Goal: Task Accomplishment & Management: Use online tool/utility

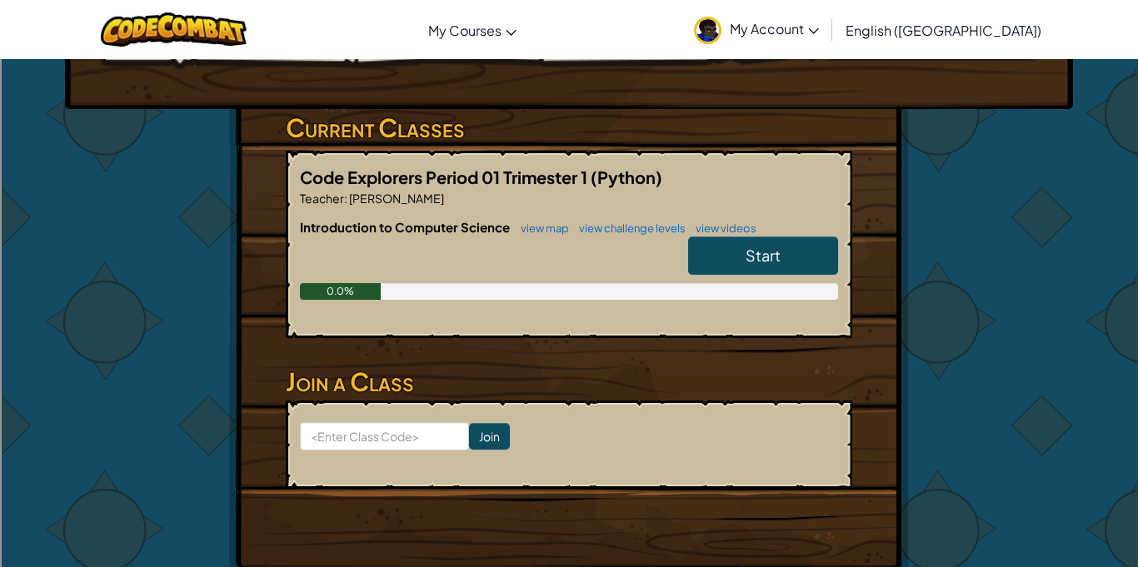
scroll to position [262, 0]
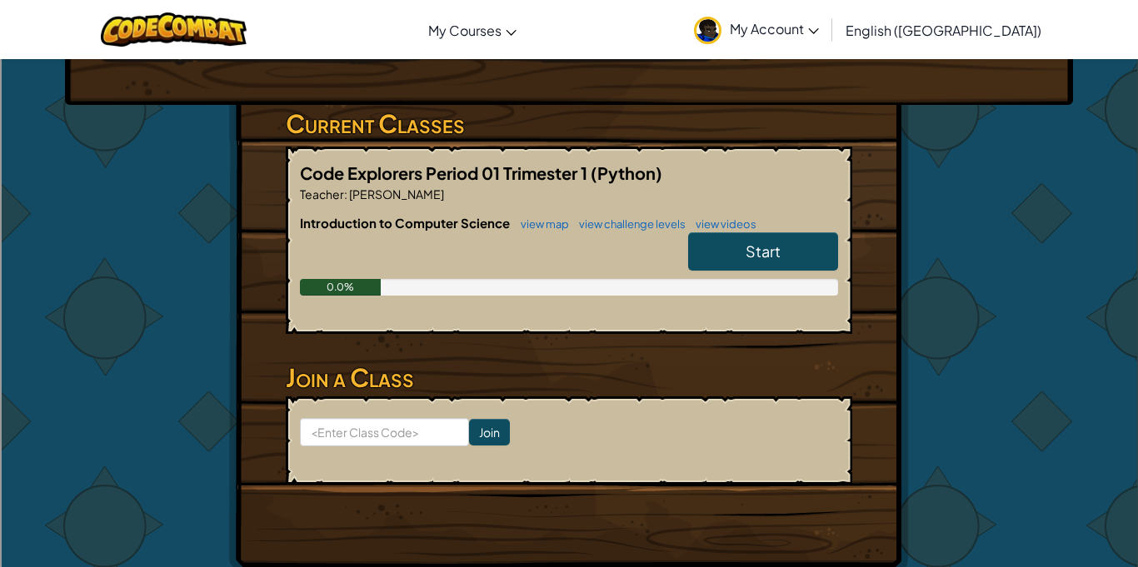
click at [753, 242] on span "Start" at bounding box center [763, 251] width 35 height 19
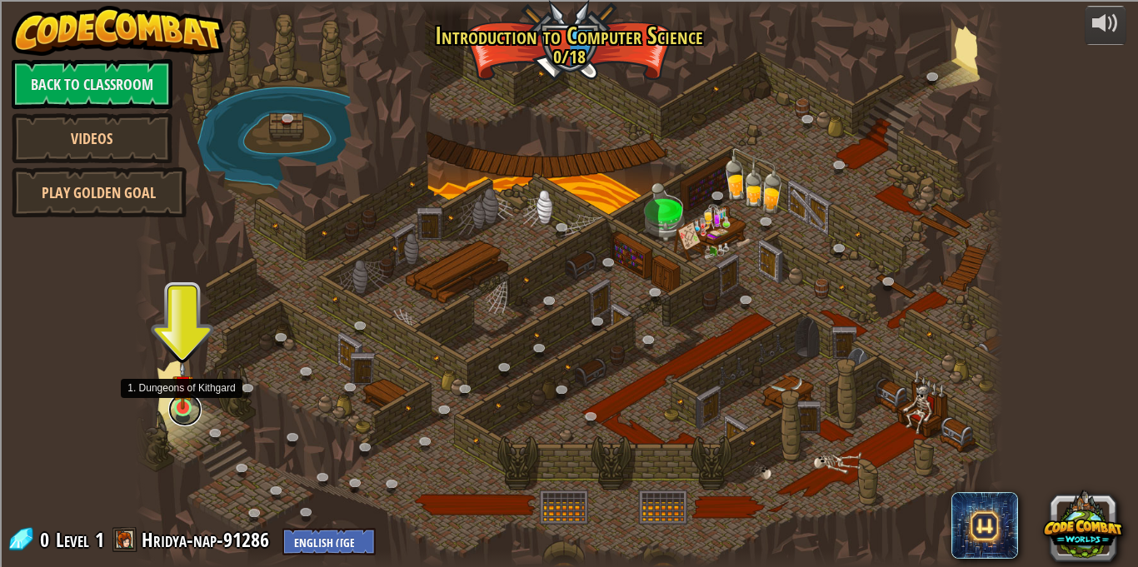
click at [189, 410] on link at bounding box center [184, 409] width 33 height 33
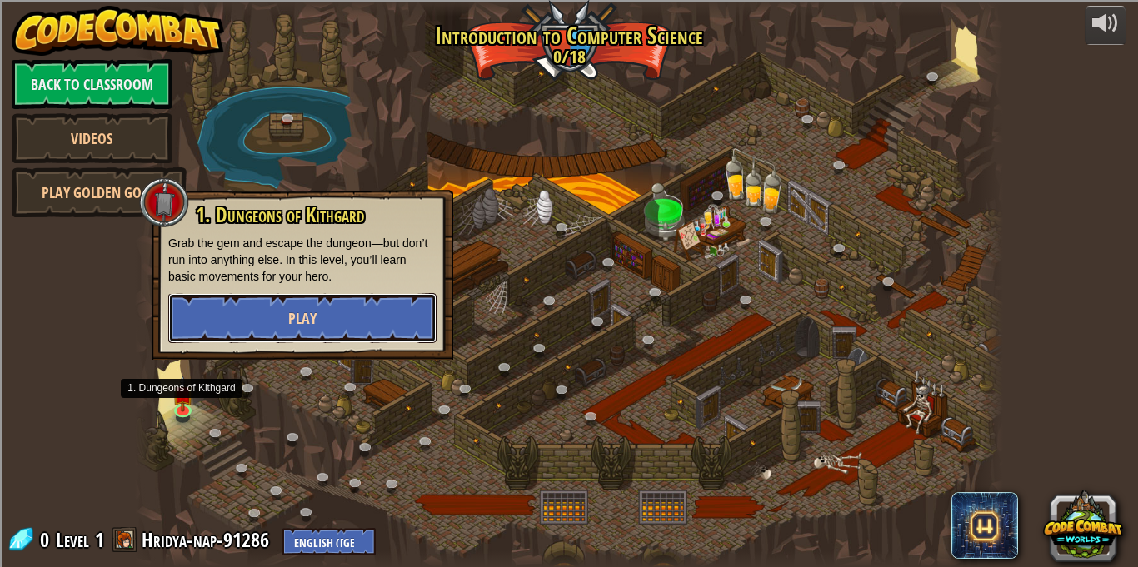
click at [262, 303] on button "Play" at bounding box center [302, 318] width 268 height 50
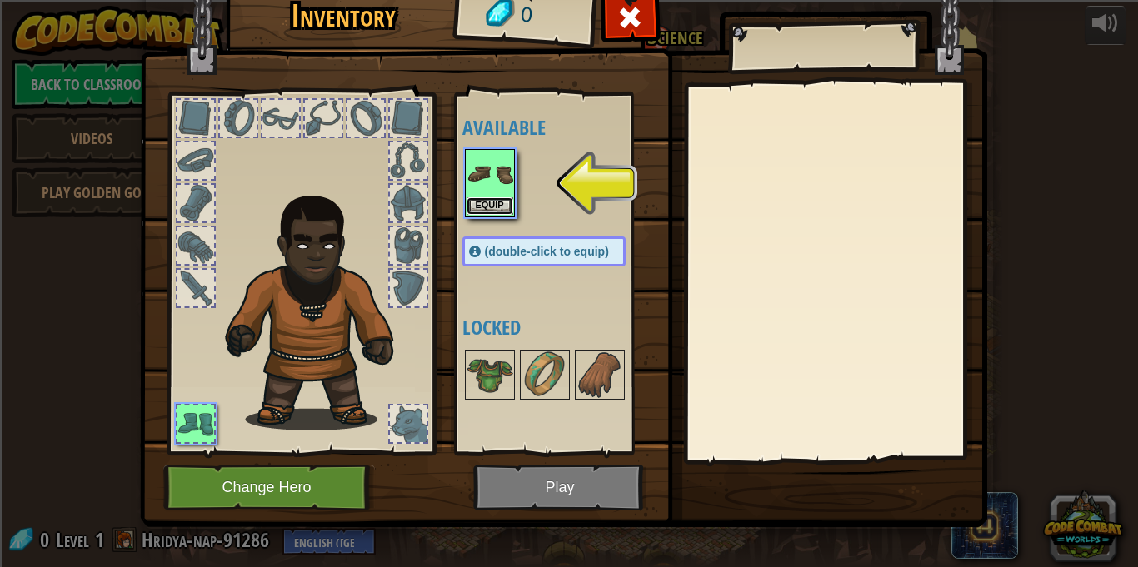
click at [477, 205] on button "Equip" at bounding box center [489, 205] width 47 height 17
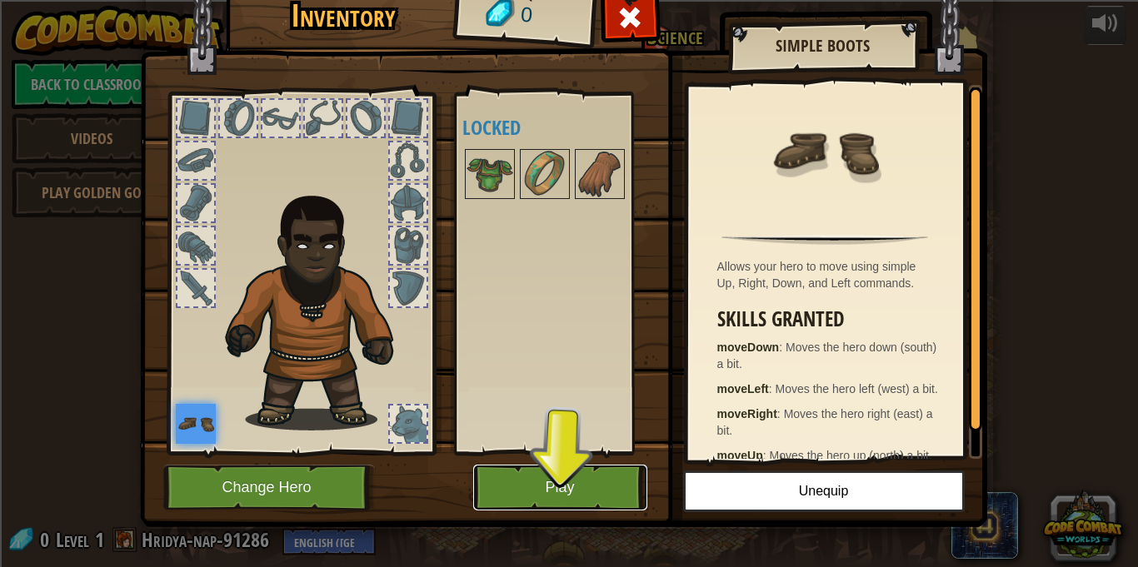
click at [579, 471] on button "Play" at bounding box center [560, 488] width 174 height 46
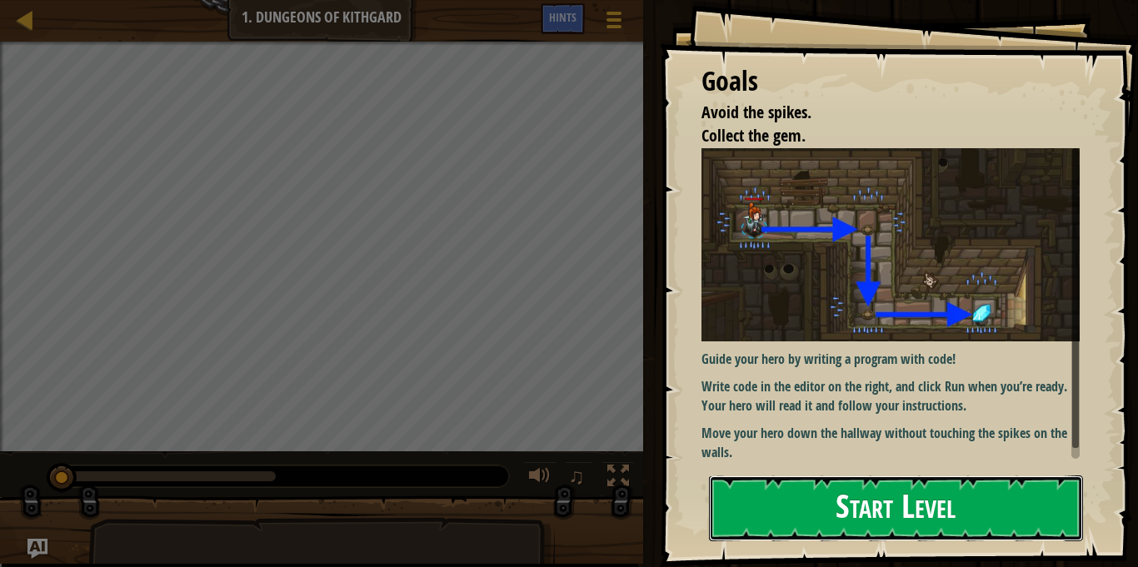
click at [890, 501] on button "Start Level" at bounding box center [896, 509] width 374 height 66
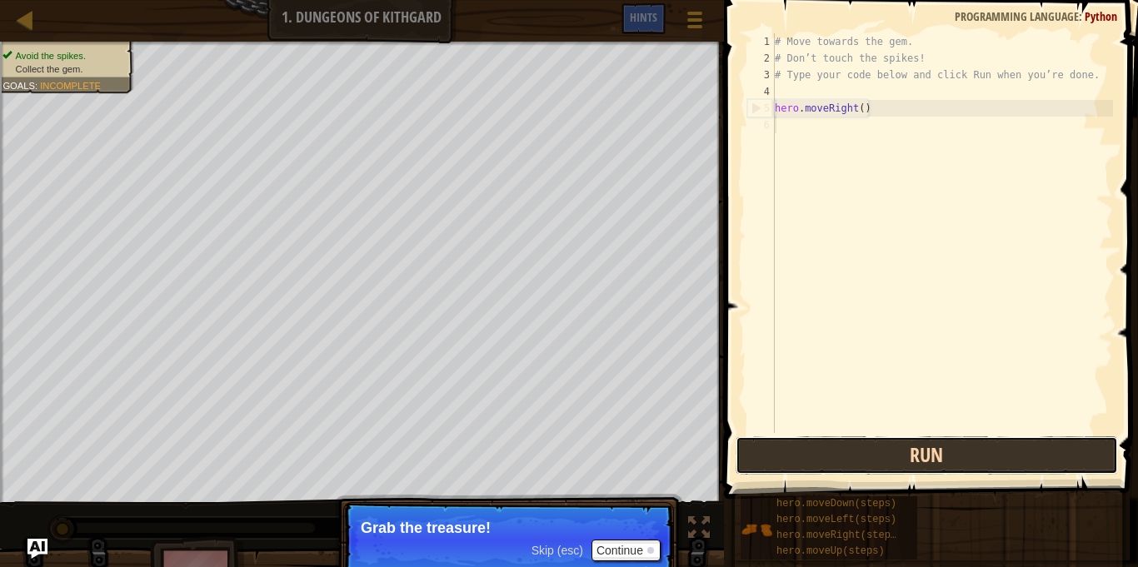
click at [832, 457] on button "Run" at bounding box center [927, 455] width 382 height 38
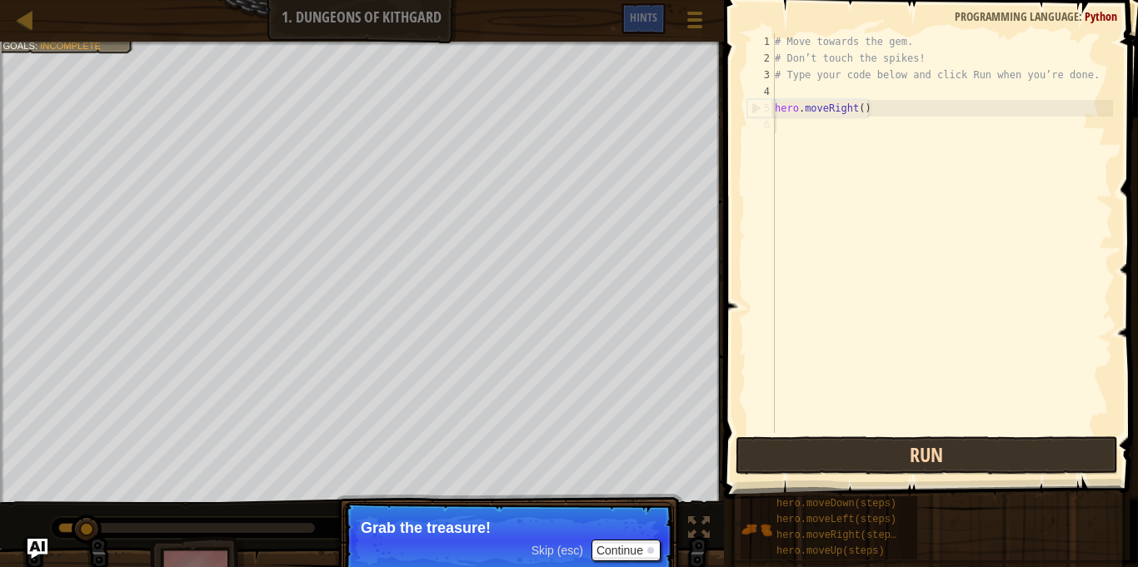
scroll to position [7, 0]
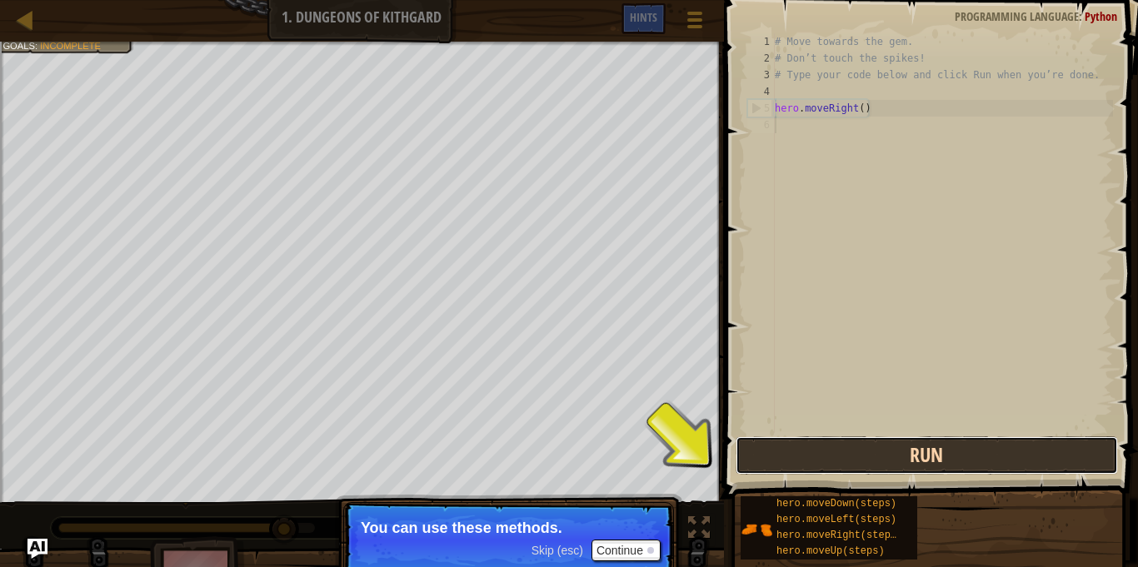
click at [761, 461] on button "Run" at bounding box center [927, 455] width 382 height 38
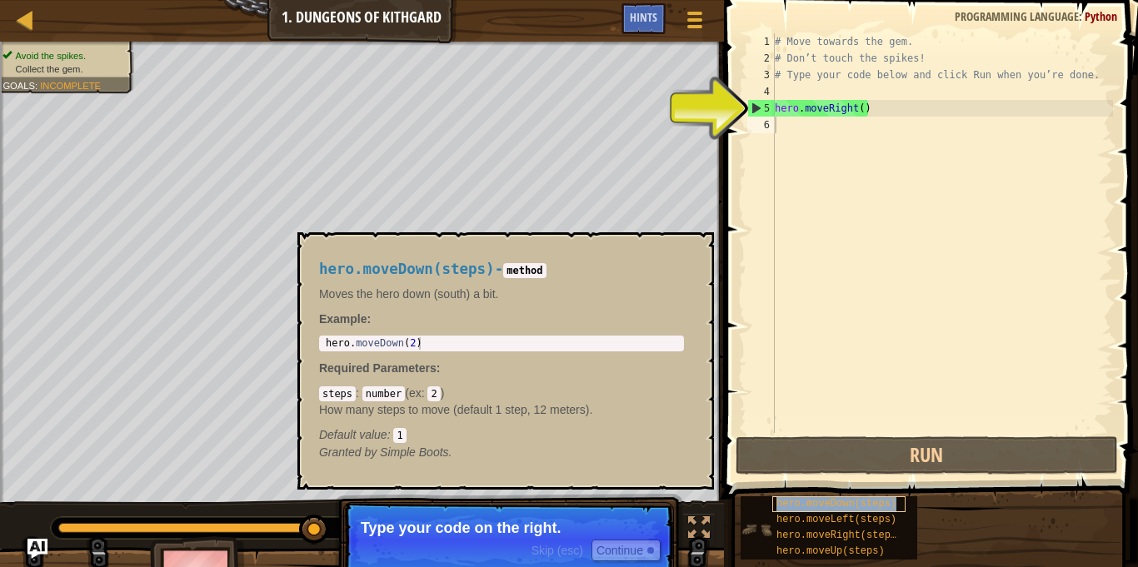
click at [884, 506] on span "hero.moveDown(steps)" at bounding box center [836, 504] width 120 height 12
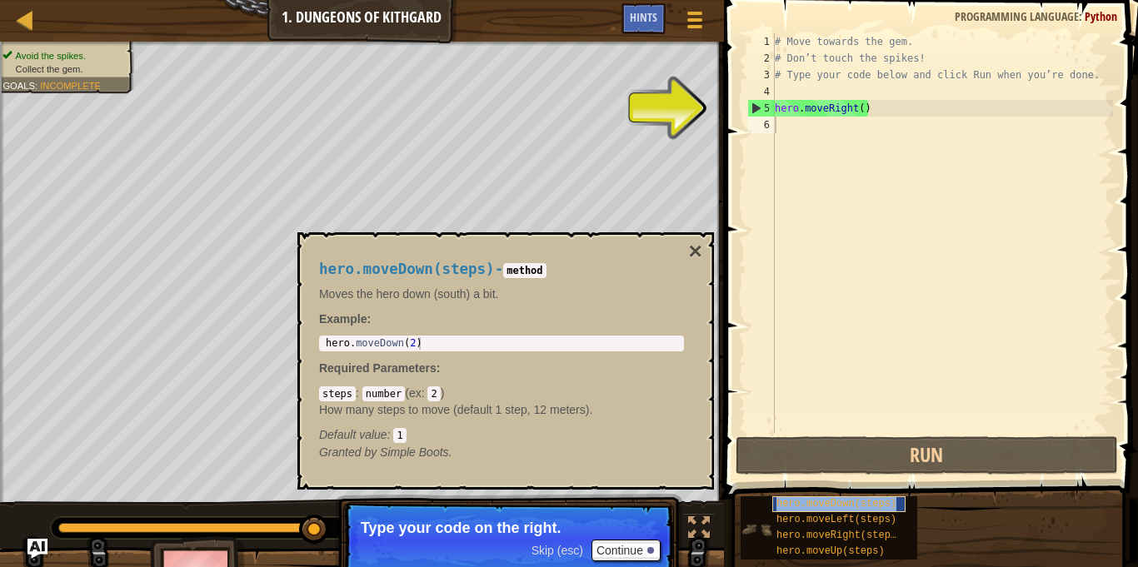
click at [833, 511] on div "hero.moveDown(steps)" at bounding box center [838, 504] width 133 height 16
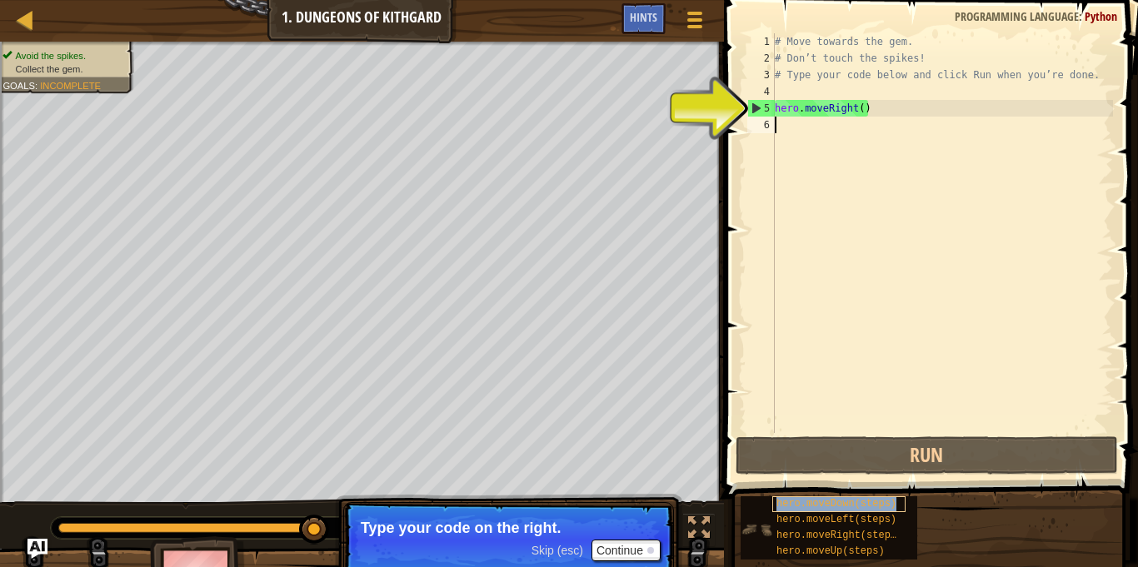
click at [833, 511] on div "hero.moveDown(steps)" at bounding box center [838, 504] width 133 height 16
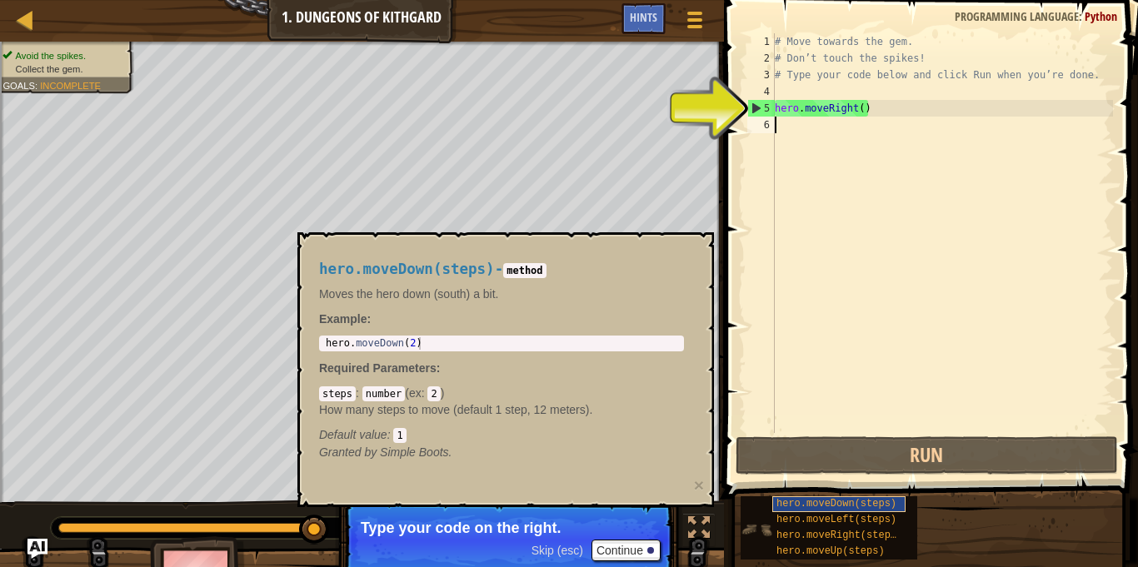
click at [833, 511] on div "hero.moveDown(steps)" at bounding box center [838, 504] width 133 height 16
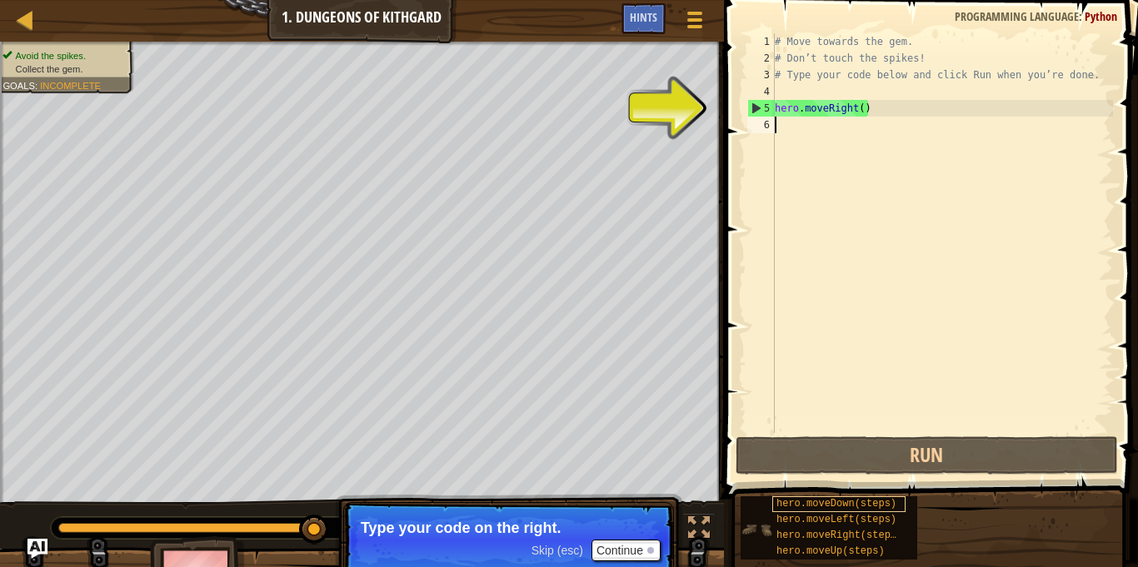
click at [833, 511] on div "hero.moveDown(steps)" at bounding box center [838, 504] width 133 height 16
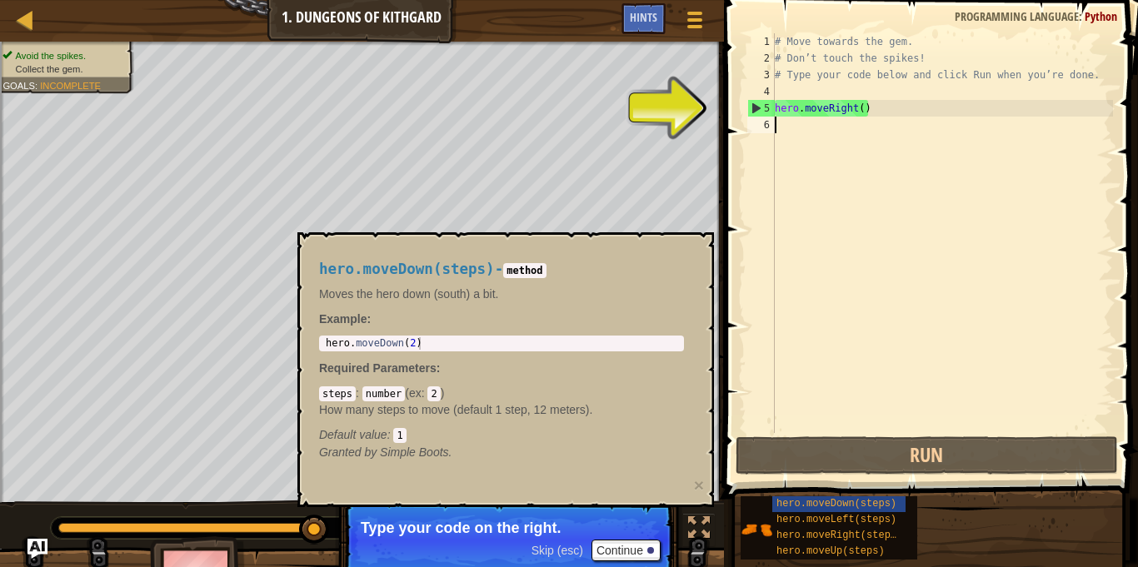
type textarea "hero.moveDown(2)"
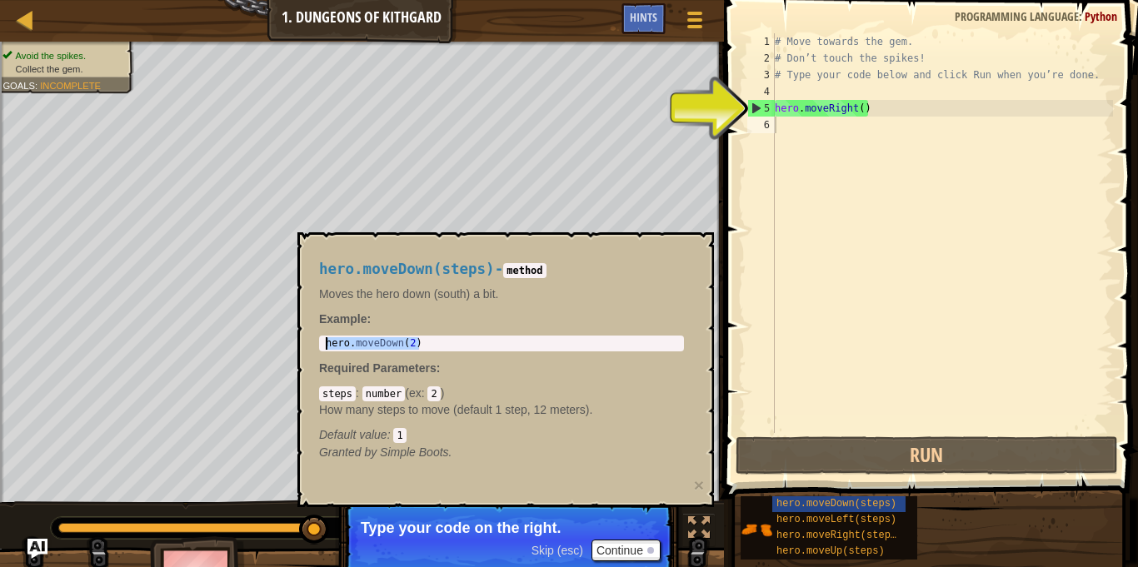
click at [286, 129] on body "Map Introduction to Computer Science 1. Dungeons of Kithgard Game Menu Done Hin…" at bounding box center [569, 64] width 1138 height 129
click at [796, 127] on div "# Move towards the gem. # Don’t touch the spikes! # Type your code below and cl…" at bounding box center [942, 249] width 342 height 433
paste textarea "hero.moveDown(2)"
type textarea "hero.moveDown(2)"
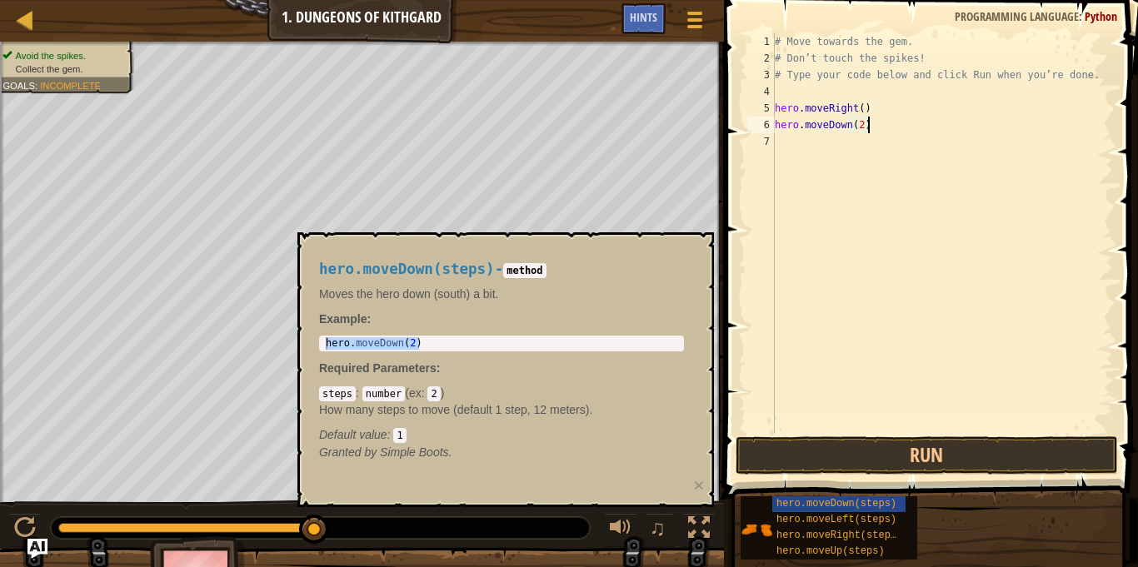
click at [793, 285] on div "# Move towards the gem. # Don’t touch the spikes! # Type your code below and cl…" at bounding box center [942, 249] width 342 height 433
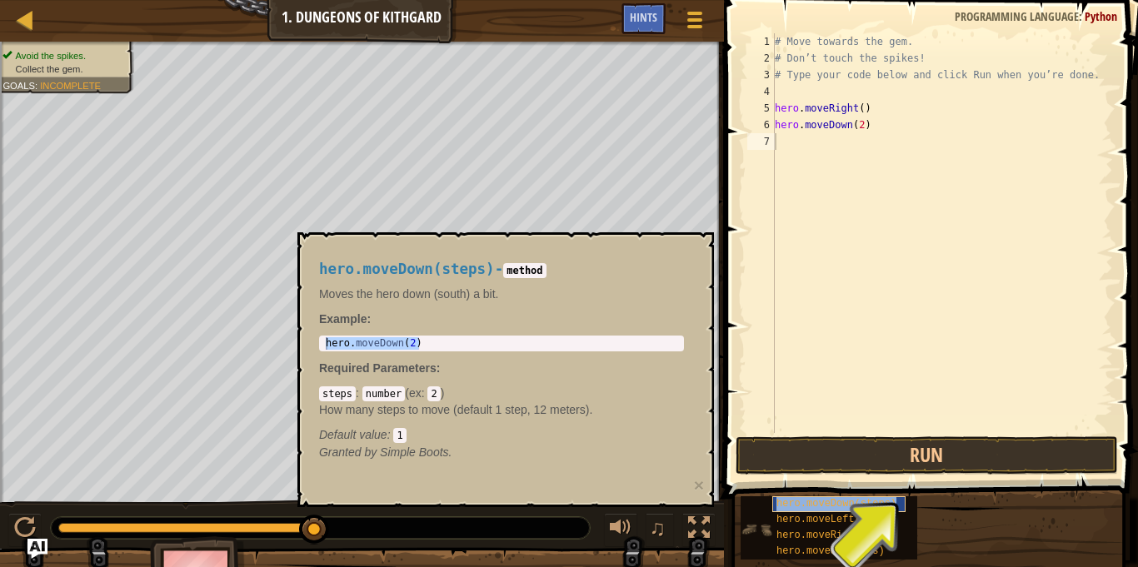
click at [806, 499] on span "hero.moveDown(steps)" at bounding box center [836, 504] width 120 height 12
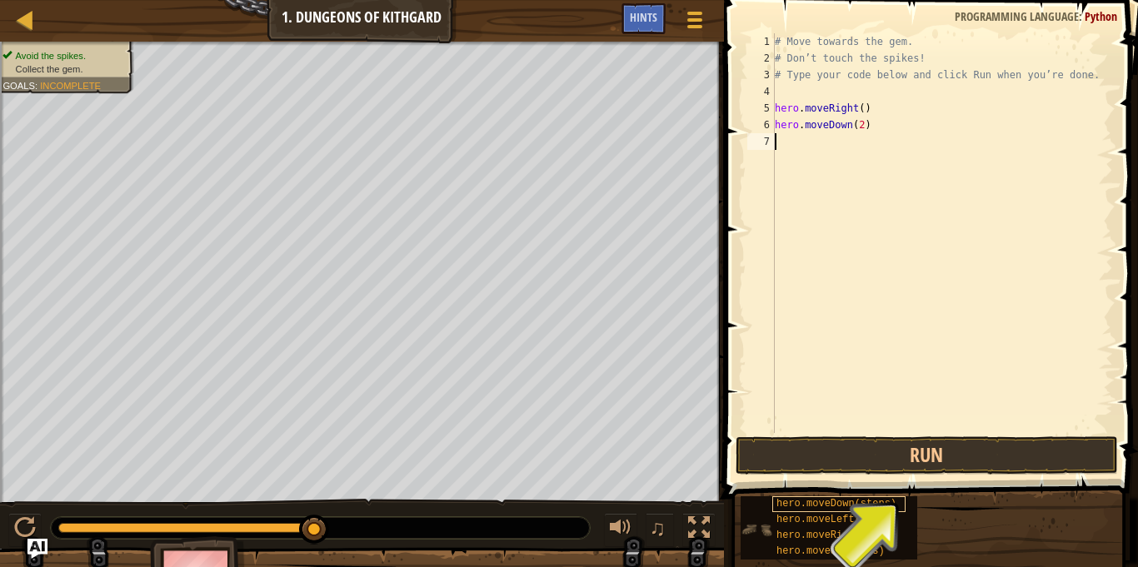
click at [806, 499] on span "hero.moveDown(steps)" at bounding box center [836, 504] width 120 height 12
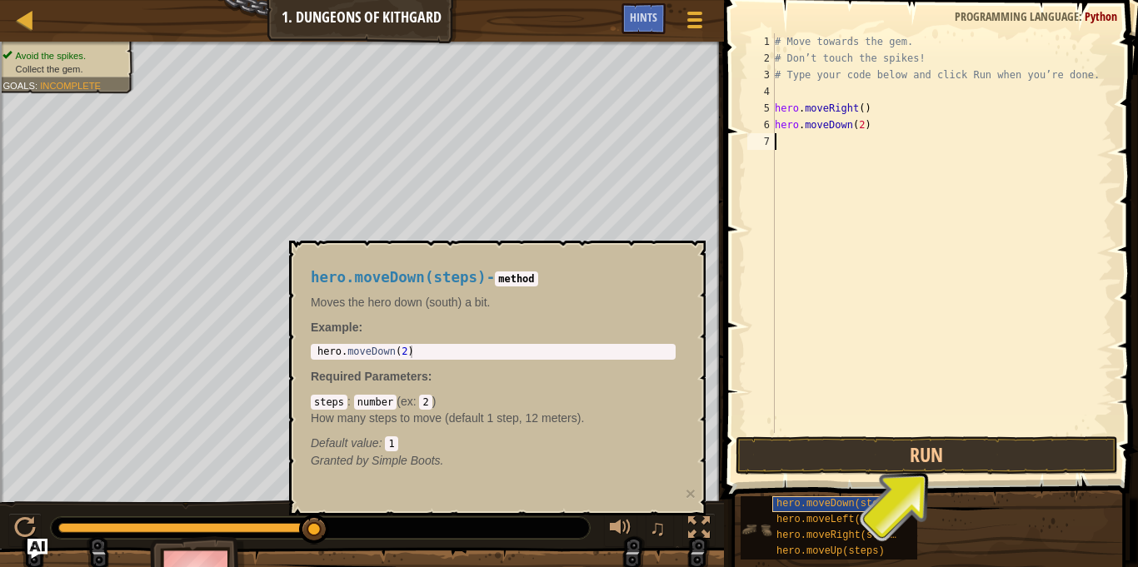
click at [806, 499] on span "hero.moveDown(steps)" at bounding box center [836, 504] width 120 height 12
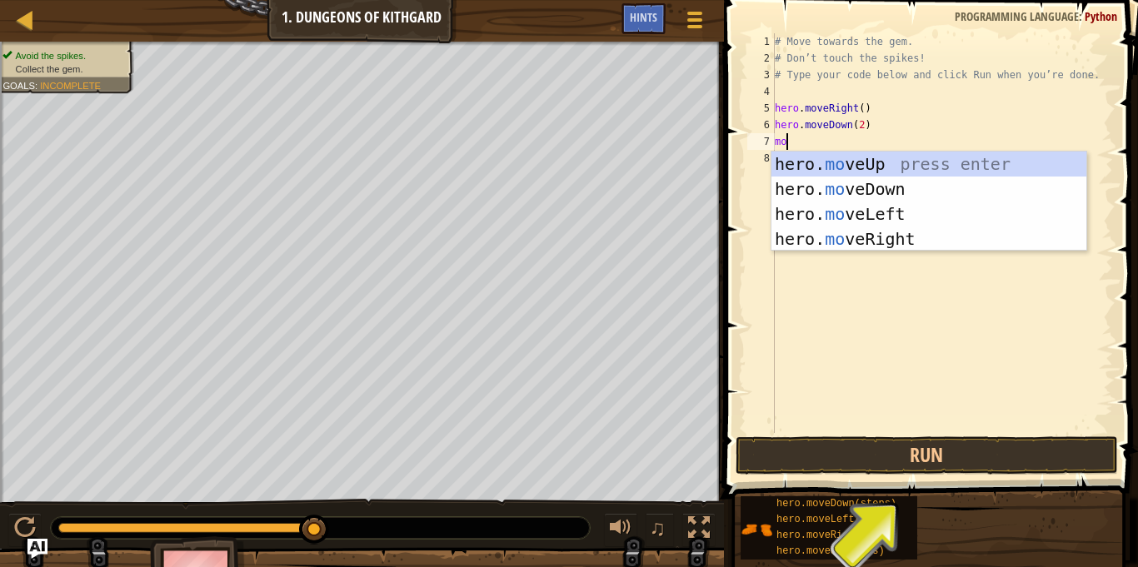
scroll to position [7, 2]
type textarea "move"
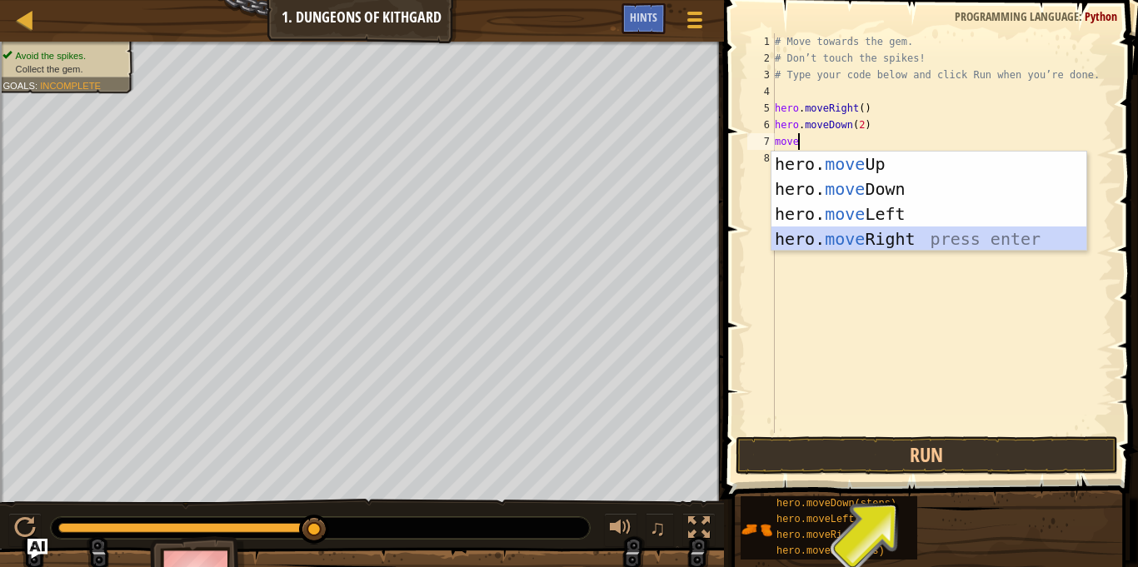
scroll to position [7, 0]
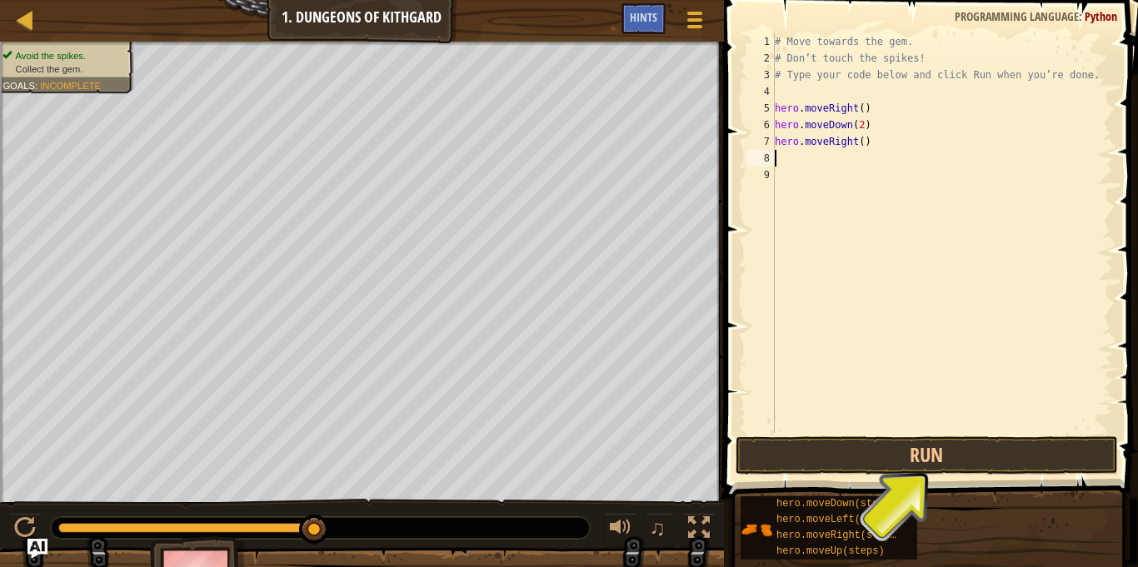
click at [863, 137] on div "# Move towards the gem. # Don’t touch the spikes! # Type your code below and cl…" at bounding box center [942, 249] width 342 height 433
type textarea "hero.moveRight()"
click at [901, 463] on button "Run" at bounding box center [927, 455] width 382 height 38
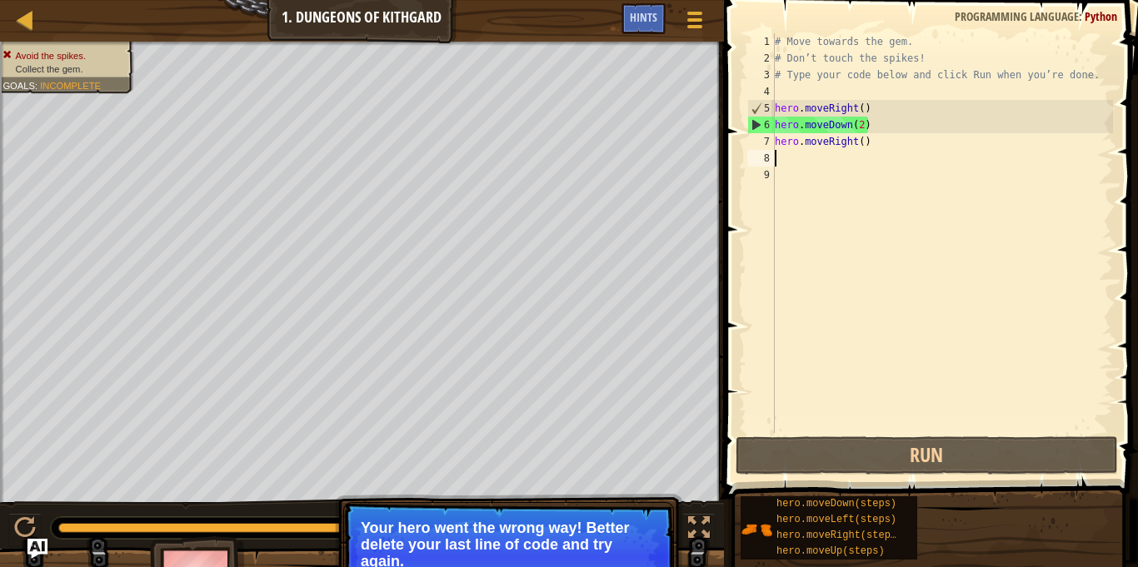
drag, startPoint x: 925, startPoint y: 155, endPoint x: 883, endPoint y: 150, distance: 42.8
click at [883, 150] on div "# Move towards the gem. # Don’t touch the spikes! # Type your code below and cl…" at bounding box center [942, 249] width 342 height 433
drag, startPoint x: 877, startPoint y: 142, endPoint x: 769, endPoint y: 145, distance: 108.3
click at [769, 145] on div "1 2 3 4 5 6 7 8 9 # Move towards the gem. # Don’t touch the spikes! # Type your…" at bounding box center [928, 233] width 369 height 400
type textarea "hero.moveRight()"
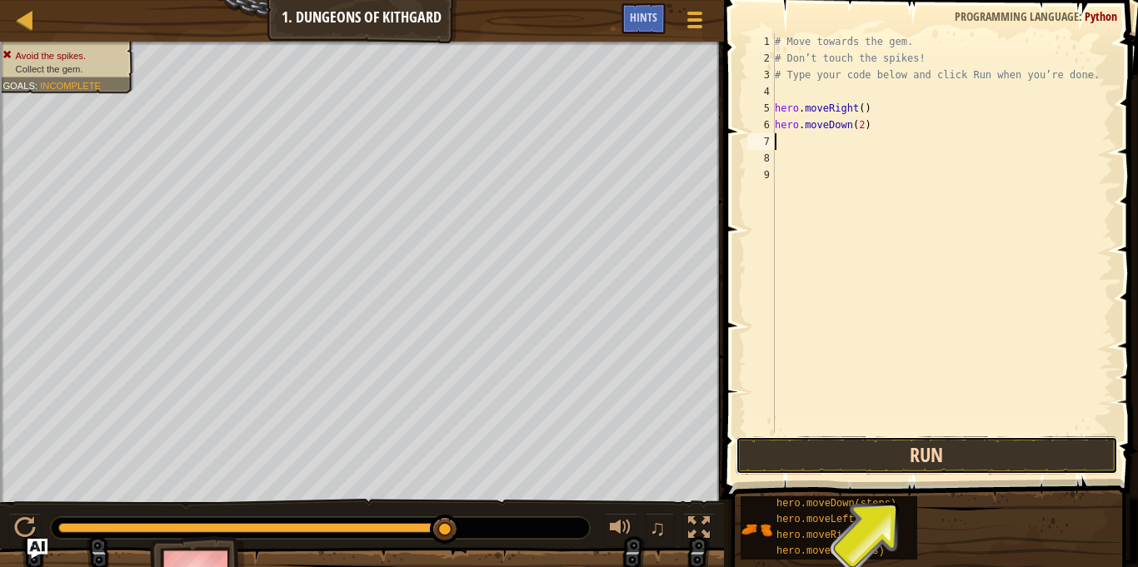
click at [917, 443] on button "Run" at bounding box center [927, 455] width 382 height 38
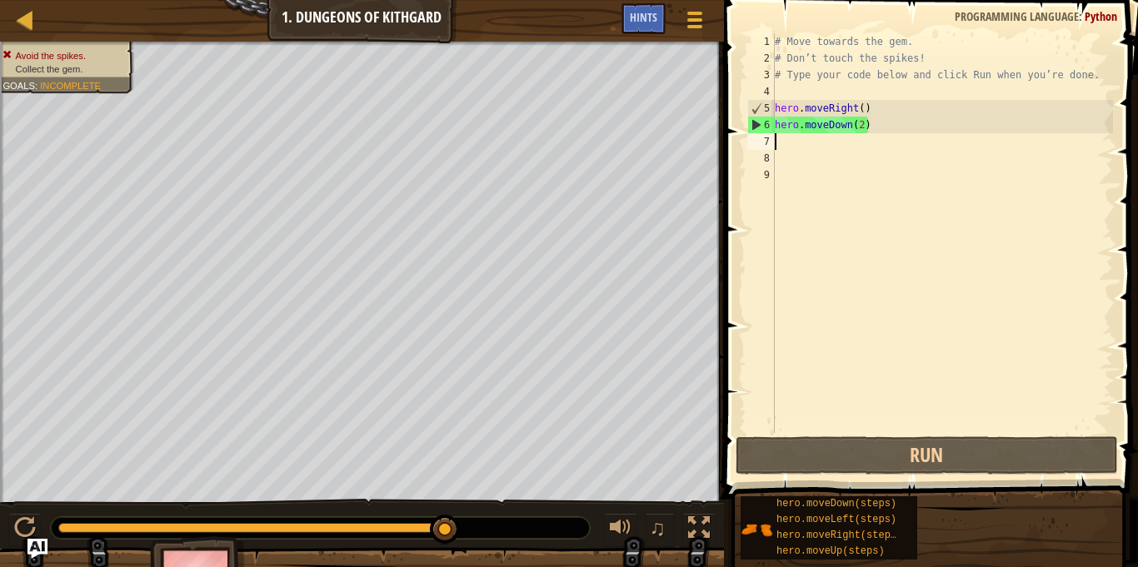
click at [860, 126] on div "# Move towards the gem. # Don’t touch the spikes! # Type your code below and cl…" at bounding box center [942, 249] width 342 height 433
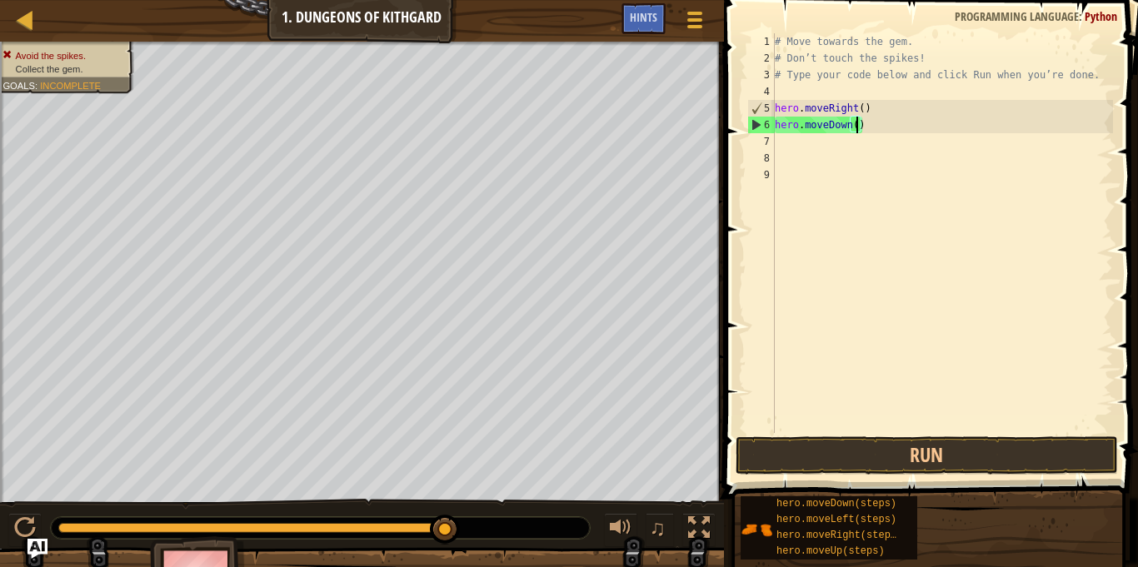
scroll to position [7, 12]
type textarea "hero.moveDown(1)"
click at [876, 466] on button "Run" at bounding box center [927, 455] width 382 height 38
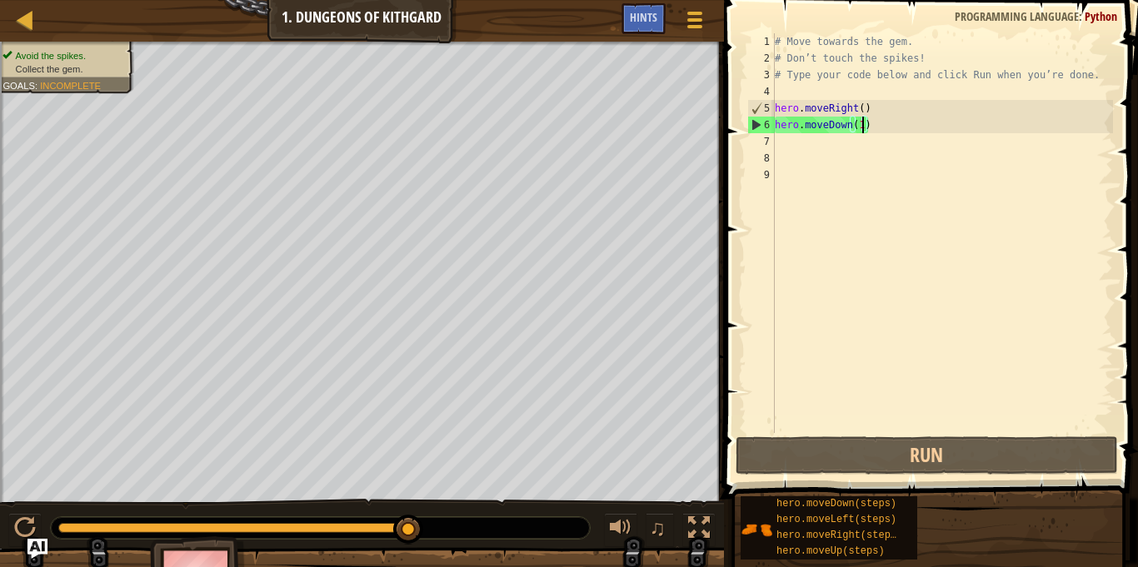
click at [815, 152] on div "# Move towards the gem. # Don’t touch the spikes! # Type your code below and cl…" at bounding box center [942, 249] width 342 height 433
click at [806, 144] on div "# Move towards the gem. # Don’t touch the spikes! # Type your code below and cl…" at bounding box center [942, 249] width 342 height 433
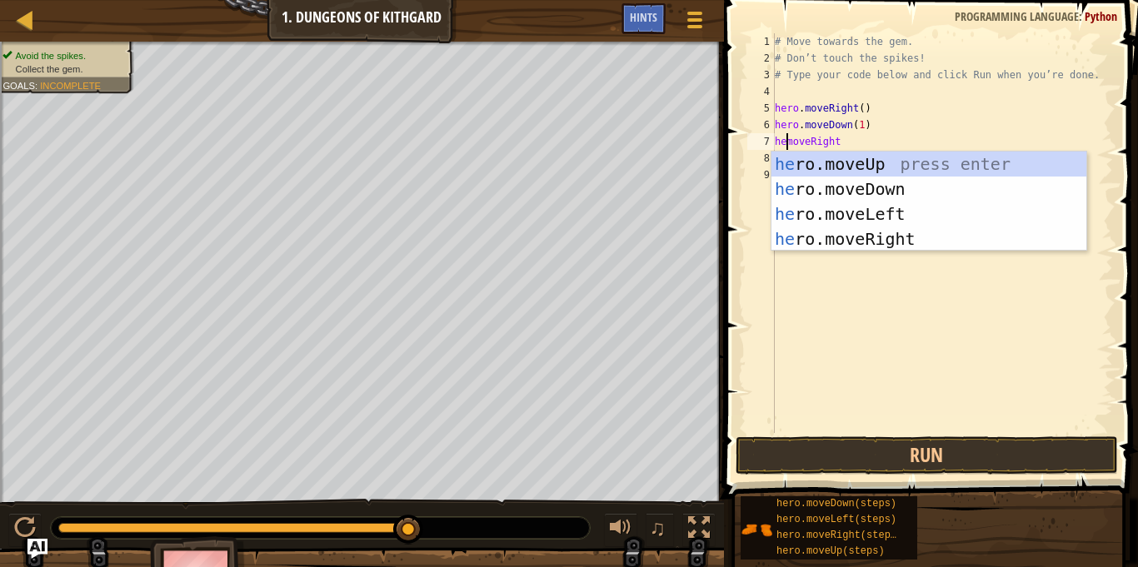
scroll to position [7, 3]
type textarea "hero.moveRight"
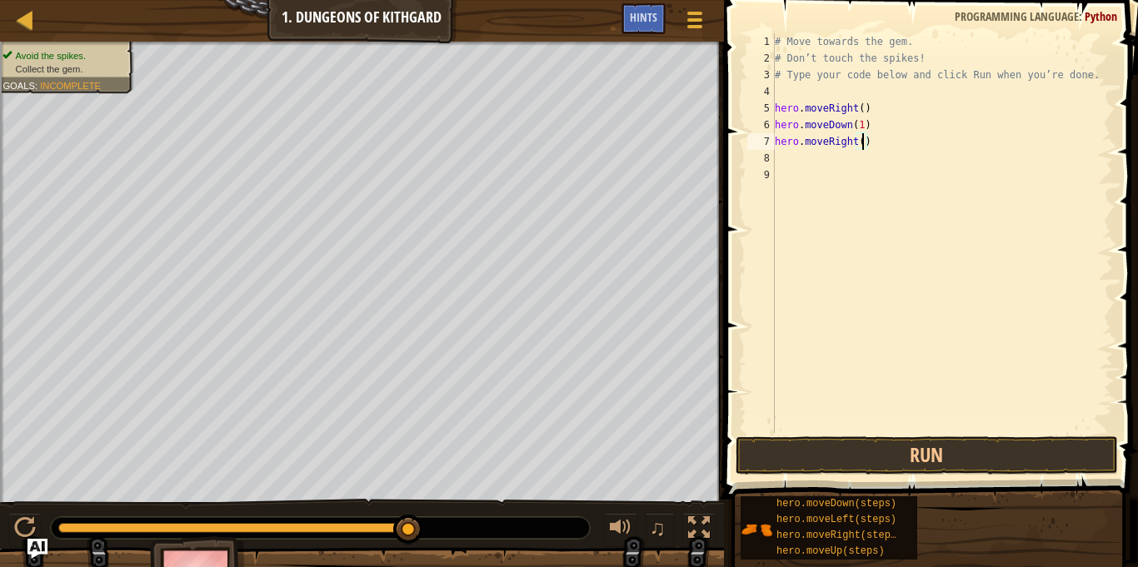
scroll to position [7, 12]
type textarea "hero.moveRight()"
click at [910, 466] on button "Run" at bounding box center [927, 455] width 382 height 38
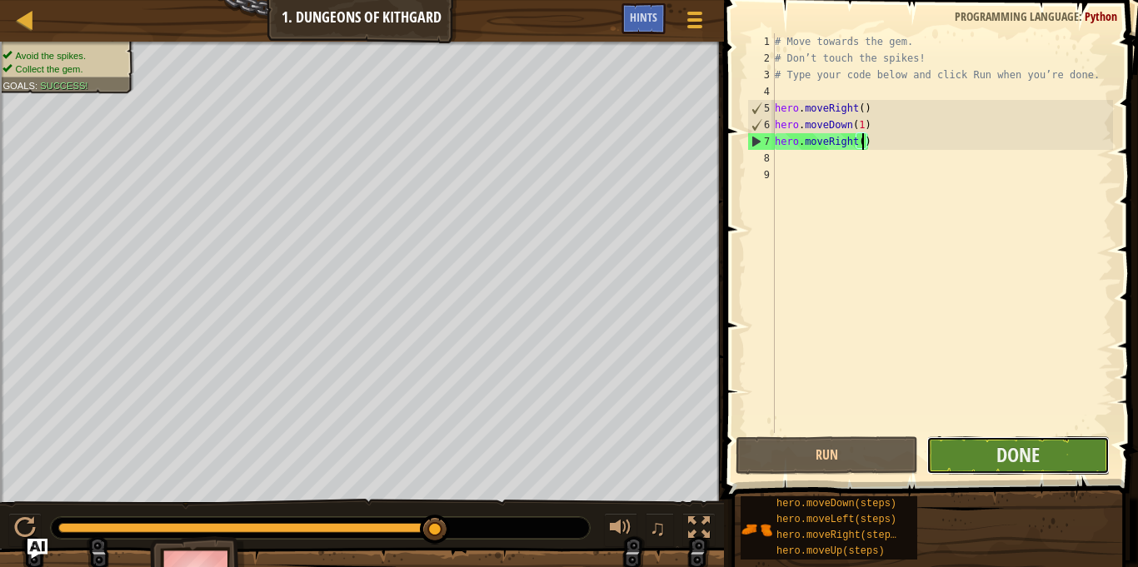
click at [979, 448] on button "Done" at bounding box center [1017, 455] width 182 height 38
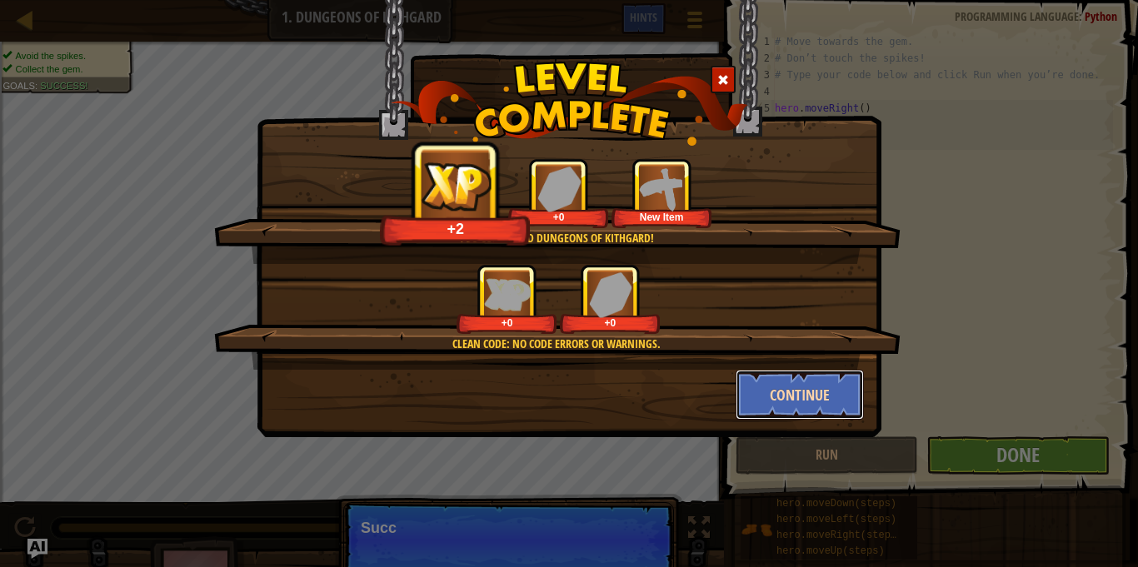
click at [771, 407] on button "Continue" at bounding box center [800, 395] width 129 height 50
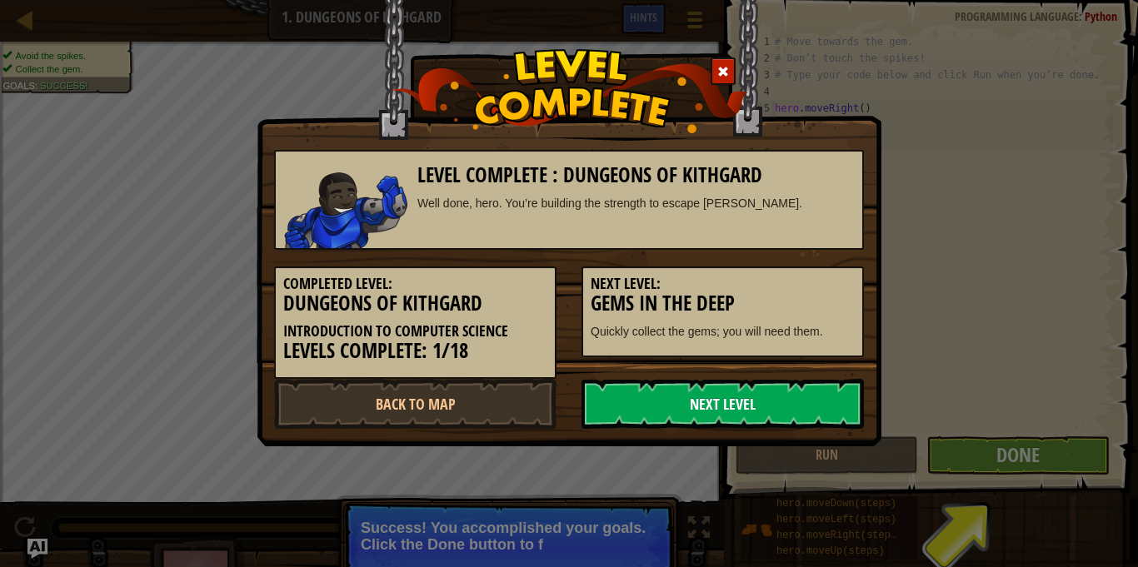
click at [778, 407] on link "Next Level" at bounding box center [722, 404] width 282 height 50
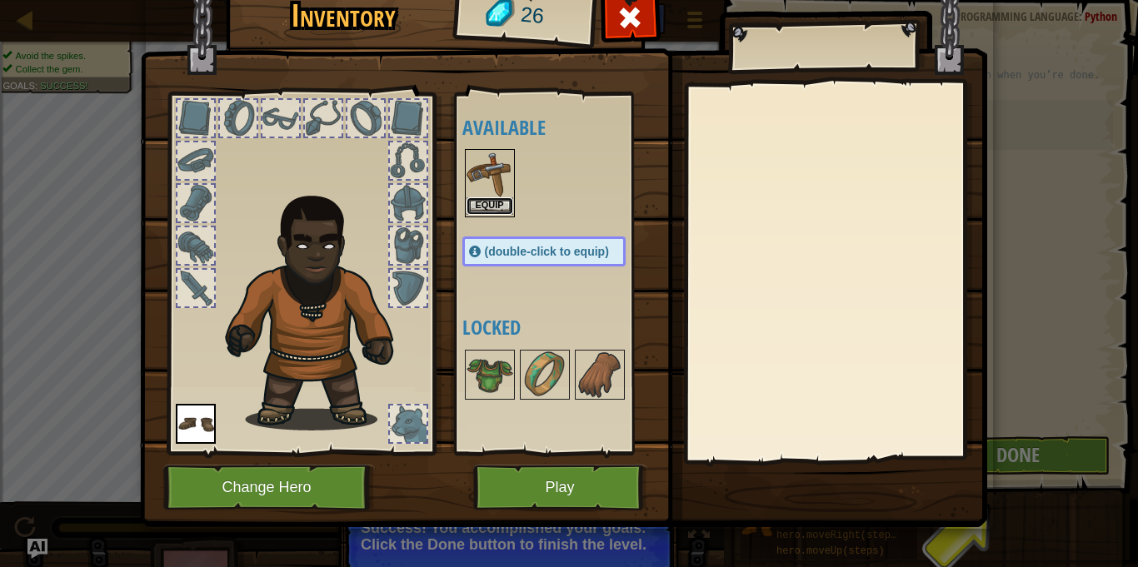
click at [486, 203] on button "Equip" at bounding box center [489, 205] width 47 height 17
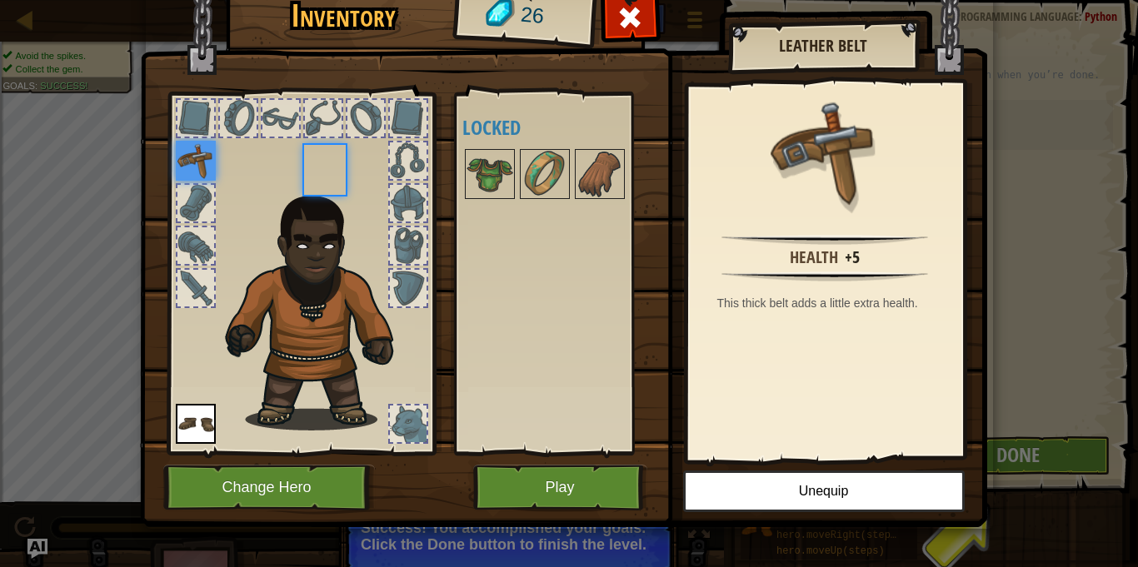
click at [486, 203] on div "Available Equip Equip (double-click to equip) Locked" at bounding box center [560, 273] width 197 height 347
click at [481, 168] on img at bounding box center [489, 174] width 47 height 47
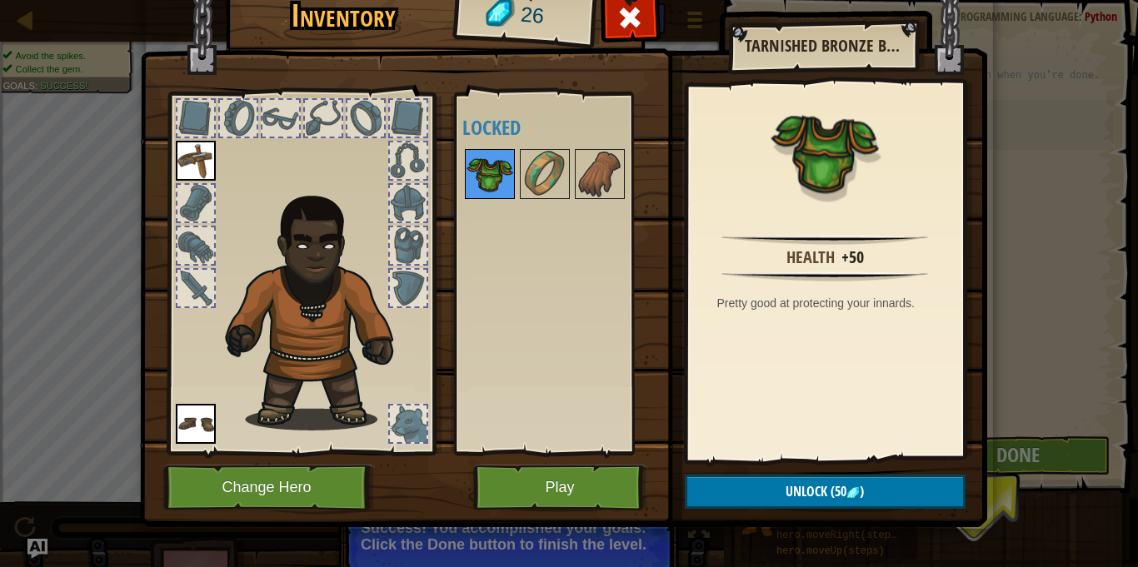
click at [481, 168] on img at bounding box center [489, 174] width 47 height 47
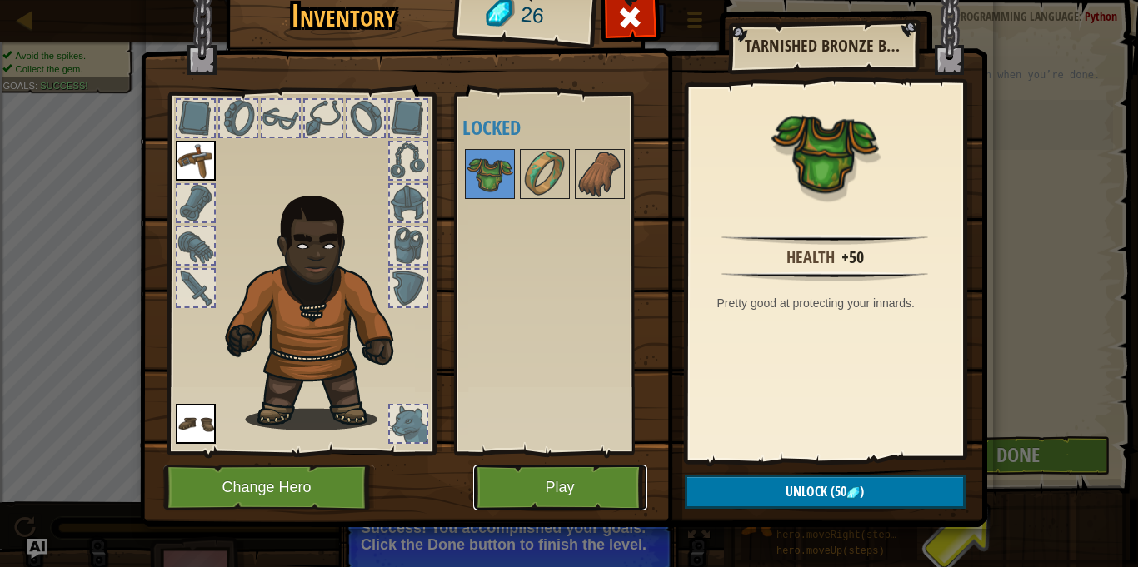
click at [530, 501] on button "Play" at bounding box center [560, 488] width 174 height 46
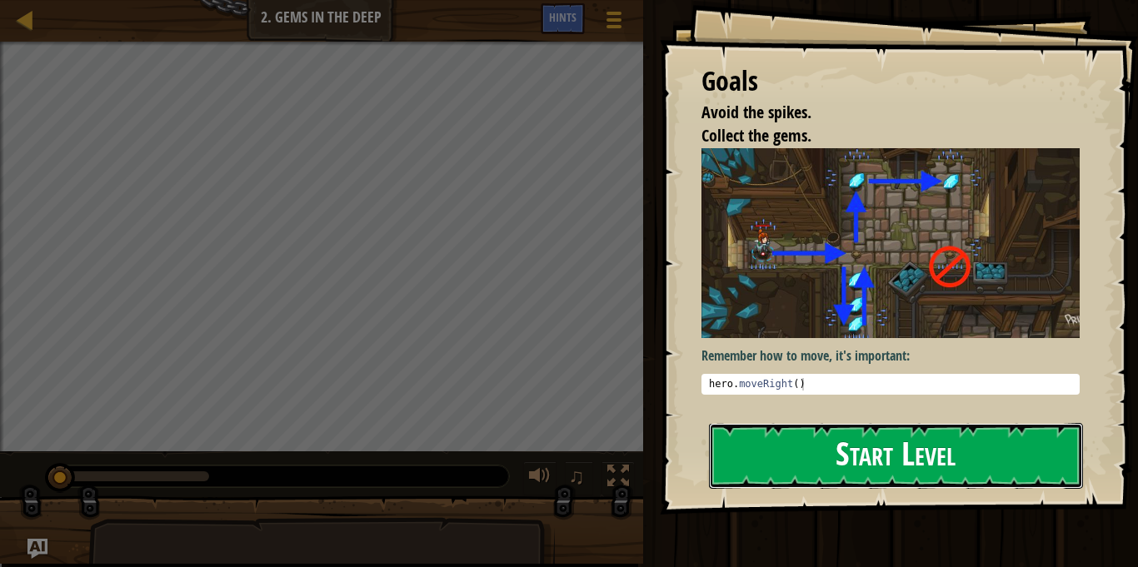
click at [855, 447] on button "Start Level" at bounding box center [896, 456] width 374 height 66
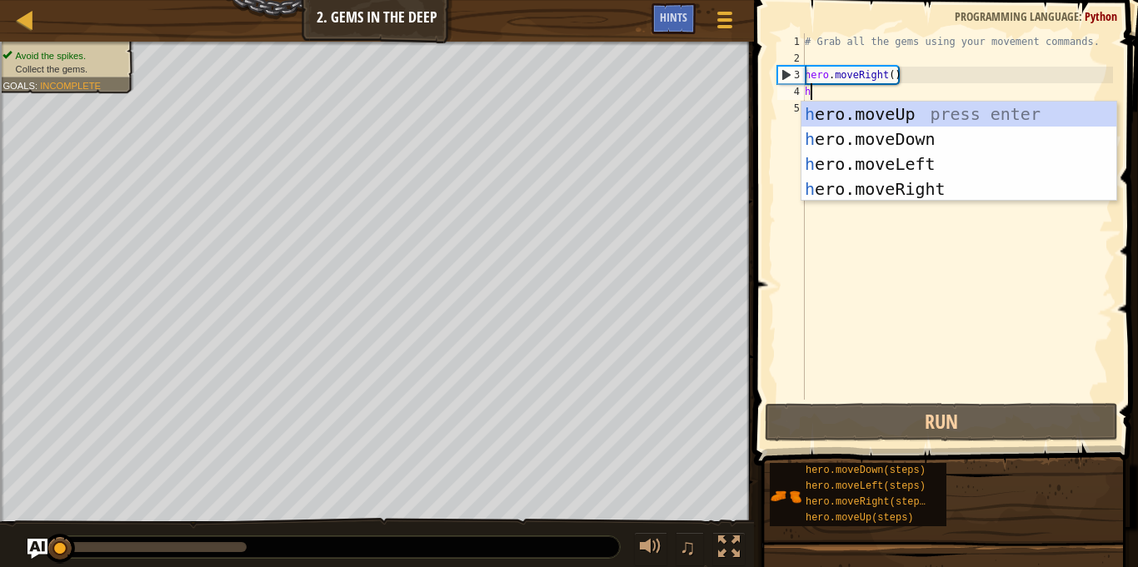
scroll to position [7, 1]
type textarea "he"
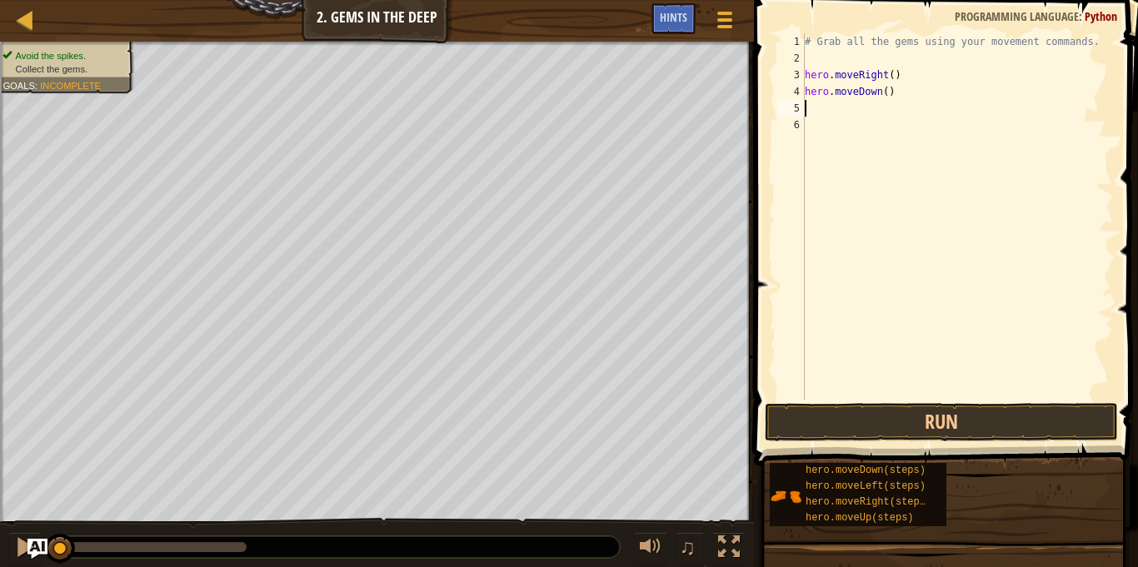
scroll to position [7, 0]
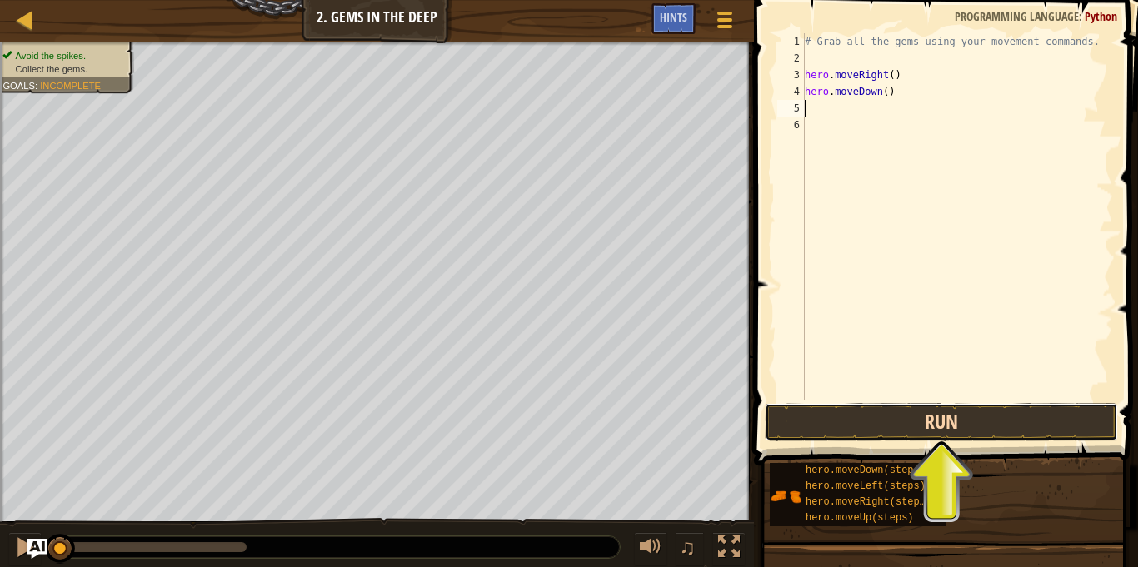
click at [981, 415] on button "Run" at bounding box center [941, 422] width 353 height 38
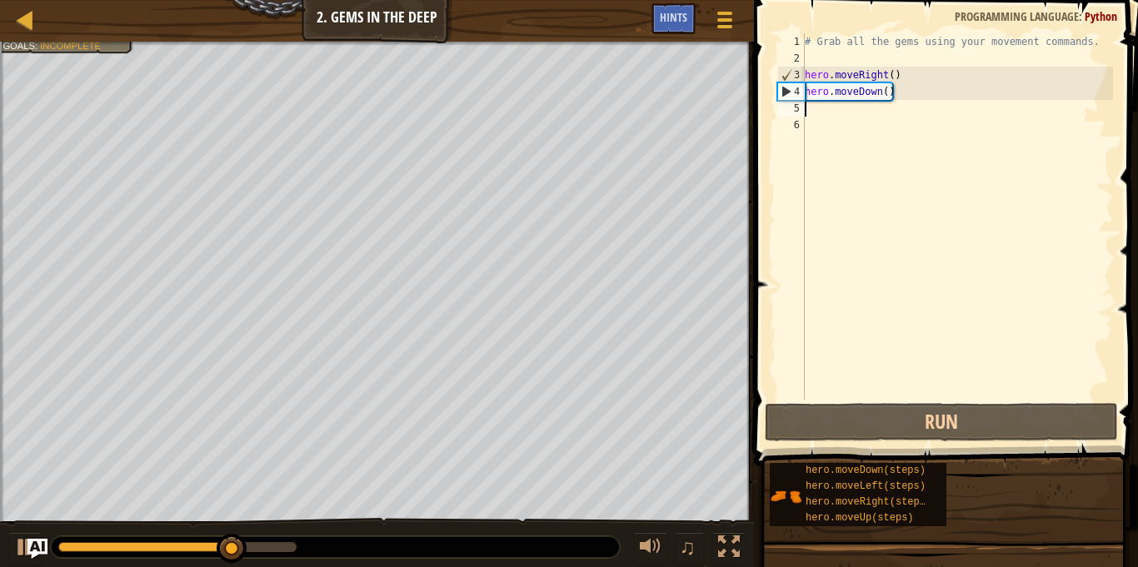
click at [816, 117] on div "# Grab all the gems using your movement commands. hero . moveRight ( ) hero . m…" at bounding box center [957, 233] width 312 height 400
click at [812, 111] on div "# Grab all the gems using your movement commands. hero . moveRight ( ) hero . m…" at bounding box center [957, 233] width 312 height 400
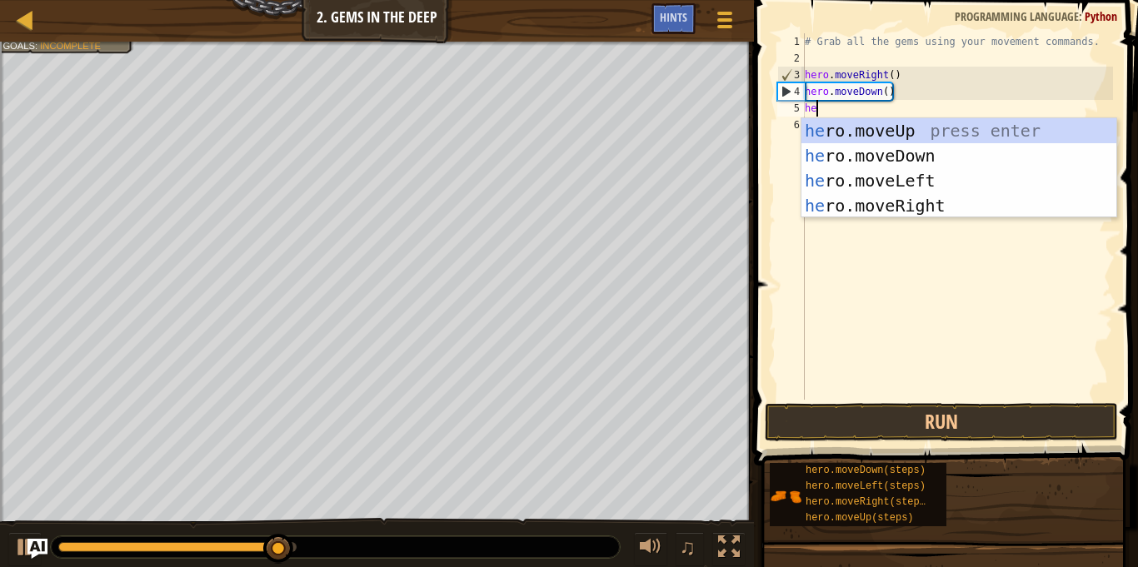
type textarea "her"
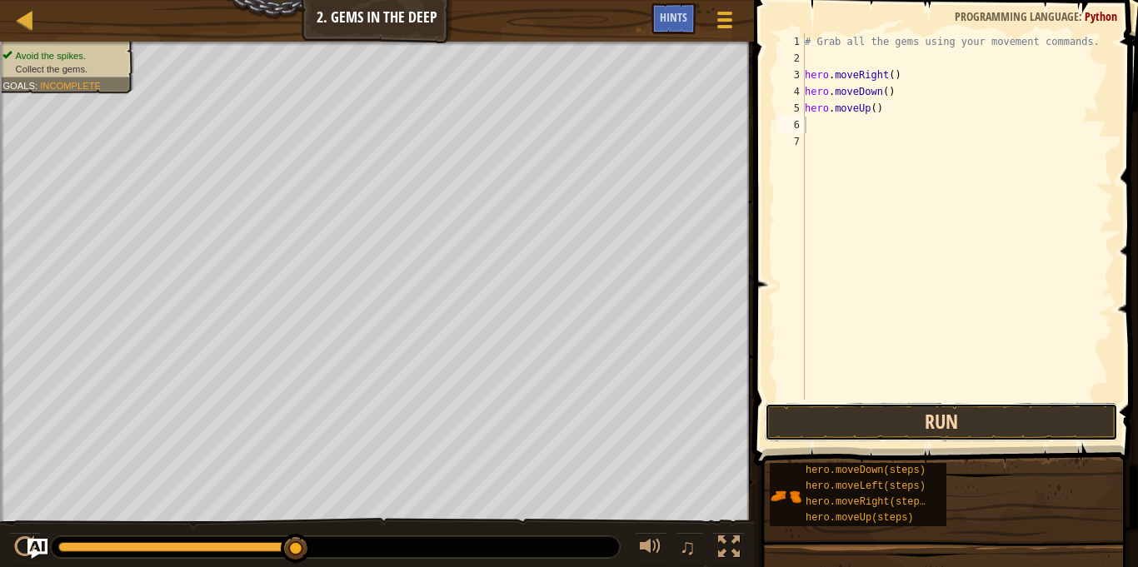
click at [830, 428] on button "Run" at bounding box center [941, 422] width 353 height 38
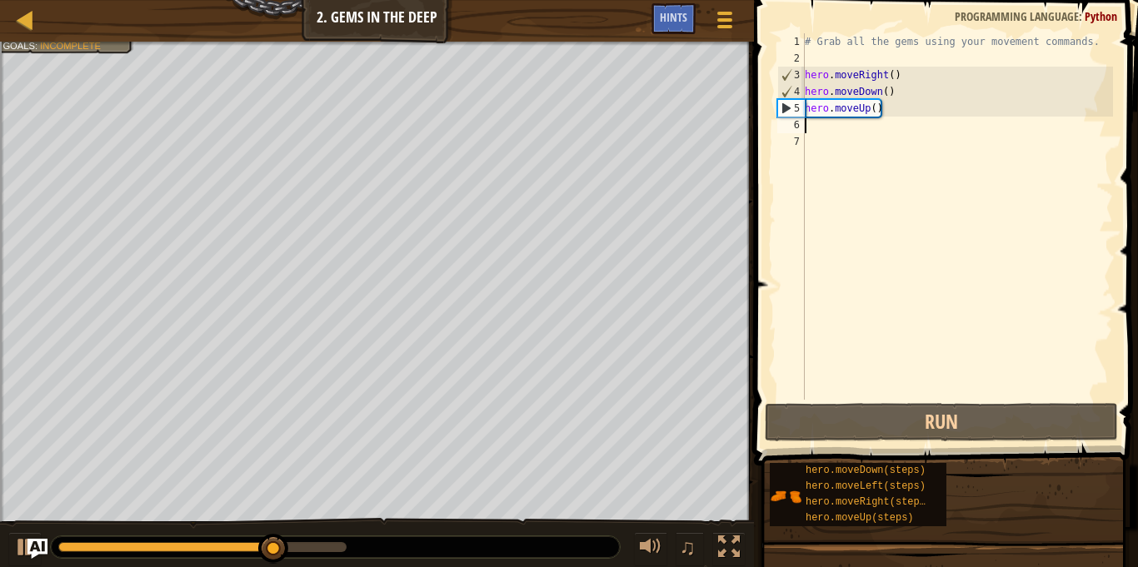
click at [876, 109] on div "# Grab all the gems using your movement commands. hero . moveRight ( ) hero . m…" at bounding box center [957, 233] width 312 height 400
type textarea "hero.moveUp(2)"
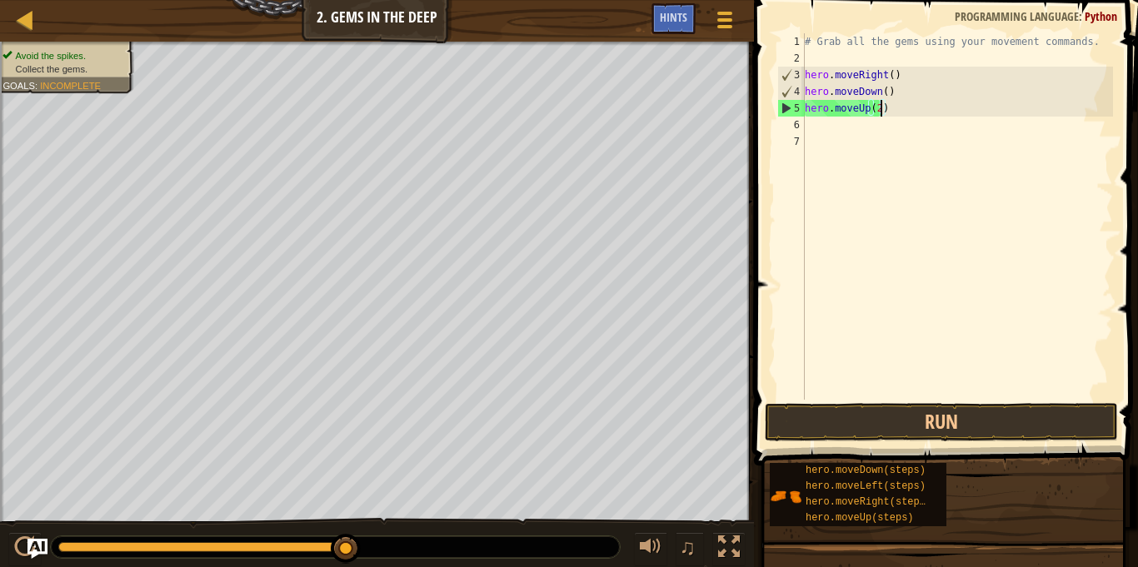
click at [818, 136] on div "# Grab all the gems using your movement commands. hero . moveRight ( ) hero . m…" at bounding box center [957, 233] width 312 height 400
click at [813, 127] on div "# Grab all the gems using your movement commands. hero . moveRight ( ) hero . m…" at bounding box center [957, 233] width 312 height 400
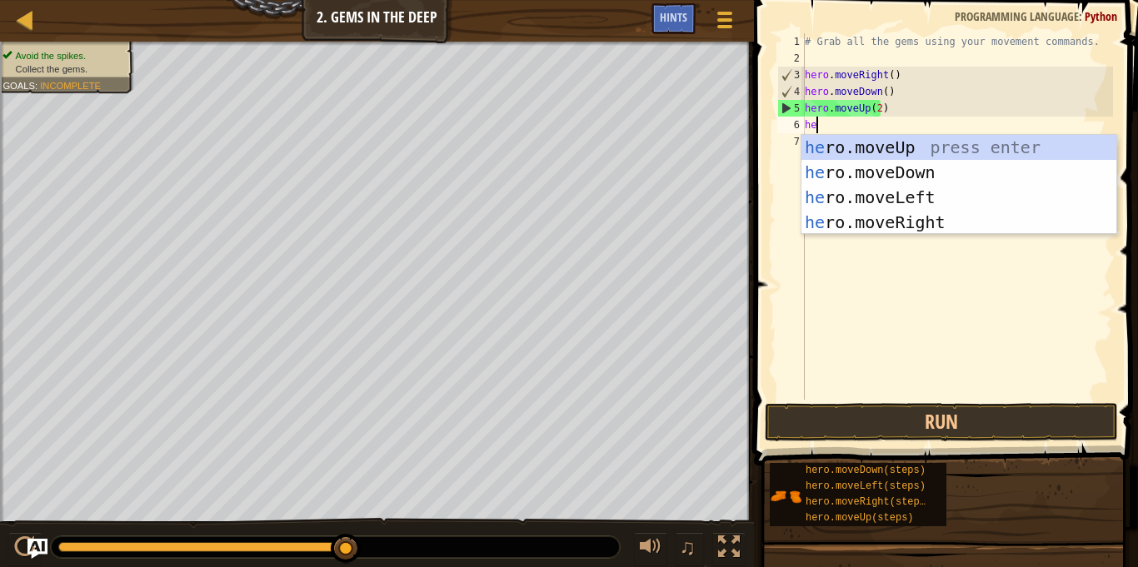
type textarea "her"
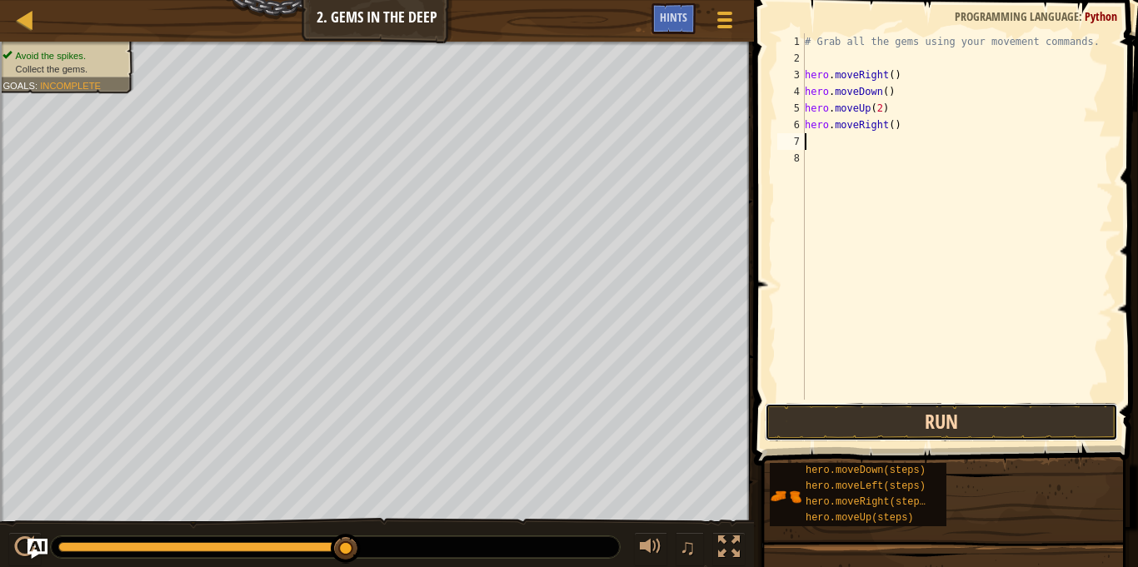
click at [980, 417] on button "Run" at bounding box center [941, 422] width 353 height 38
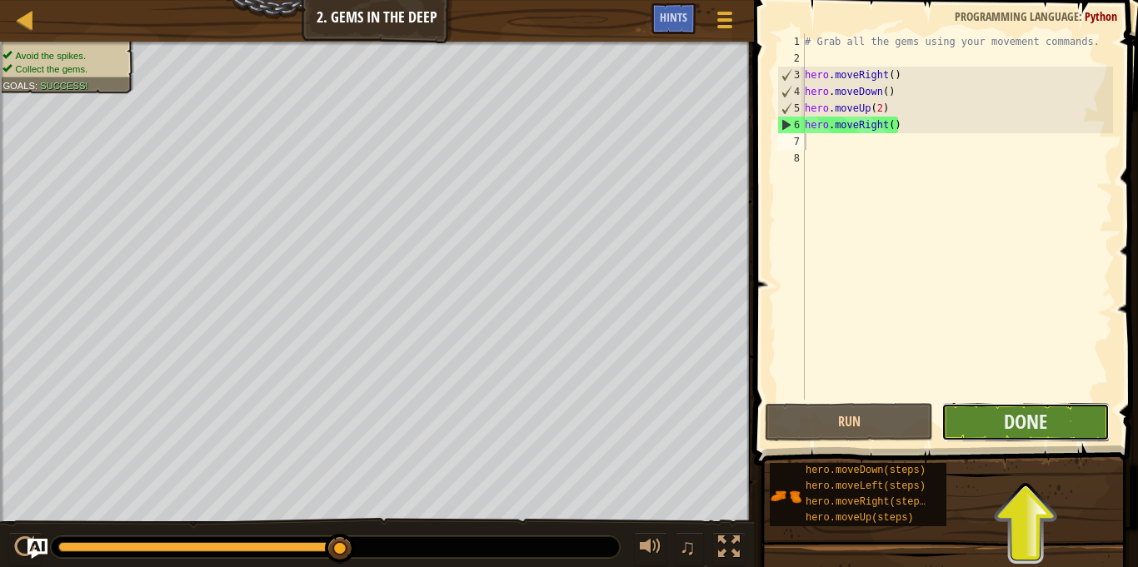
click at [990, 440] on button "Done" at bounding box center [1025, 422] width 168 height 38
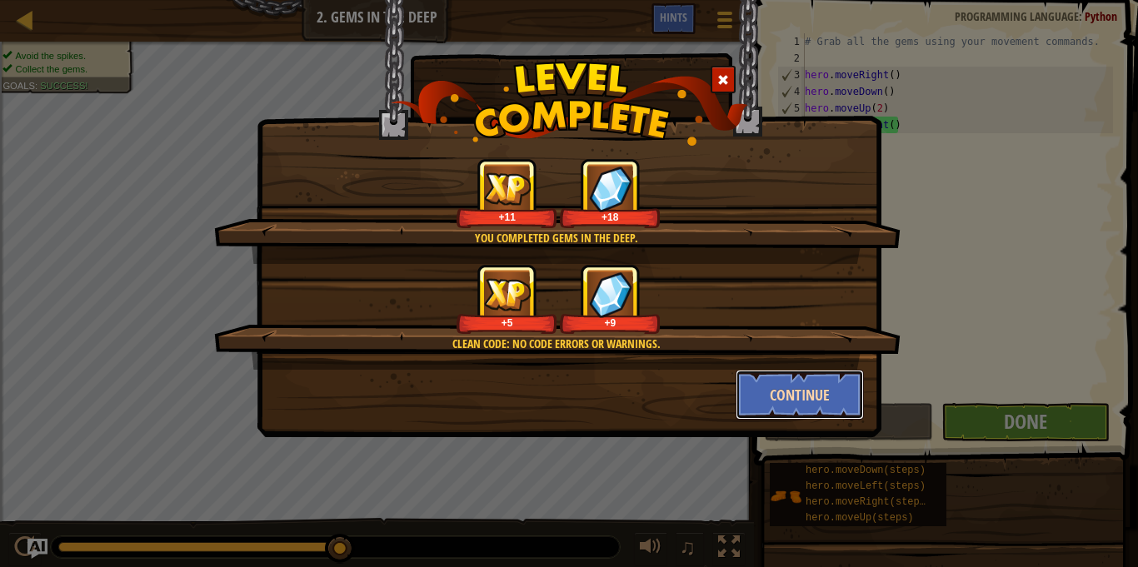
click at [797, 397] on button "Continue" at bounding box center [800, 395] width 129 height 50
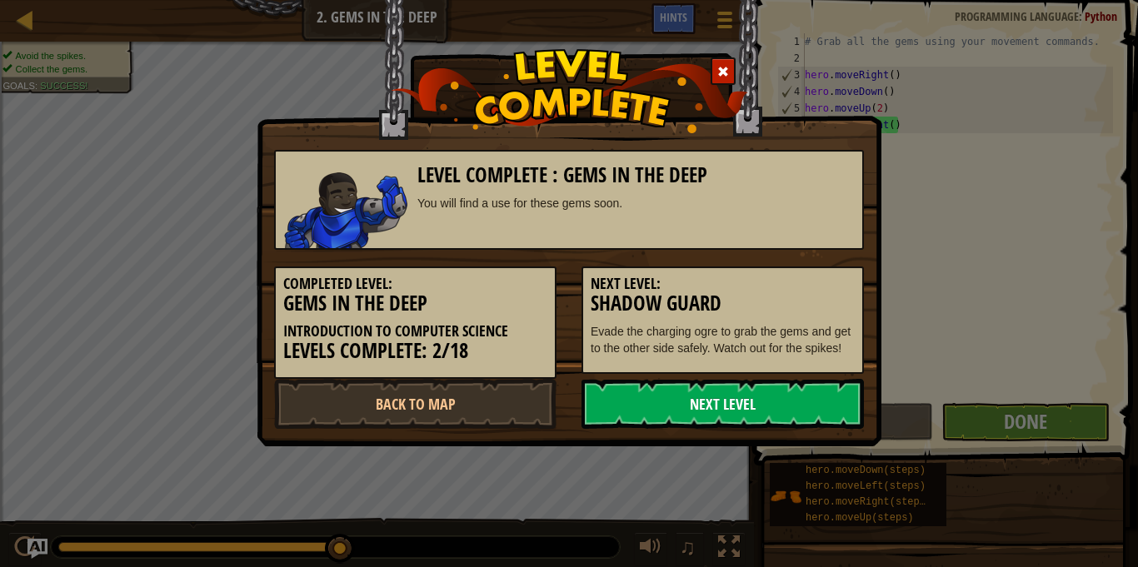
click at [716, 427] on link "Next Level" at bounding box center [722, 404] width 282 height 50
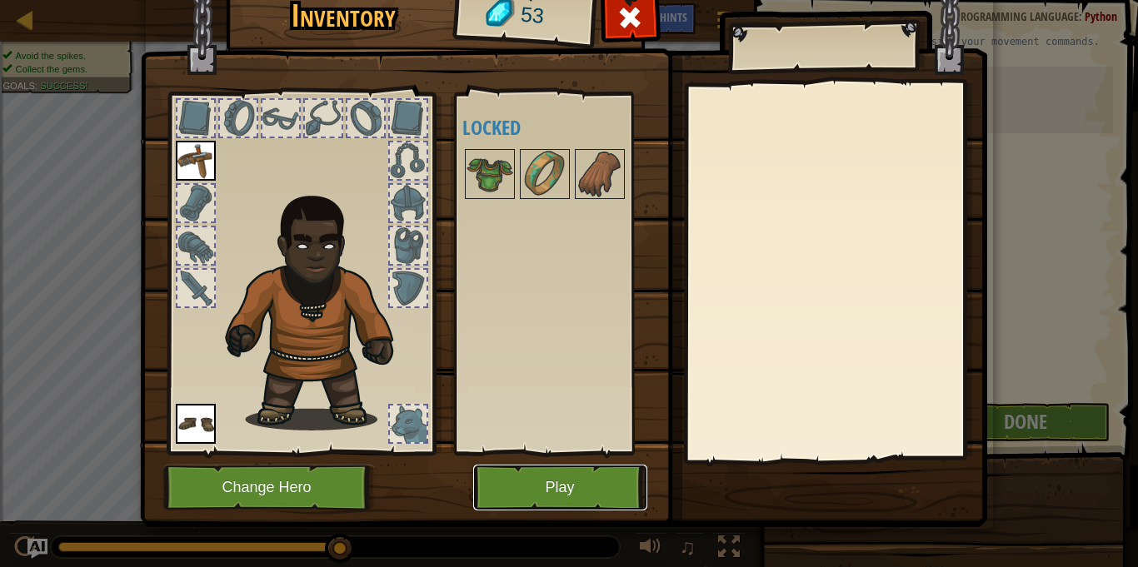
click at [521, 480] on button "Play" at bounding box center [560, 488] width 174 height 46
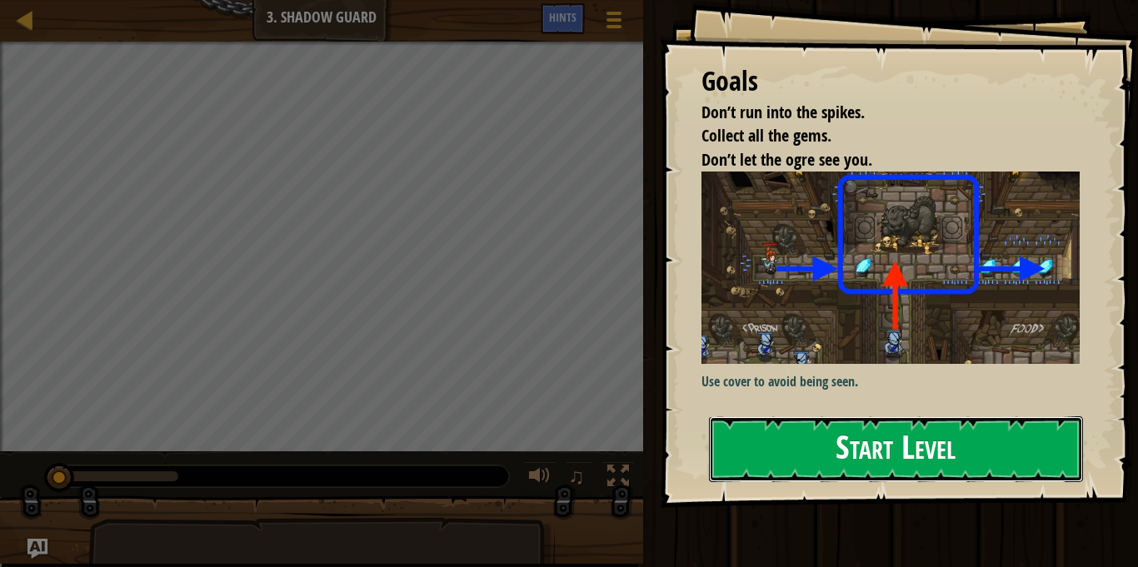
click at [822, 424] on button "Start Level" at bounding box center [896, 449] width 374 height 66
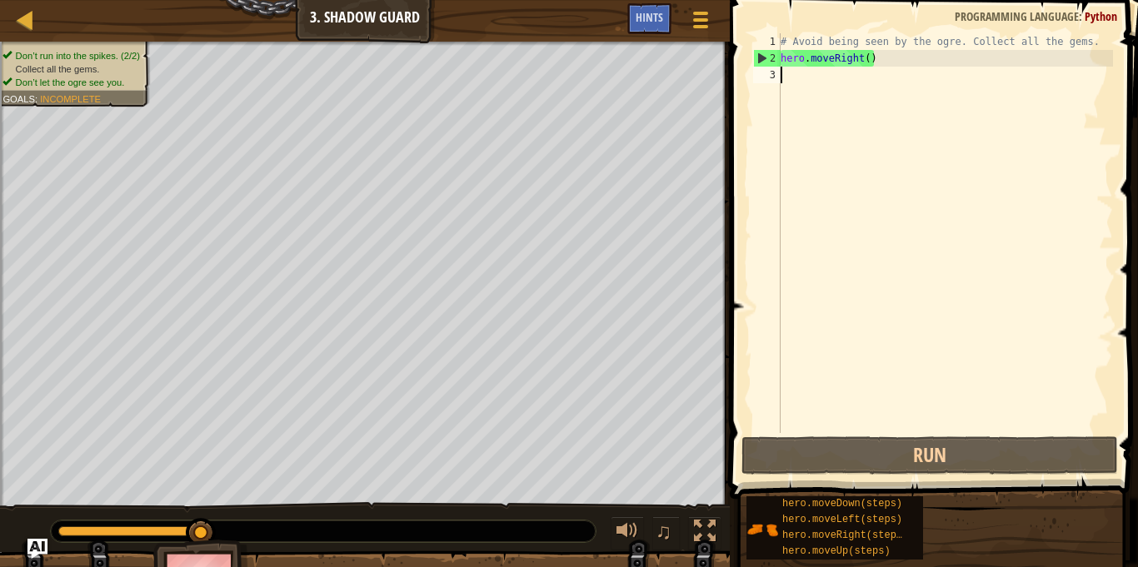
click at [870, 58] on div "# Avoid being seen by the ogre. Collect all the gems. hero . moveRight ( )" at bounding box center [945, 249] width 336 height 433
type textarea "hero.moveRight(2)"
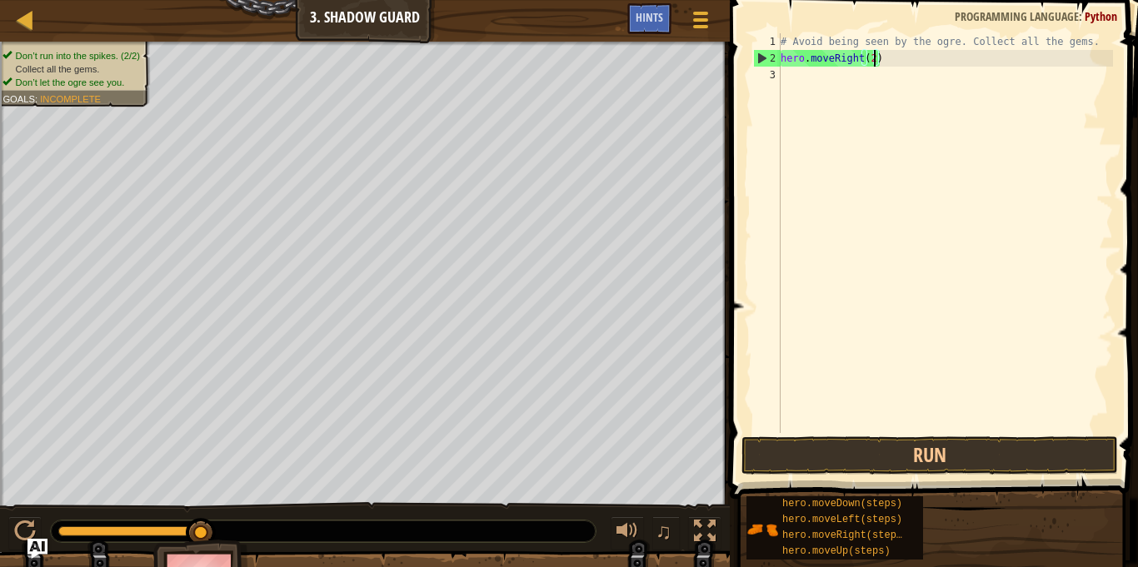
scroll to position [7, 0]
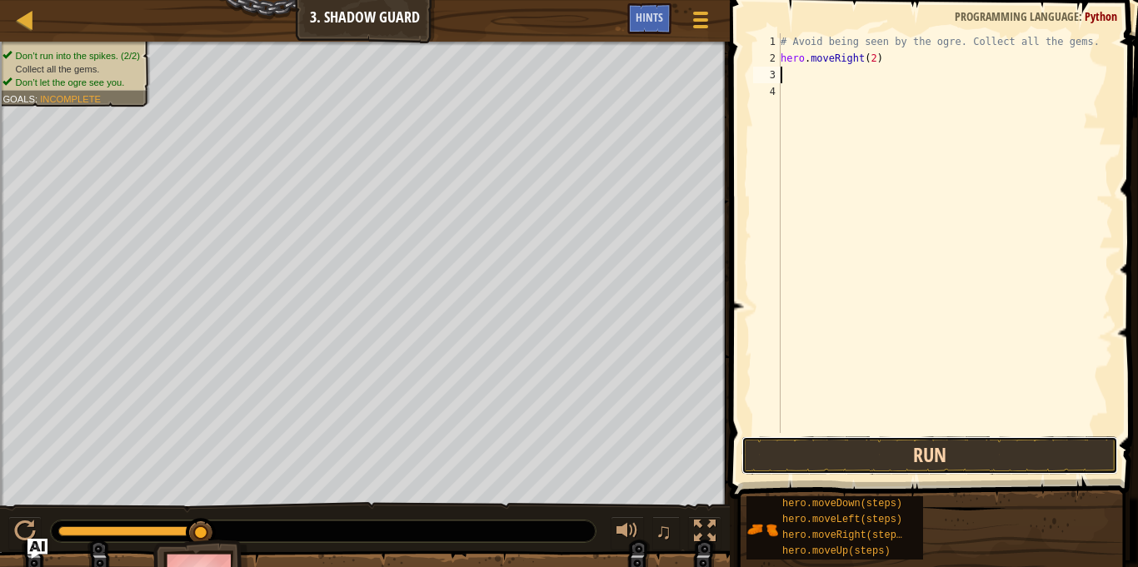
click at [965, 454] on button "Run" at bounding box center [929, 455] width 377 height 38
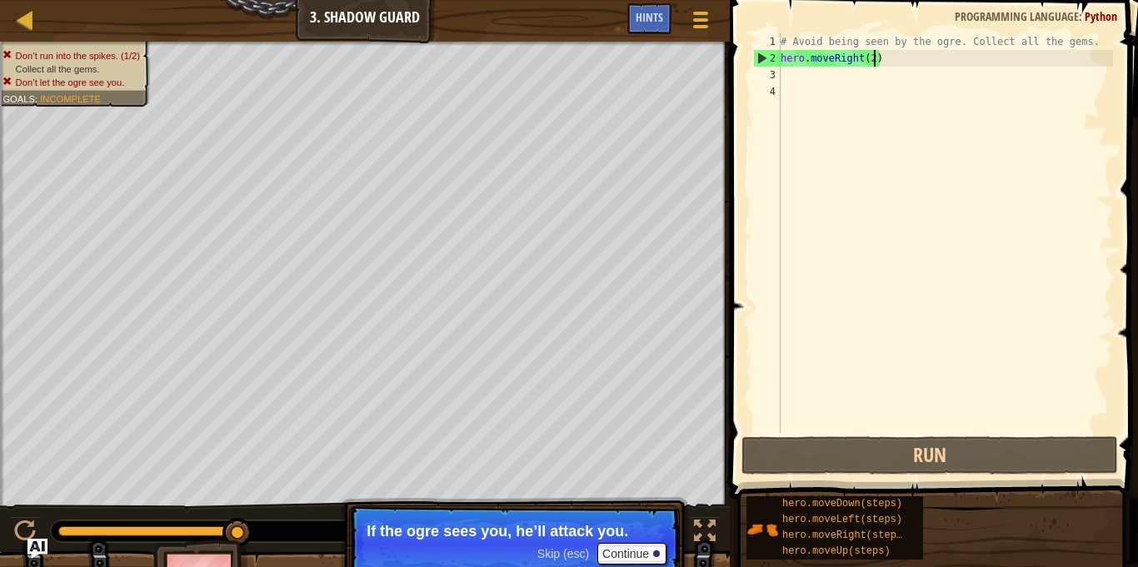
click at [871, 62] on div "# Avoid being seen by the ogre. Collect all the gems. hero . moveRight ( 2 )" at bounding box center [945, 249] width 336 height 433
type textarea "hero.moveRight()"
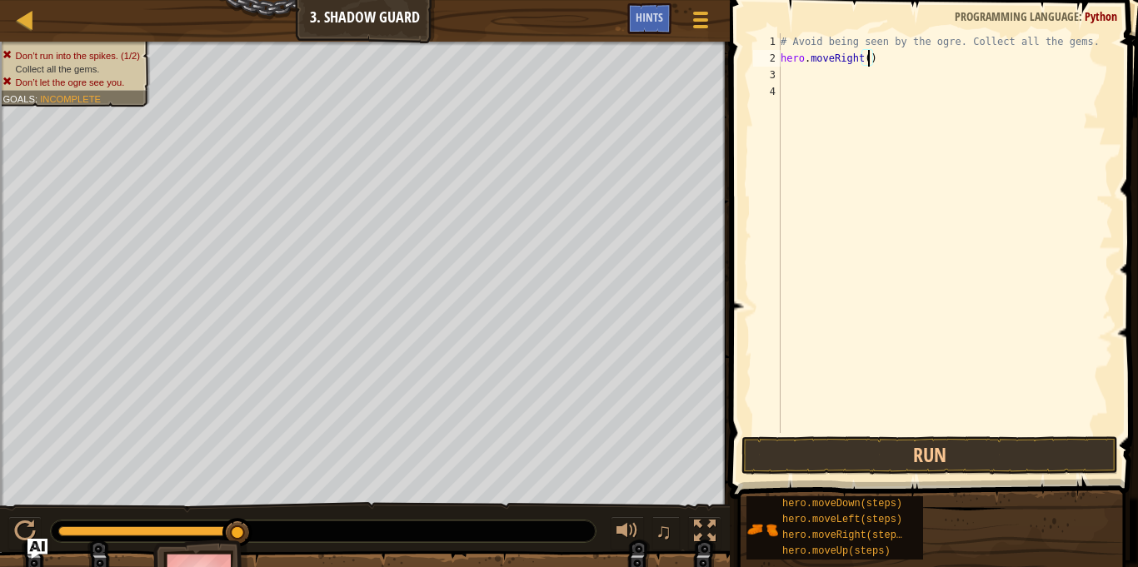
click at [788, 77] on div "# Avoid being seen by the ogre. Collect all the gems. hero . moveRight ( )" at bounding box center [945, 249] width 336 height 433
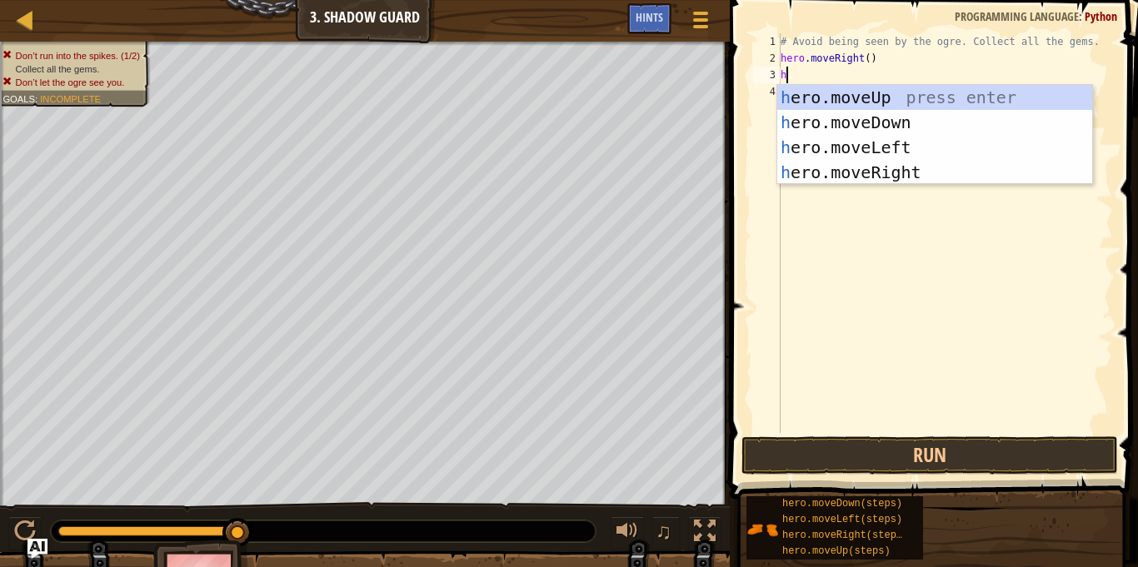
type textarea "he"
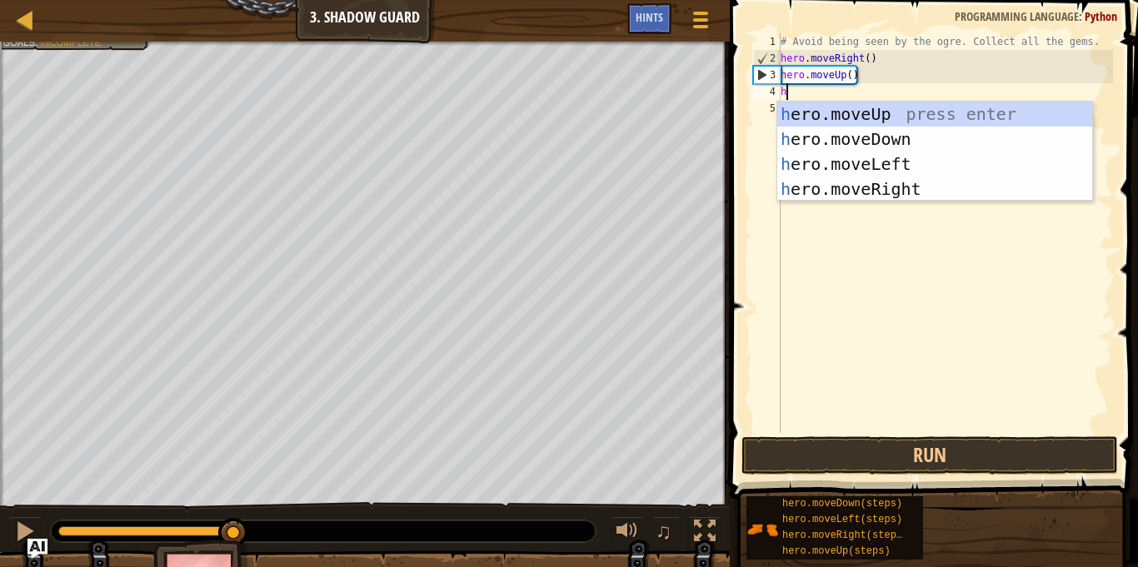
type textarea "her"
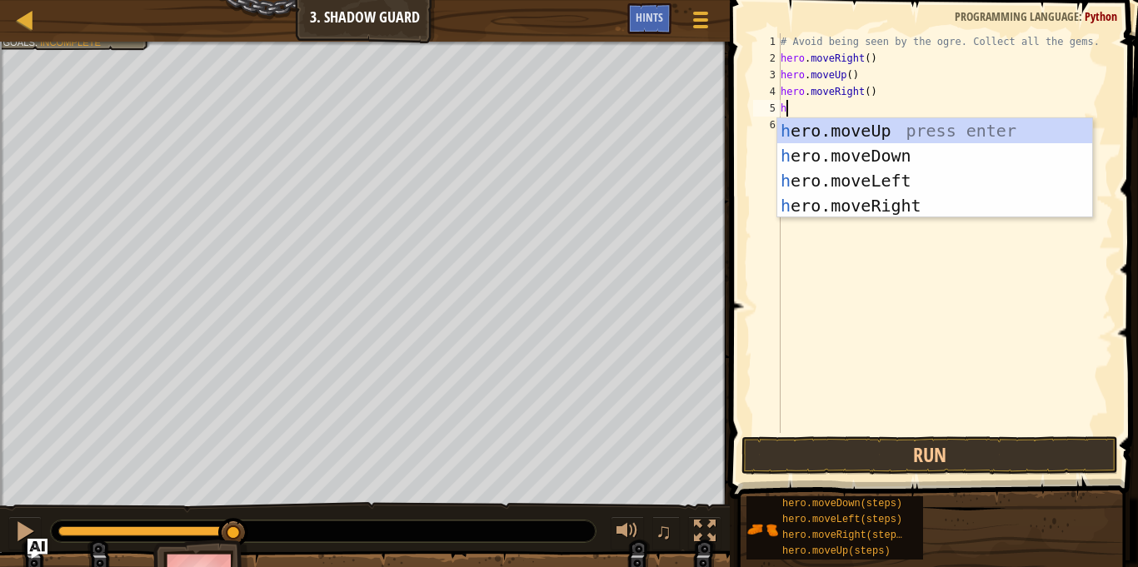
type textarea "her"
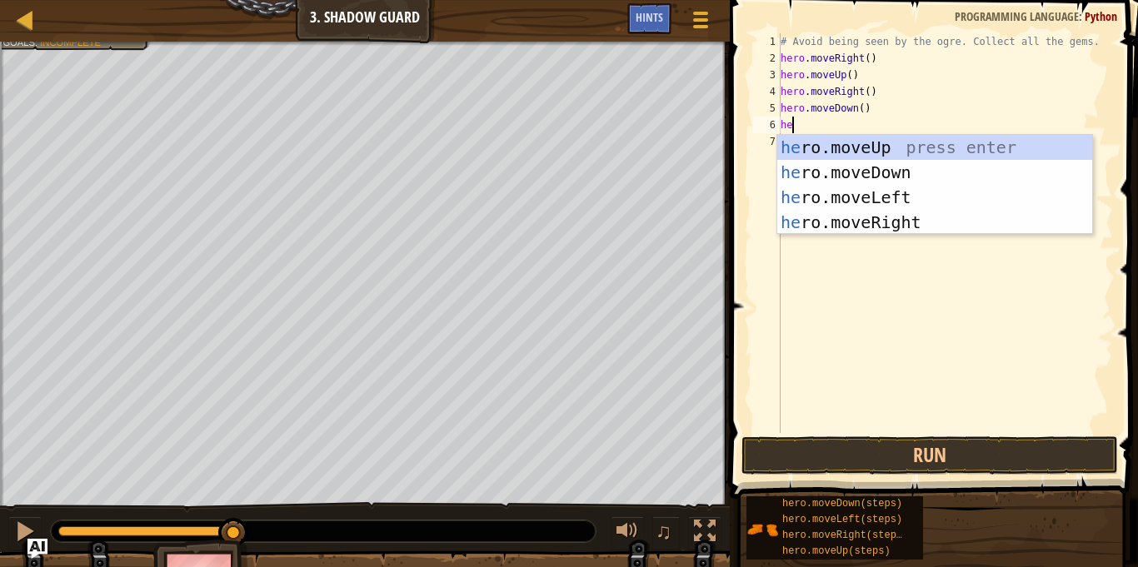
scroll to position [7, 2]
type textarea "her"
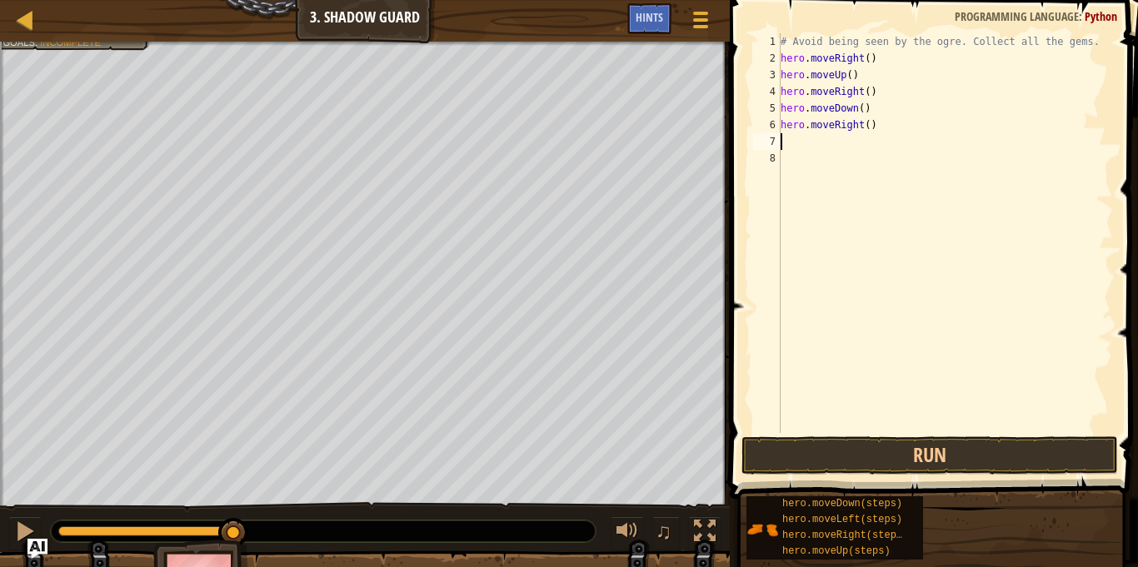
scroll to position [7, 0]
click at [914, 453] on button "Run" at bounding box center [929, 455] width 377 height 38
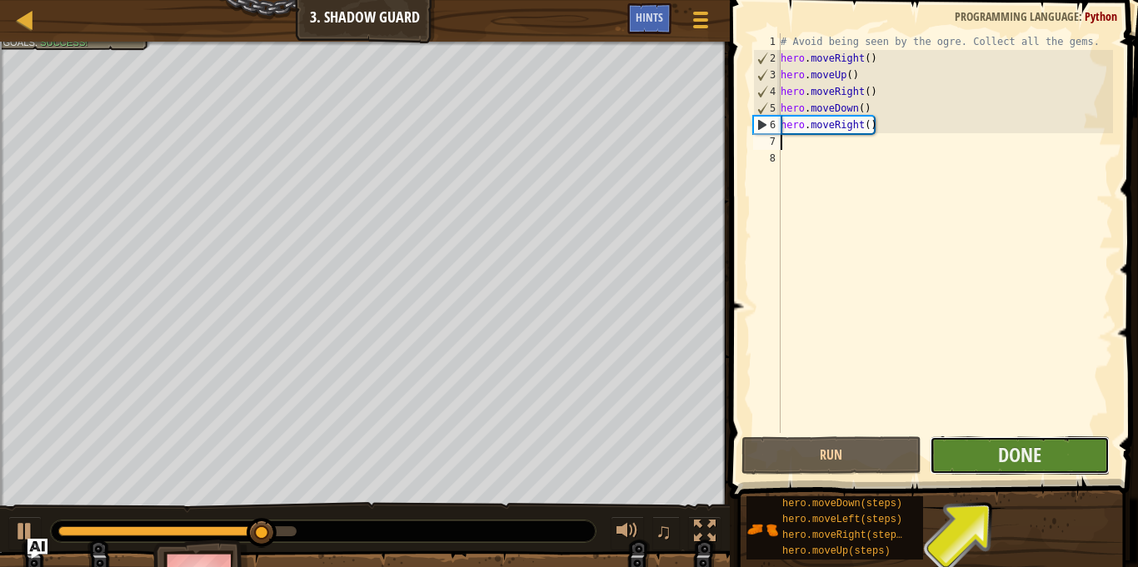
click at [1042, 441] on button "Done" at bounding box center [1020, 455] width 180 height 38
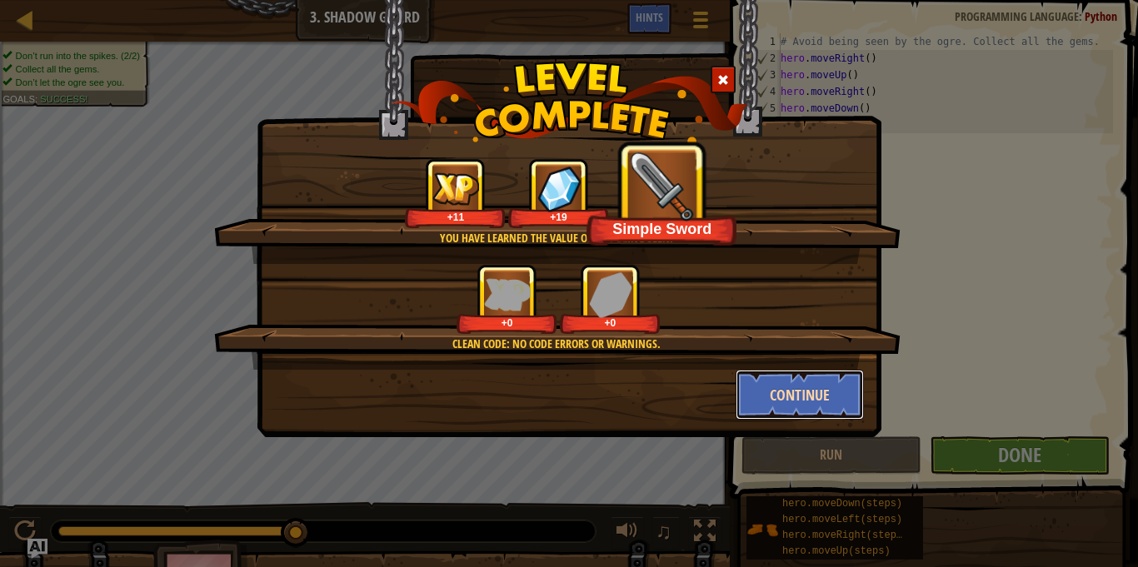
click at [811, 391] on button "Continue" at bounding box center [800, 395] width 129 height 50
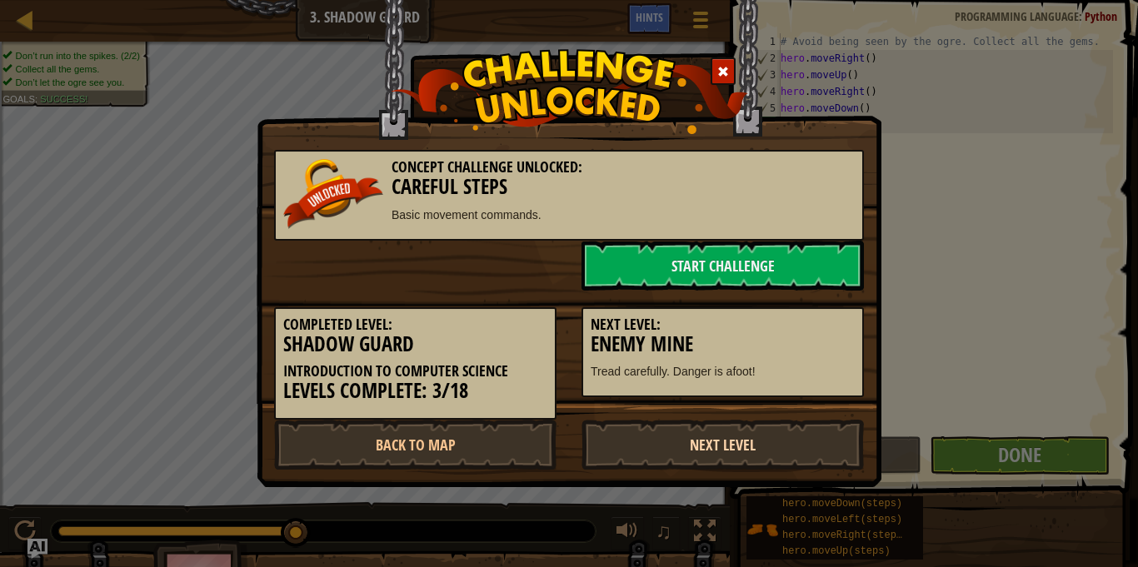
click at [733, 441] on link "Next Level" at bounding box center [722, 445] width 282 height 50
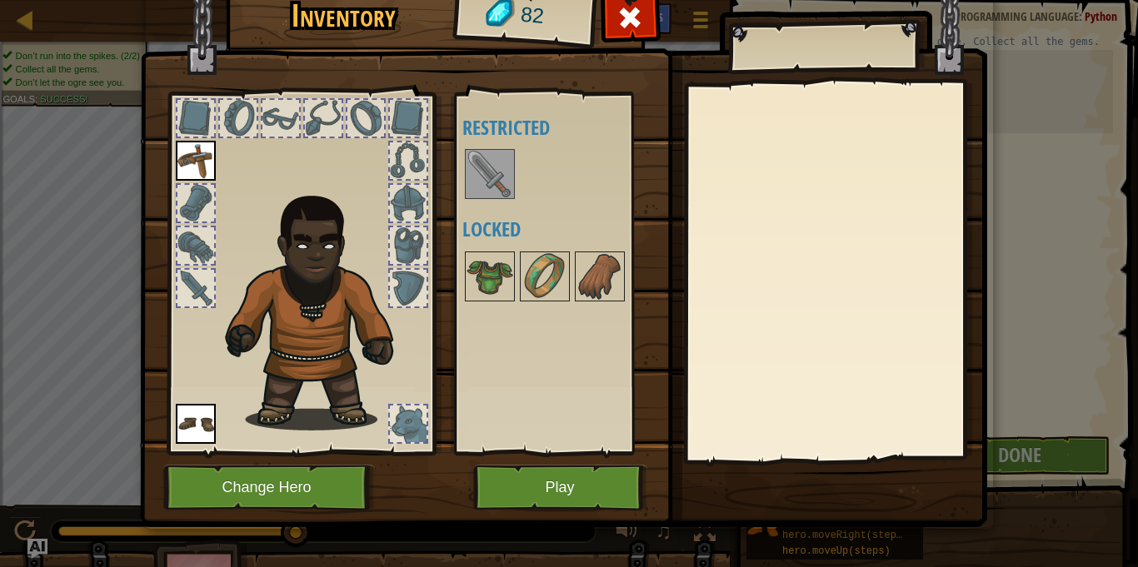
click at [493, 185] on img at bounding box center [489, 174] width 47 height 47
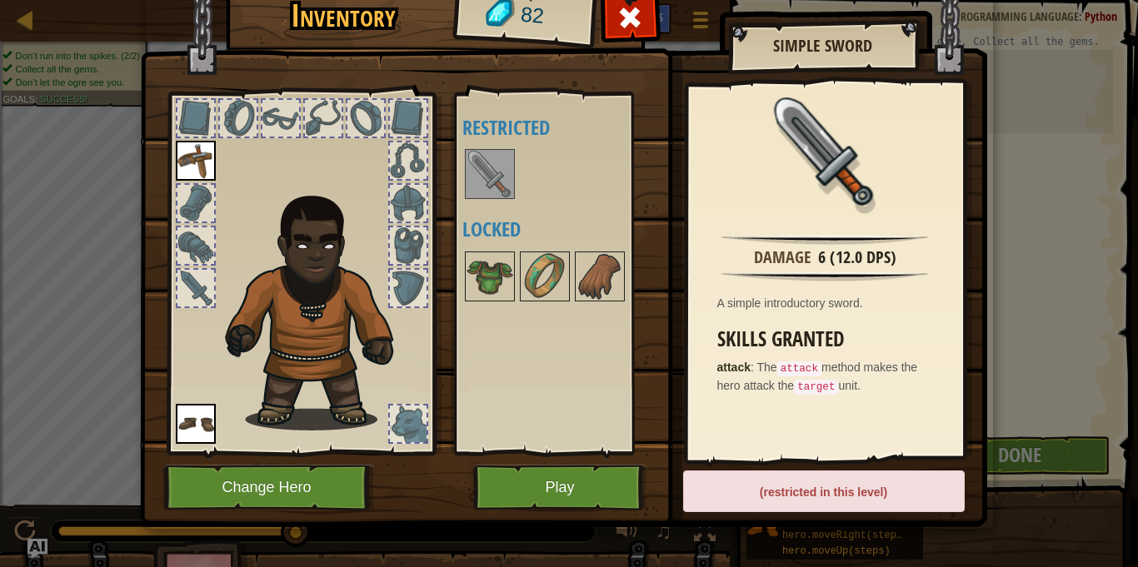
click at [493, 185] on img at bounding box center [489, 174] width 47 height 47
click at [500, 194] on img at bounding box center [489, 174] width 47 height 47
click at [481, 158] on img at bounding box center [489, 174] width 47 height 47
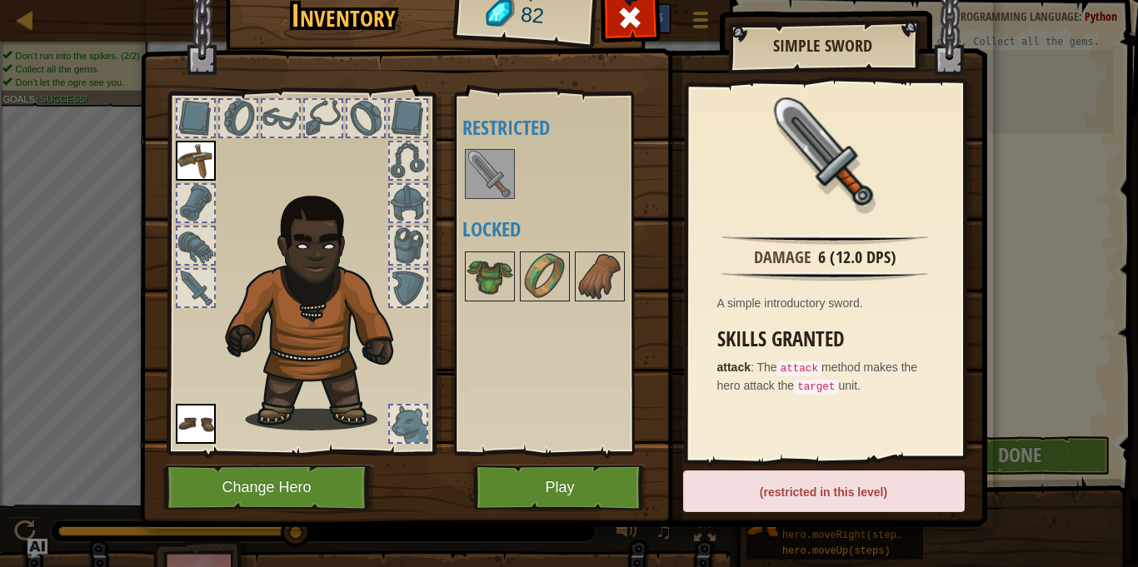
click at [481, 158] on img at bounding box center [489, 174] width 47 height 47
click at [831, 491] on div "(restricted in this level)" at bounding box center [824, 492] width 282 height 42
click at [606, 479] on button "Play" at bounding box center [560, 488] width 174 height 46
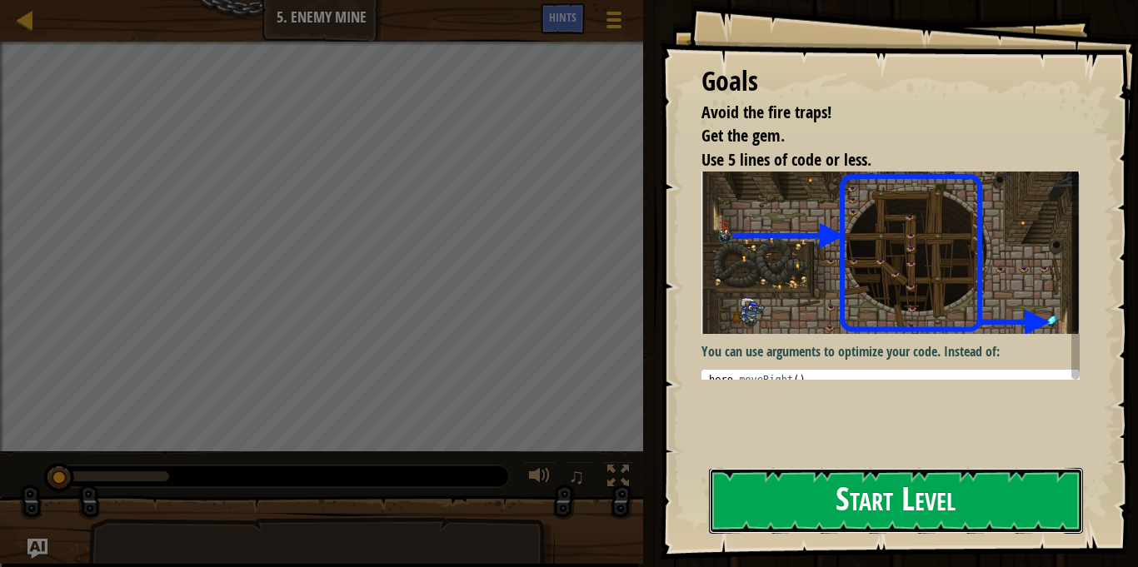
click at [946, 487] on button "Start Level" at bounding box center [896, 501] width 374 height 66
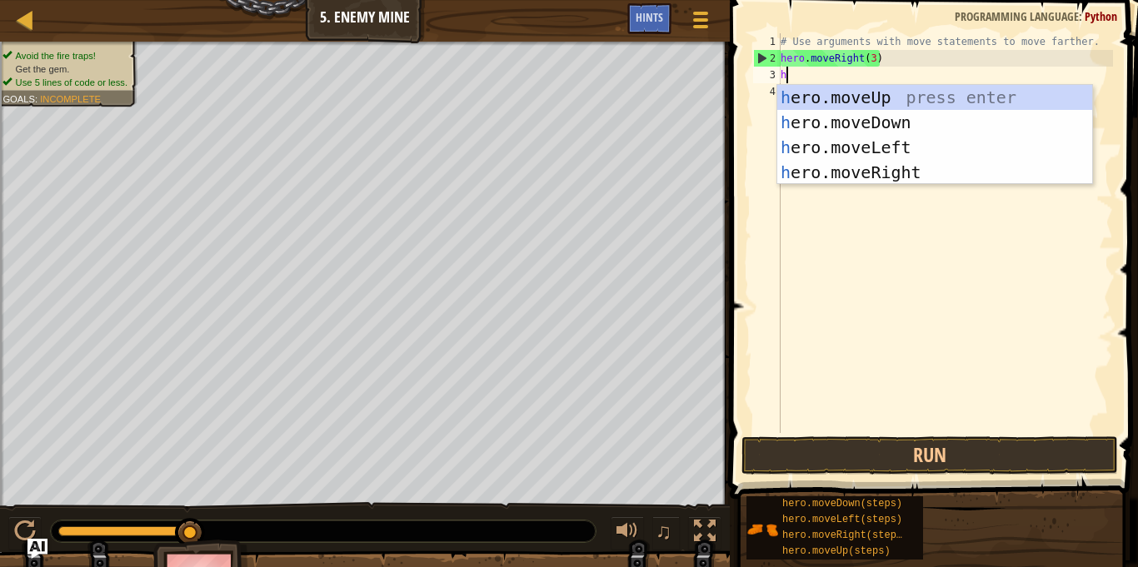
scroll to position [7, 0]
type textarea "he"
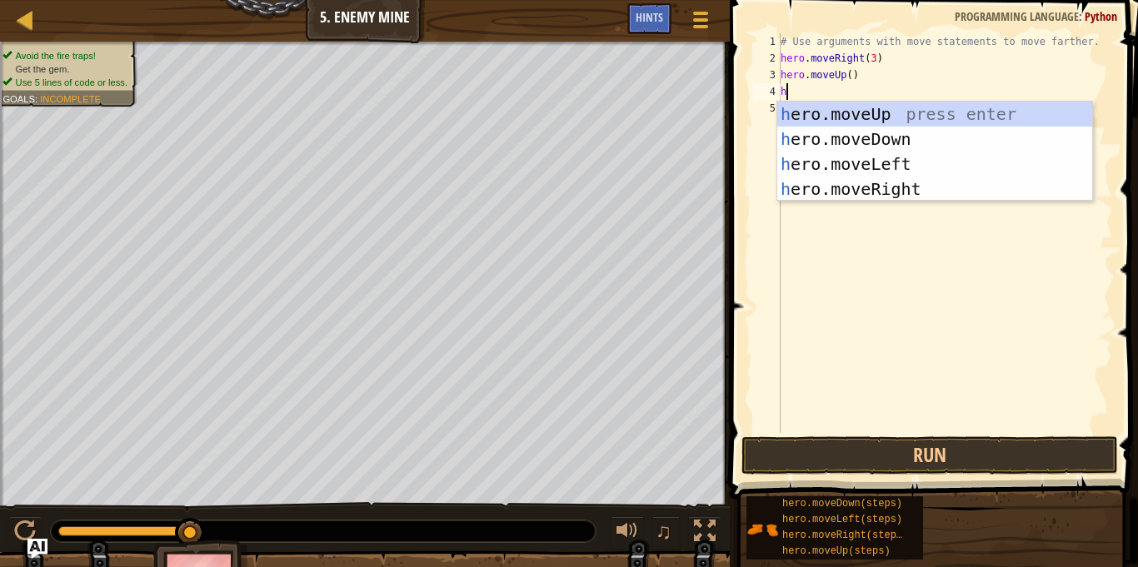
type textarea "her"
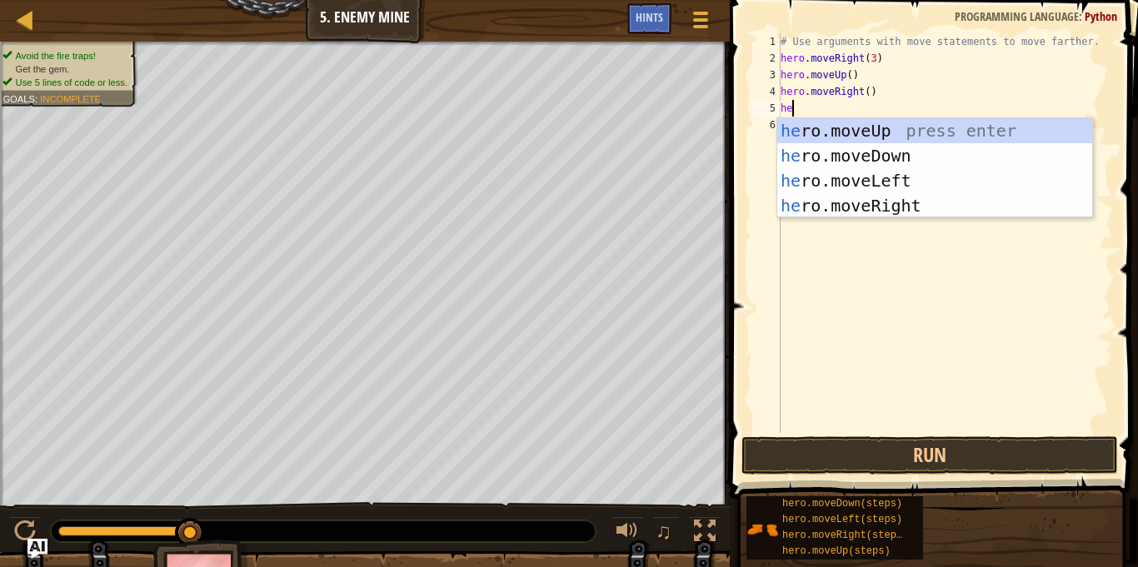
scroll to position [7, 2]
type textarea "her"
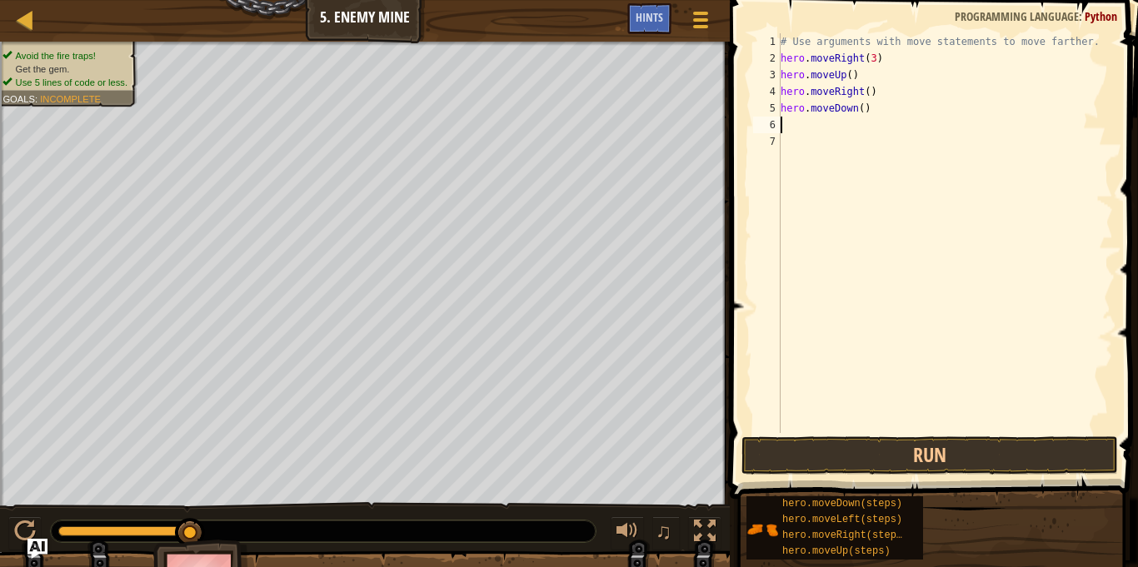
scroll to position [7, 0]
click at [858, 107] on div "# Use arguments with move statements to move farther. hero . moveRight ( 3 ) he…" at bounding box center [945, 249] width 336 height 433
type textarea "hero.moveDown(3)"
click at [831, 137] on div "# Use arguments with move statements to move farther. hero . moveRight ( 3 ) he…" at bounding box center [945, 249] width 336 height 433
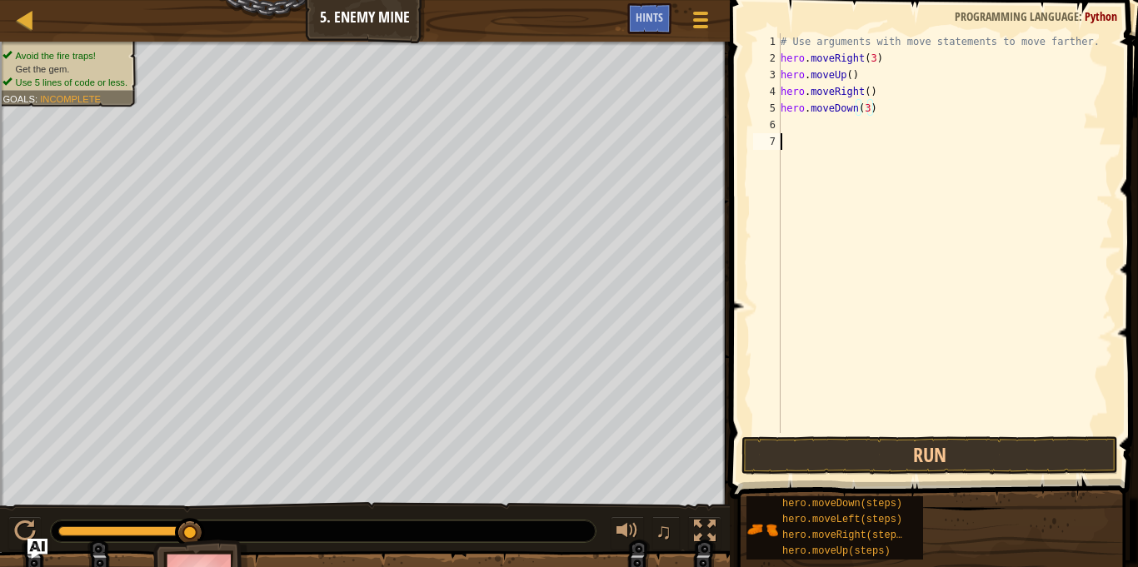
scroll to position [7, 0]
click at [827, 128] on div "# Use arguments with move statements to move farther. hero . moveRight ( 3 ) he…" at bounding box center [945, 249] width 336 height 433
type textarea "her"
click at [867, 127] on div "# Use arguments with move statements to move farther. hero . moveRight ( 3 ) he…" at bounding box center [945, 249] width 336 height 433
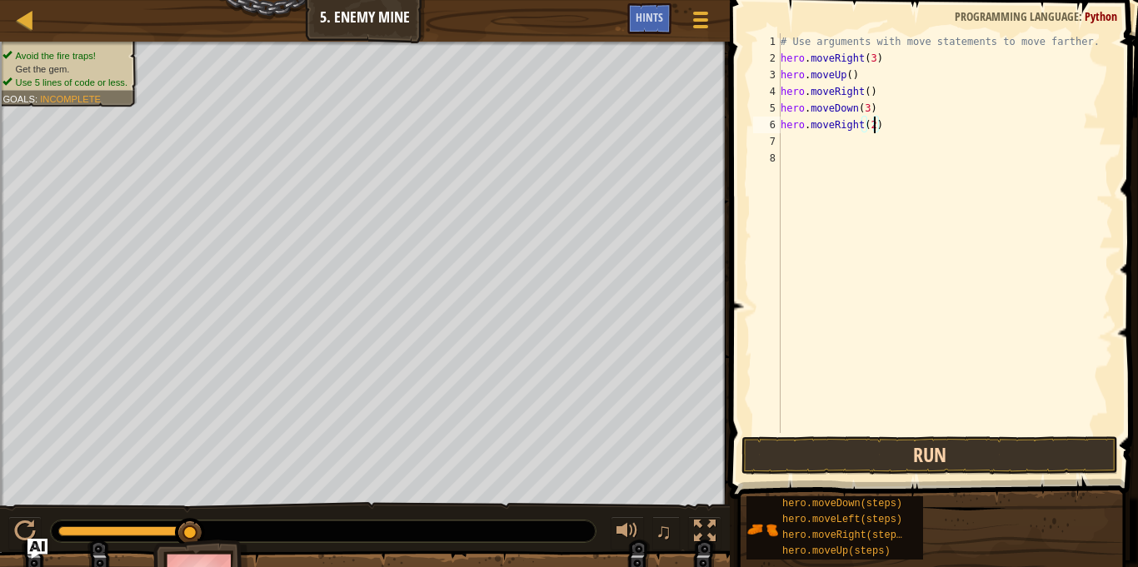
type textarea "hero.moveRight(2)"
click at [852, 444] on button "Run" at bounding box center [929, 455] width 377 height 38
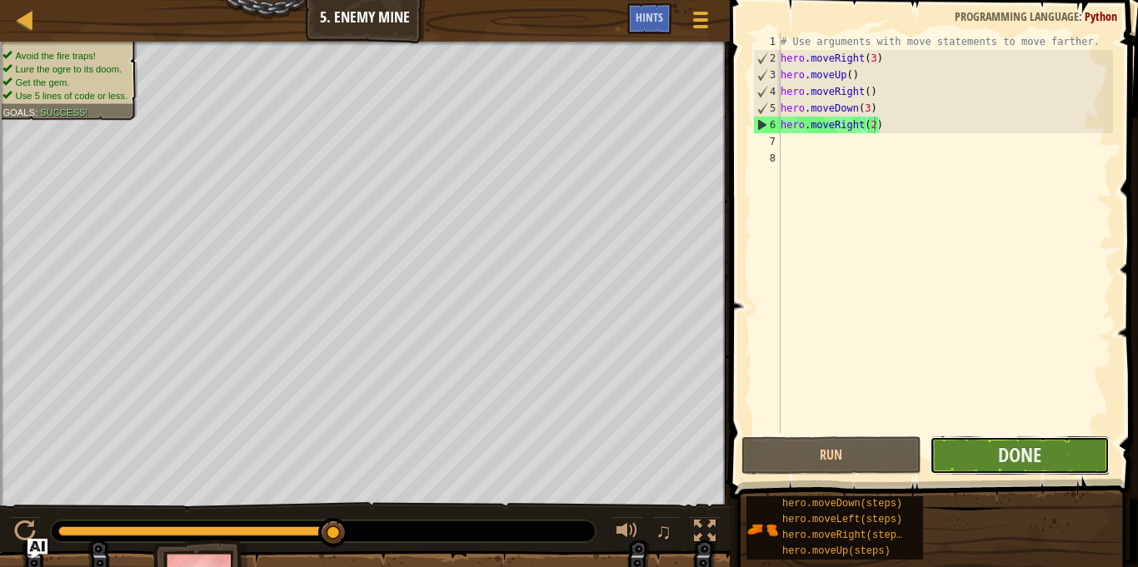
click at [978, 446] on button "Done" at bounding box center [1020, 455] width 180 height 38
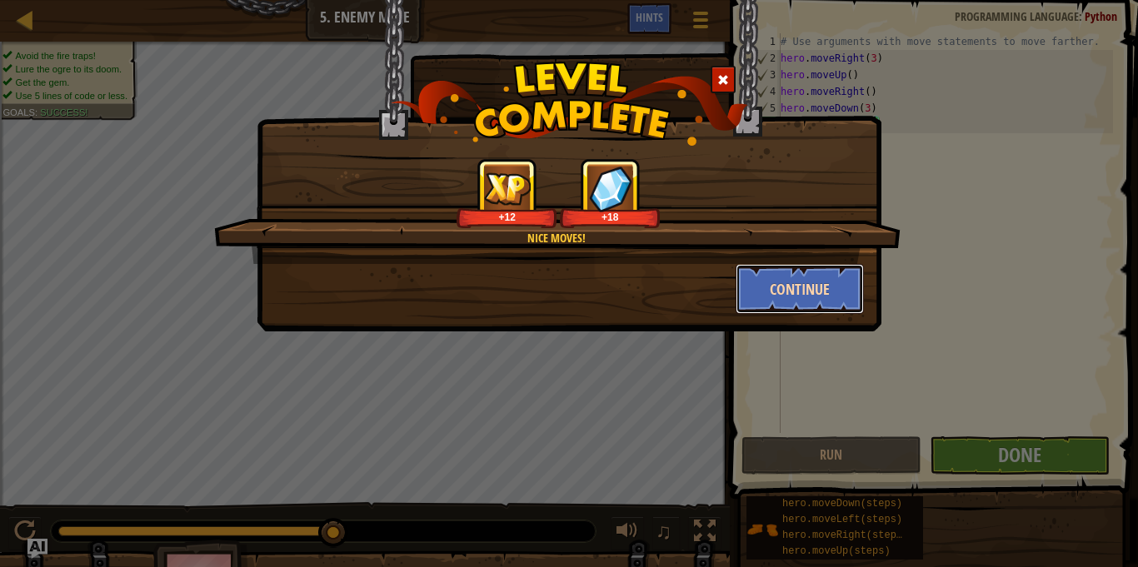
click at [796, 289] on button "Continue" at bounding box center [800, 289] width 129 height 50
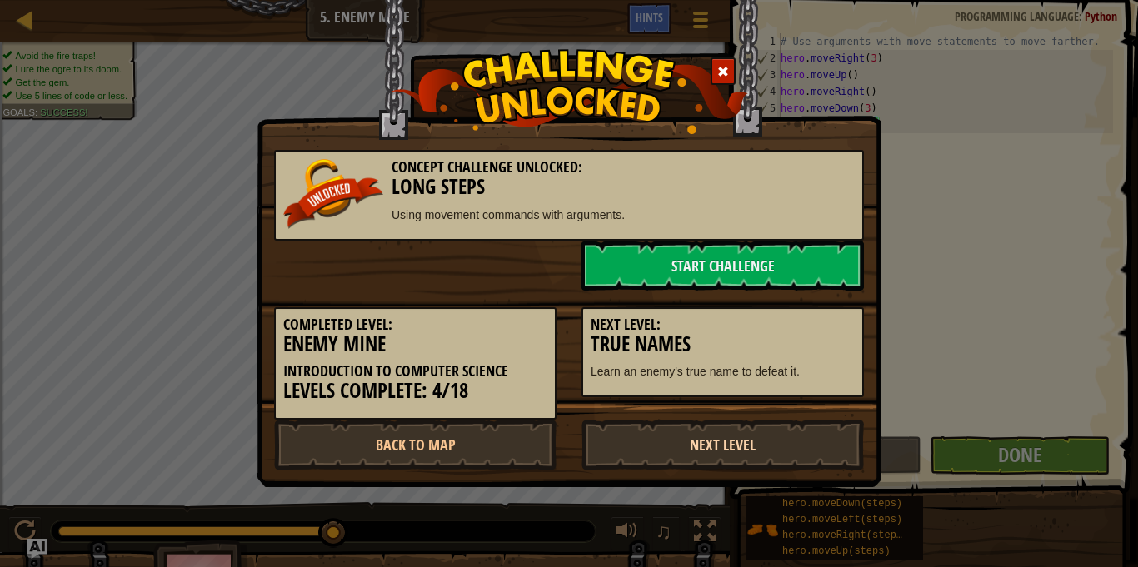
click at [701, 446] on link "Next Level" at bounding box center [722, 445] width 282 height 50
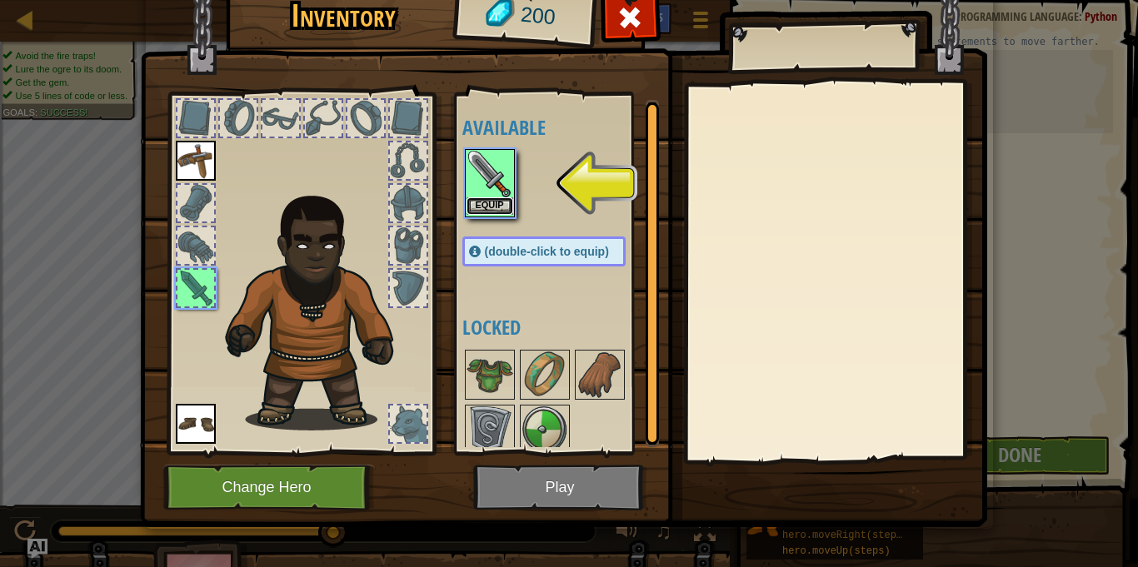
click at [495, 205] on button "Equip" at bounding box center [489, 205] width 47 height 17
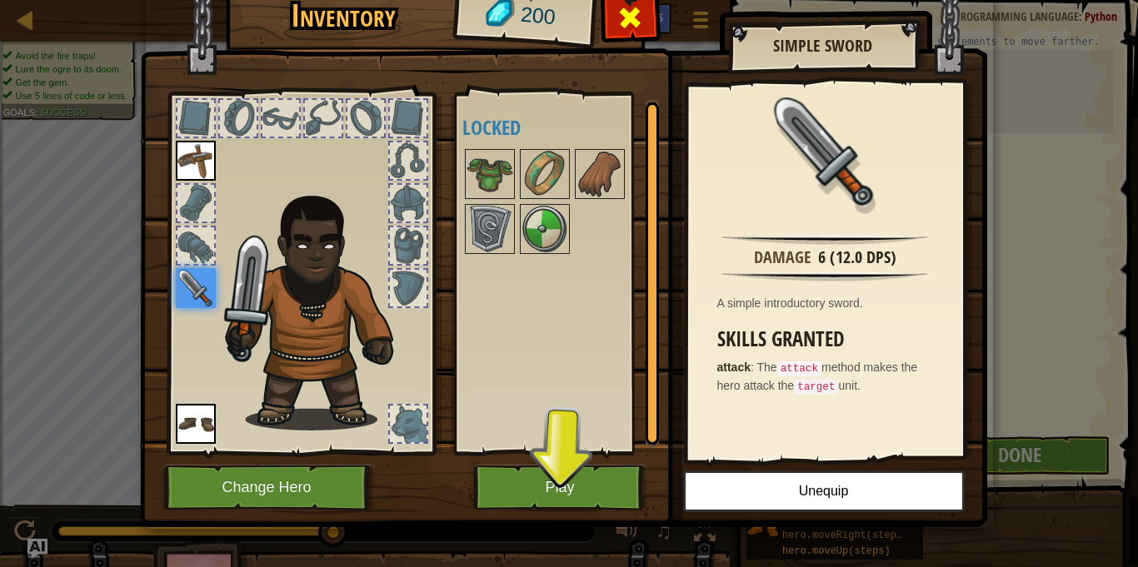
click at [610, 28] on div at bounding box center [630, 22] width 52 height 52
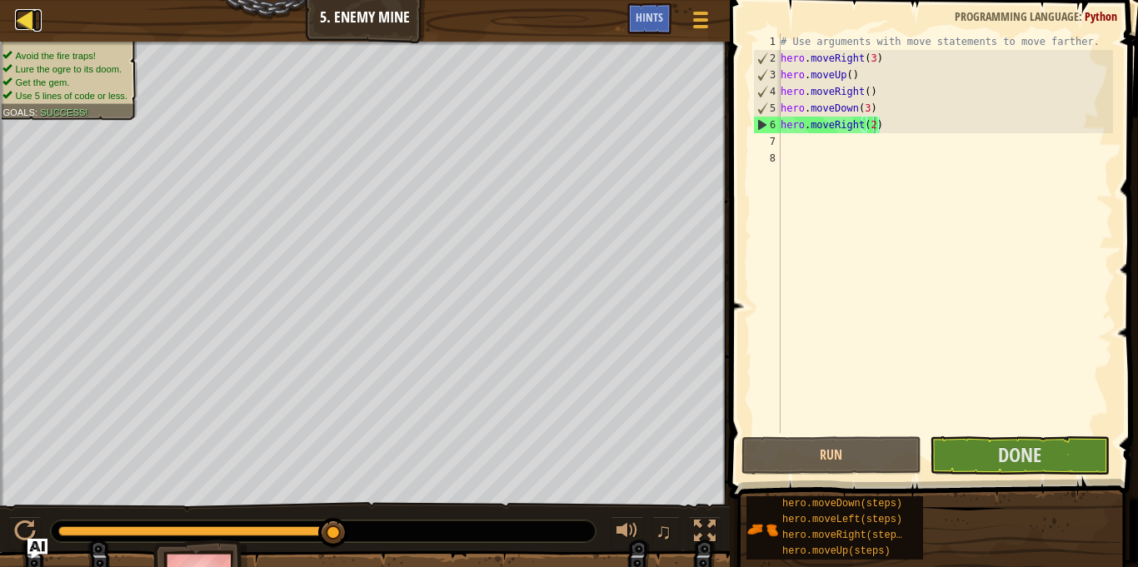
click at [24, 30] on div at bounding box center [25, 19] width 21 height 21
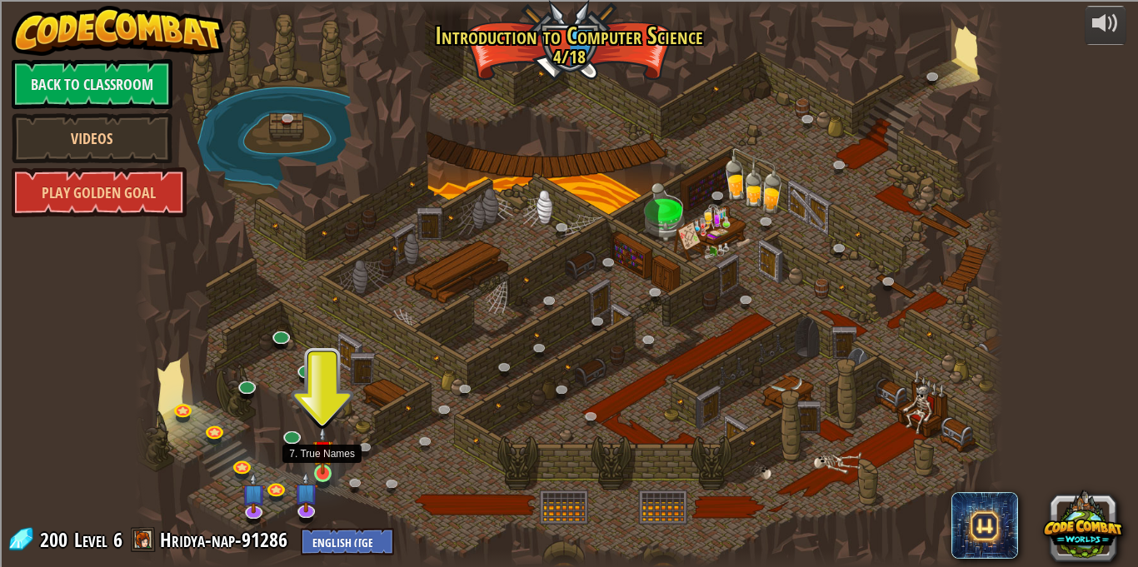
click at [322, 468] on img at bounding box center [322, 450] width 21 height 48
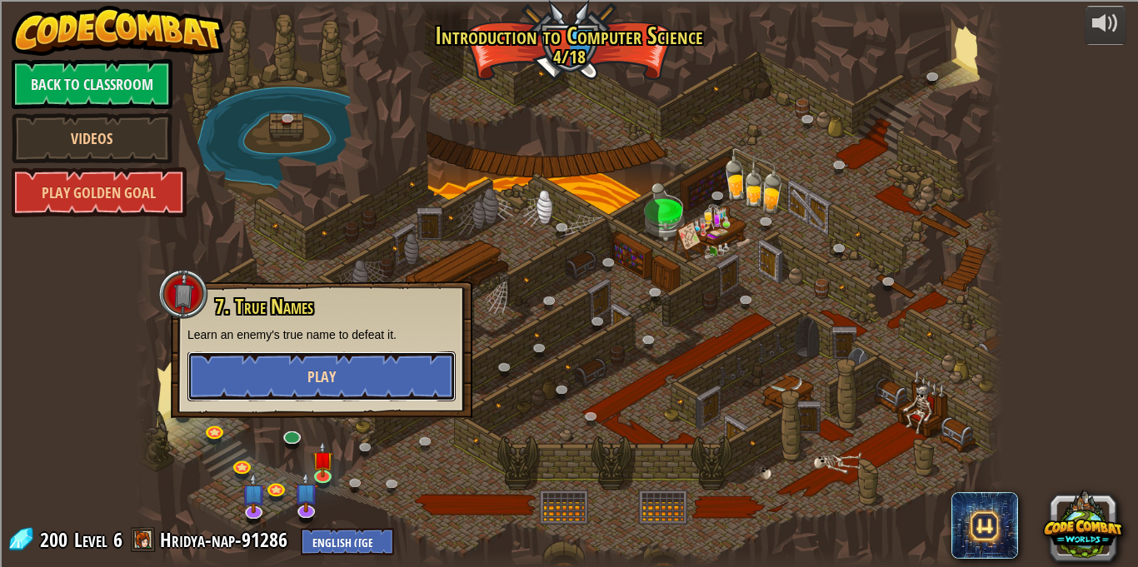
click at [300, 363] on button "Play" at bounding box center [321, 377] width 268 height 50
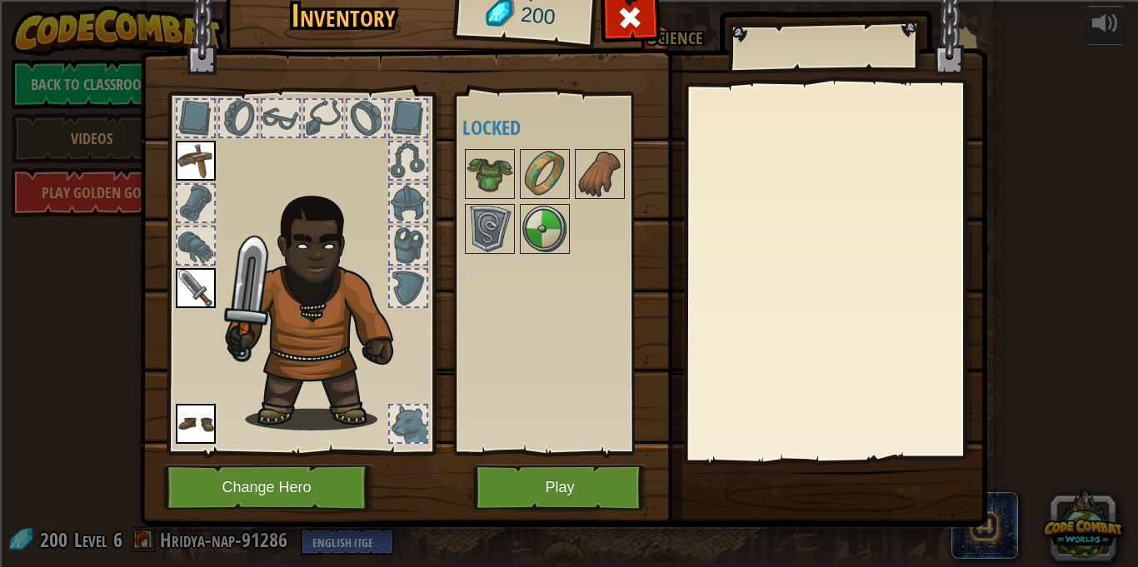
click at [295, 459] on img at bounding box center [563, 225] width 847 height 605
click at [292, 475] on button "Change Hero" at bounding box center [269, 488] width 212 height 46
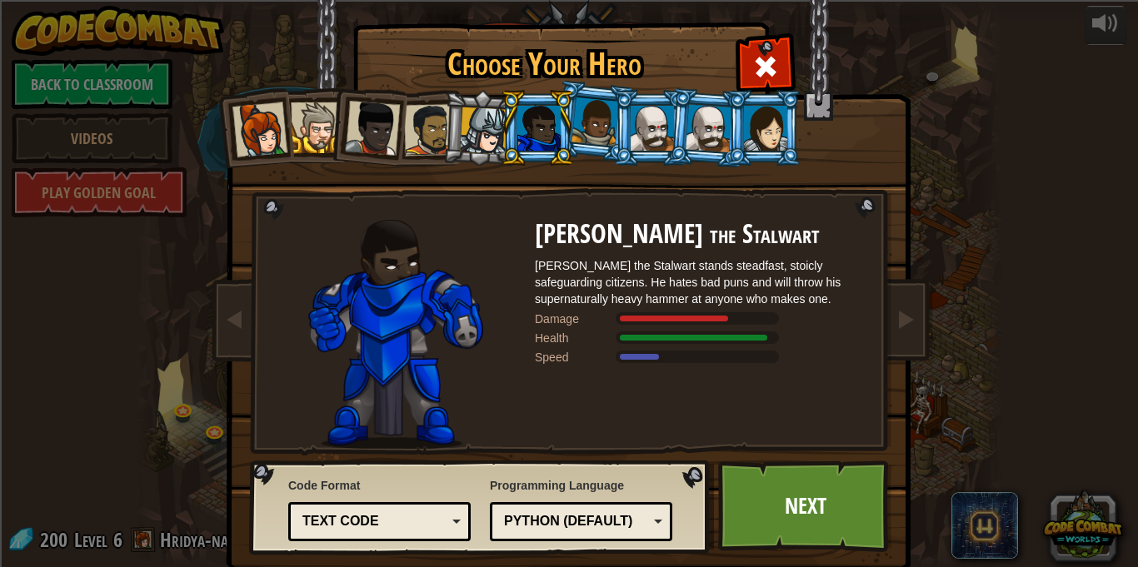
click at [504, 143] on li at bounding box center [537, 128] width 75 height 76
click at [692, 137] on div at bounding box center [709, 127] width 47 height 47
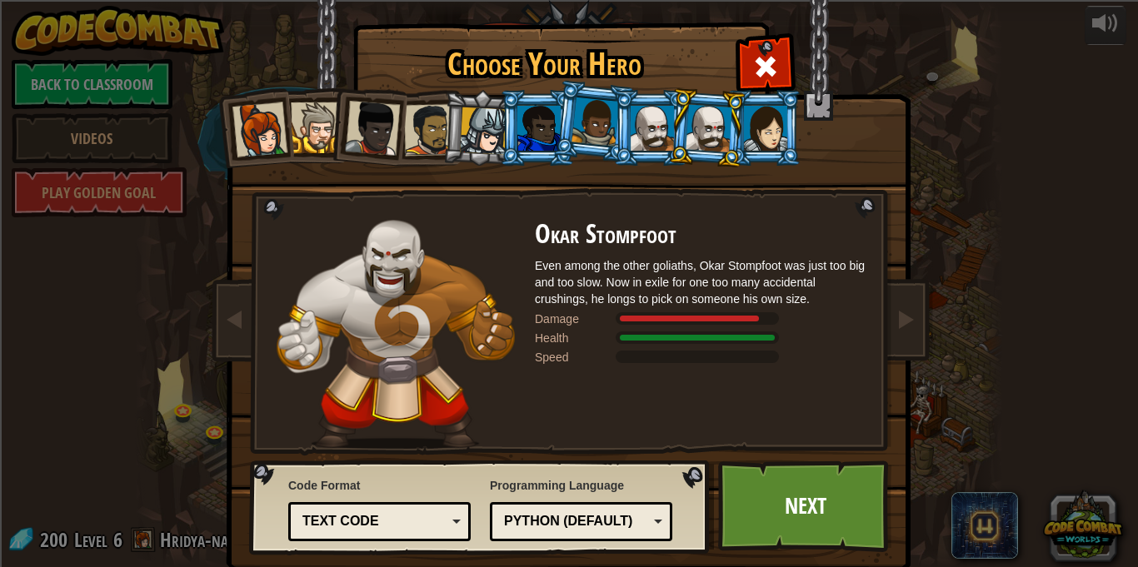
click at [728, 82] on div "Captain [PERSON_NAME] Anya is a no-nonsense leader who isn't afraid to go in an…" at bounding box center [569, 263] width 625 height 363
click at [765, 123] on div at bounding box center [765, 128] width 43 height 45
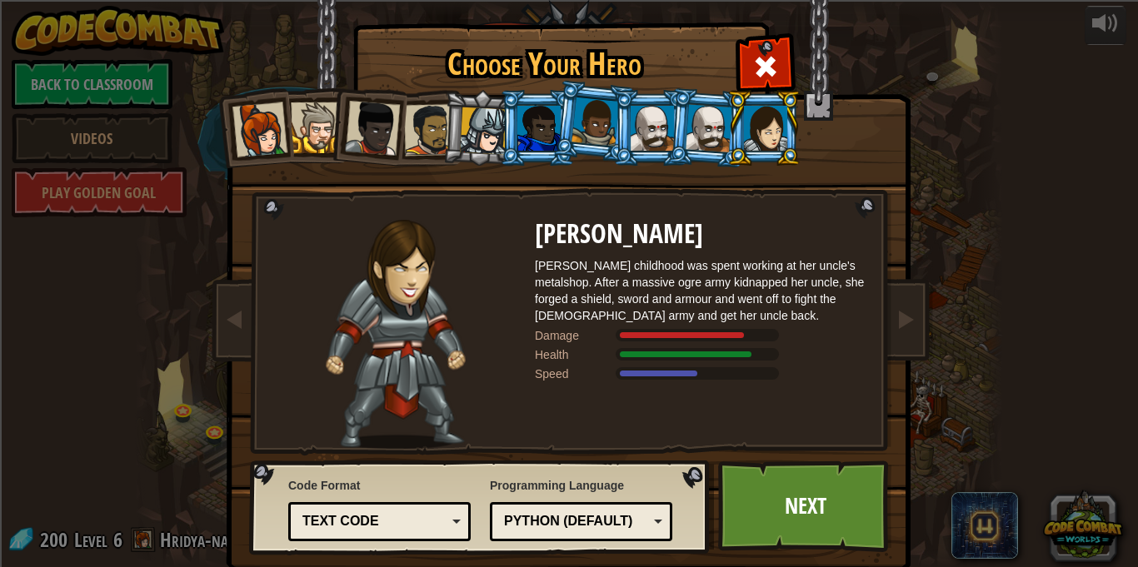
click at [521, 134] on div at bounding box center [538, 128] width 43 height 45
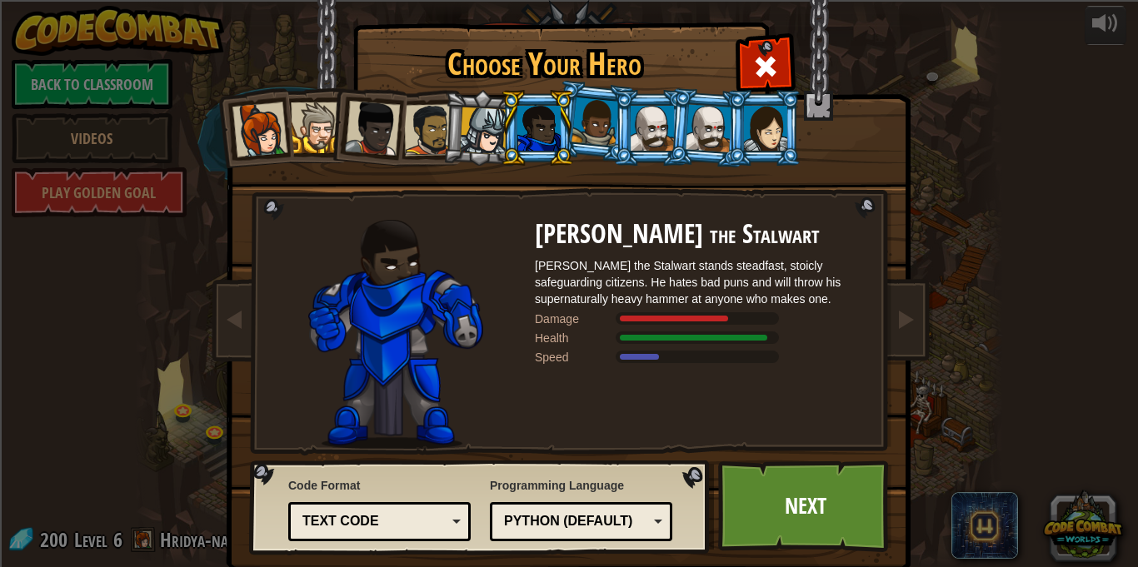
click at [431, 130] on div at bounding box center [430, 130] width 52 height 52
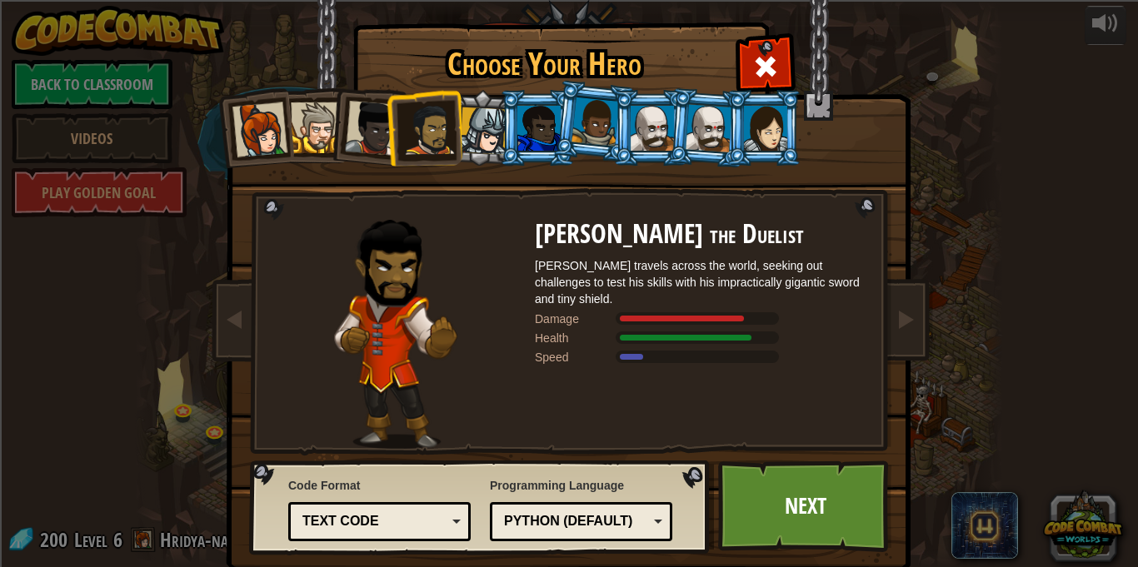
click at [390, 132] on li at bounding box center [424, 127] width 77 height 77
click at [377, 132] on div at bounding box center [372, 128] width 55 height 55
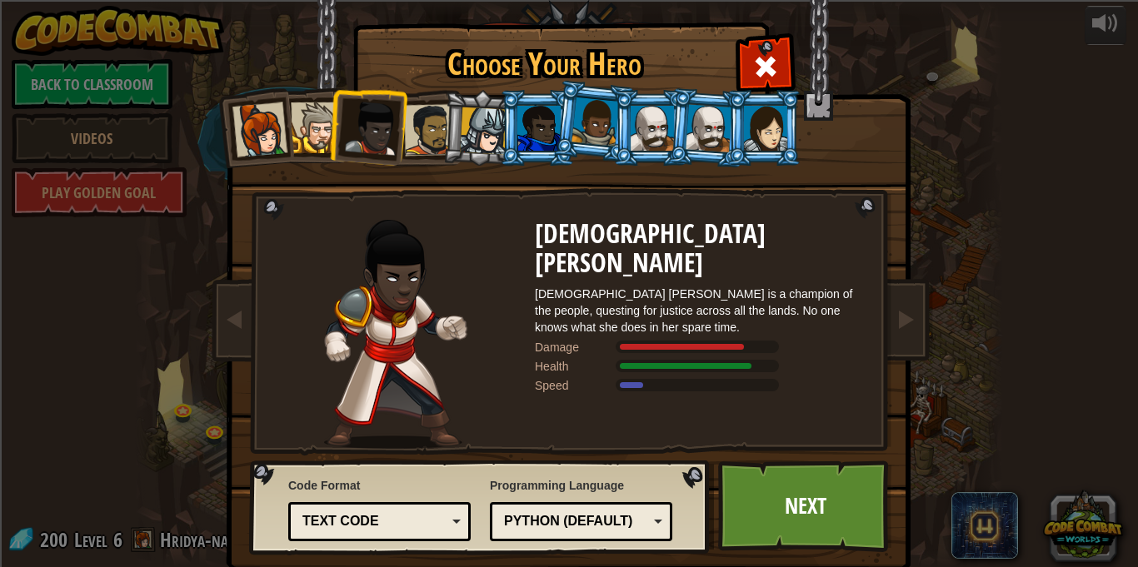
click at [327, 117] on div at bounding box center [316, 127] width 51 height 51
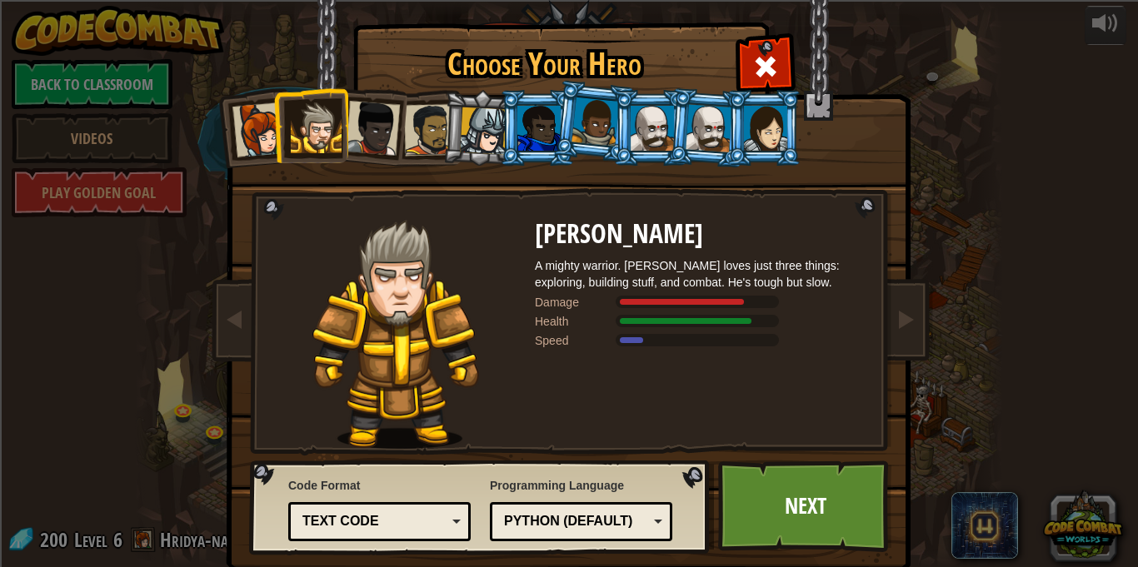
click at [277, 101] on li at bounding box center [310, 125] width 75 height 76
click at [257, 111] on div at bounding box center [259, 129] width 55 height 55
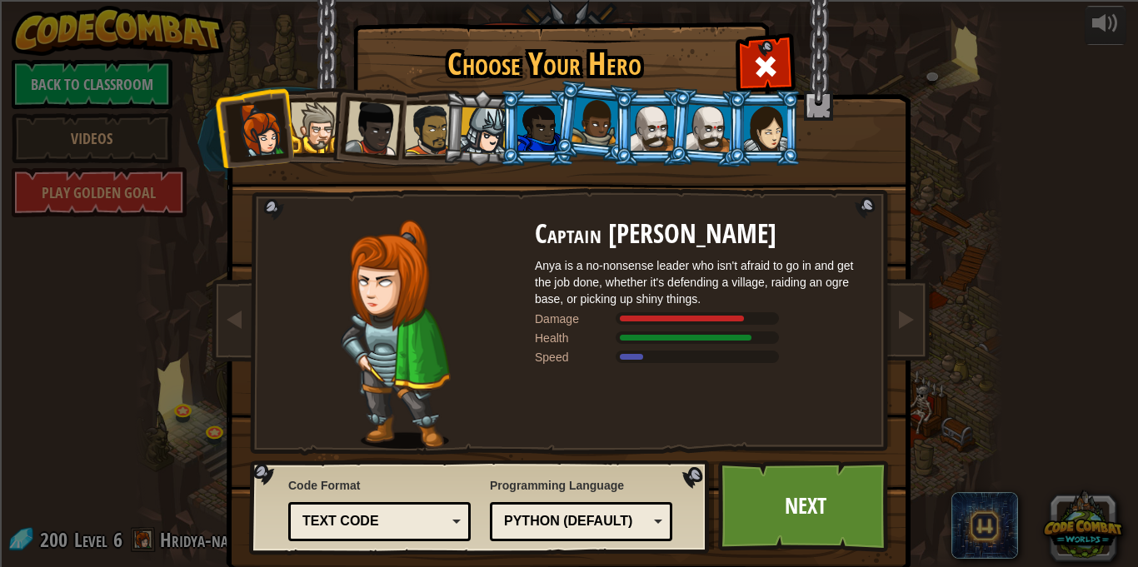
click at [257, 111] on div at bounding box center [259, 129] width 55 height 55
click at [694, 125] on div at bounding box center [709, 127] width 47 height 47
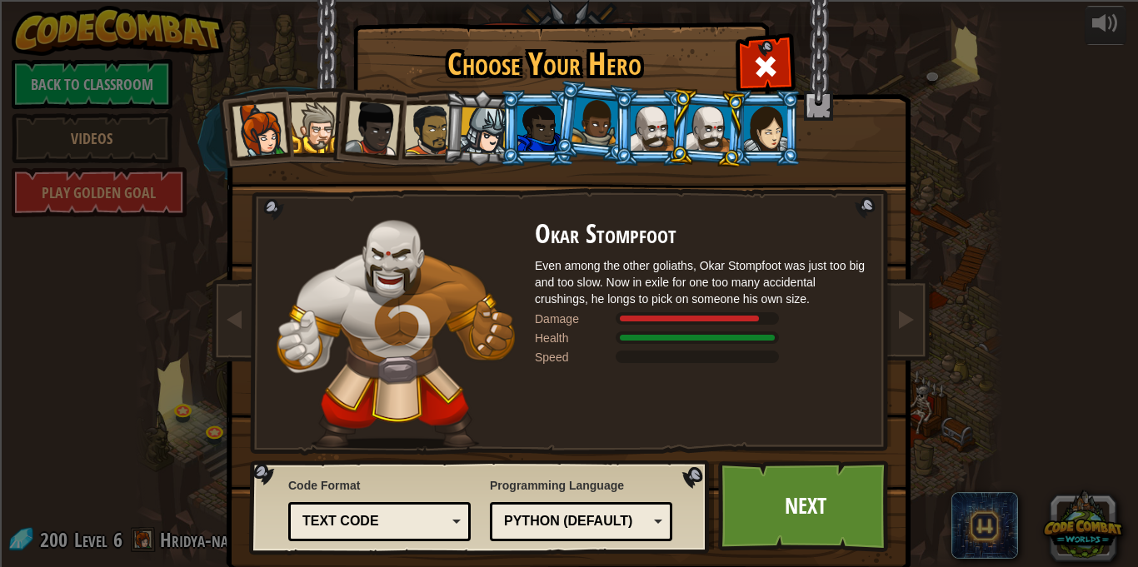
click at [660, 119] on div at bounding box center [652, 128] width 43 height 45
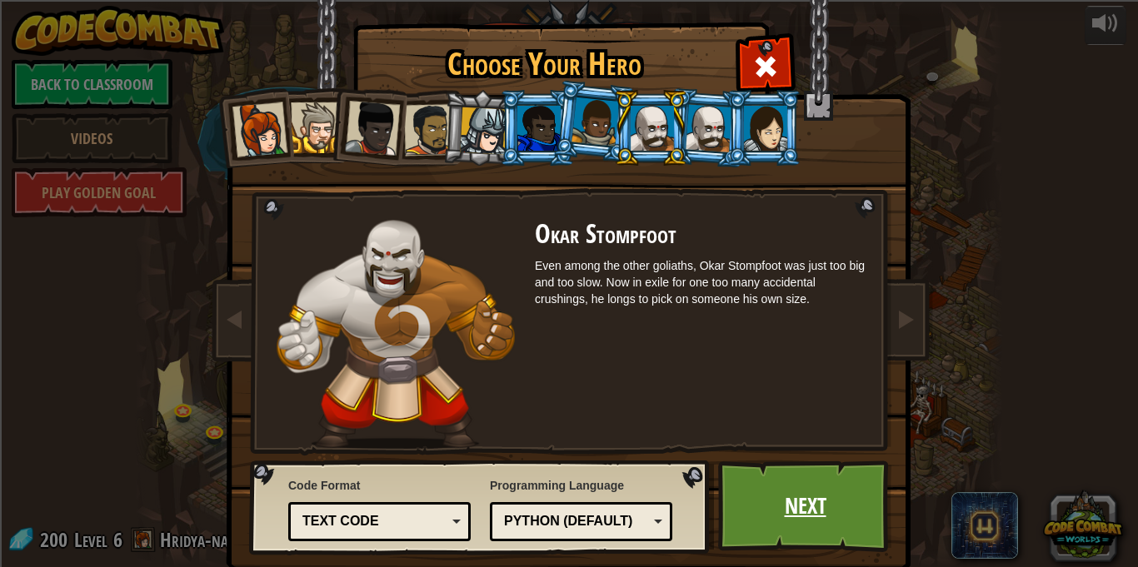
click at [773, 528] on link "Next" at bounding box center [805, 507] width 174 height 92
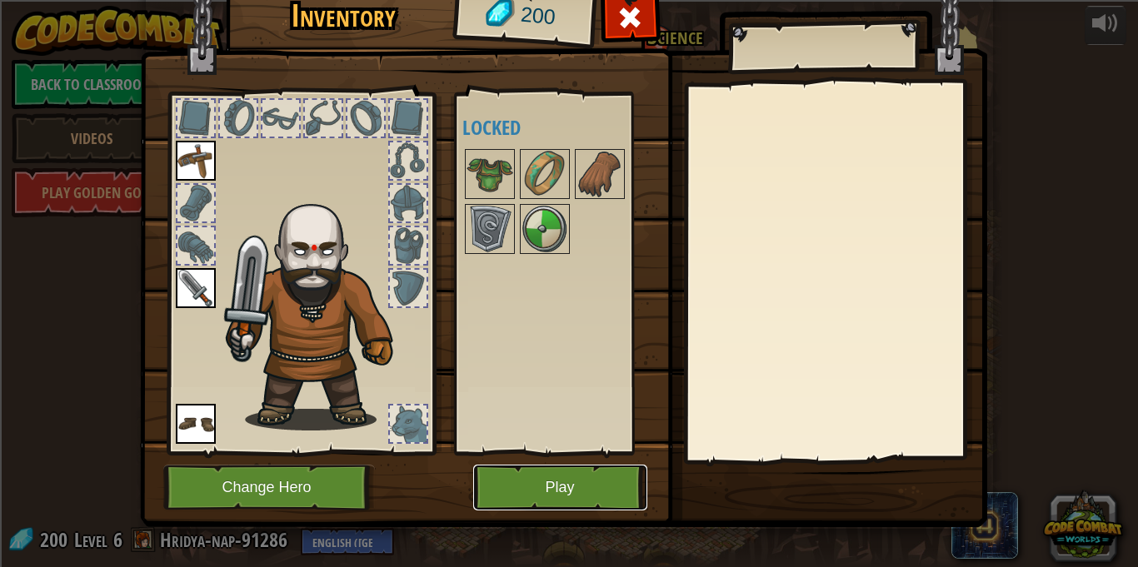
click at [556, 476] on button "Play" at bounding box center [560, 488] width 174 height 46
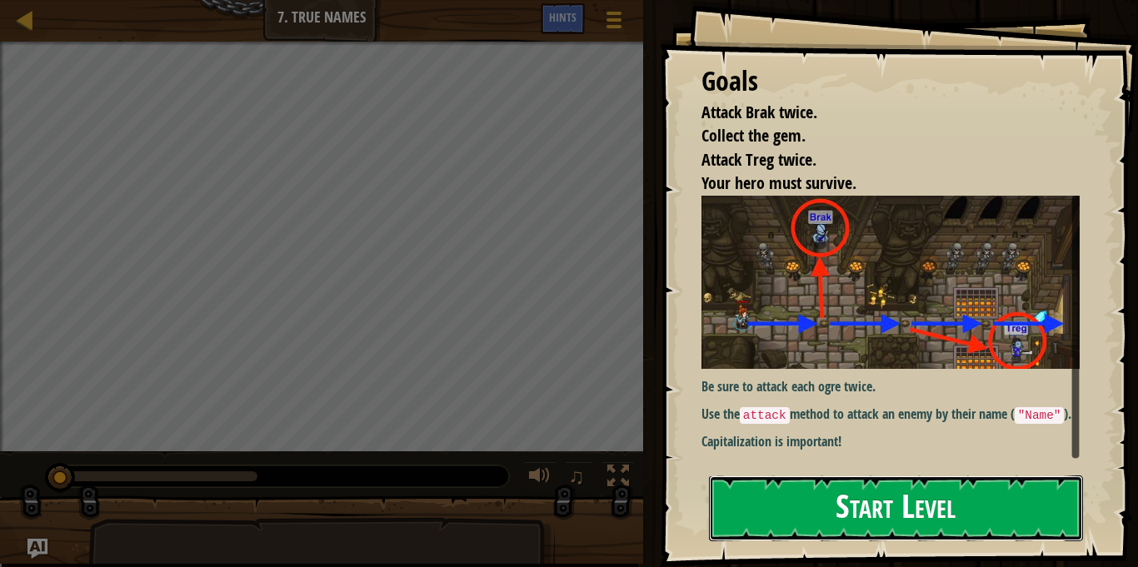
click at [796, 528] on button "Start Level" at bounding box center [896, 509] width 374 height 66
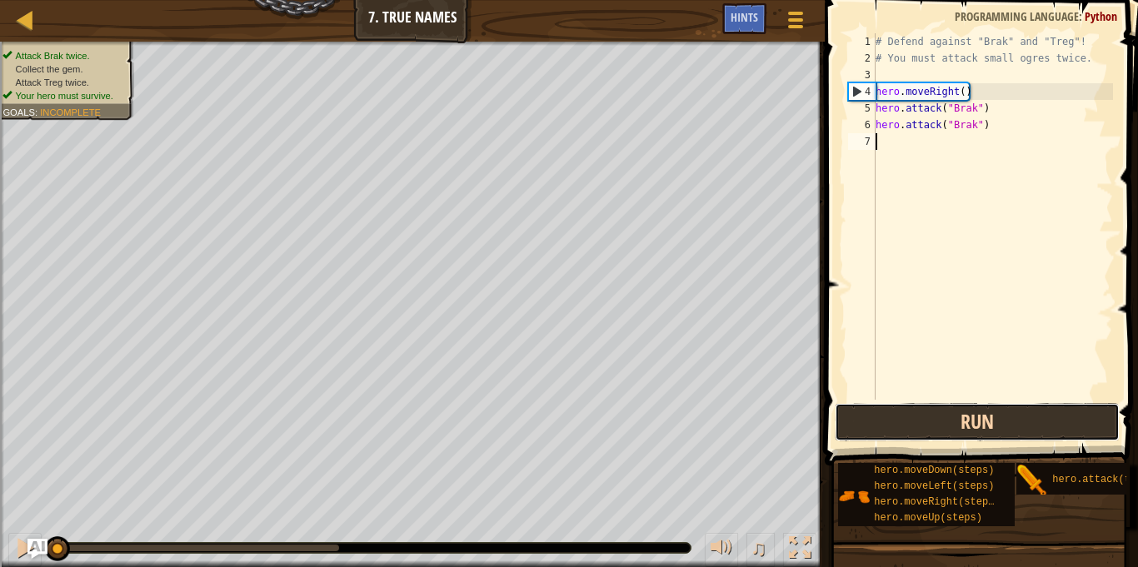
click at [949, 430] on button "Run" at bounding box center [977, 422] width 285 height 38
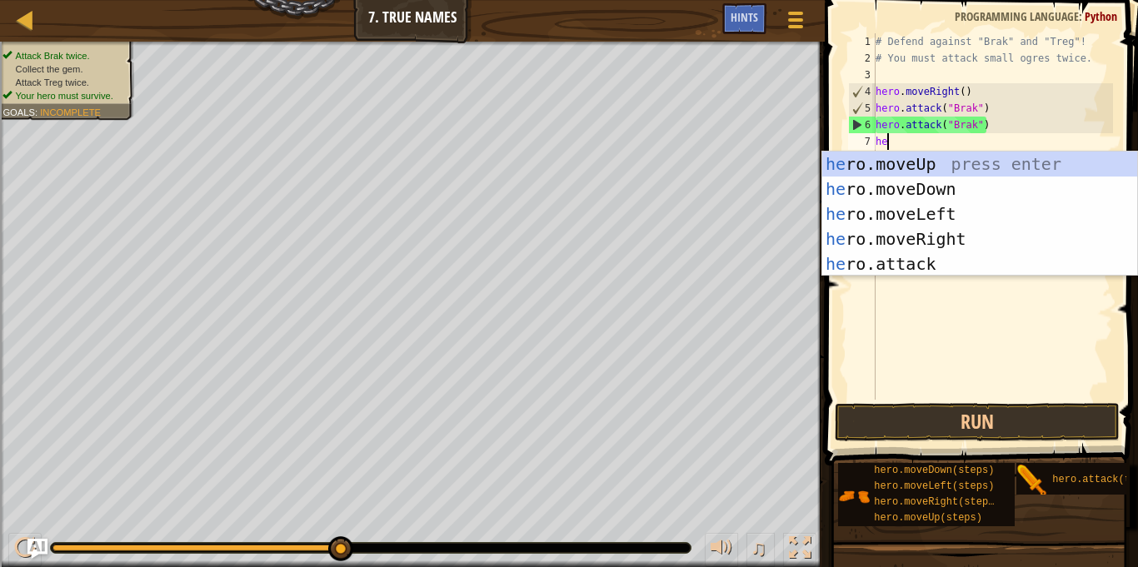
type textarea "hero"
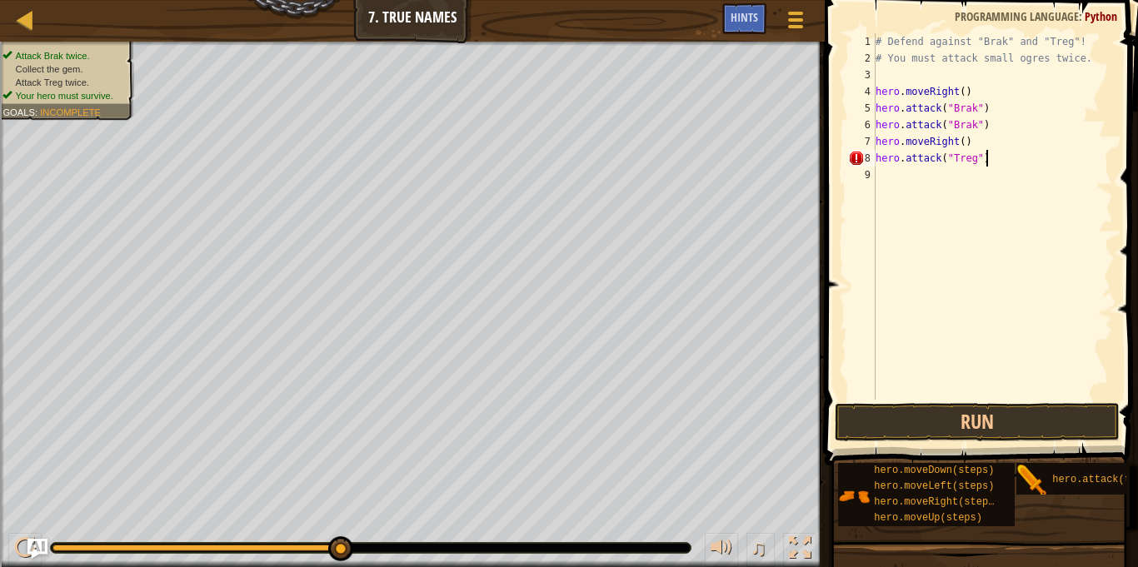
scroll to position [7, 15]
click at [933, 416] on button "Run" at bounding box center [977, 422] width 285 height 38
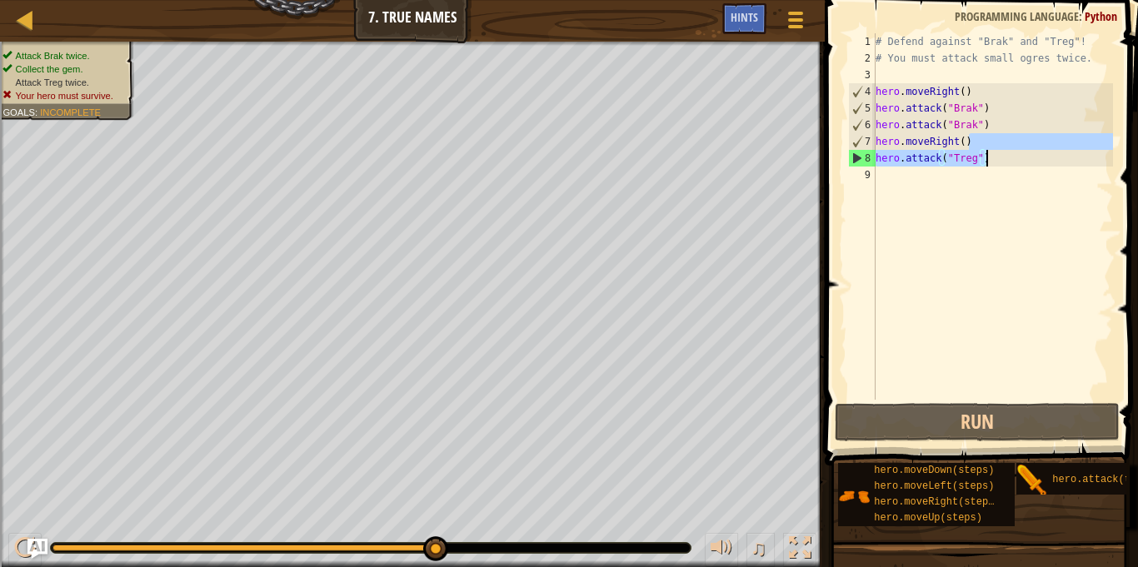
drag, startPoint x: 999, startPoint y: 147, endPoint x: 990, endPoint y: 159, distance: 15.5
click at [990, 159] on div "# Defend against "Brak" and "Treg"! # You must attack small ogres twice. hero .…" at bounding box center [992, 233] width 241 height 400
type textarea "hero.moveRight() hero.attack("Treg")"
click at [904, 184] on div "# Defend against "Brak" and "Treg"! # You must attack small ogres twice. hero .…" at bounding box center [992, 233] width 241 height 400
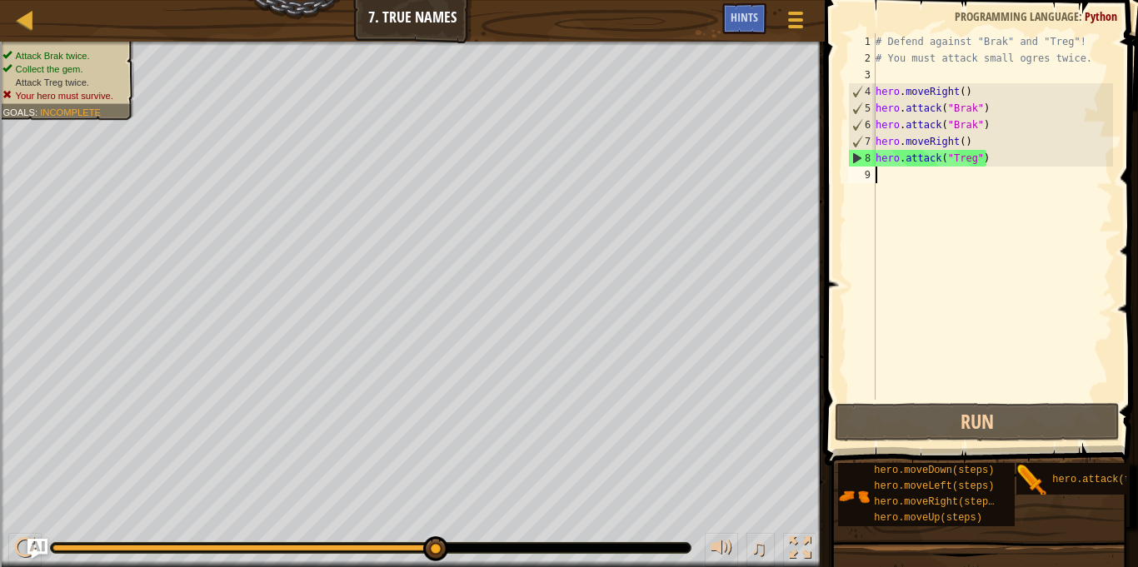
paste textarea "hero.attack("Treg")"
type textarea "hero.attack("Treg")"
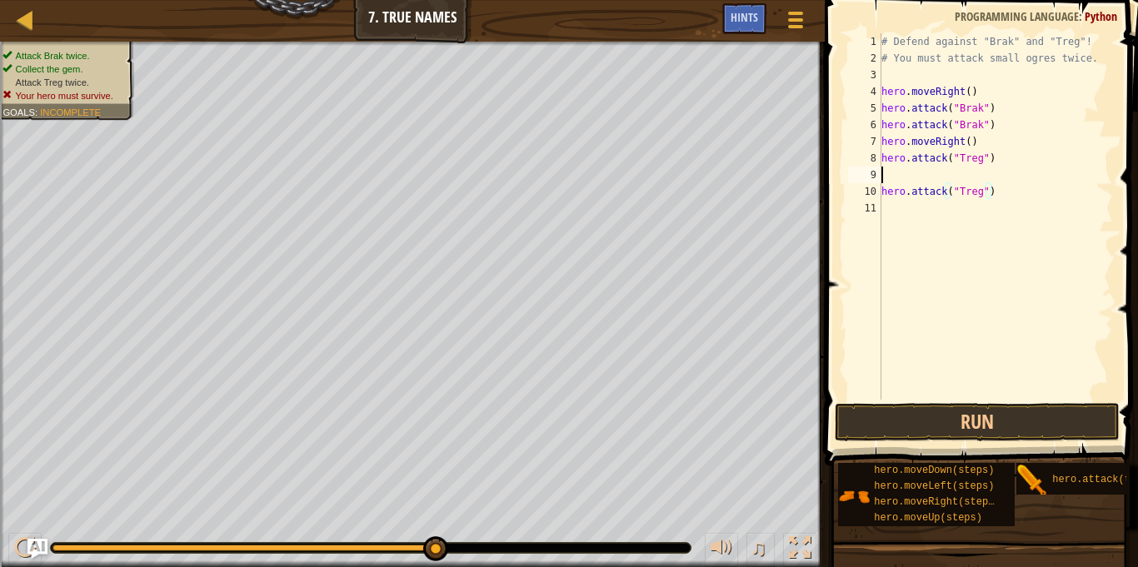
click at [930, 179] on div "# Defend against "Brak" and "Treg"! # You must attack small ogres twice. hero .…" at bounding box center [995, 233] width 235 height 400
type textarea "hero.attack("Treg")"
click at [926, 416] on button "Run" at bounding box center [977, 422] width 285 height 38
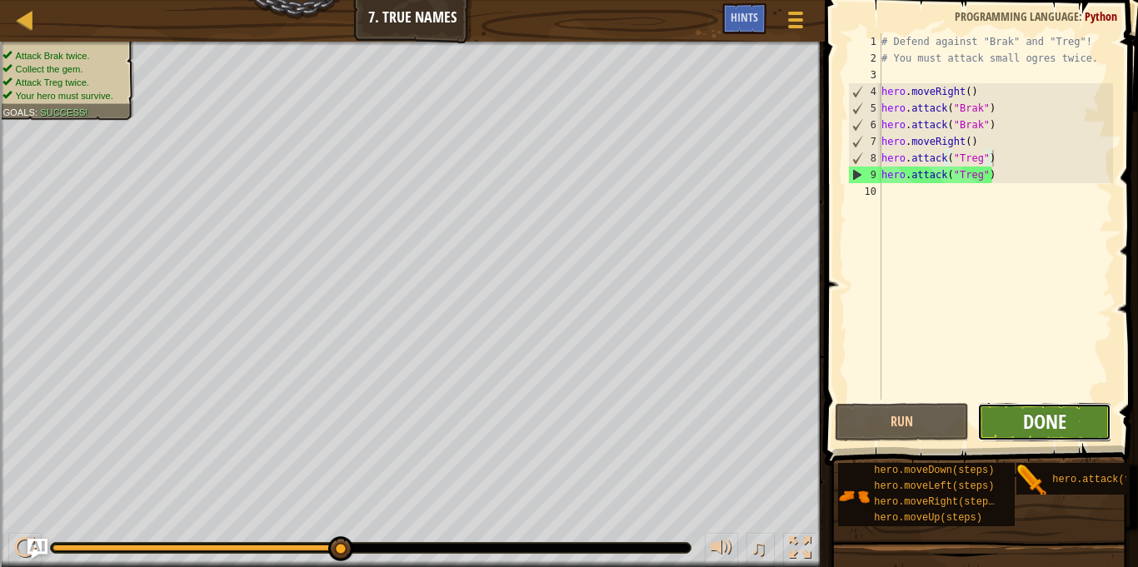
click at [1041, 425] on span "Done" at bounding box center [1044, 421] width 43 height 27
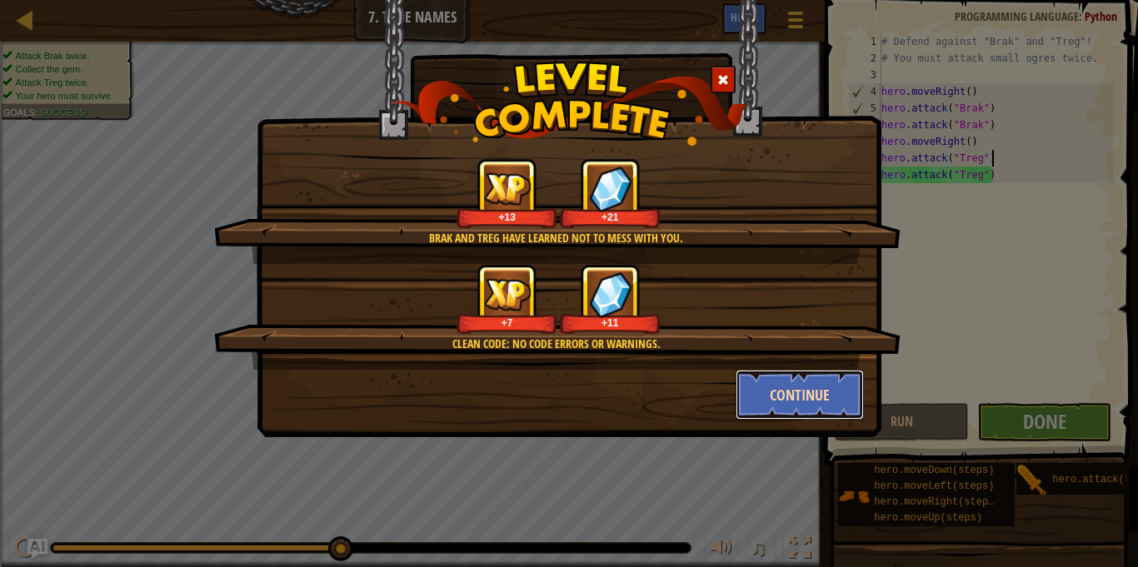
click at [798, 392] on button "Continue" at bounding box center [800, 395] width 129 height 50
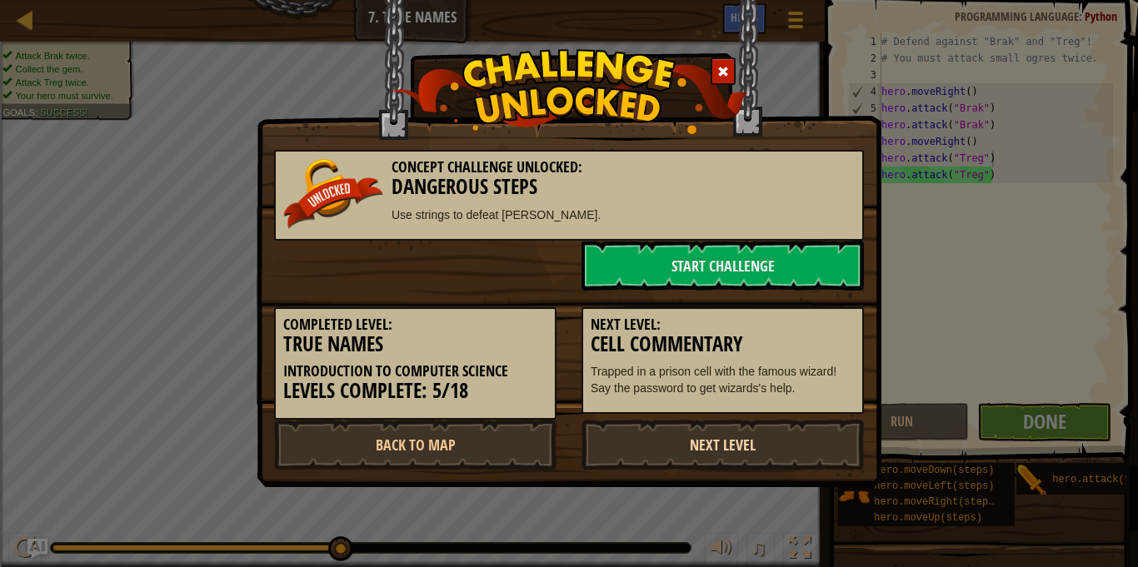
click at [765, 447] on link "Next Level" at bounding box center [722, 445] width 282 height 50
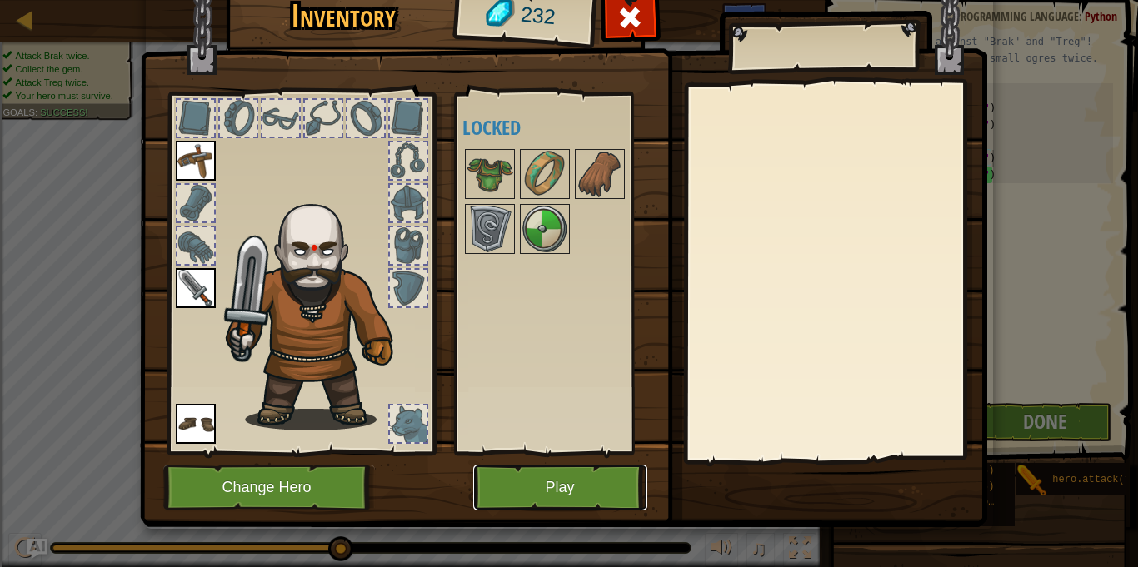
click at [546, 497] on button "Play" at bounding box center [560, 488] width 174 height 46
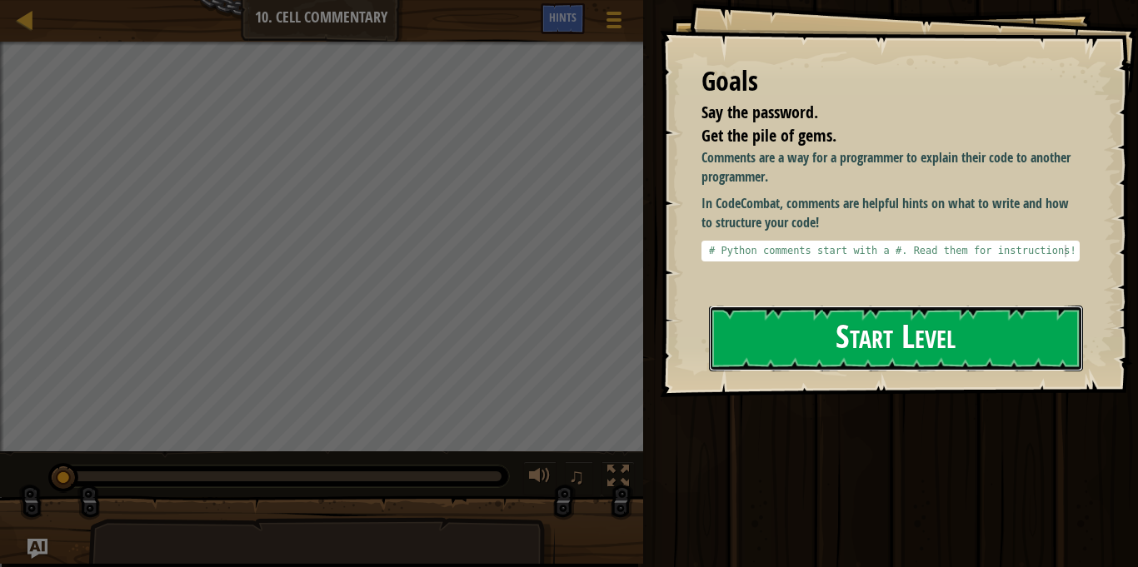
click at [885, 333] on button "Start Level" at bounding box center [896, 339] width 374 height 66
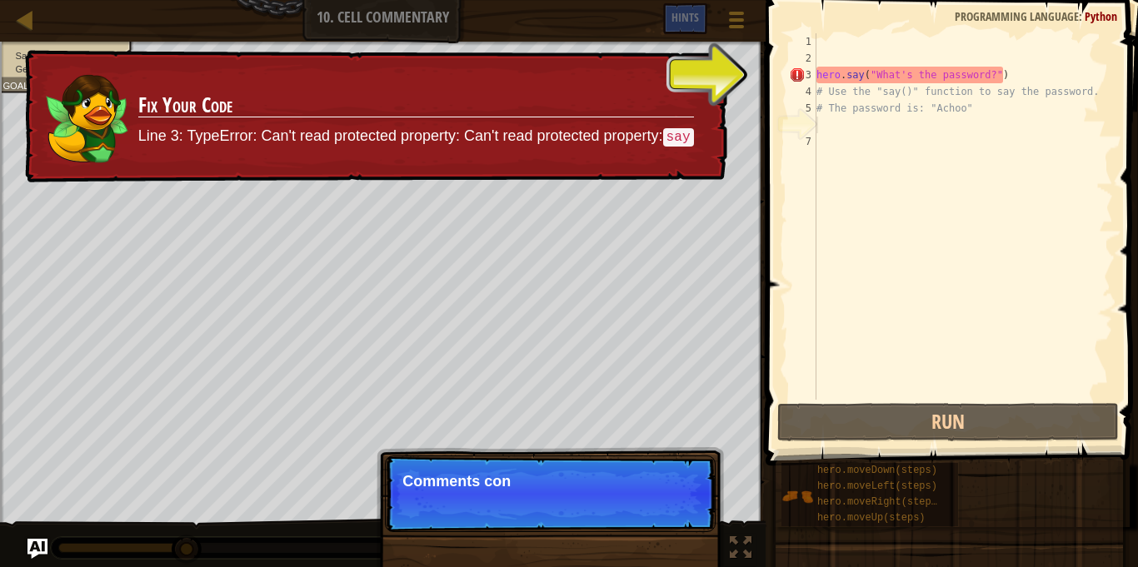
click at [919, 78] on div "hero . say ( "What's the password?" ) # Use the "say()" function to say the pas…" at bounding box center [963, 233] width 300 height 400
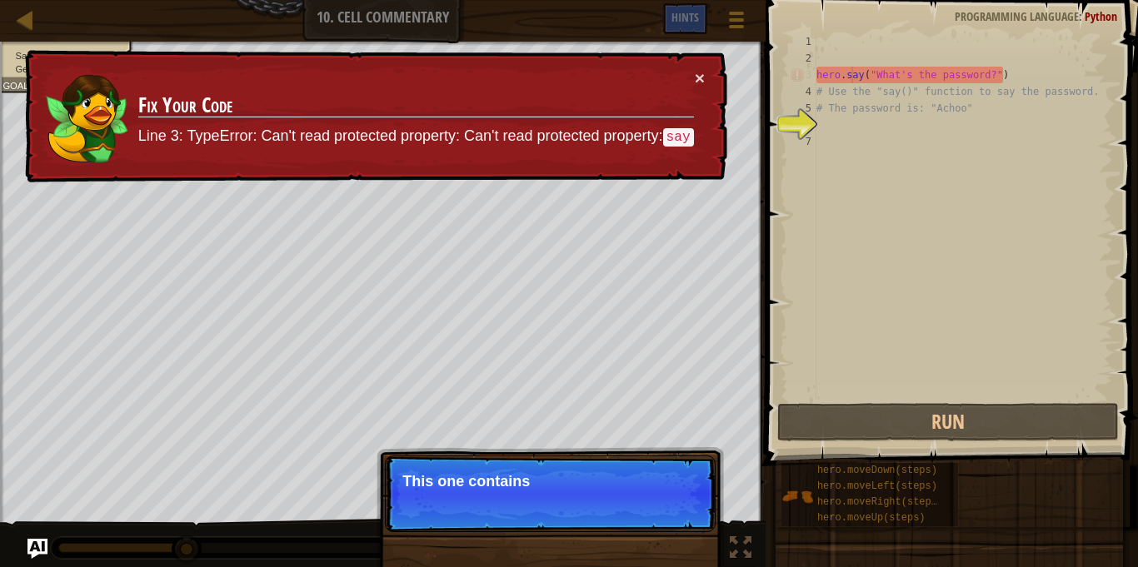
click at [852, 72] on div "hero . say ( "What's the password?" ) # Use the "say()" function to say the pas…" at bounding box center [963, 233] width 300 height 400
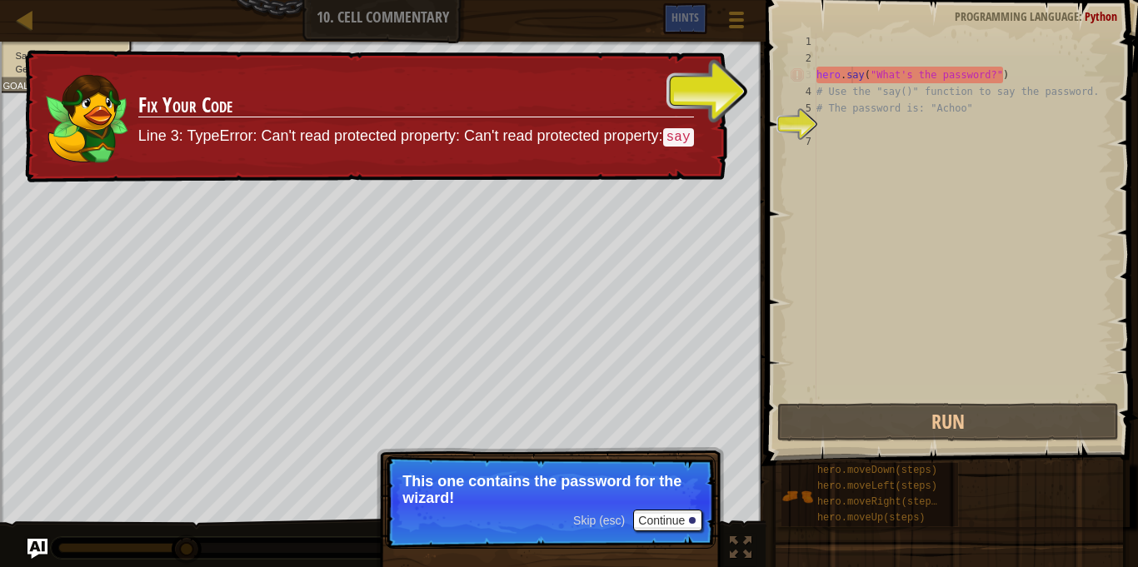
click at [883, 70] on div "hero . say ( "What's the password?" ) # Use the "say()" function to say the pas…" at bounding box center [963, 233] width 300 height 400
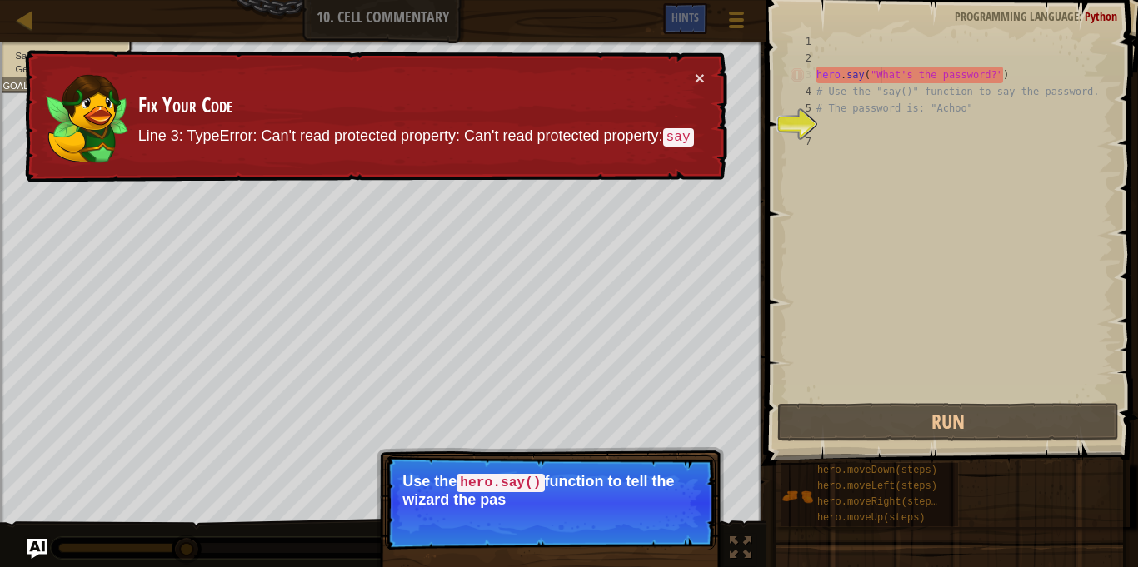
click at [874, 100] on div "hero . say ( "What's the password?" ) # Use the "say()" function to say the pas…" at bounding box center [963, 233] width 300 height 400
click at [865, 84] on div "hero . say ( "What's the password?" ) # Use the "say()" function to say the pas…" at bounding box center [963, 233] width 300 height 400
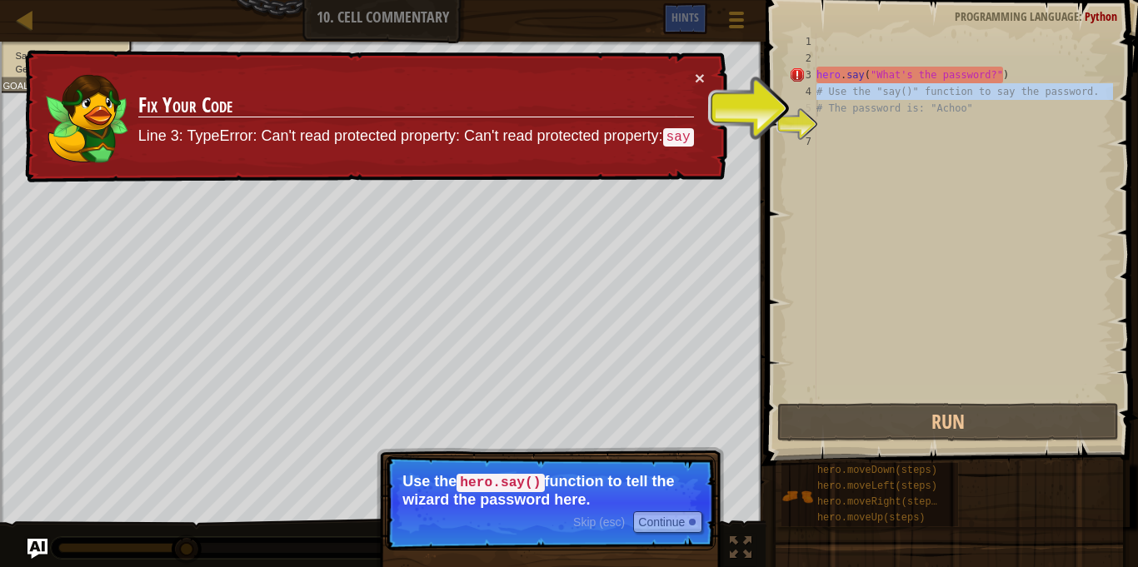
click at [865, 84] on div "hero . say ( "What's the password?" ) # Use the "say()" function to say the pas…" at bounding box center [963, 216] width 300 height 367
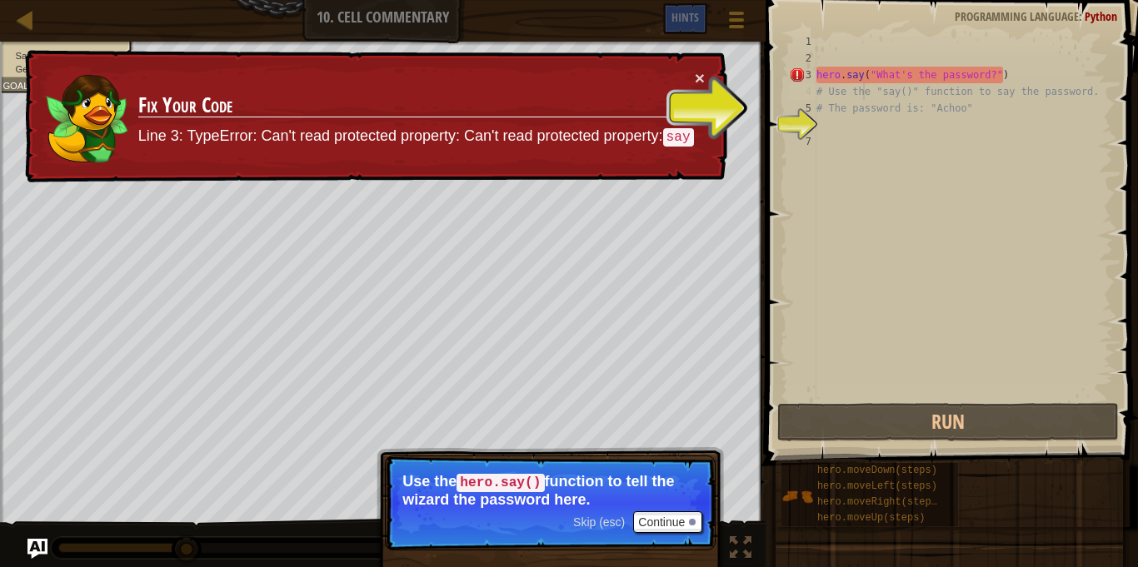
click at [929, 68] on div "hero . say ( "What's the password?" ) # Use the "say()" function to say the pas…" at bounding box center [963, 233] width 300 height 400
click at [660, 516] on button "Continue" at bounding box center [667, 522] width 69 height 22
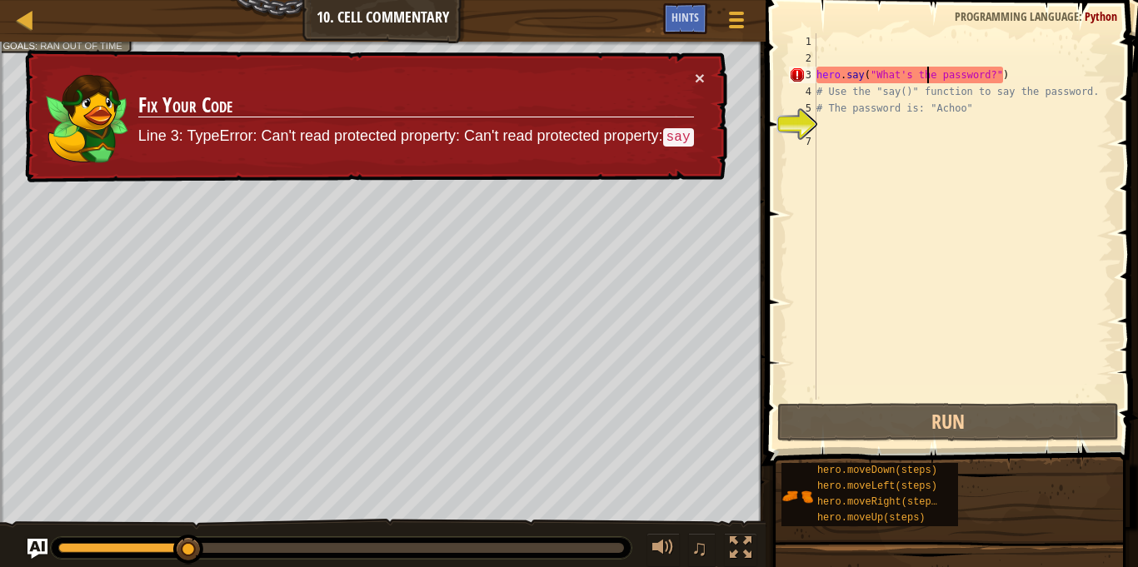
scroll to position [7, 17]
click at [700, 76] on button "×" at bounding box center [700, 77] width 10 height 17
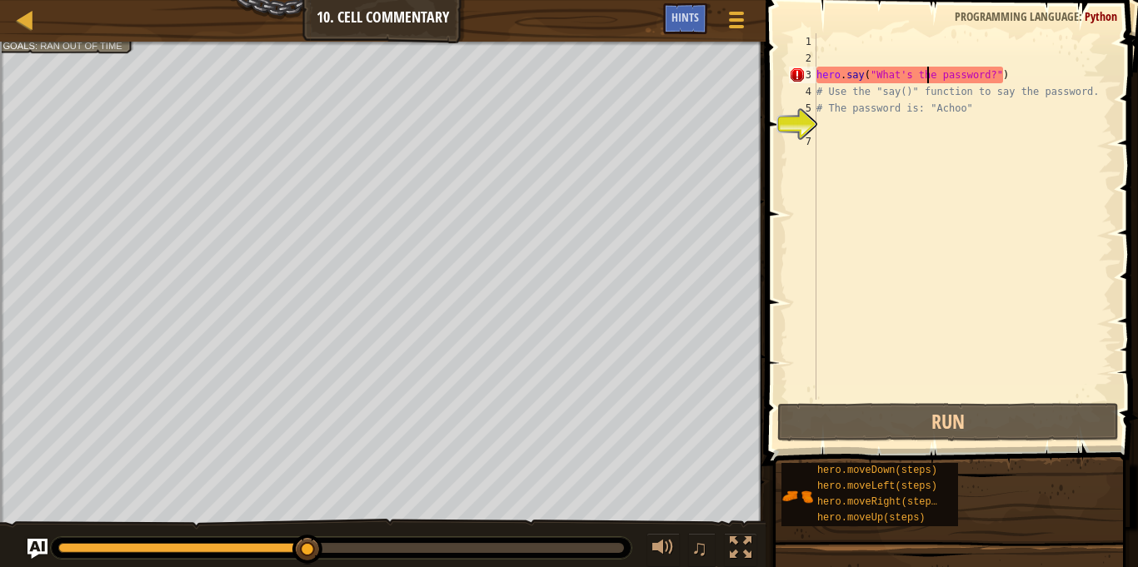
click at [1015, 72] on div "hero . say ( "What's the password?" ) # Use the "say()" function to say the pas…" at bounding box center [963, 233] width 300 height 400
click at [865, 77] on div "hero . say ( "What's the password?" ) # Use the "say()" function to say the pas…" at bounding box center [963, 233] width 300 height 400
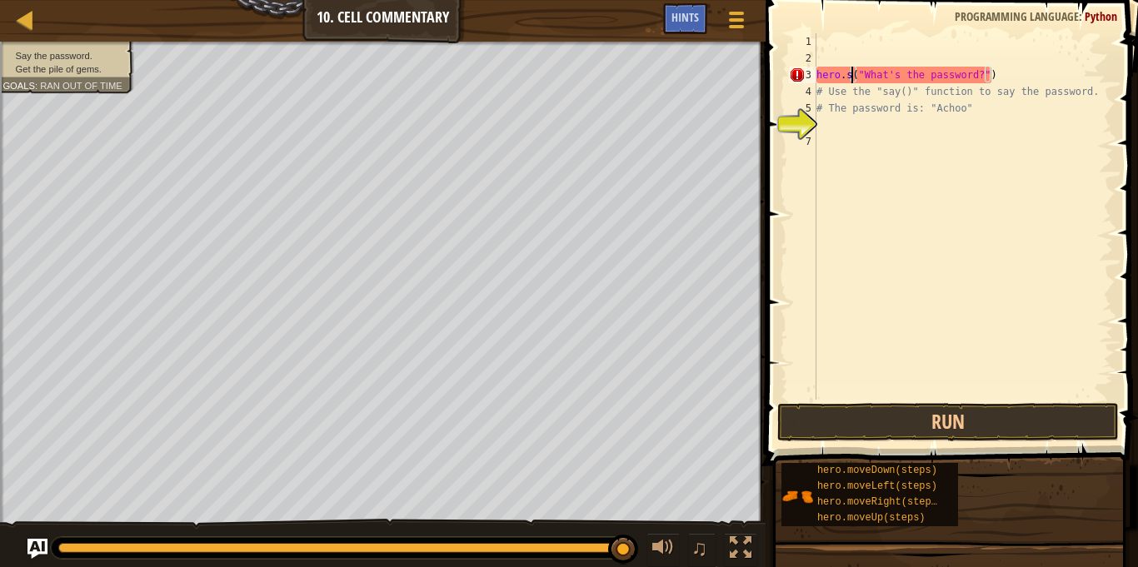
type textarea "hero.("What's the password?")"
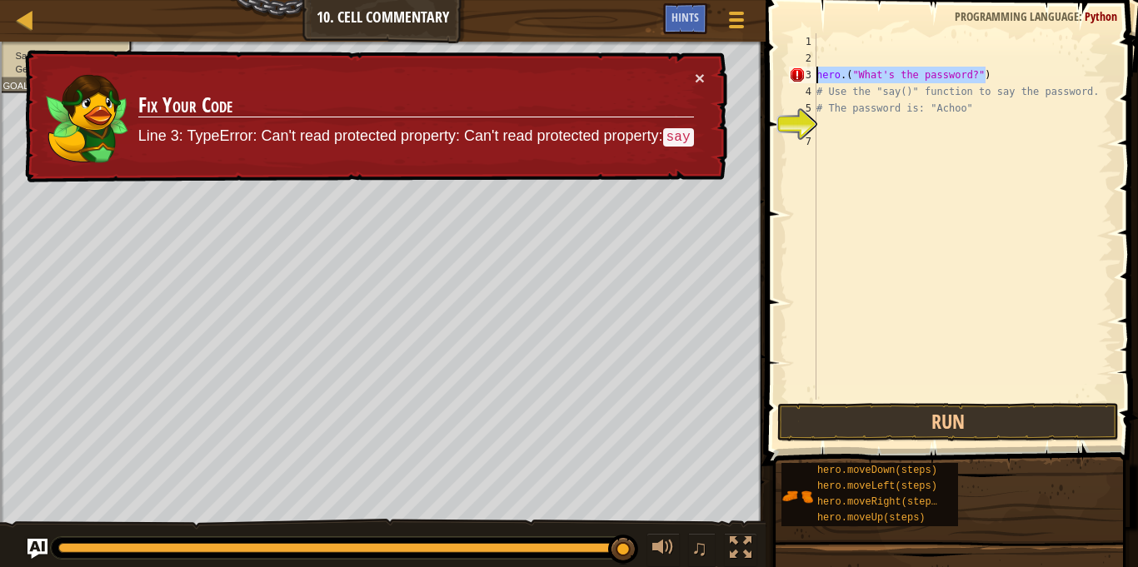
drag, startPoint x: 992, startPoint y: 68, endPoint x: 770, endPoint y: 72, distance: 222.4
click at [770, 72] on div "hero.("What's the password?") 1 2 3 4 5 6 7 hero . ( "What's the password?" ) #…" at bounding box center [949, 265] width 377 height 515
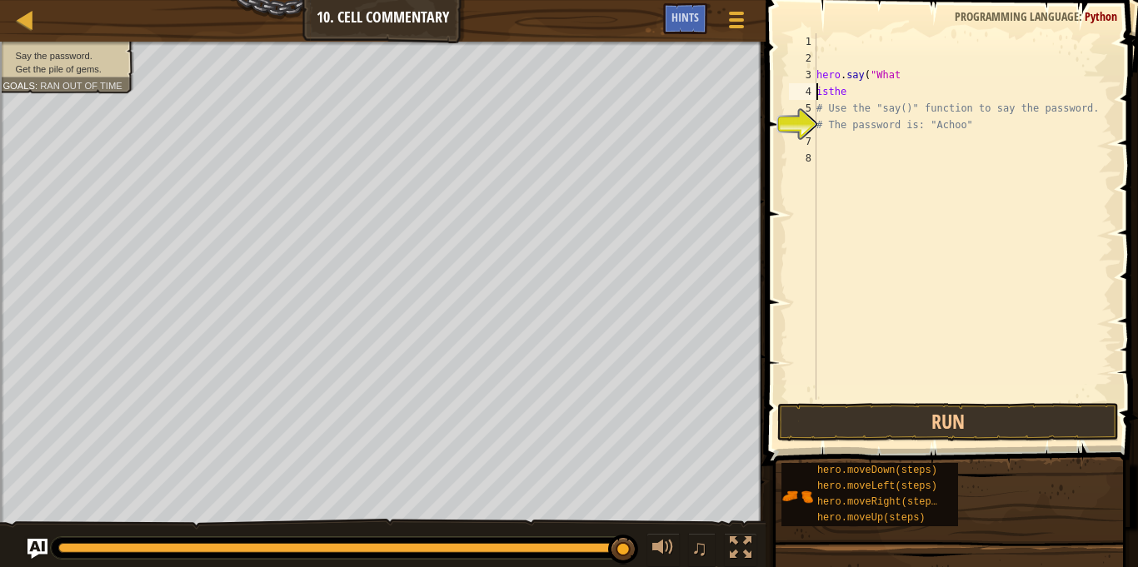
scroll to position [7, 3]
type textarea "hero"
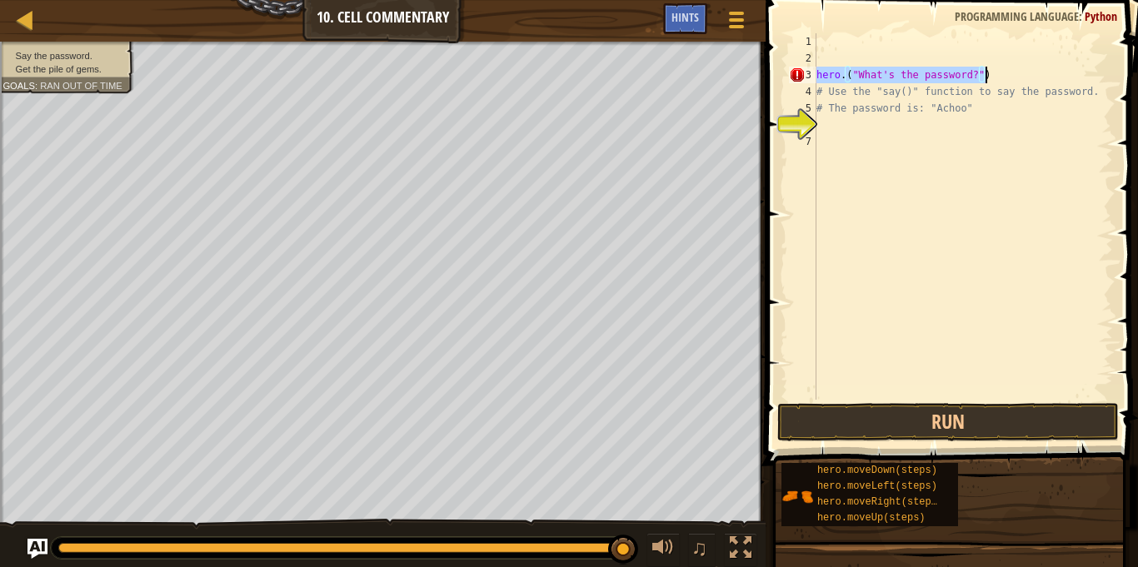
click at [890, 81] on div "hero . ( "What's the password?" ) # Use the "say()" function to say the passwor…" at bounding box center [963, 216] width 300 height 367
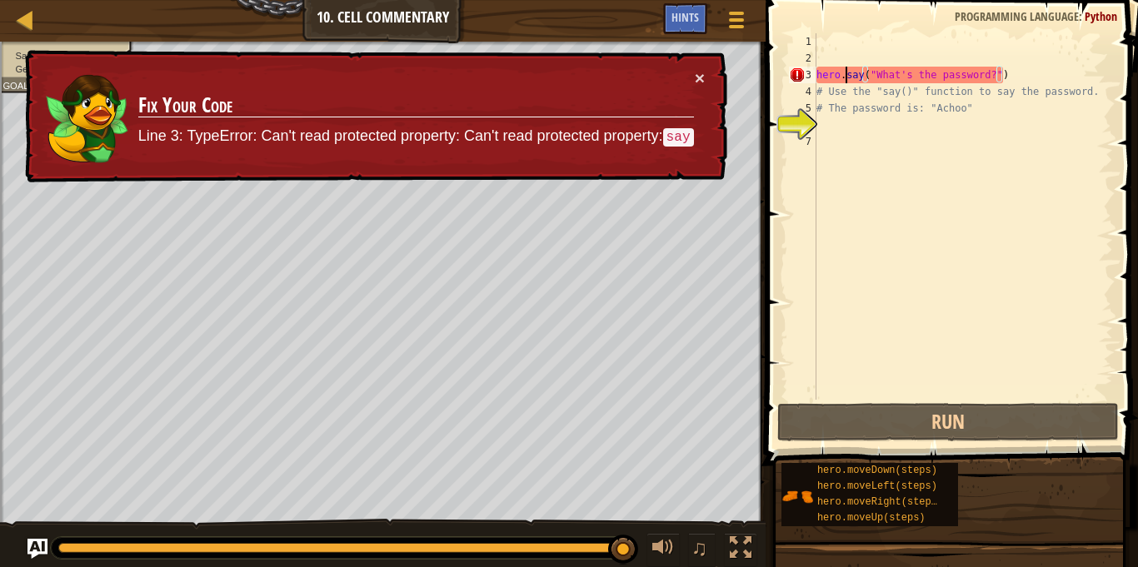
click at [846, 77] on div "hero . say ( "What's the password?" ) # Use the "say()" function to say the pas…" at bounding box center [963, 233] width 300 height 400
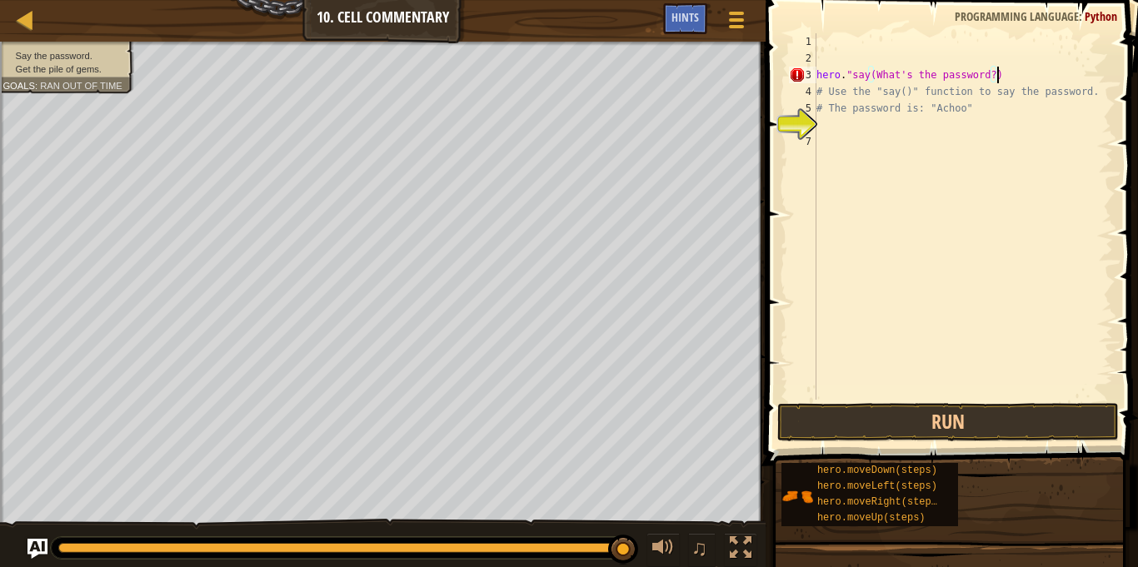
scroll to position [7, 26]
click at [945, 416] on button "Run" at bounding box center [948, 422] width 342 height 38
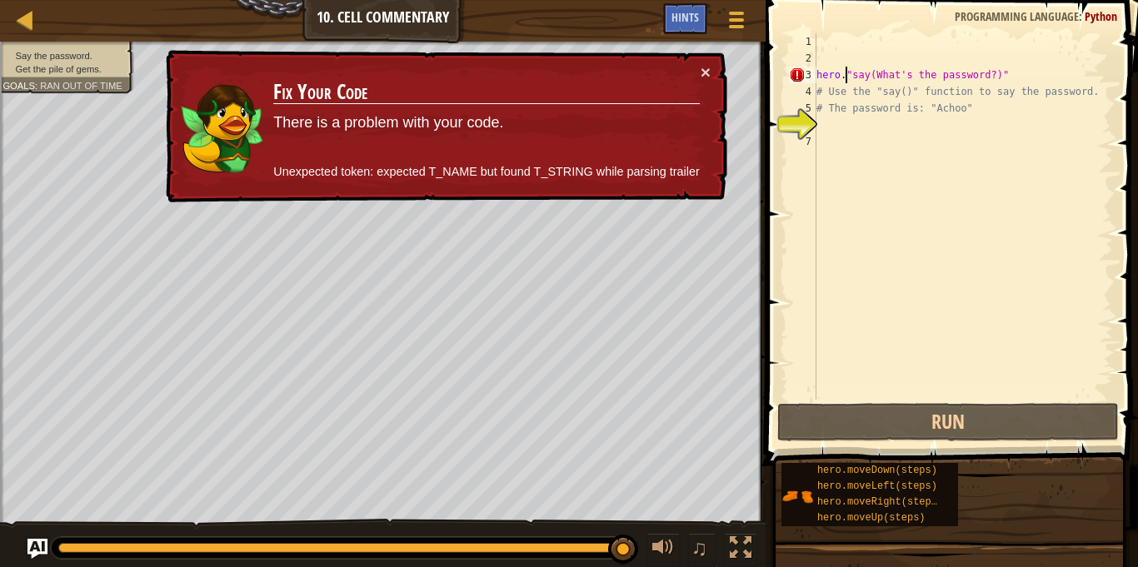
drag, startPoint x: 844, startPoint y: 77, endPoint x: 781, endPoint y: 79, distance: 62.5
click at [781, 79] on div "hero."say(What's the password?)" 1 2 3 4 5 6 7 hero . "say(What's the password?…" at bounding box center [949, 265] width 377 height 515
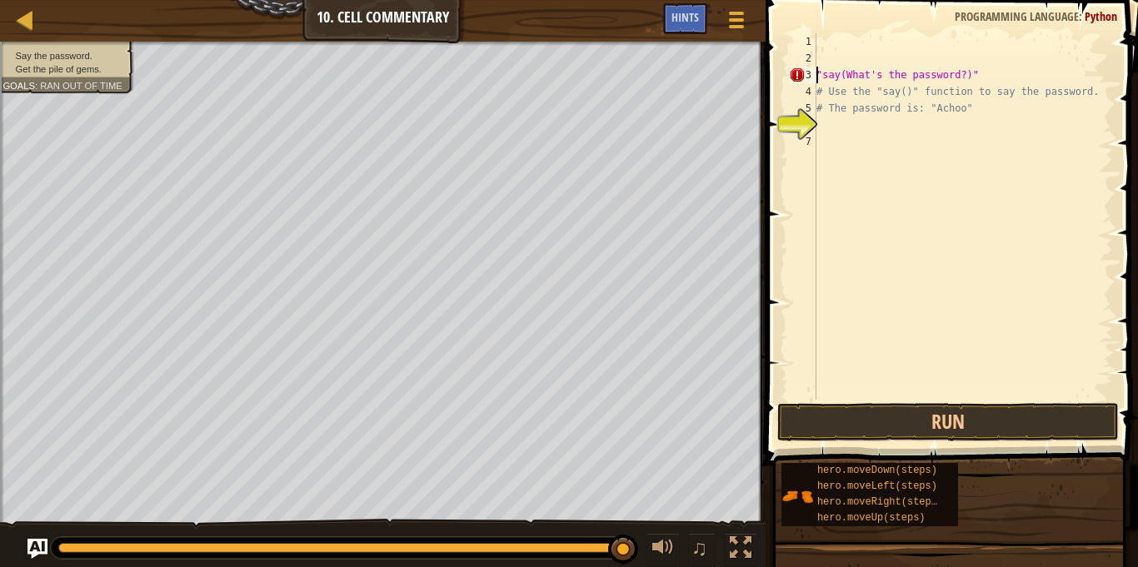
scroll to position [7, 22]
click at [924, 425] on button "Run" at bounding box center [948, 422] width 342 height 38
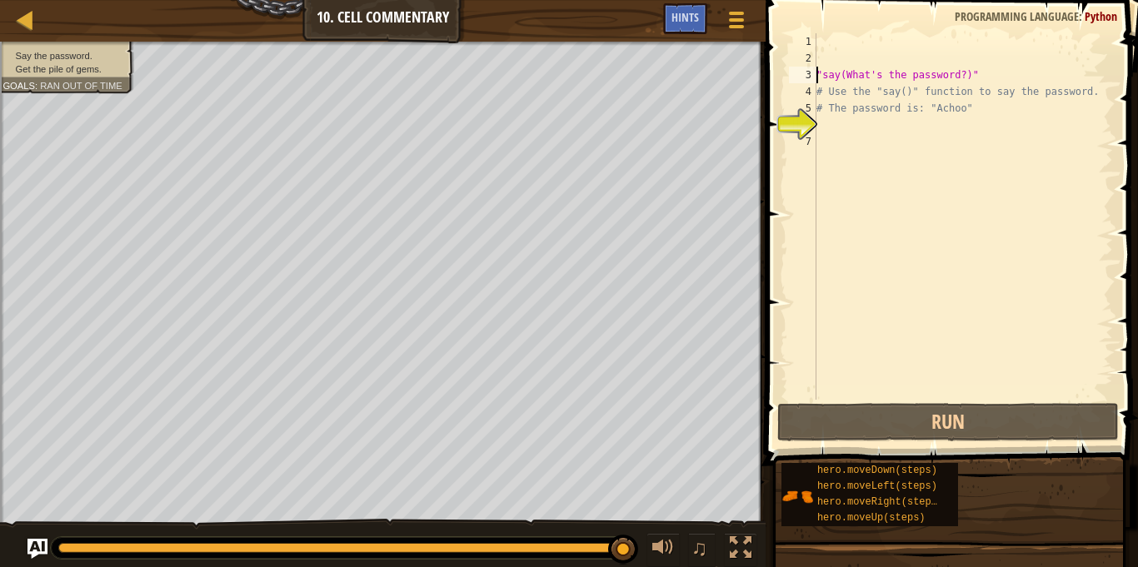
click at [830, 98] on div ""say(What's the password?)" # Use the "say()" function to say the password. # T…" at bounding box center [963, 233] width 300 height 400
click at [907, 82] on div ""say(What's the password?)" # Use the "say()" function to say the password. # T…" at bounding box center [963, 233] width 300 height 400
click at [949, 112] on div ""say(What's the password?)" # Use the "say()" function to say the password. # T…" at bounding box center [963, 233] width 300 height 400
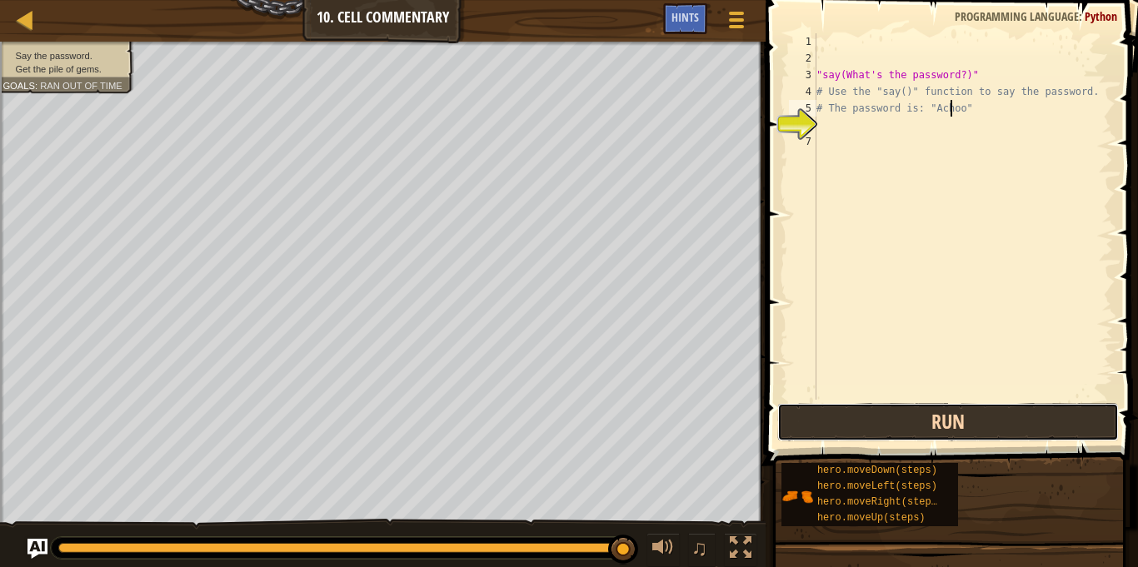
click at [905, 420] on button "Run" at bounding box center [948, 422] width 342 height 38
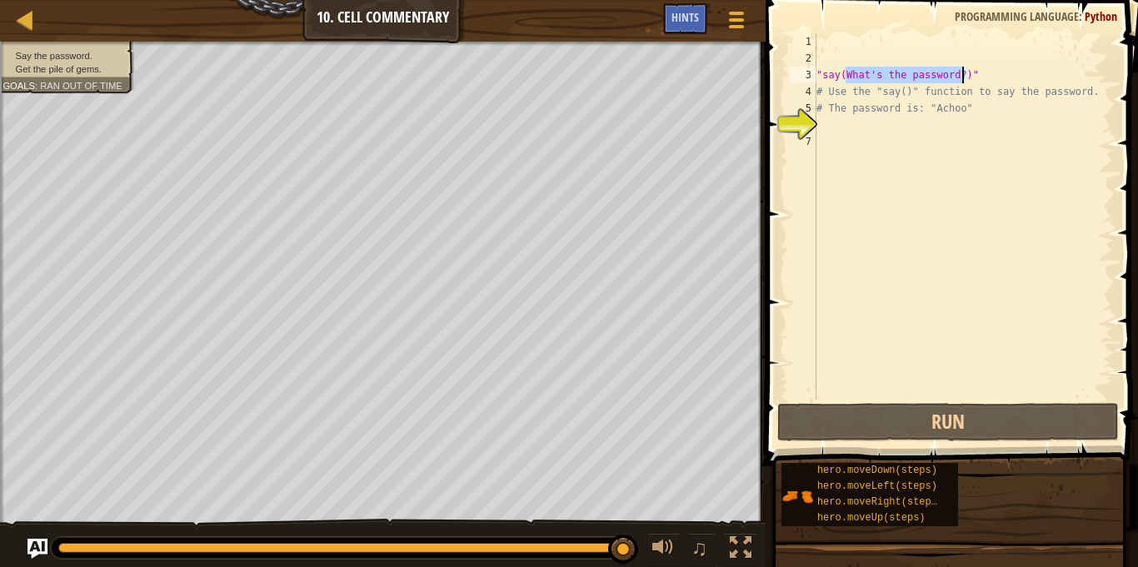
drag, startPoint x: 846, startPoint y: 76, endPoint x: 960, endPoint y: 82, distance: 113.4
click at [960, 82] on div ""say(What's the password?)" # Use the "say()" function to say the password. # T…" at bounding box center [963, 233] width 300 height 400
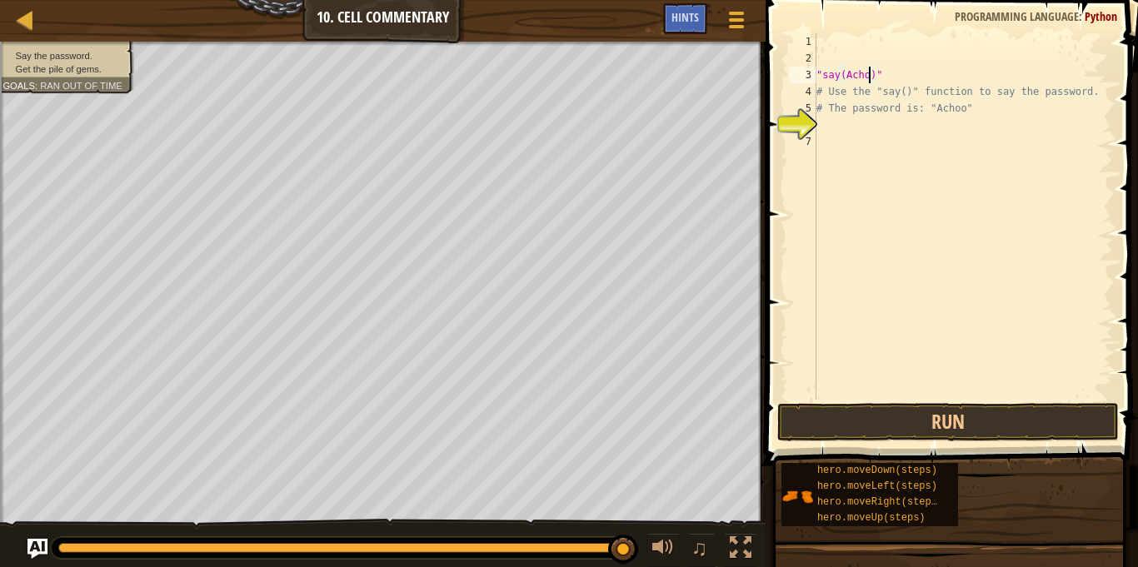
scroll to position [7, 9]
type textarea ""say(Achoo)""
click at [960, 407] on button "Run" at bounding box center [948, 422] width 342 height 38
click at [925, 405] on button "Run" at bounding box center [948, 422] width 342 height 38
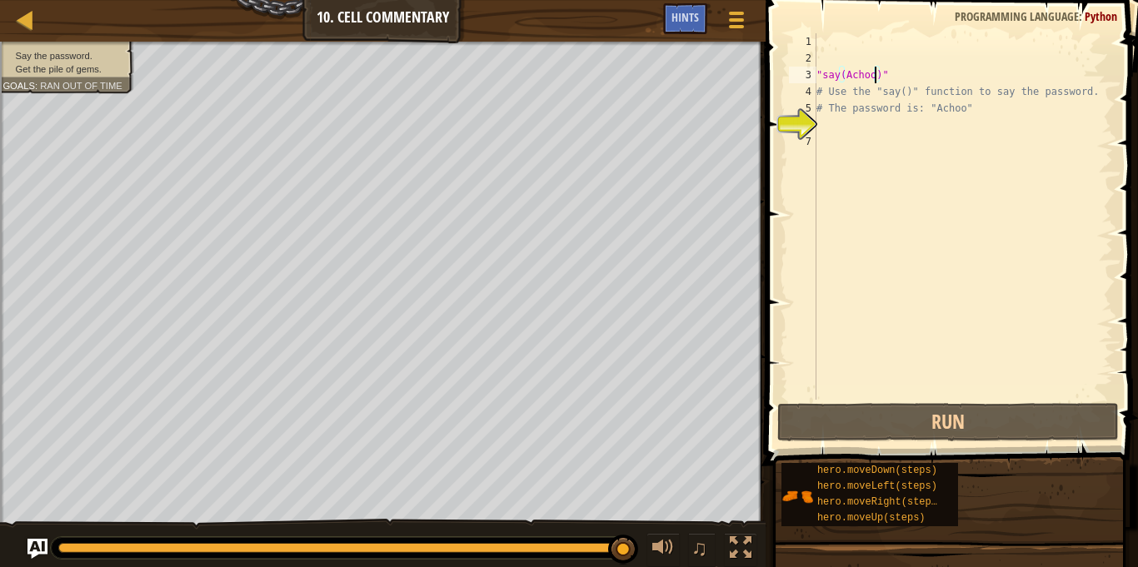
click at [872, 68] on div ""say(Achoo)" # Use the "say()" function to say the password. # The password is:…" at bounding box center [963, 233] width 300 height 400
click at [855, 47] on div ""say(Achoo)" # Use the "say()" function to say the password. # The password is:…" at bounding box center [963, 233] width 300 height 400
click at [851, 54] on div ""say(Achoo)" # Use the "say()" function to say the password. # The password is:…" at bounding box center [963, 233] width 300 height 400
click at [817, 75] on div ""say(Achoo)" # Use the "say()" function to say the password. # The password is:…" at bounding box center [963, 233] width 300 height 400
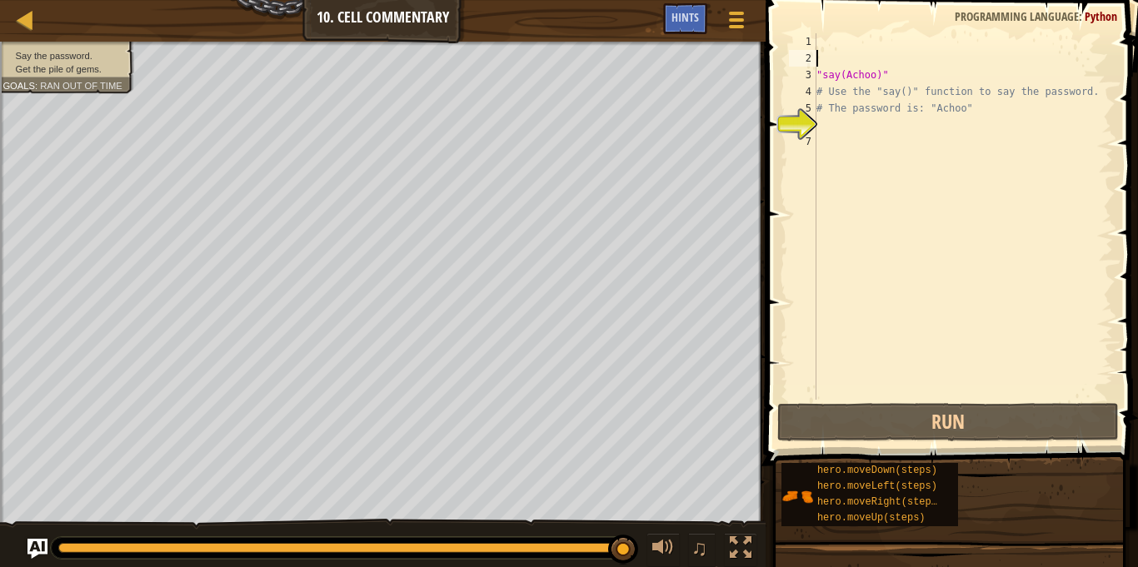
type textarea ""say(Achoo)""
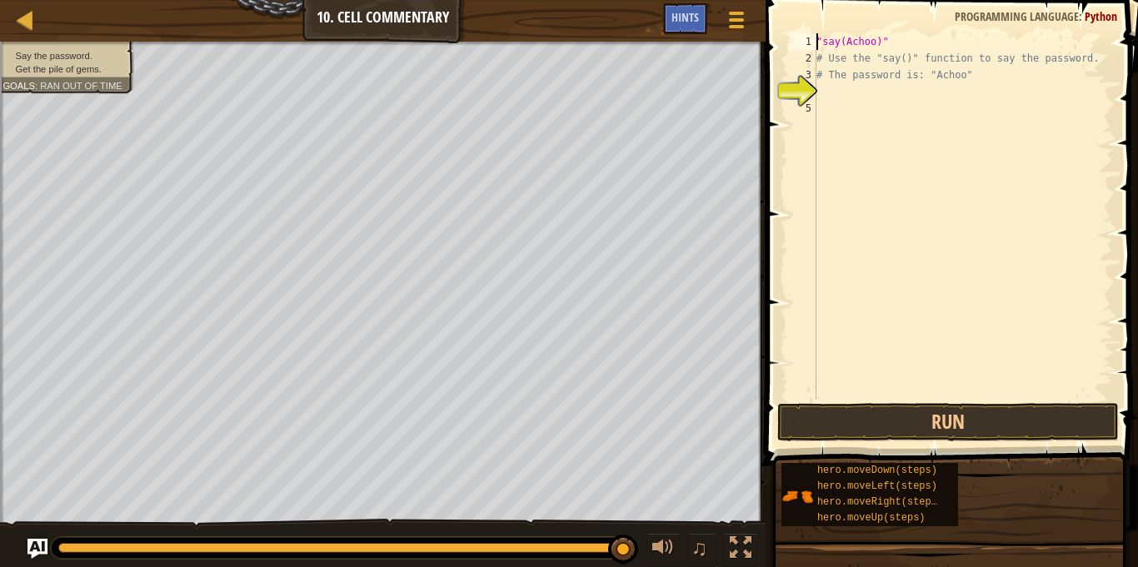
click at [880, 103] on div ""say(Achoo)" # Use the "say()" function to say the password. # The password is:…" at bounding box center [963, 233] width 300 height 400
click at [855, 84] on div ""say(Achoo)" # Use the "say()" function to say the password. # The password is:…" at bounding box center [963, 233] width 300 height 400
type textarea ""say(Achoo)""
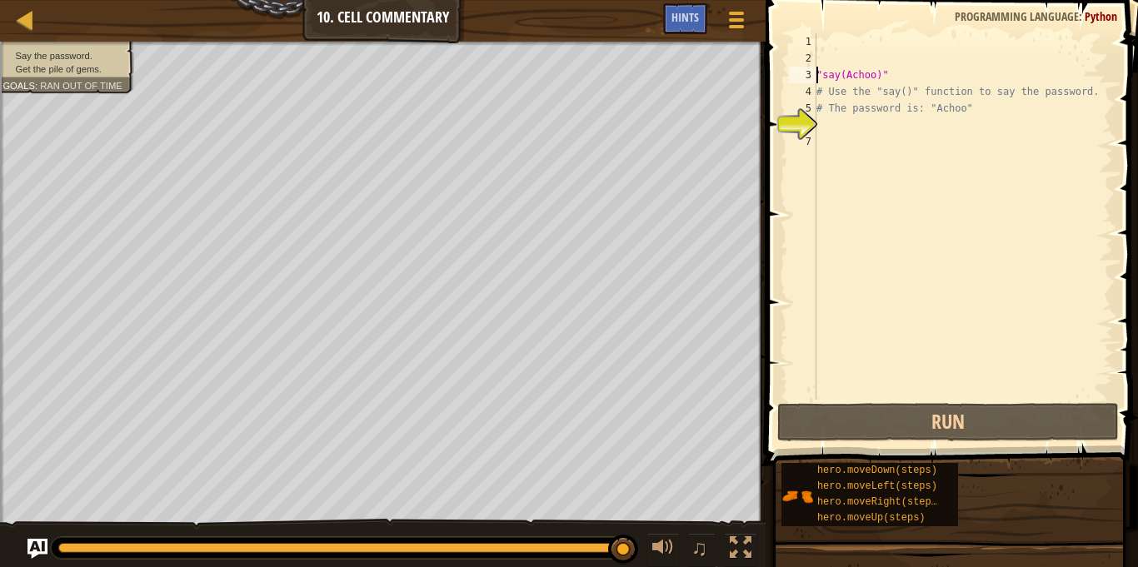
click at [854, 117] on div ""say(Achoo)" # Use the "say()" function to say the password. # The password is:…" at bounding box center [963, 233] width 300 height 400
click at [831, 103] on div ""say(Achoo)" # Use the "say()" function to say the password. # The password is:…" at bounding box center [963, 233] width 300 height 400
type textarea "# The password is: "Achoo""
click at [855, 123] on div ""say(Achoo)" # Use the "say()" function to say the password. # The password is:…" at bounding box center [963, 233] width 300 height 400
type textarea "h"
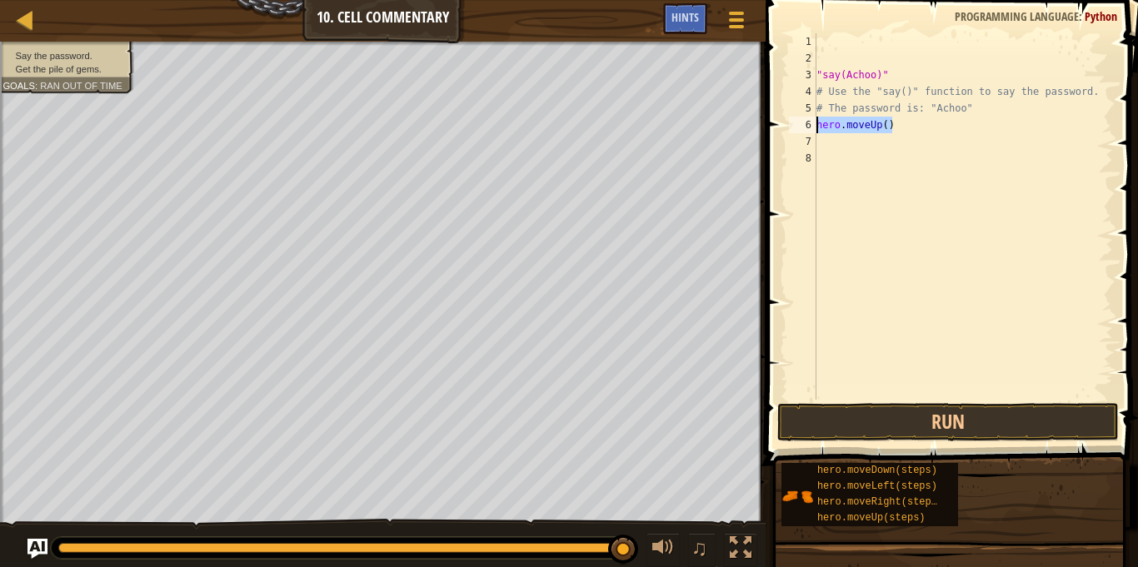
drag, startPoint x: 895, startPoint y: 128, endPoint x: 811, endPoint y: 127, distance: 85.0
click at [811, 127] on div "1 2 3 4 5 6 7 8 "say(Achoo)" # Use the "say()" function to say the password. # …" at bounding box center [949, 216] width 327 height 367
type textarea "hero.moveUp()"
click at [845, 56] on div ""say(Achoo)" # Use the "say()" function to say the password. # The password is:…" at bounding box center [963, 233] width 300 height 400
paste textarea "hero.moveUp()"
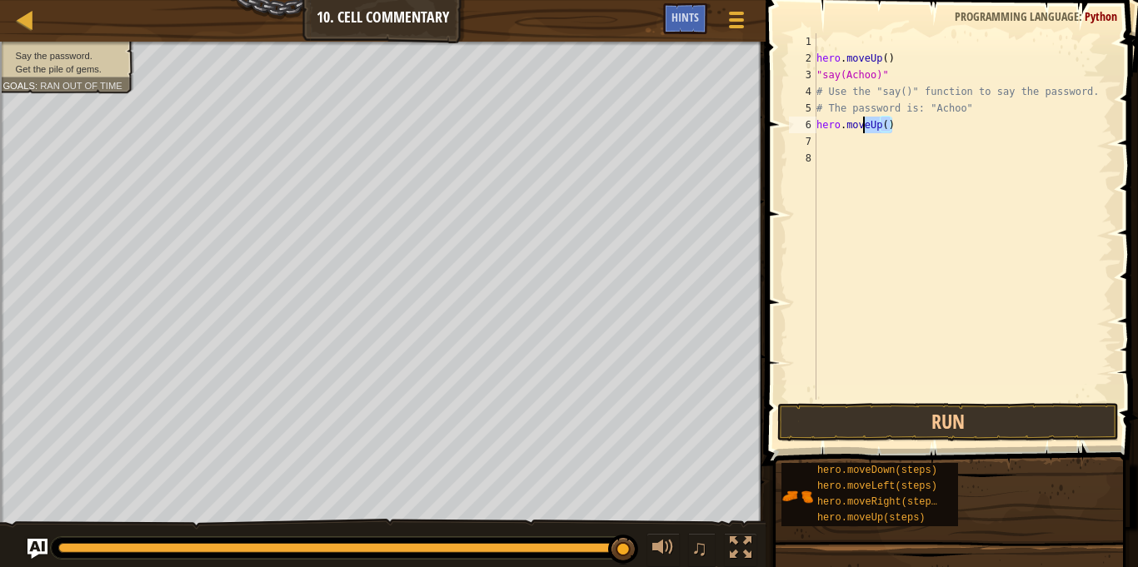
drag, startPoint x: 899, startPoint y: 128, endPoint x: 775, endPoint y: 139, distance: 124.6
click at [775, 139] on div "hero.moveUp() 1 2 3 4 5 6 7 8 hero . moveUp ( ) "say(Achoo)" # Use the "say()" …" at bounding box center [949, 265] width 377 height 515
click at [901, 132] on div "hero . moveUp ( ) "say(Achoo)" # Use the "say()" function to say the password. …" at bounding box center [963, 216] width 300 height 367
type textarea "h"
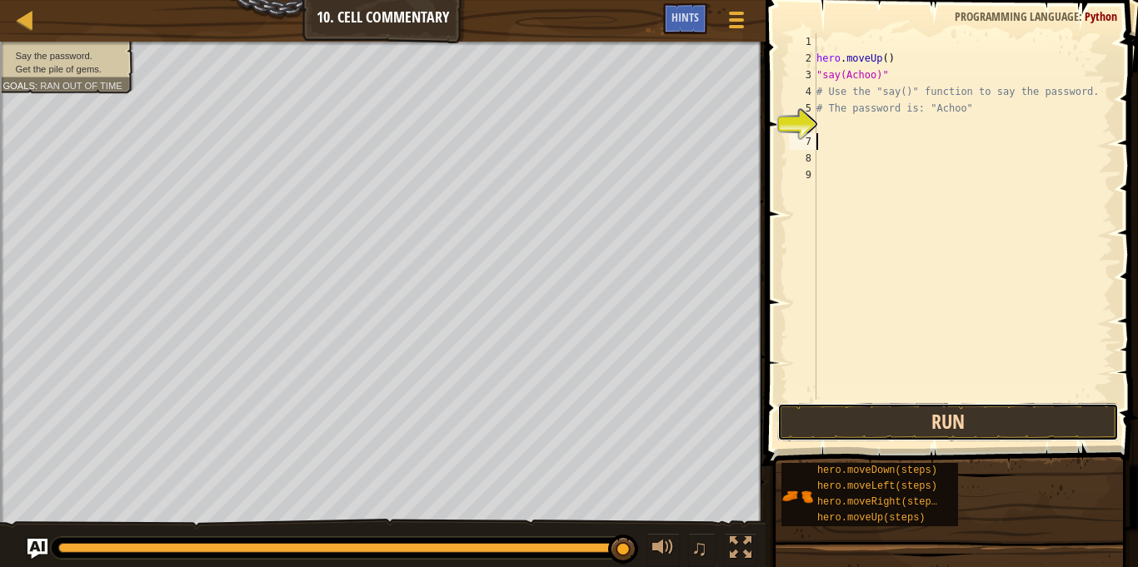
click at [988, 425] on button "Run" at bounding box center [948, 422] width 342 height 38
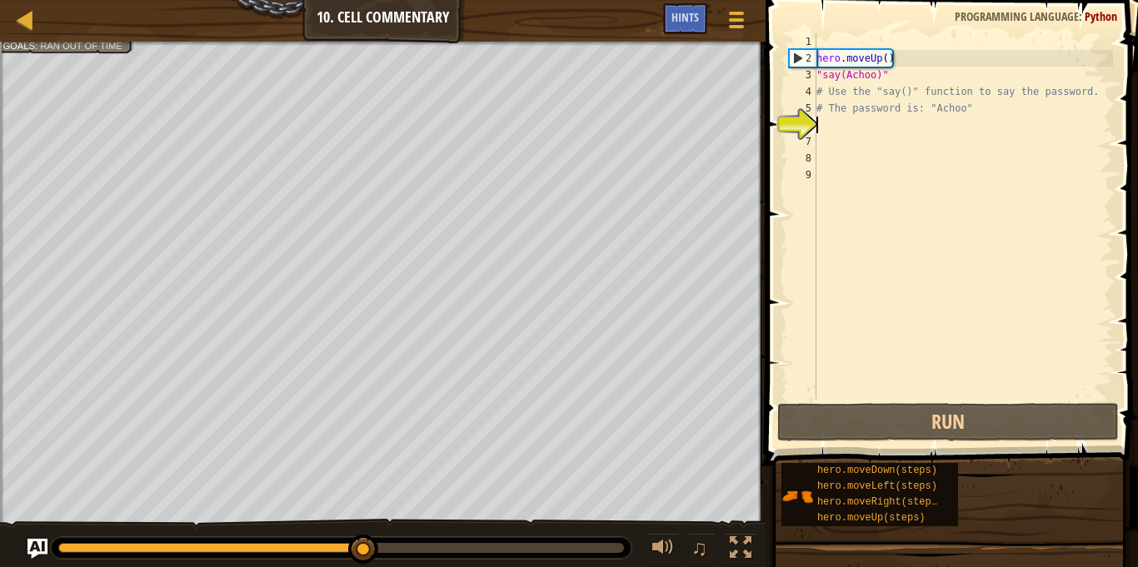
click at [829, 122] on div "hero . moveUp ( ) "say(Achoo)" # Use the "say()" function to say the password. …" at bounding box center [963, 233] width 300 height 400
drag, startPoint x: 883, startPoint y: 74, endPoint x: 801, endPoint y: 75, distance: 81.6
click at [801, 75] on div "1 2 3 4 5 6 7 8 9 hero . moveUp ( ) "say(Achoo)" # Use the "say()" function to …" at bounding box center [949, 216] width 327 height 367
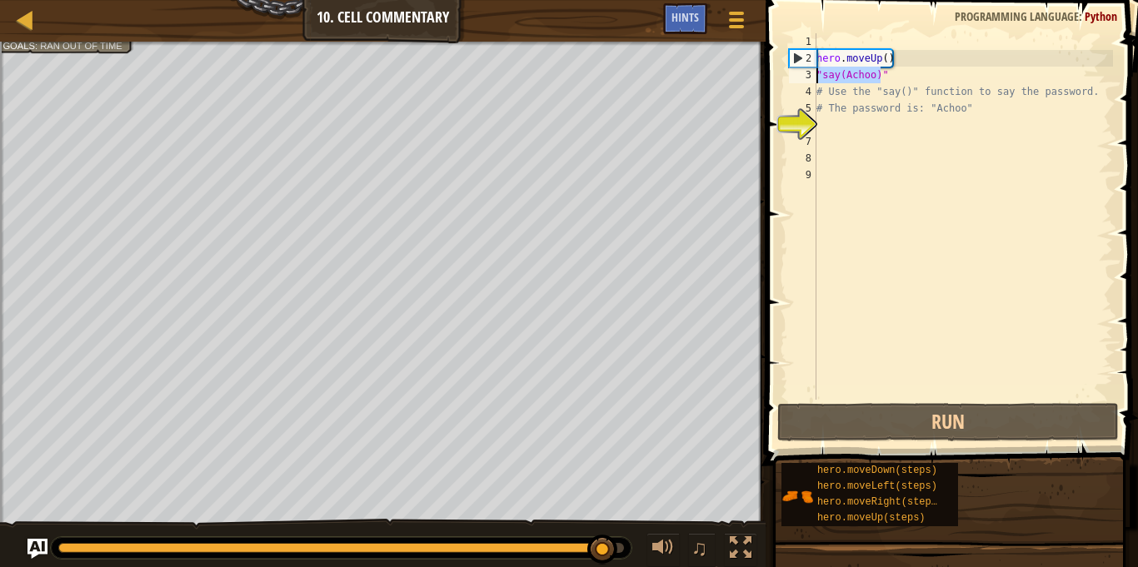
type textarea ""say(Achoo)""
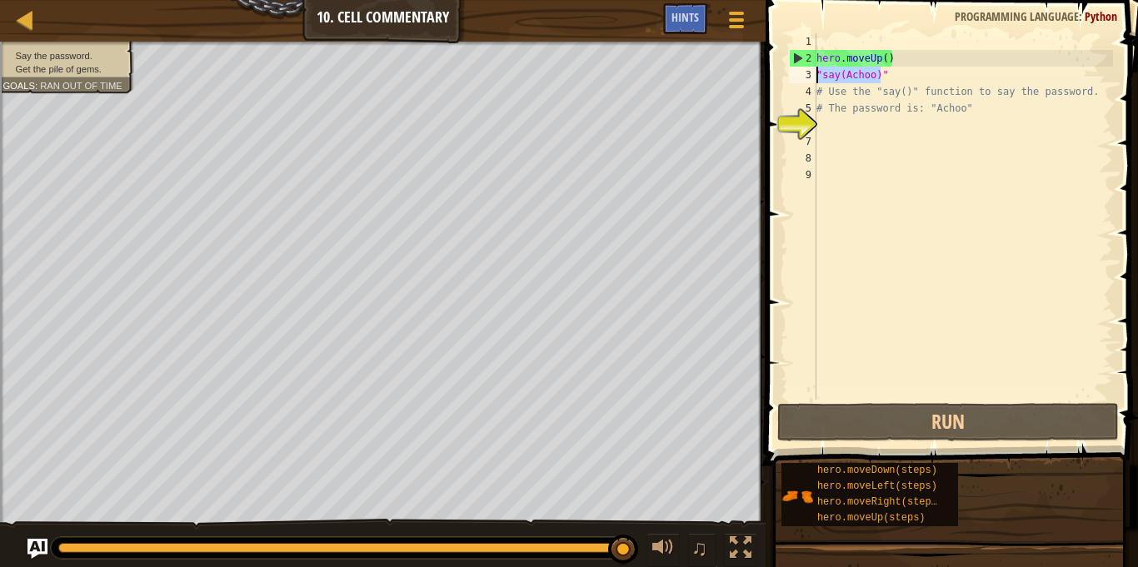
click at [829, 132] on div "hero . moveUp ( ) "say(Achoo)" # Use the "say()" function to say the password. …" at bounding box center [963, 233] width 300 height 400
paste textarea ""say(Achoo)"
type textarea ""say(Achoo)"
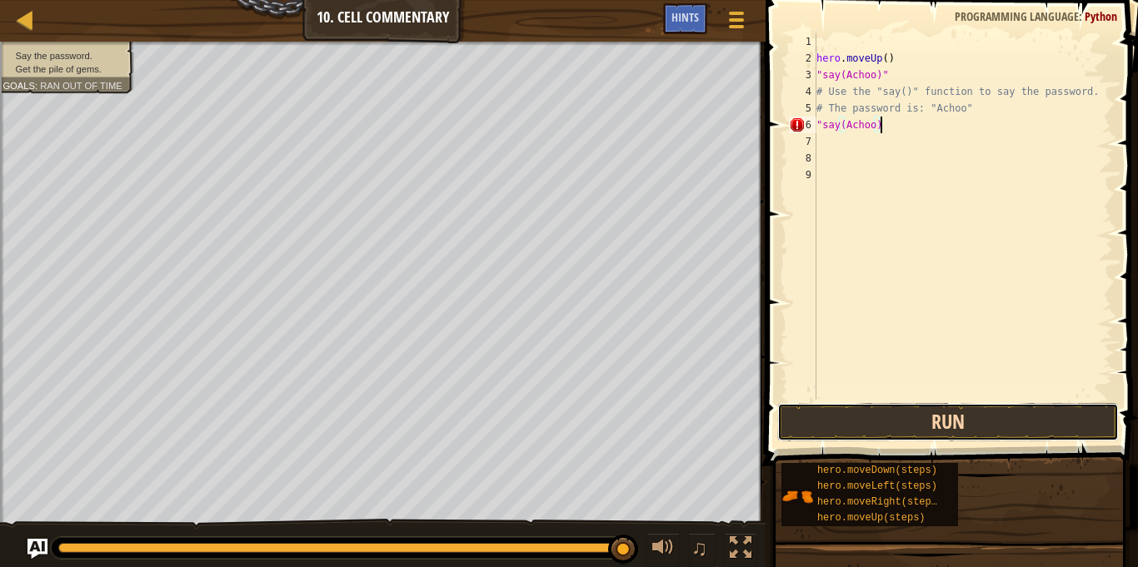
click at [969, 429] on button "Run" at bounding box center [948, 422] width 342 height 38
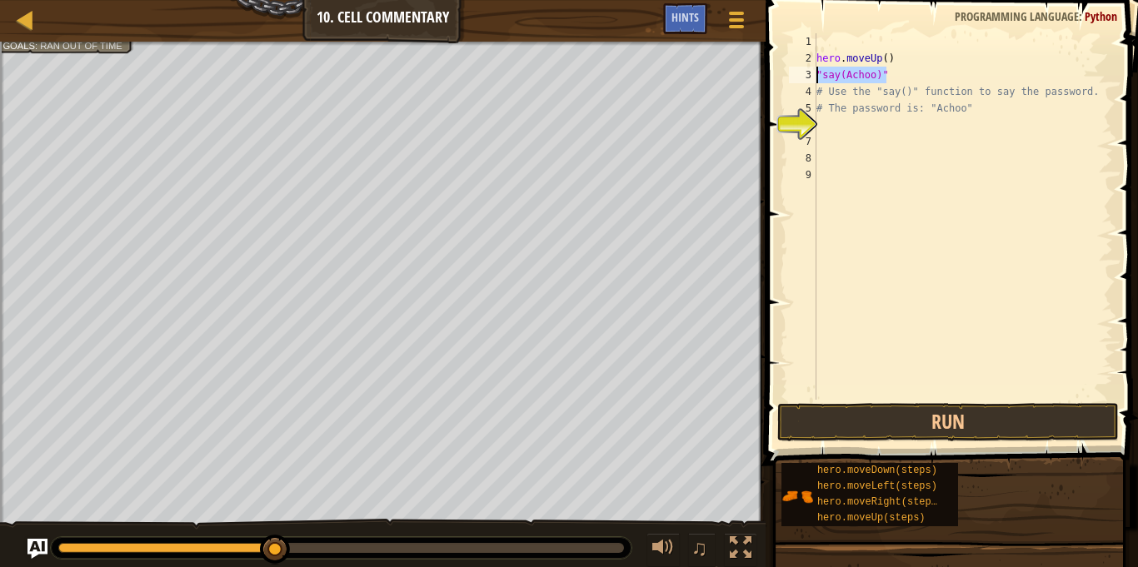
drag, startPoint x: 900, startPoint y: 77, endPoint x: 800, endPoint y: 78, distance: 100.0
click at [800, 78] on div "1 2 3 4 5 6 7 8 9 hero . moveUp ( ) "say(Achoo)" # Use the "say()" function to …" at bounding box center [949, 216] width 327 height 367
click at [847, 116] on div "hero . moveUp ( ) "say(Achoo)" # Use the "say()" function to say the password. …" at bounding box center [963, 233] width 300 height 400
type textarea "# The password is: "Achoo""
click at [846, 121] on div "hero . moveUp ( ) "say(Achoo)" # Use the "say()" function to say the password. …" at bounding box center [963, 233] width 300 height 400
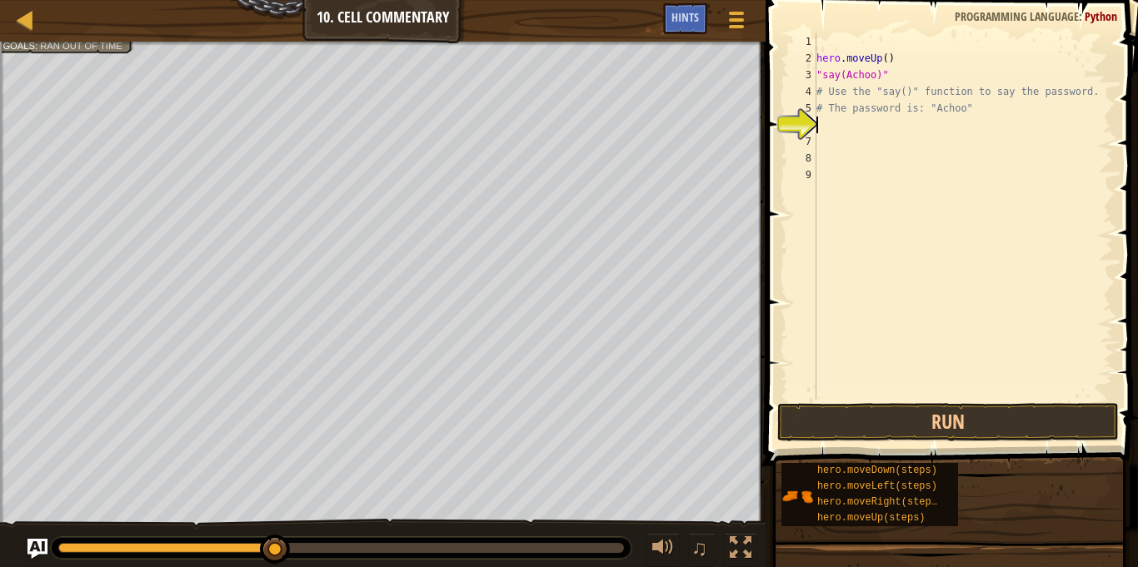
click at [846, 121] on div "hero . moveUp ( ) "say(Achoo)" # Use the "say()" function to say the password. …" at bounding box center [963, 233] width 300 height 400
paste textarea ""say(Achoo)""
click at [715, 87] on div "Map Introduction to Computer Science 10. Cell Commentary Game Menu Done Hints 1…" at bounding box center [569, 283] width 1138 height 567
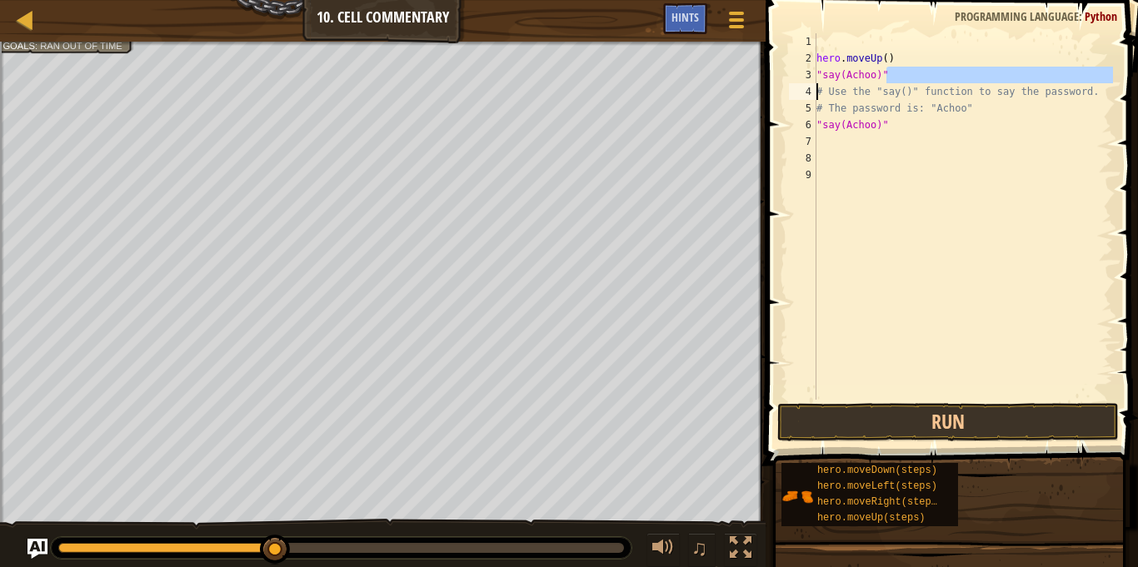
click at [888, 76] on div "hero . moveUp ( ) "say(Achoo)" # Use the "say()" function to say the password. …" at bounding box center [963, 216] width 300 height 367
type textarea """
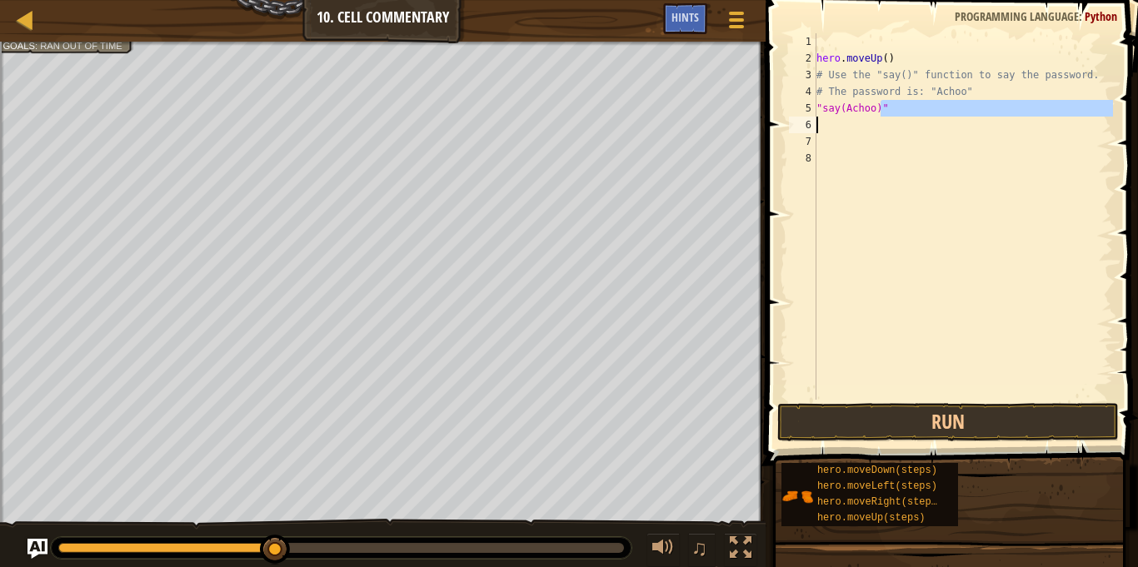
drag, startPoint x: 880, startPoint y: 112, endPoint x: 795, endPoint y: 117, distance: 85.2
click at [795, 117] on div "hero.moveUp() 1 2 3 4 5 6 7 8 hero . moveUp ( ) # Use the "say()" function to s…" at bounding box center [949, 216] width 327 height 367
click at [889, 107] on div "hero . moveUp ( ) # Use the "say()" function to say the password. # The passwor…" at bounding box center [963, 216] width 300 height 367
drag, startPoint x: 889, startPoint y: 107, endPoint x: 818, endPoint y: 112, distance: 71.0
click at [818, 112] on div "hero . moveUp ( ) # Use the "say()" function to say the password. # The passwor…" at bounding box center [963, 233] width 300 height 400
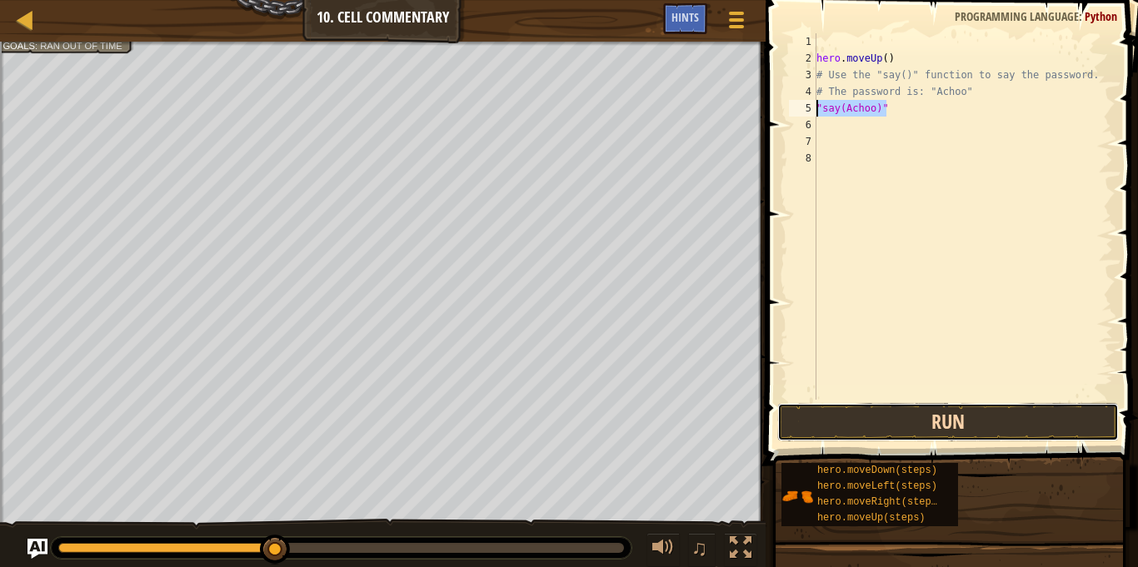
click at [914, 427] on button "Run" at bounding box center [948, 422] width 342 height 38
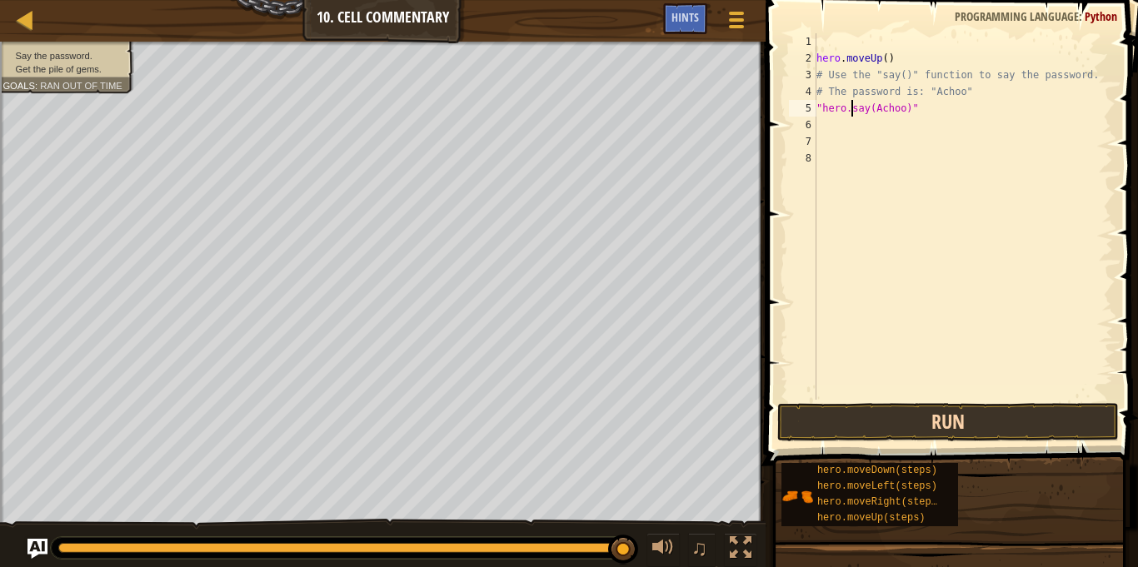
scroll to position [7, 6]
click at [930, 423] on button "Run" at bounding box center [948, 422] width 342 height 38
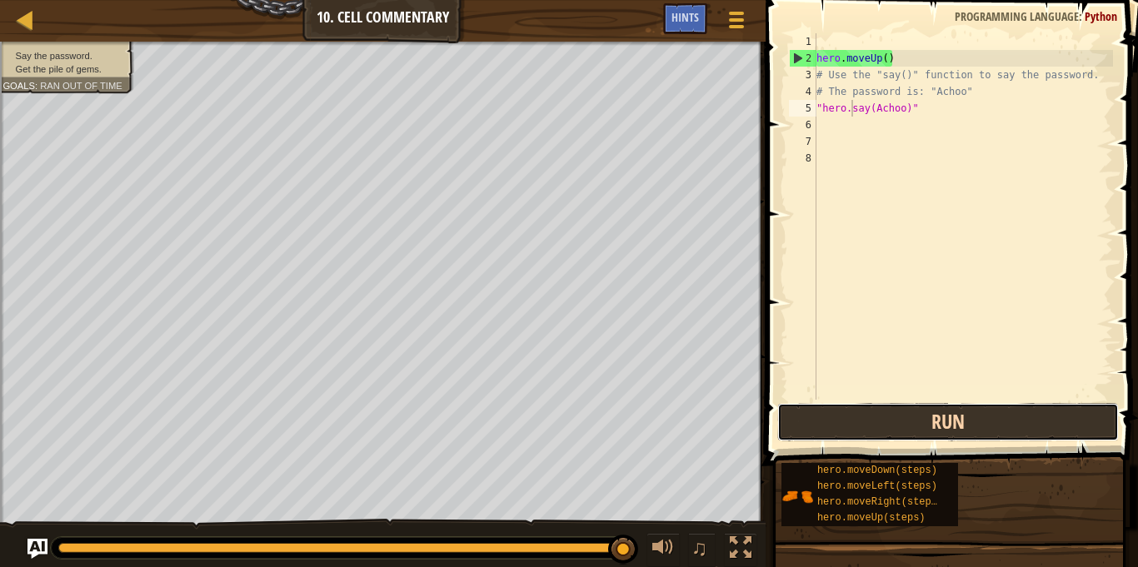
click at [937, 423] on button "Run" at bounding box center [948, 422] width 342 height 38
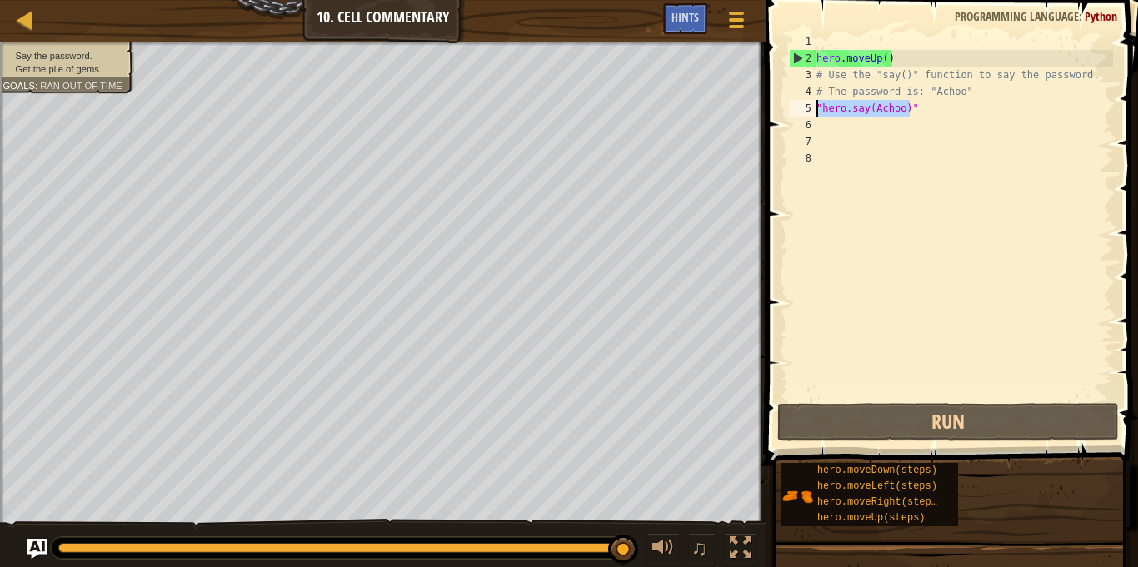
drag, startPoint x: 912, startPoint y: 105, endPoint x: 811, endPoint y: 114, distance: 101.2
click at [811, 114] on div ""hero.say(Achoo)" 1 2 3 4 5 6 7 8 hero . moveUp ( ) # Use the "say()" function …" at bounding box center [949, 216] width 327 height 367
click at [811, 114] on div "5" at bounding box center [802, 108] width 27 height 17
click at [913, 59] on div "hero . moveUp ( ) # Use the "say()" function to say the password. # The passwor…" at bounding box center [963, 233] width 300 height 400
type textarea "hero.moveUp()"
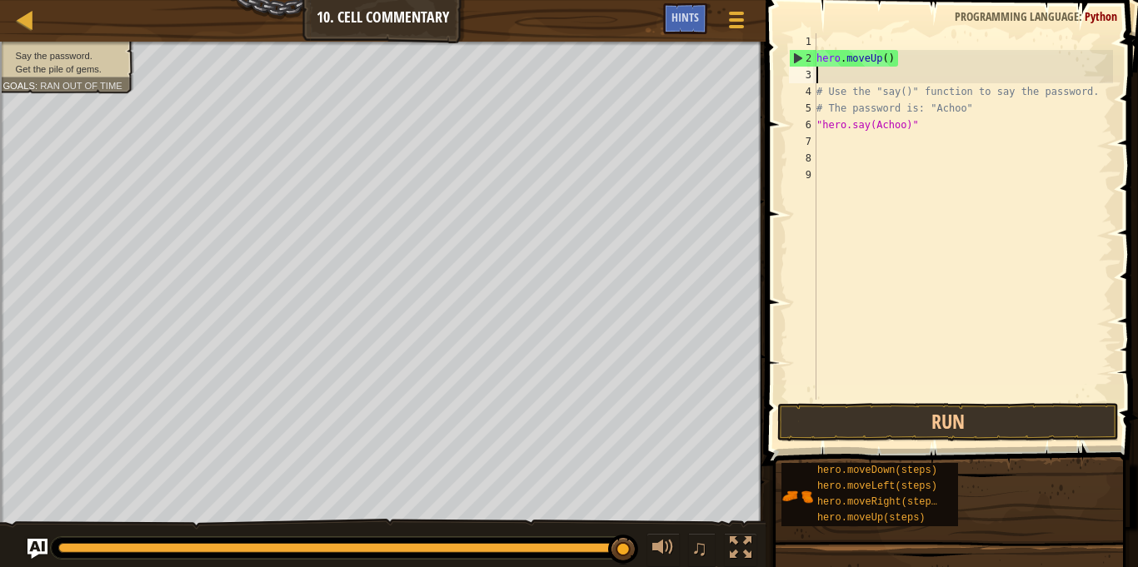
scroll to position [7, 0]
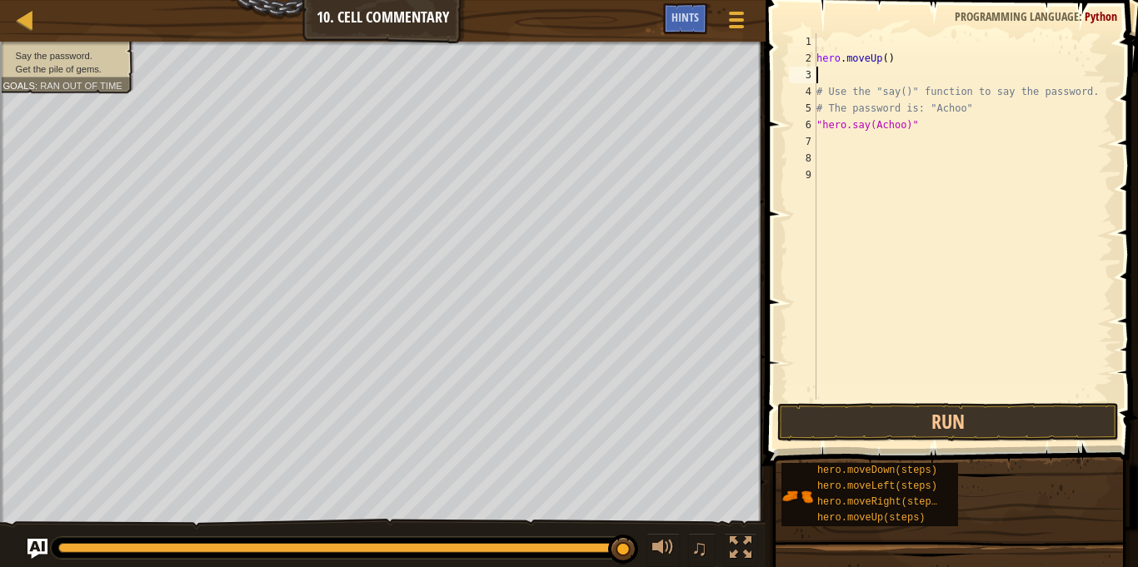
paste textarea ""say(Achoo)""
drag, startPoint x: 919, startPoint y: 127, endPoint x: 814, endPoint y: 126, distance: 105.0
click at [814, 126] on div ""say(Achoo)" 1 2 3 4 5 6 7 8 9 hero . moveUp ( ) "say(Achoo)" # Use the "say()"…" at bounding box center [949, 216] width 327 height 367
type textarea ""hero.say(Achoo)""
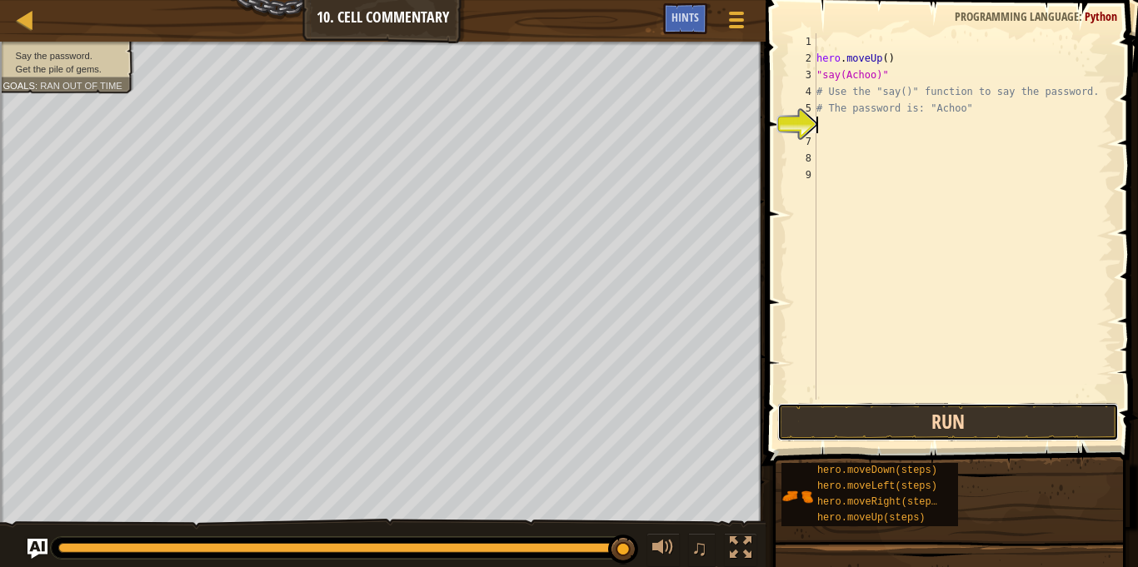
click at [920, 414] on button "Run" at bounding box center [948, 422] width 342 height 38
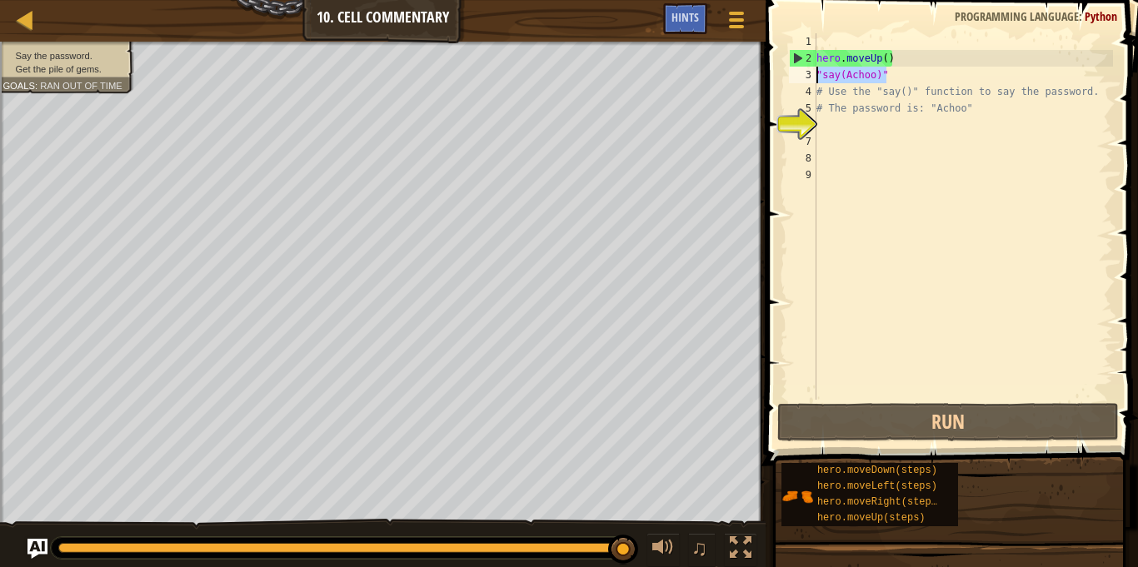
drag, startPoint x: 897, startPoint y: 74, endPoint x: 806, endPoint y: 77, distance: 91.7
click at [806, 77] on div "1 2 3 4 5 6 7 8 9 hero . moveUp ( ) "say(Achoo)" # Use the "say()" function to …" at bounding box center [949, 216] width 327 height 367
type textarea ""say(Achoo)""
click at [822, 37] on div "hero . moveUp ( ) "say(Achoo)" # Use the "say()" function to say the password. …" at bounding box center [963, 233] width 300 height 400
paste textarea ""say(Achoo)""
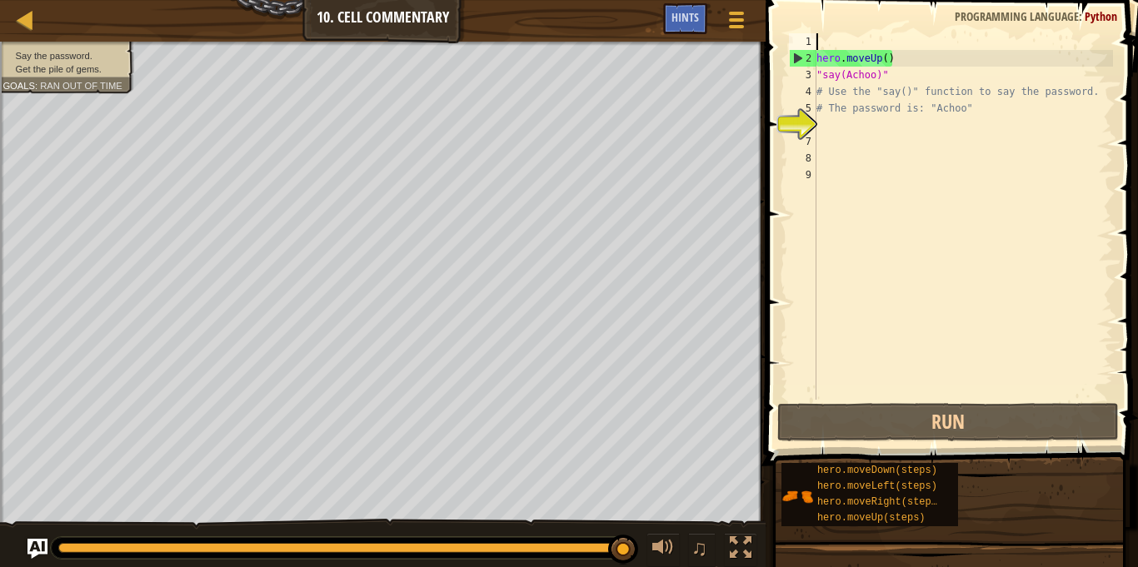
type textarea ""say(Achoo)""
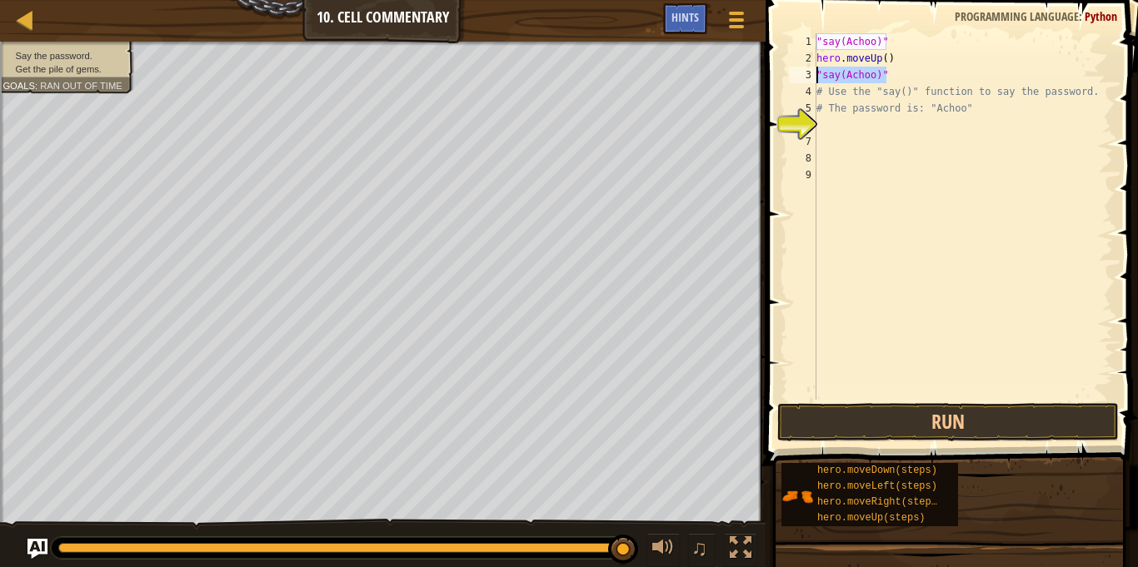
drag, startPoint x: 900, startPoint y: 75, endPoint x: 796, endPoint y: 73, distance: 104.1
click at [796, 73] on div ""say(Achoo)" 1 2 3 4 5 6 7 8 9 "say(Achoo)" hero . moveUp ( ) "say(Achoo)" # Us…" at bounding box center [949, 216] width 327 height 367
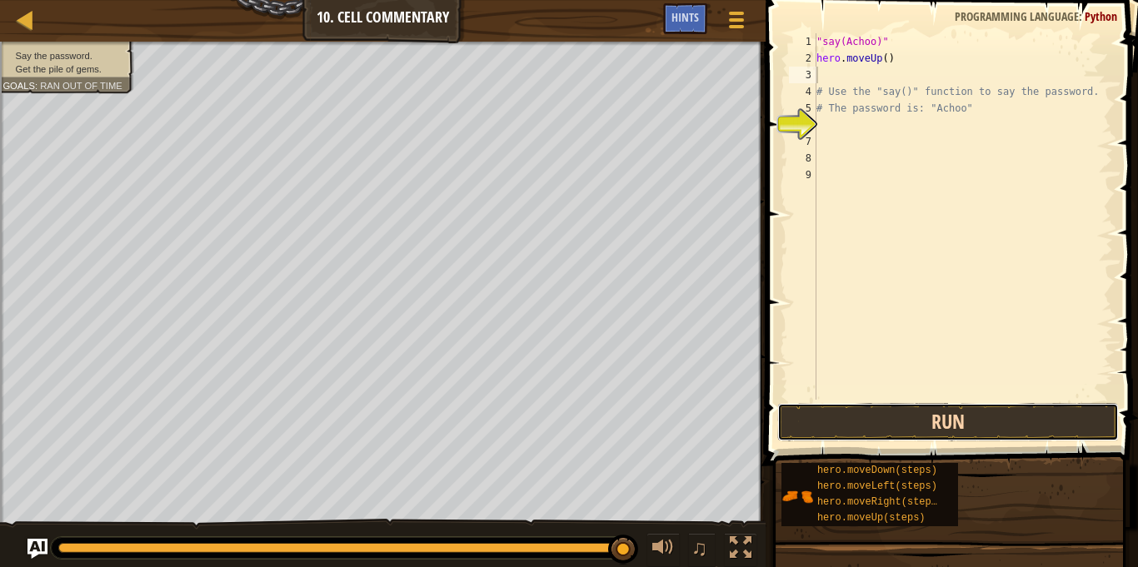
click at [1022, 403] on button "Run" at bounding box center [948, 422] width 342 height 38
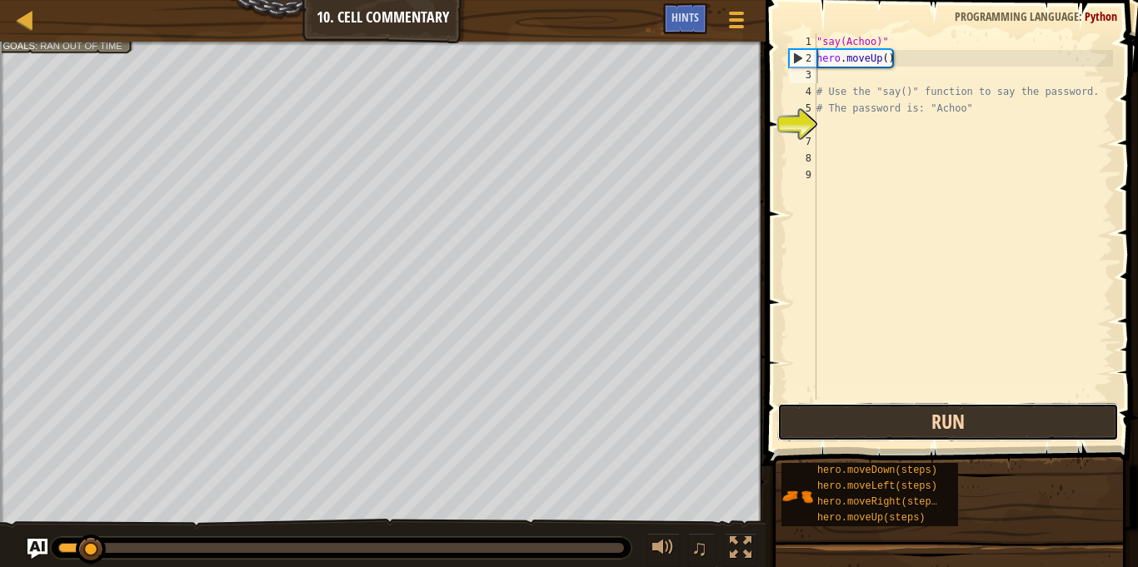
click at [1016, 407] on button "Run" at bounding box center [948, 422] width 342 height 38
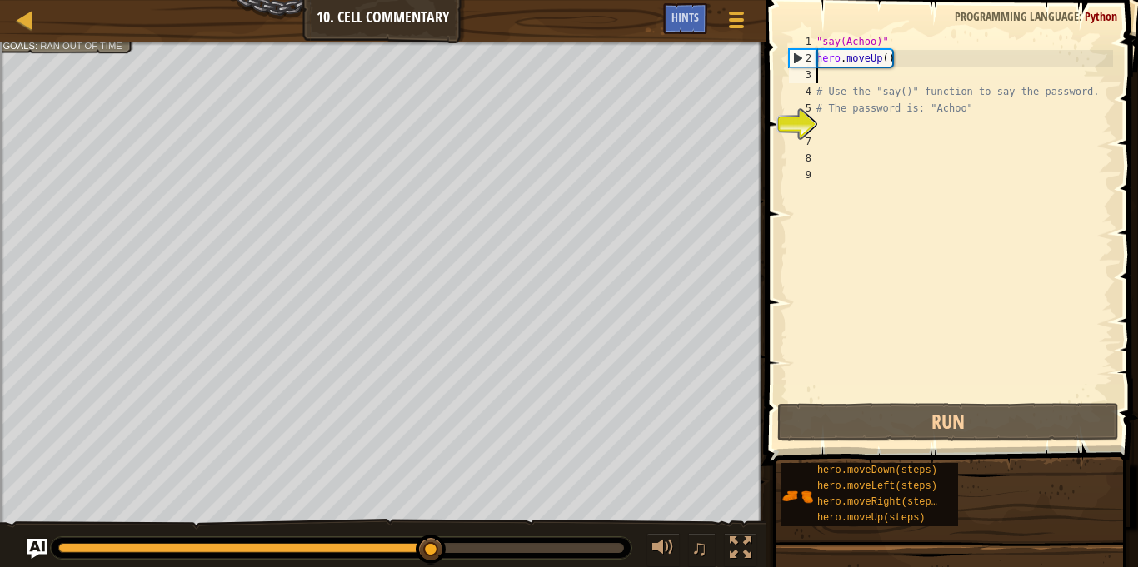
click at [892, 41] on div ""say(Achoo)" hero . moveUp ( ) # Use the "say()" function to say the password. …" at bounding box center [963, 233] width 300 height 400
click at [821, 38] on div ""say(Achoo)" hero . moveUp ( ) # Use the "say()" function to say the password. …" at bounding box center [963, 233] width 300 height 400
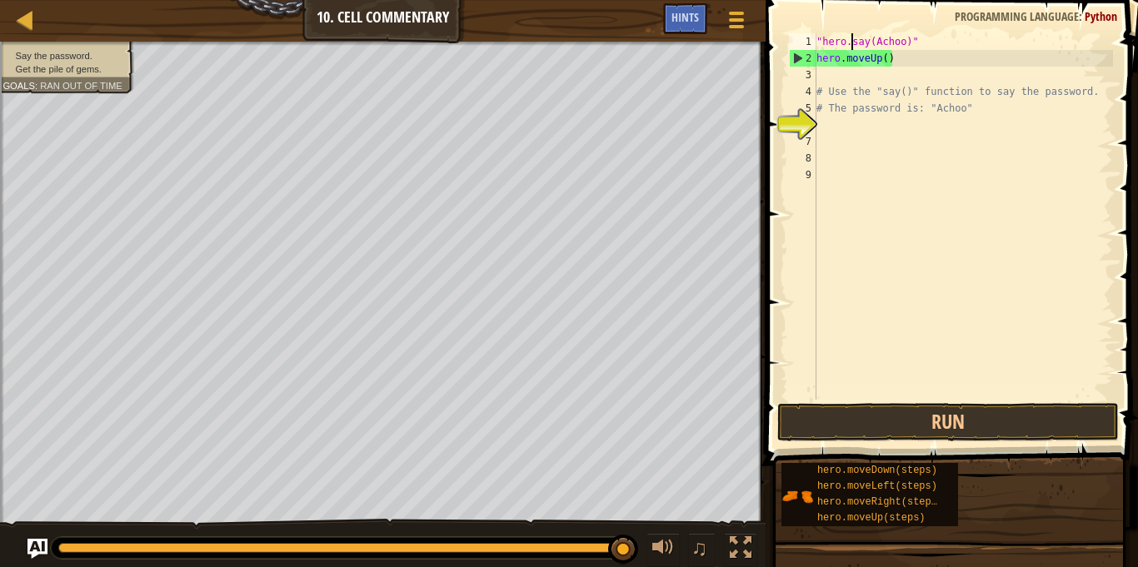
scroll to position [7, 6]
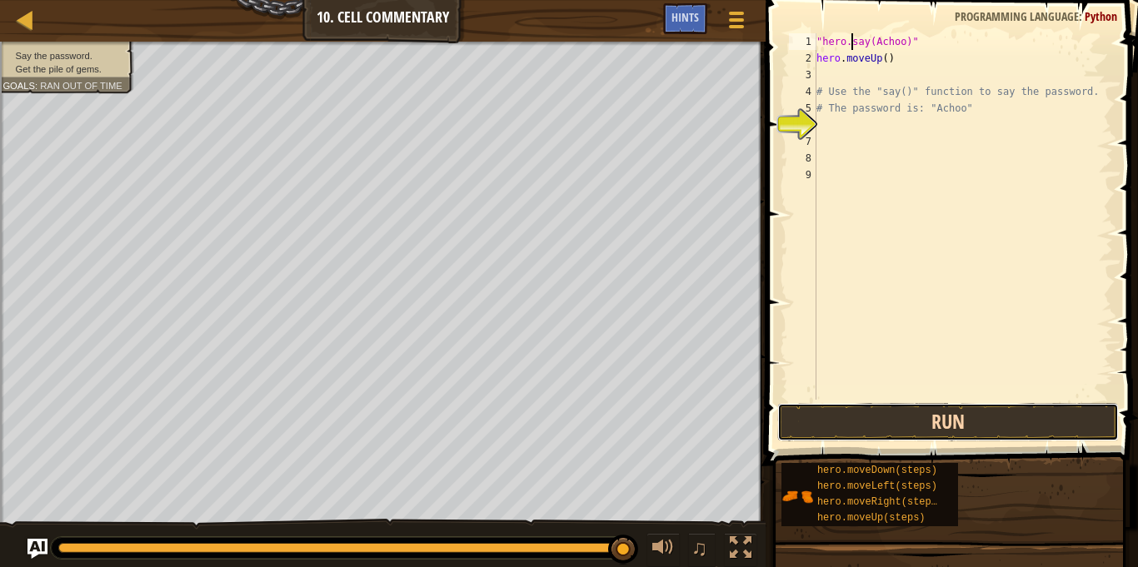
click at [838, 419] on button "Run" at bounding box center [948, 422] width 342 height 38
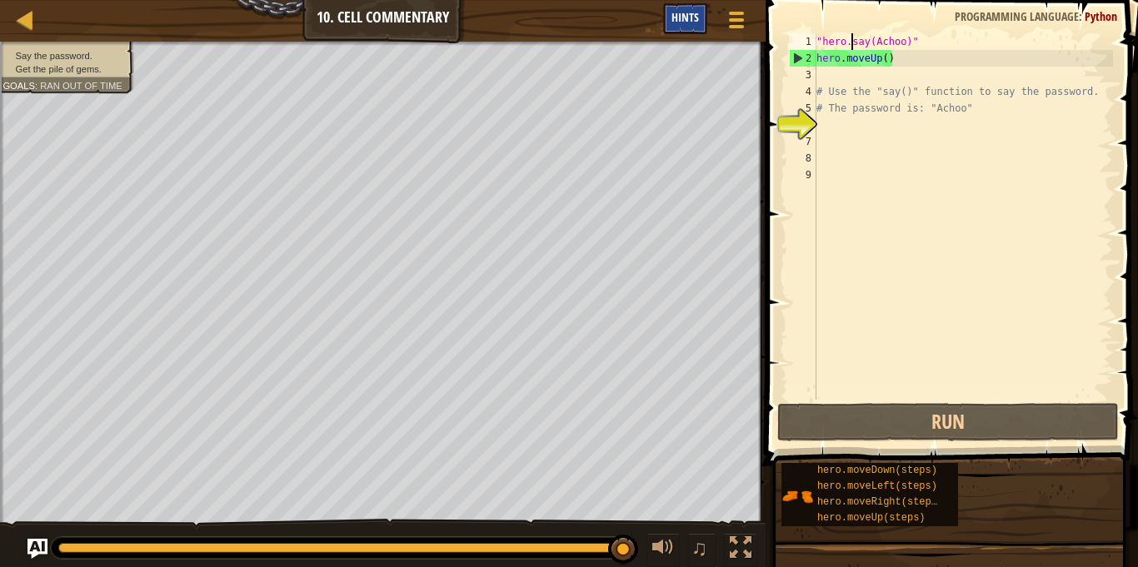
click at [695, 25] on span "Hints" at bounding box center [684, 17] width 27 height 16
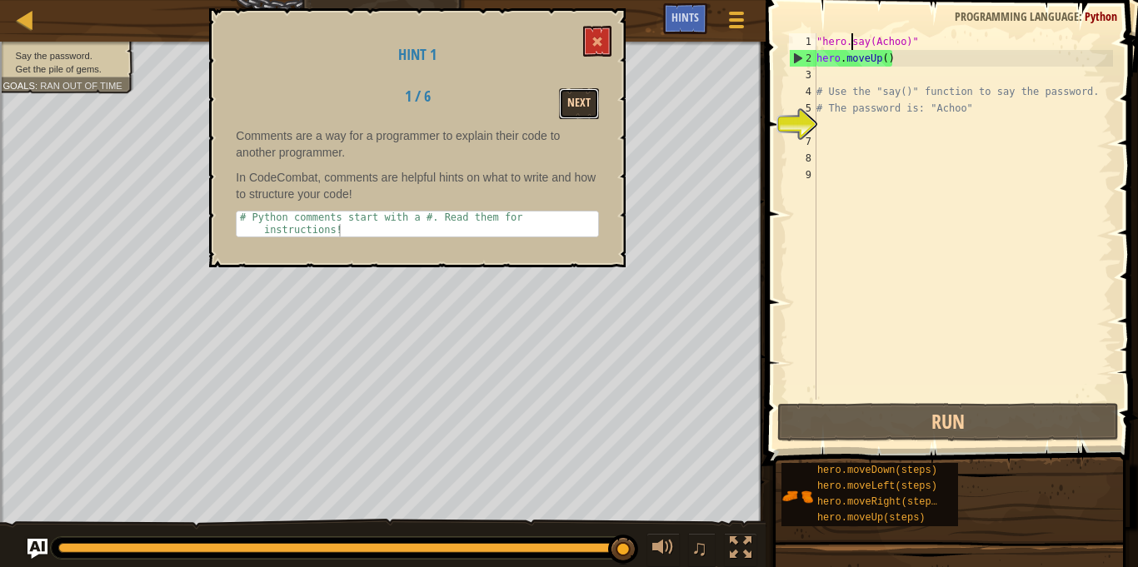
click at [591, 91] on button "Next" at bounding box center [579, 103] width 40 height 31
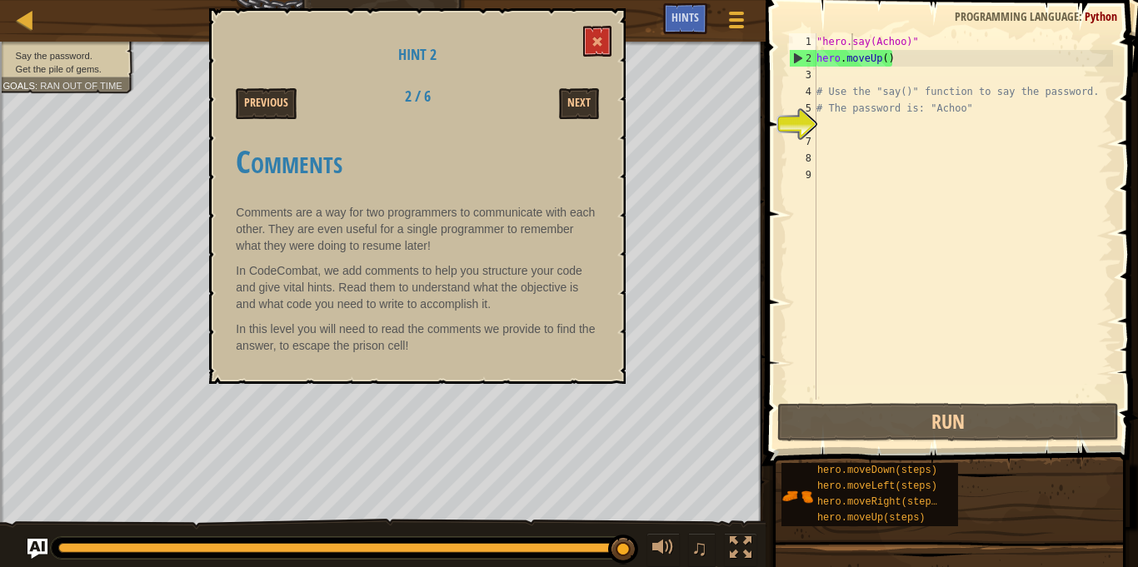
click at [830, 42] on div ""hero.say(Achoo)" hero . moveUp ( ) # Use the "say()" function to say the passw…" at bounding box center [963, 233] width 300 height 400
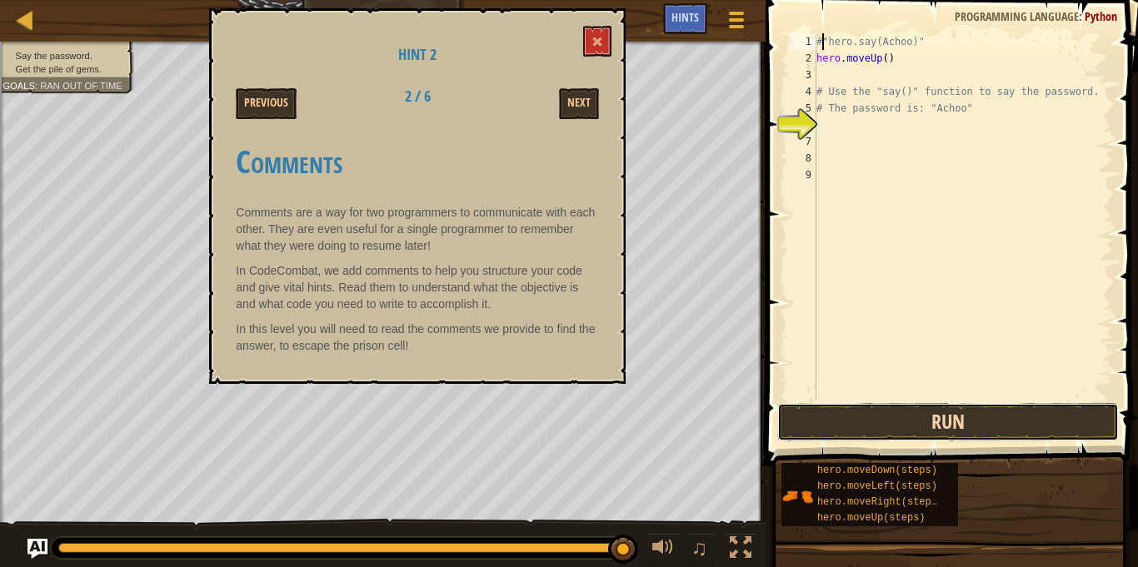
click at [920, 411] on button "Run" at bounding box center [948, 422] width 342 height 38
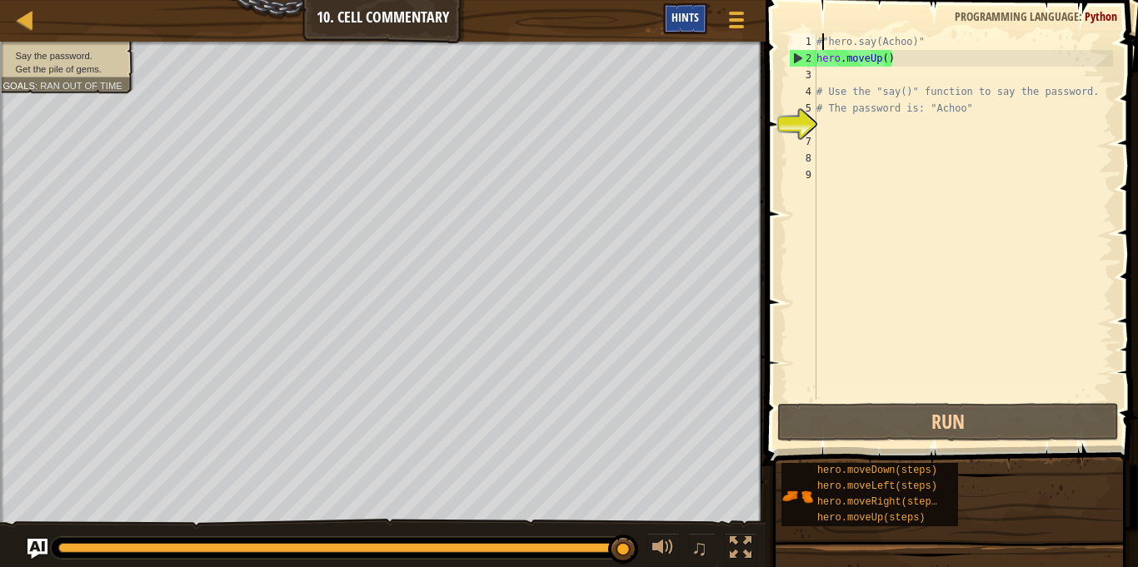
click at [675, 12] on span "Hints" at bounding box center [684, 17] width 27 height 16
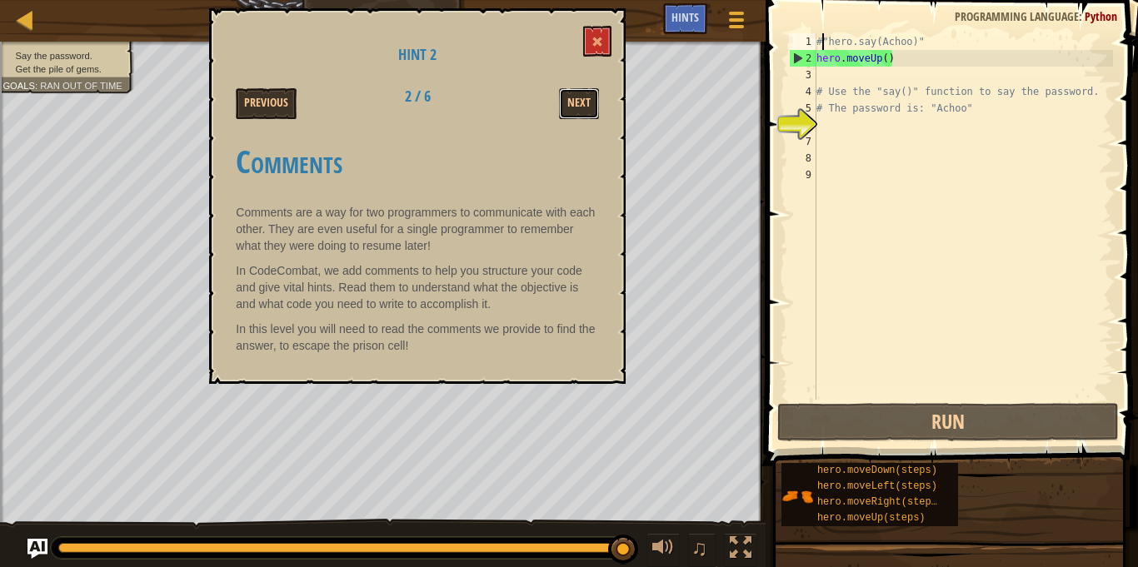
click at [599, 108] on button "Next" at bounding box center [579, 103] width 40 height 31
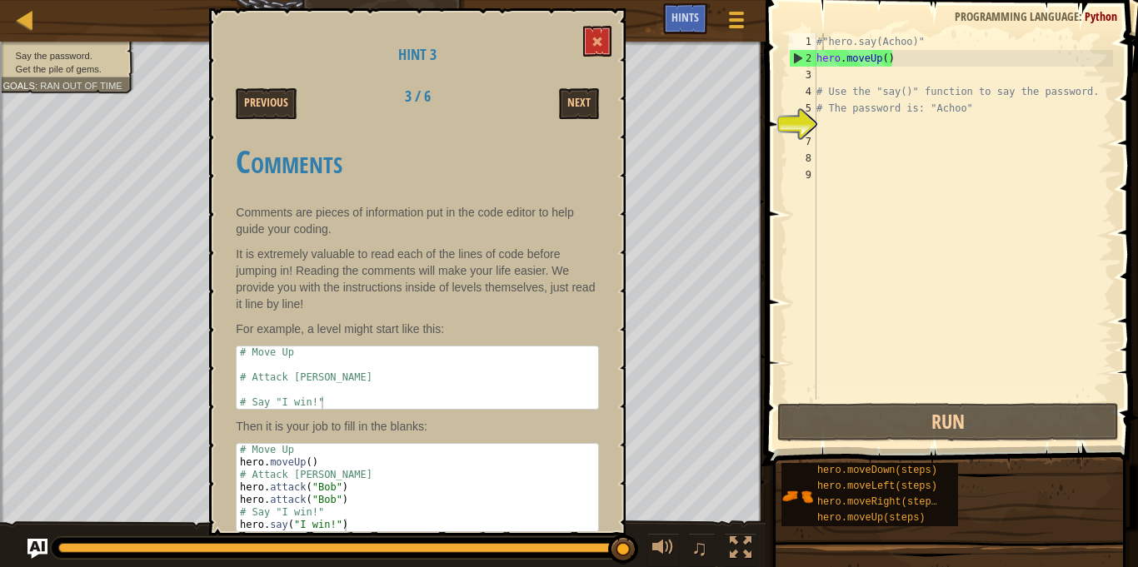
scroll to position [5, 0]
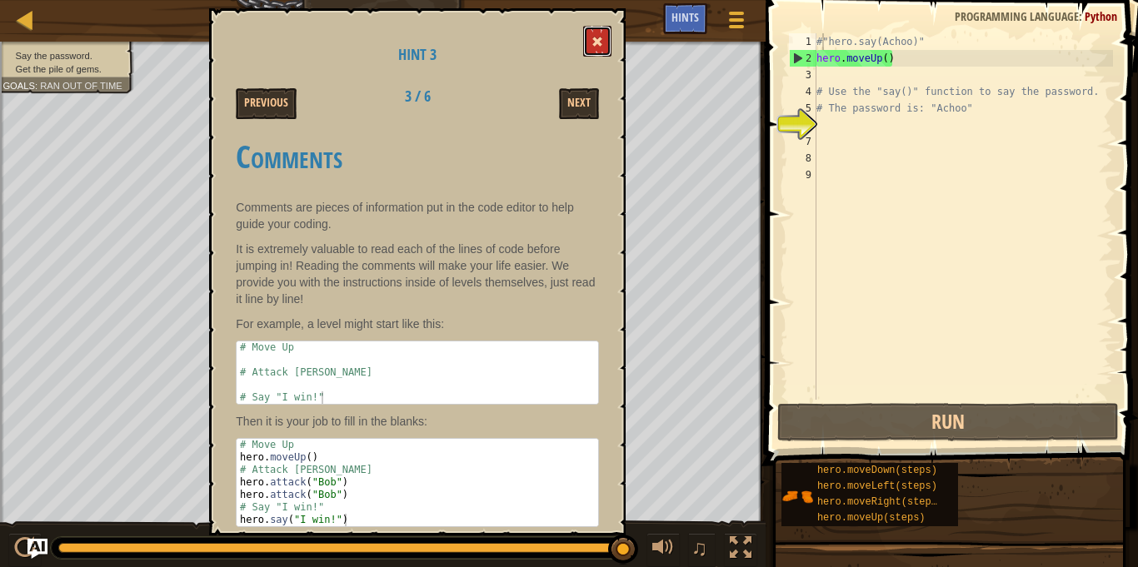
click at [585, 46] on button at bounding box center [597, 41] width 28 height 31
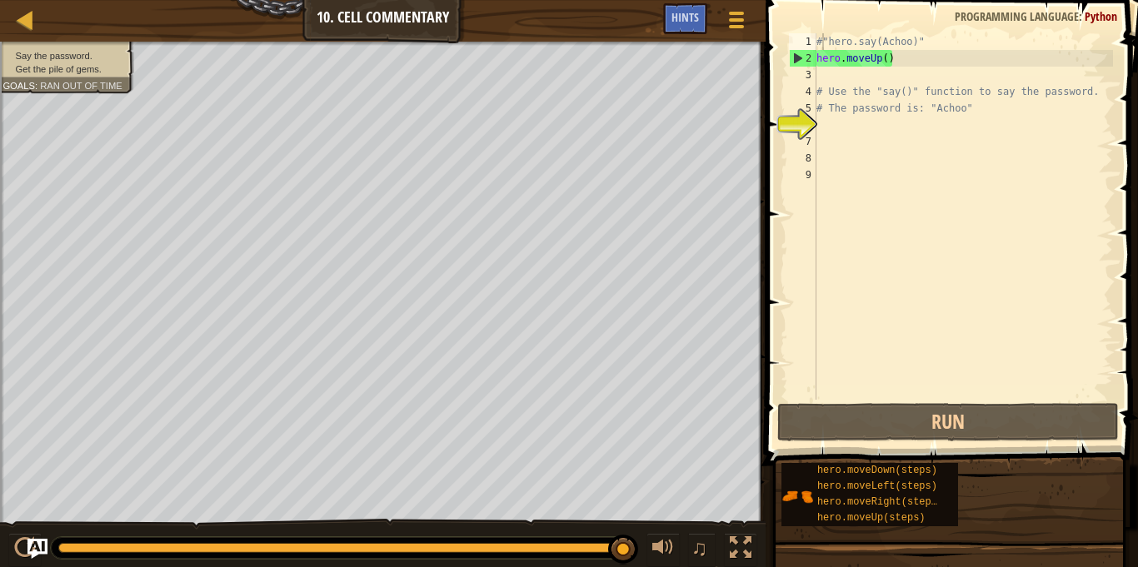
click at [822, 38] on div "#"hero.say(Achoo)" hero . moveUp ( ) # Use the "say()" function to say the pass…" at bounding box center [963, 233] width 300 height 400
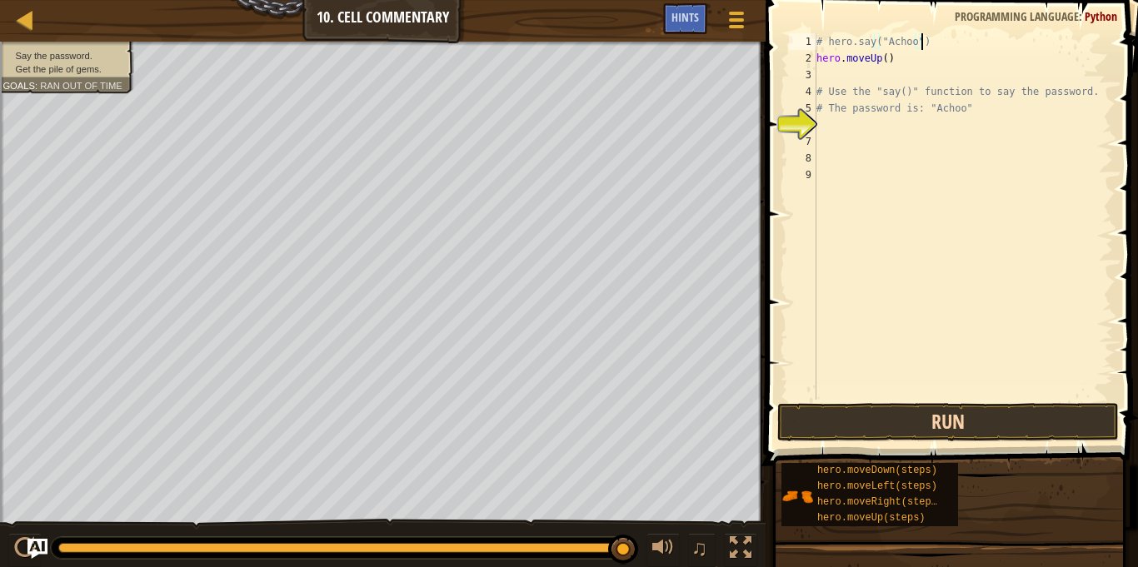
scroll to position [7, 15]
click at [869, 419] on button "Run" at bounding box center [948, 422] width 342 height 38
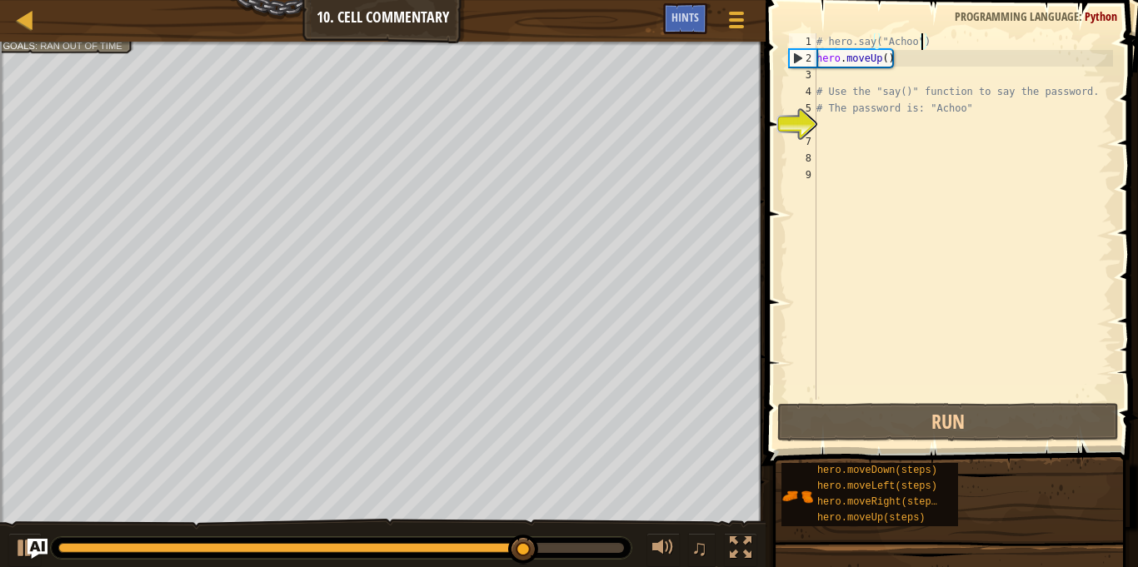
click at [822, 40] on div "# hero.say("Achoo") hero . moveUp ( ) # Use the "say()" function to say the pas…" at bounding box center [963, 233] width 300 height 400
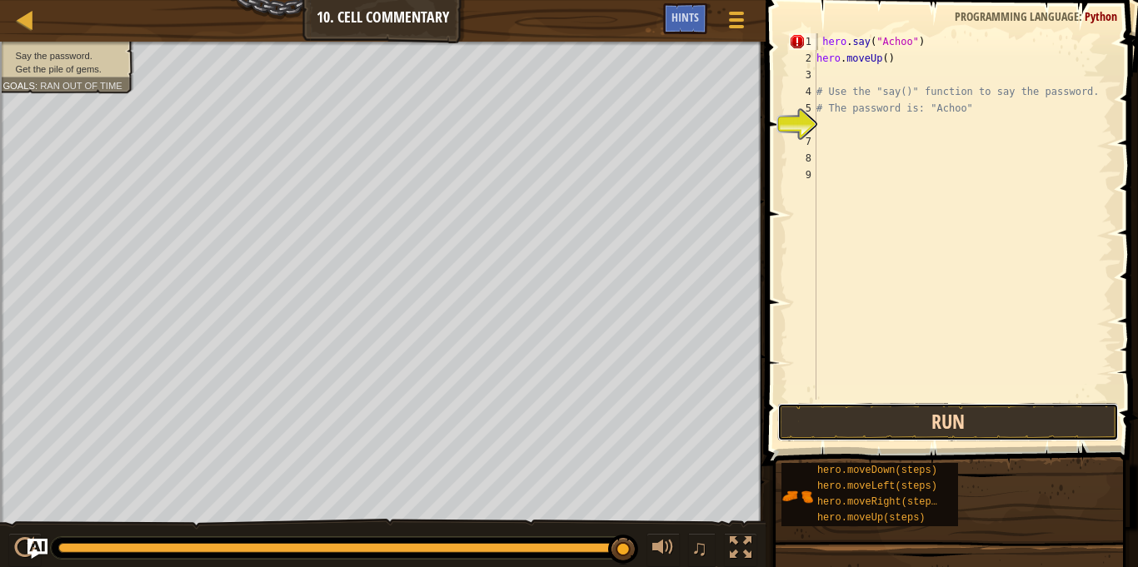
click at [910, 427] on button "Run" at bounding box center [948, 422] width 342 height 38
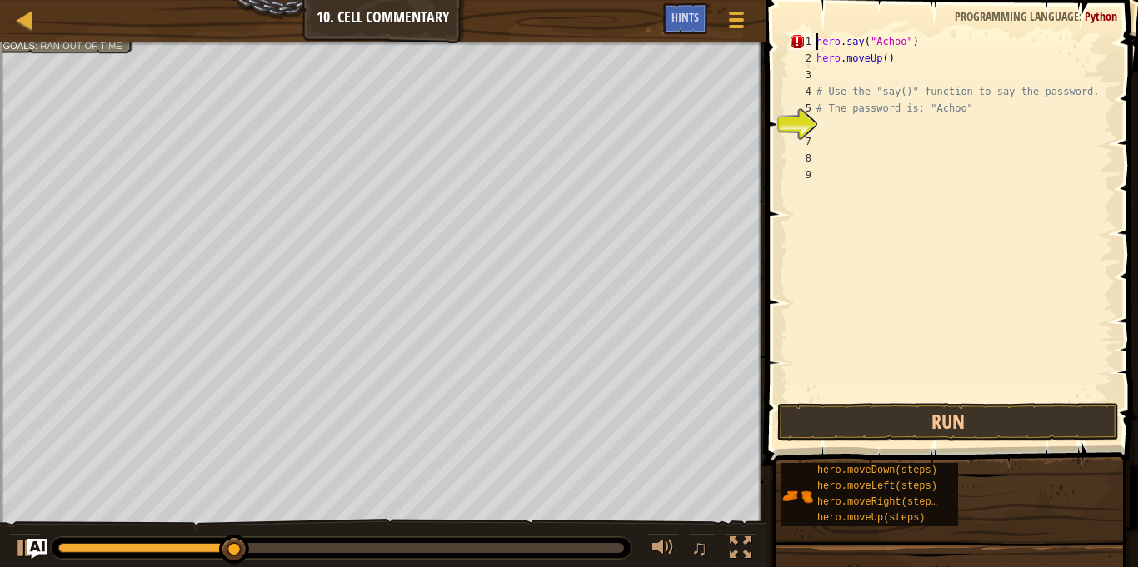
scroll to position [7, 13]
click at [898, 424] on button "Run" at bounding box center [948, 422] width 342 height 38
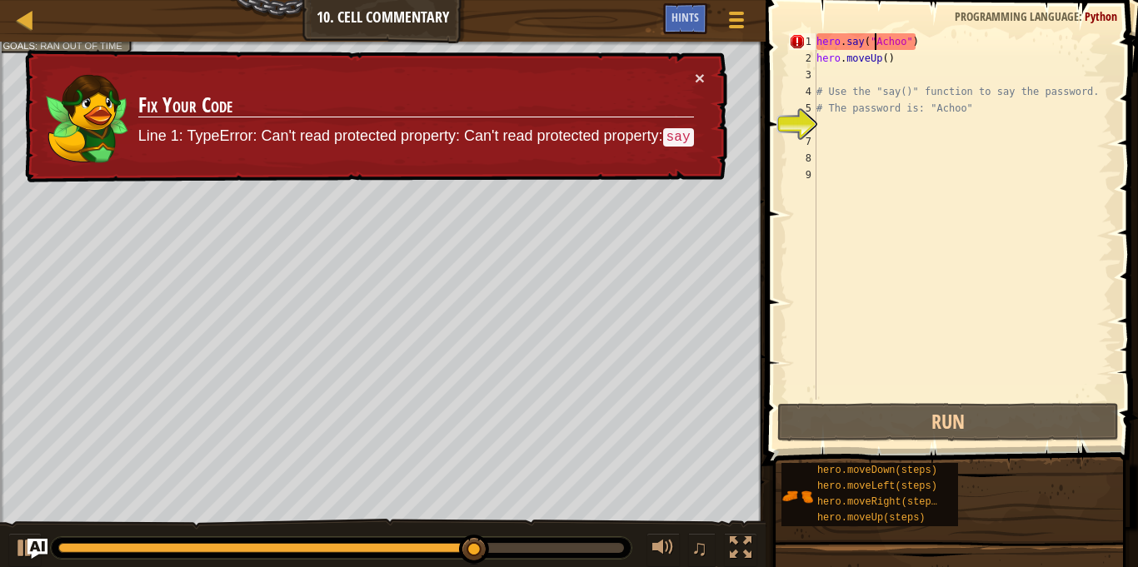
click at [872, 39] on div "hero . say ( "Achoo" ) hero . moveUp ( ) # Use the "say()" function to say the …" at bounding box center [963, 233] width 300 height 400
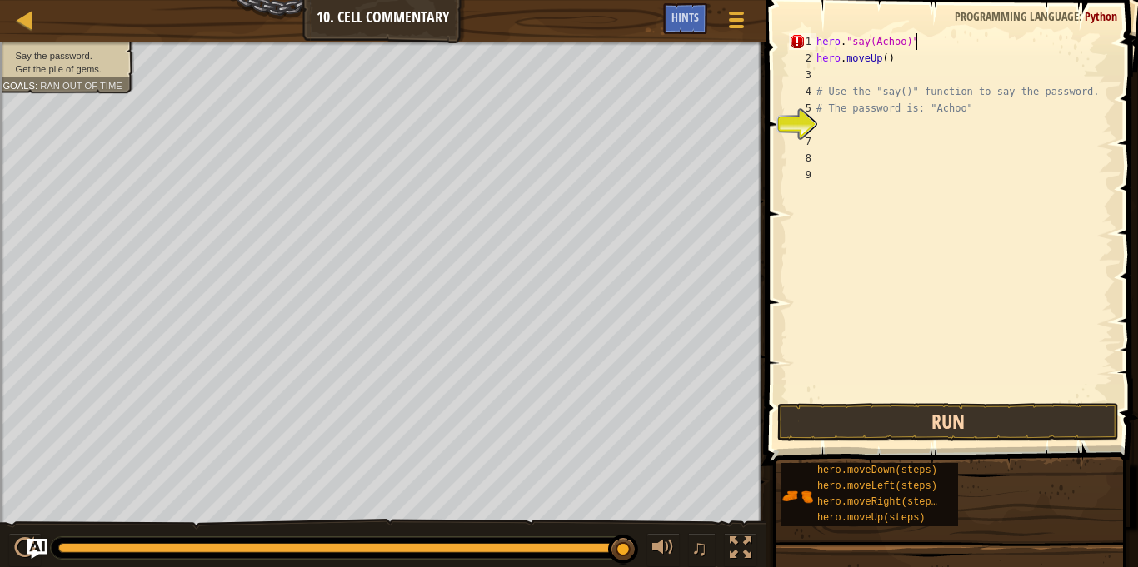
type textarea "hero."say(Achoo)""
click at [853, 421] on button "Run" at bounding box center [948, 422] width 342 height 38
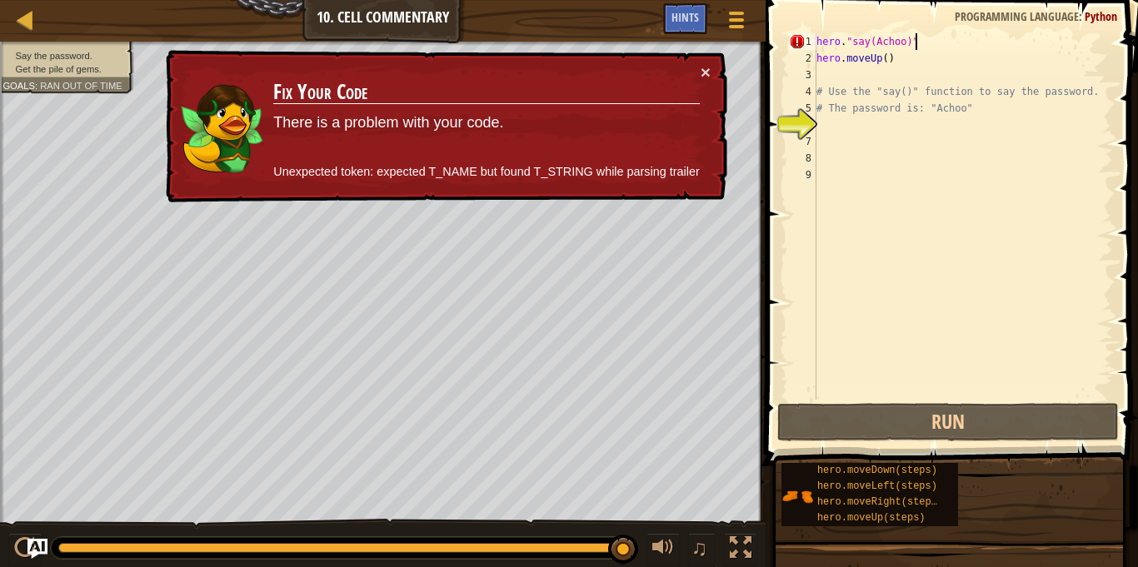
click at [711, 67] on div "× Fix Your Code There is a problem with your code. Unexpected token: expected T…" at bounding box center [444, 126] width 565 height 153
click at [706, 67] on button "×" at bounding box center [706, 71] width 10 height 17
drag, startPoint x: 918, startPoint y: 44, endPoint x: 815, endPoint y: 46, distance: 103.3
click at [815, 46] on div "hero."say(Achoo)" 1 2 3 4 5 6 7 8 9 hero . "say(Achoo)" hero . moveUp ( ) # Use…" at bounding box center [949, 216] width 327 height 367
click at [837, 73] on div "hero . "say(Achoo)" hero . moveUp ( ) # Use the "say()" function to say the pas…" at bounding box center [963, 233] width 300 height 400
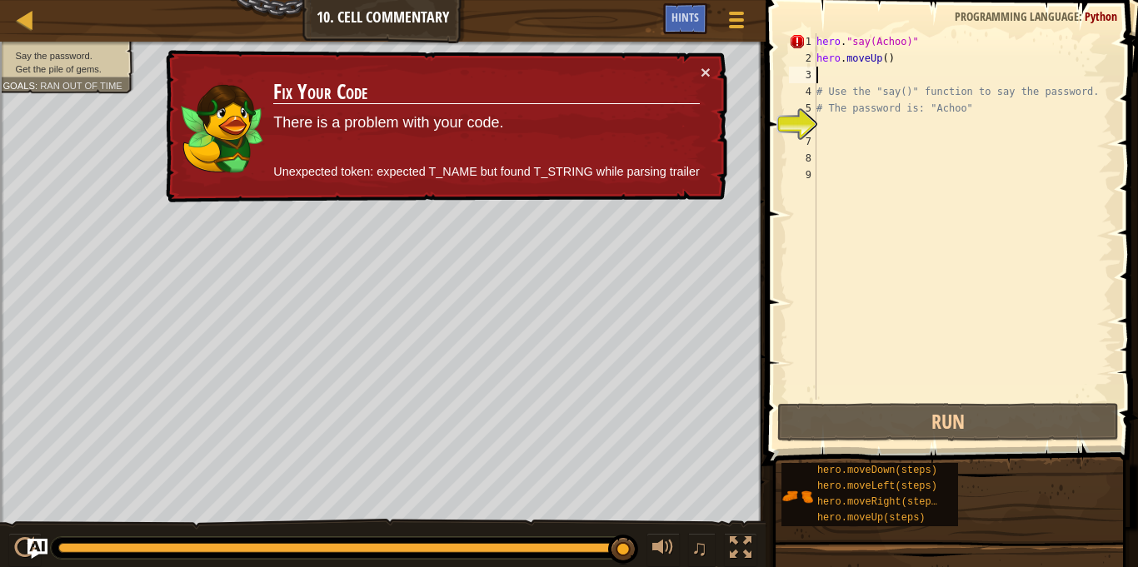
scroll to position [7, 0]
paste textarea "hero."say(Achoo)""
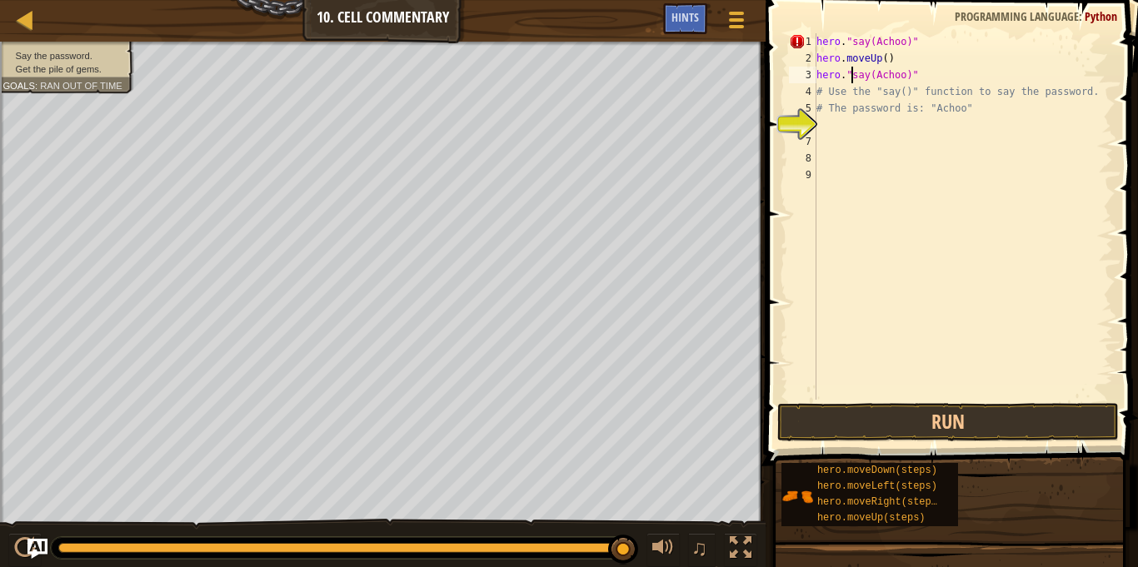
click at [850, 73] on div "hero . "say(Achoo)" hero . moveUp ( ) hero . "say(Achoo)" # Use the "say()" fun…" at bounding box center [963, 233] width 300 height 400
type textarea ""hero.say(Achoo)""
click at [739, 21] on span at bounding box center [737, 19] width 16 height 3
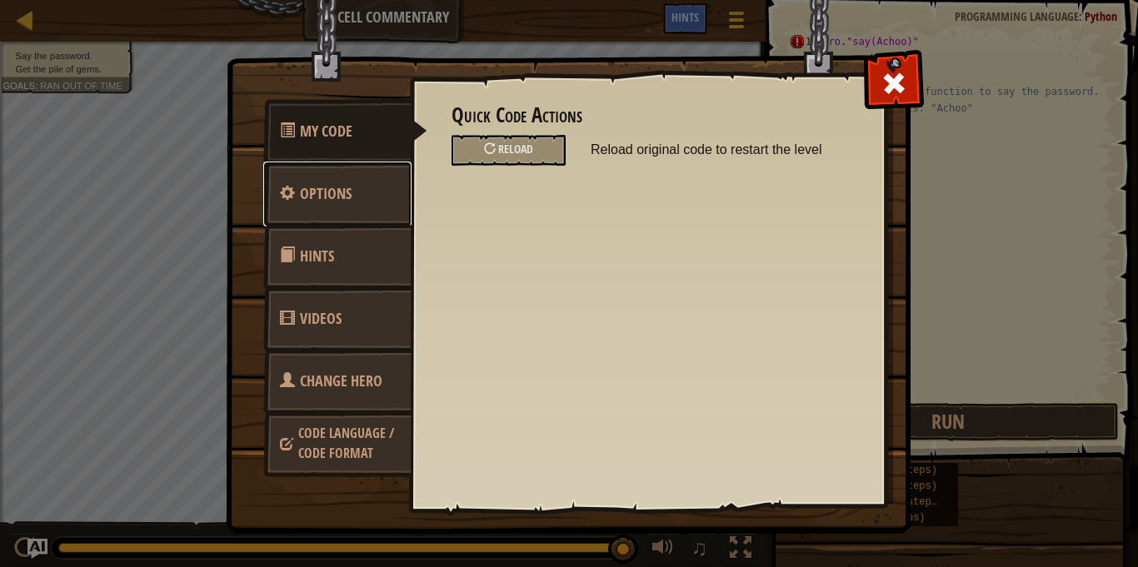
click at [349, 201] on span "Options" at bounding box center [326, 193] width 52 height 21
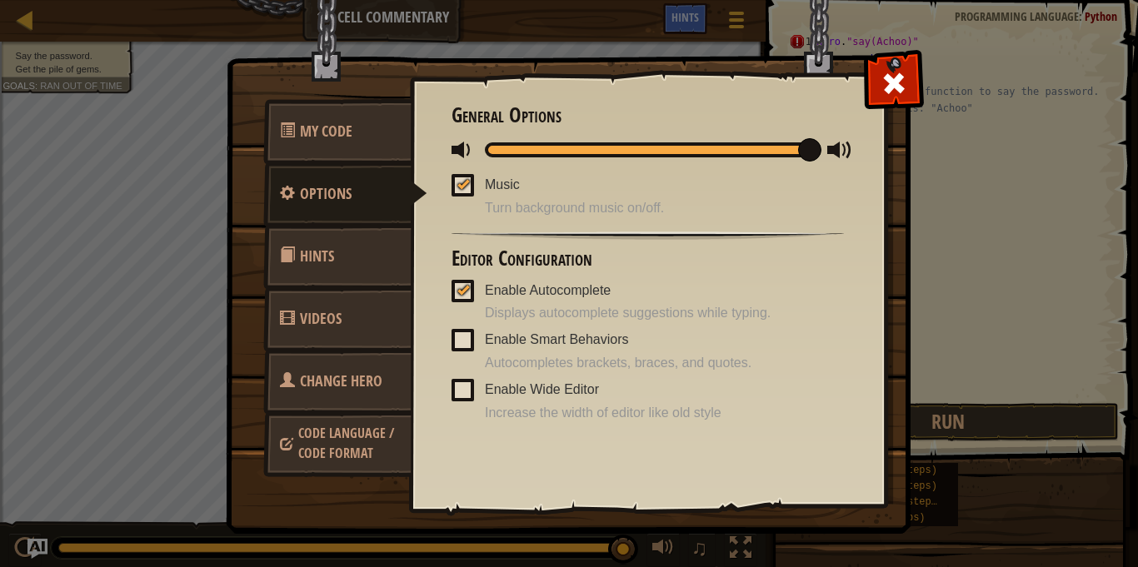
click at [359, 402] on link "Change Hero" at bounding box center [337, 381] width 148 height 65
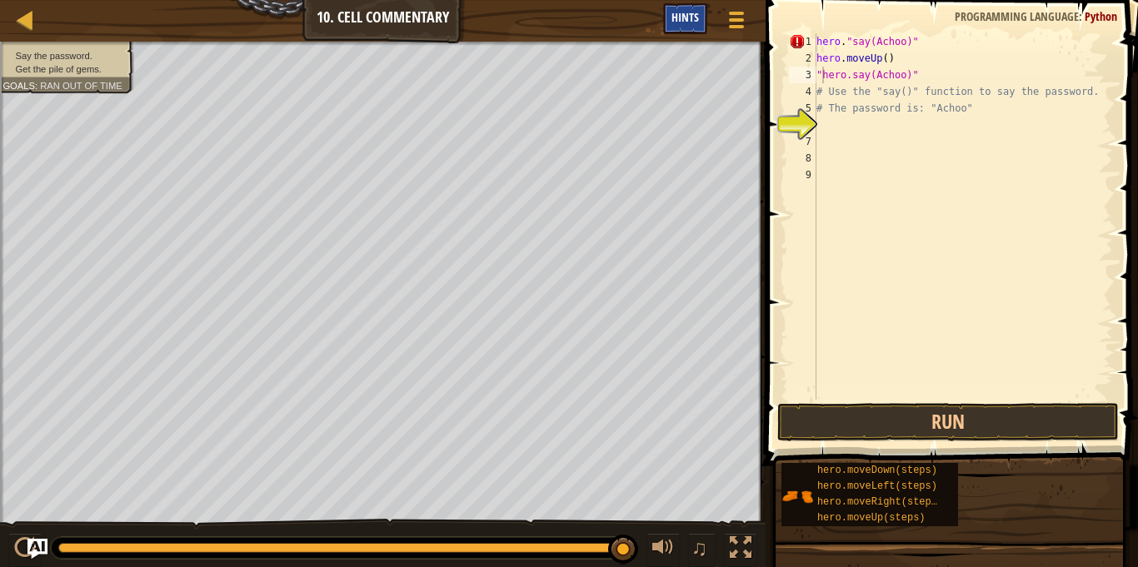
click at [675, 23] on span "Hints" at bounding box center [684, 17] width 27 height 16
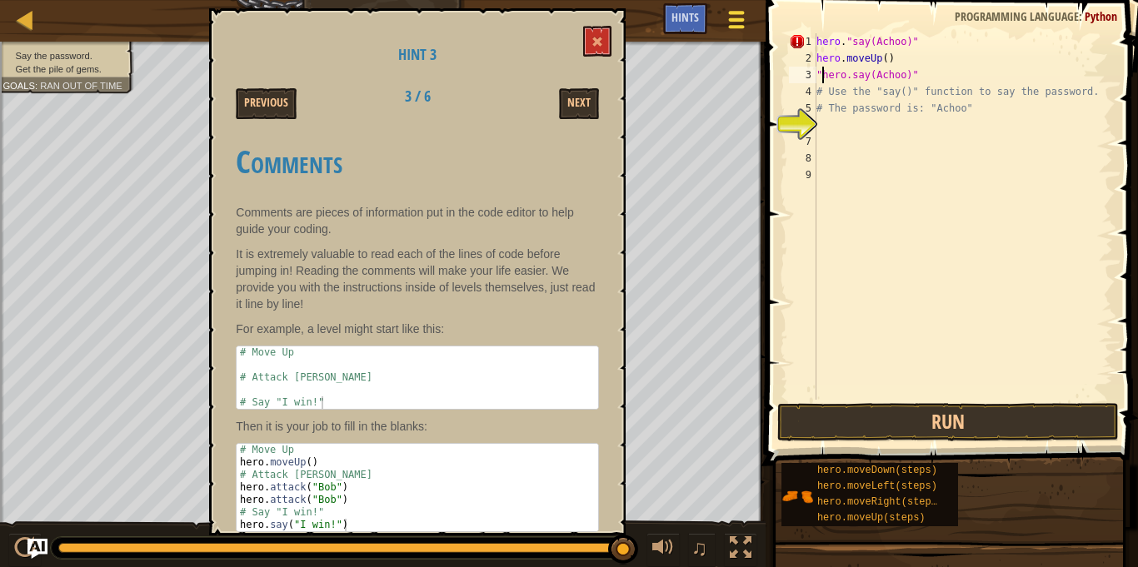
click at [734, 13] on span at bounding box center [737, 12] width 16 height 3
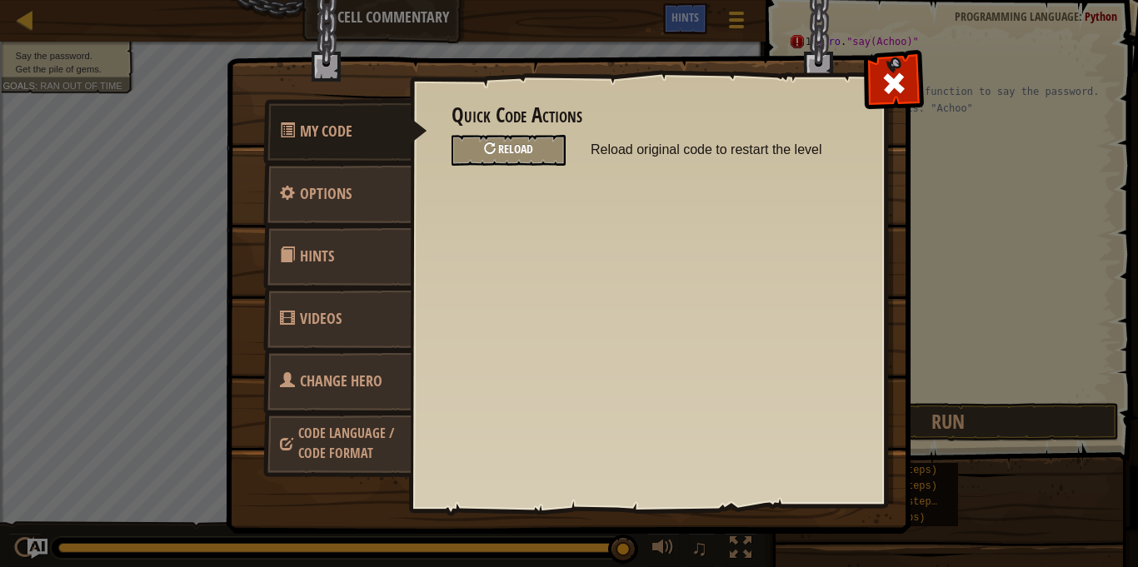
click at [516, 150] on span "Reload" at bounding box center [515, 149] width 35 height 16
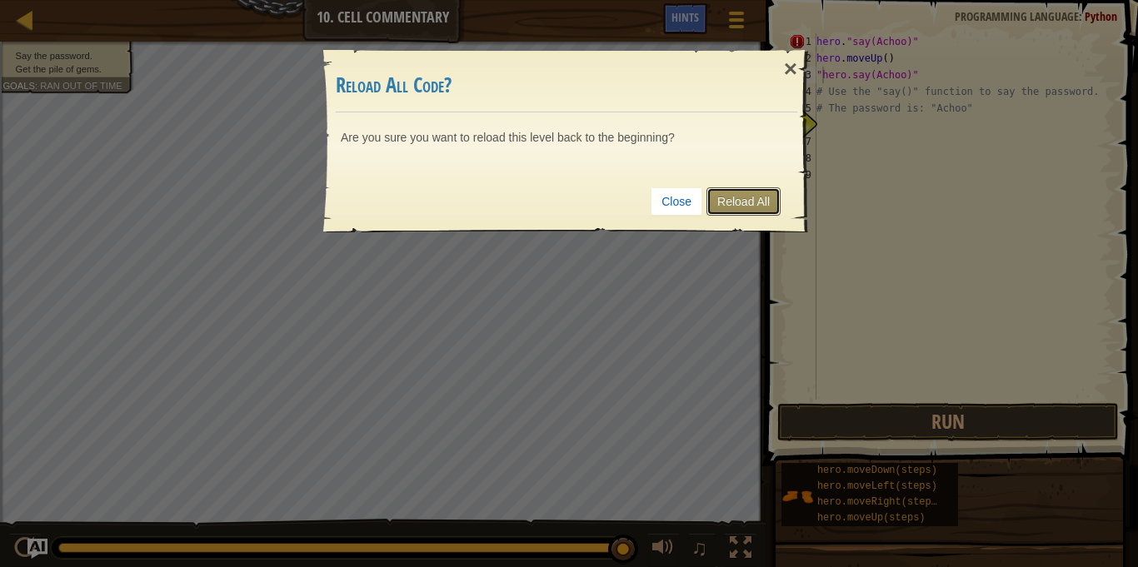
click at [722, 203] on link "Reload All" at bounding box center [743, 201] width 74 height 28
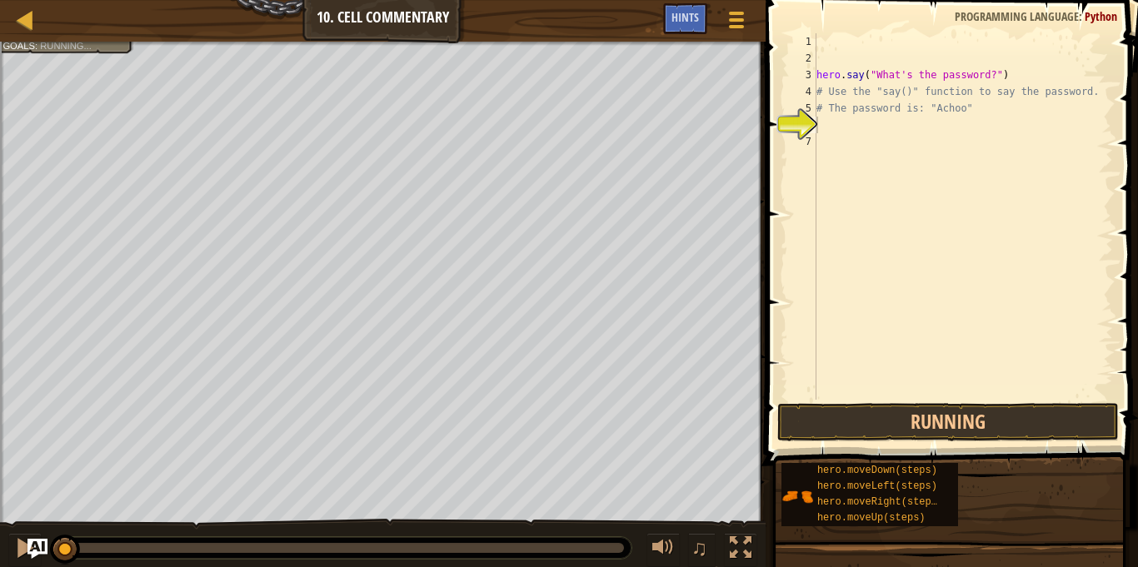
scroll to position [7, 0]
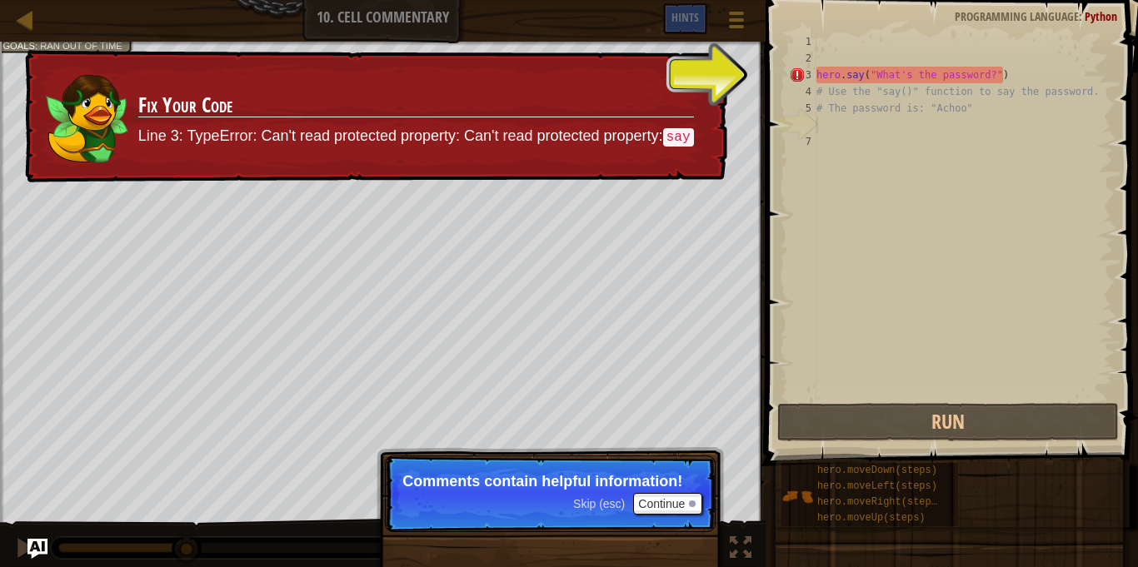
click at [721, 143] on div "× Fix Your Code Line 3: TypeError: Can't read protected property: Can't read pr…" at bounding box center [375, 116] width 706 height 133
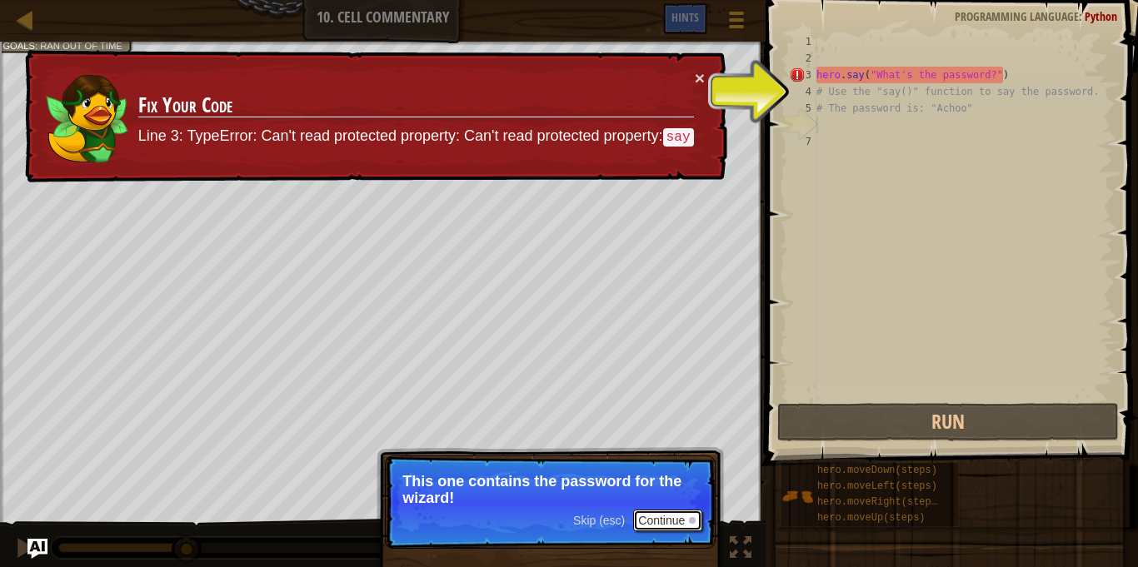
click at [687, 530] on button "Continue" at bounding box center [667, 521] width 69 height 22
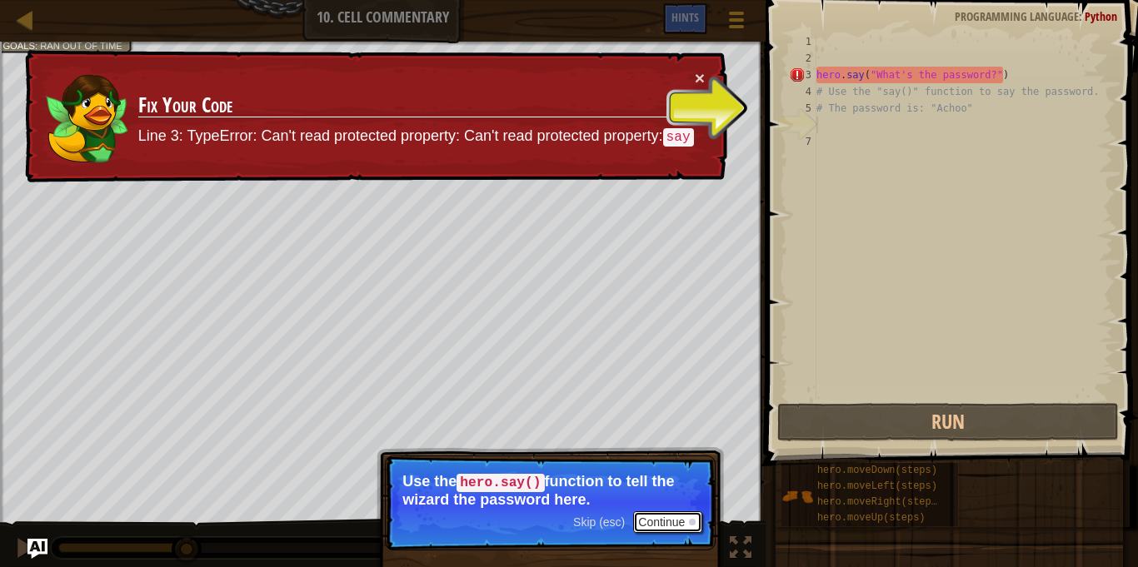
click at [674, 521] on button "Continue" at bounding box center [667, 522] width 69 height 22
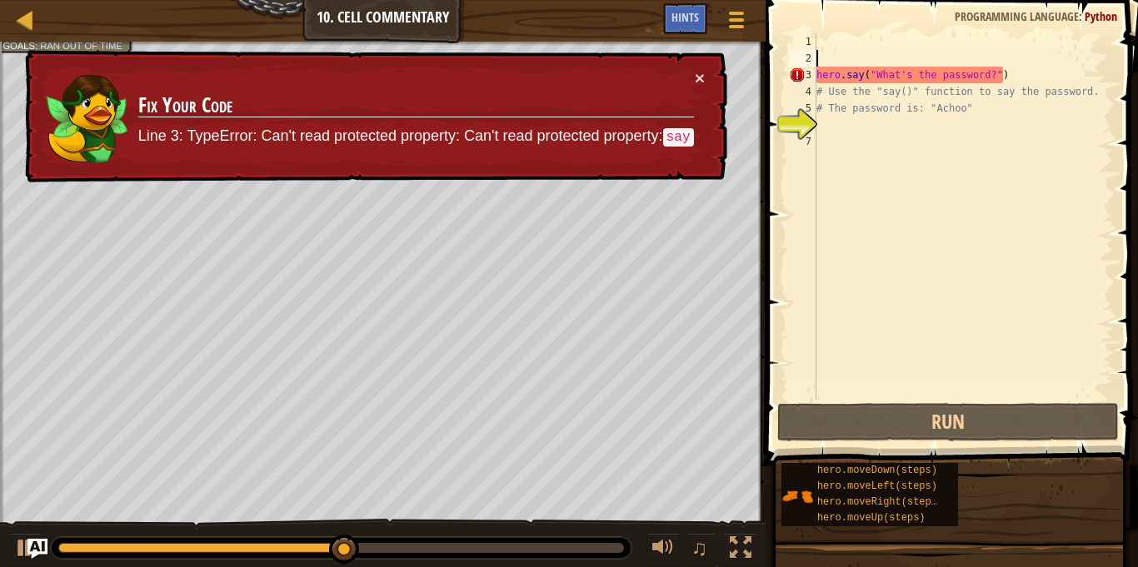
click at [839, 57] on div "hero . say ( "What's the password?" ) # Use the "say()" function to say the pas…" at bounding box center [963, 233] width 300 height 400
type textarea "he"
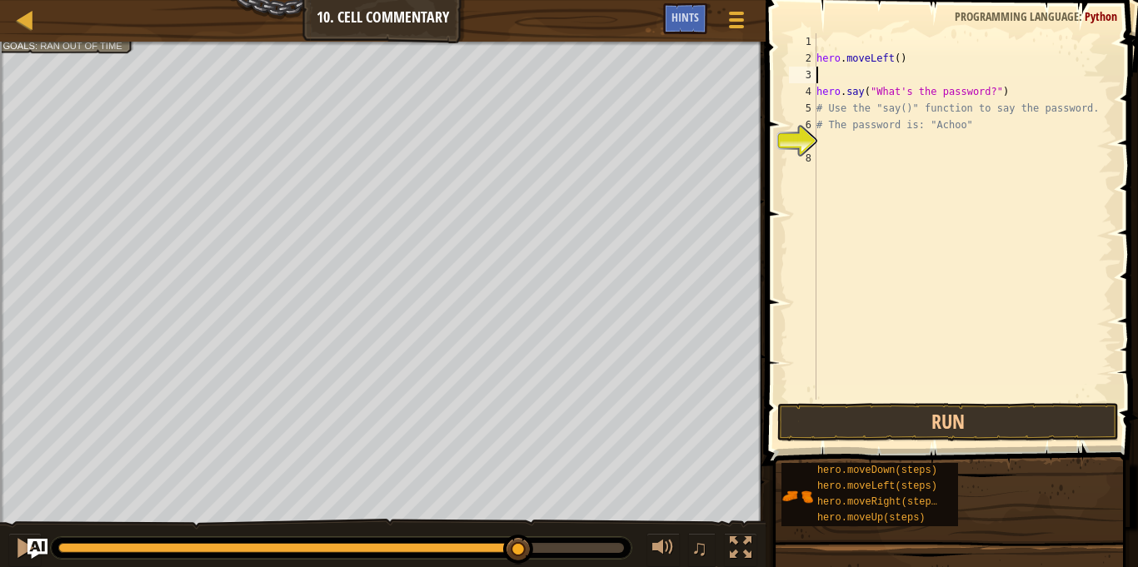
type textarea "\"
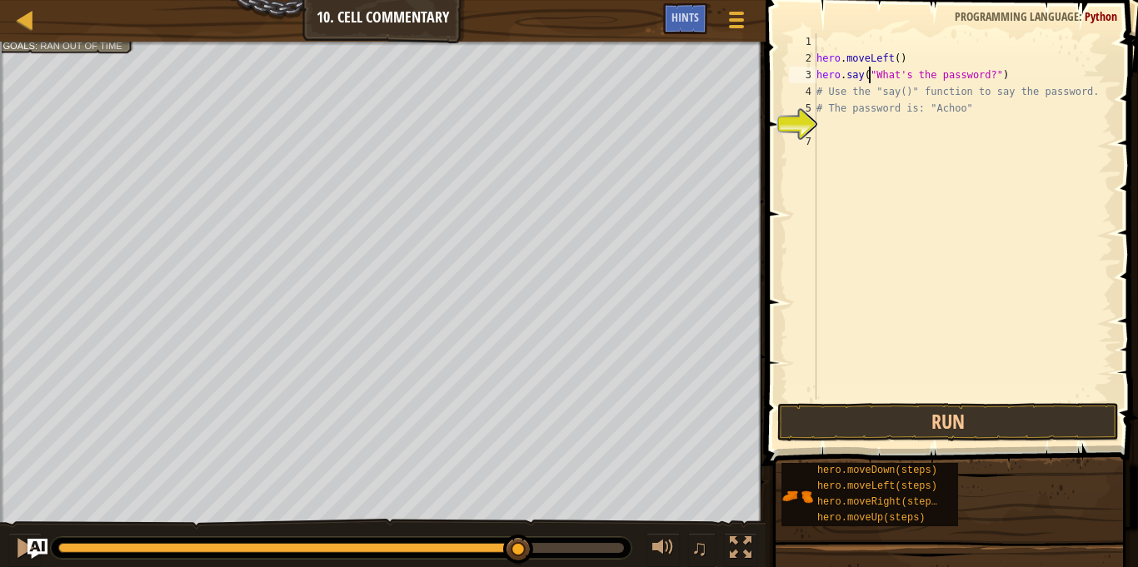
click at [871, 73] on div "hero . moveLeft ( ) hero . say ( "What's the password?" ) # Use the "say()" fun…" at bounding box center [963, 233] width 300 height 400
drag, startPoint x: 987, startPoint y: 73, endPoint x: 872, endPoint y: 76, distance: 115.0
click at [872, 76] on div "hero . moveLeft ( ) hero . say ( "What's the password?" ) # Use the "say()" fun…" at bounding box center [963, 233] width 300 height 400
click at [911, 423] on button "Run" at bounding box center [948, 422] width 342 height 38
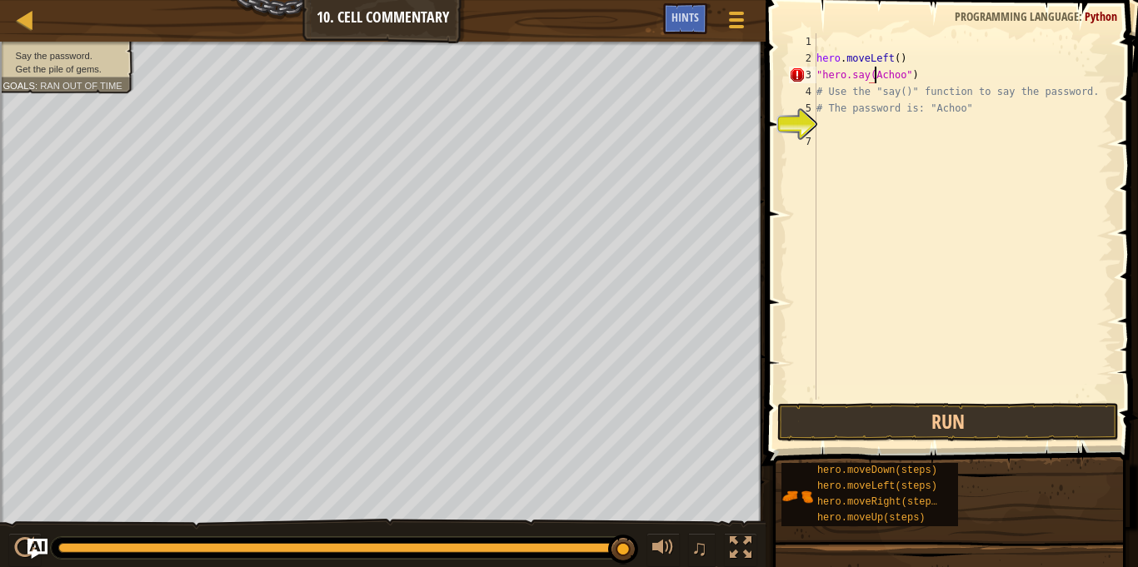
scroll to position [7, 10]
click at [957, 420] on button "Run" at bounding box center [948, 422] width 342 height 38
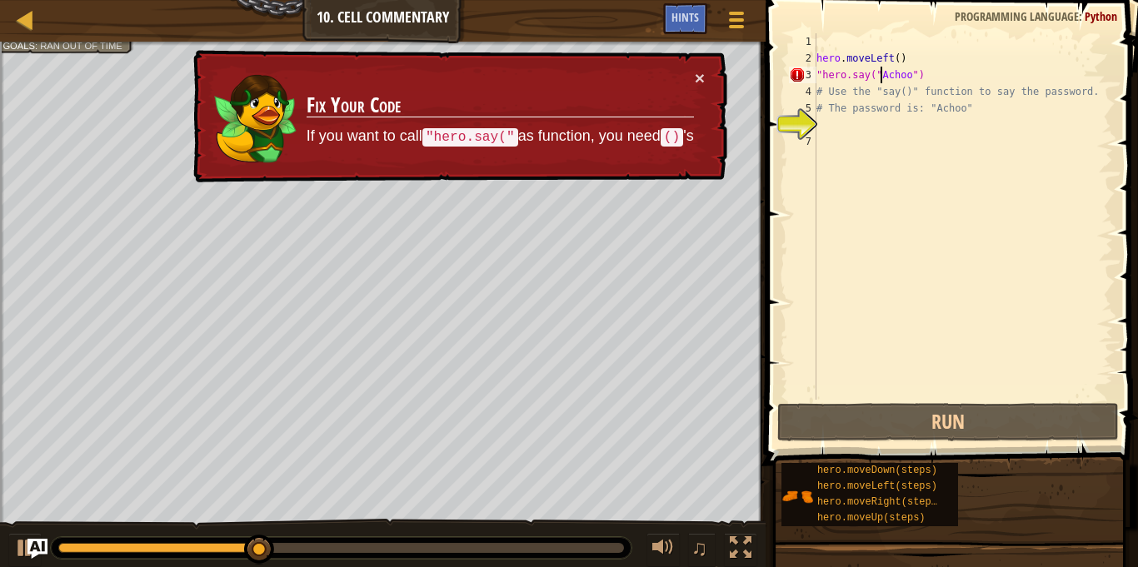
click at [819, 69] on div "hero . moveLeft ( ) "hero.say(" Achoo ") # Use the "say()" function to say the …" at bounding box center [963, 233] width 300 height 400
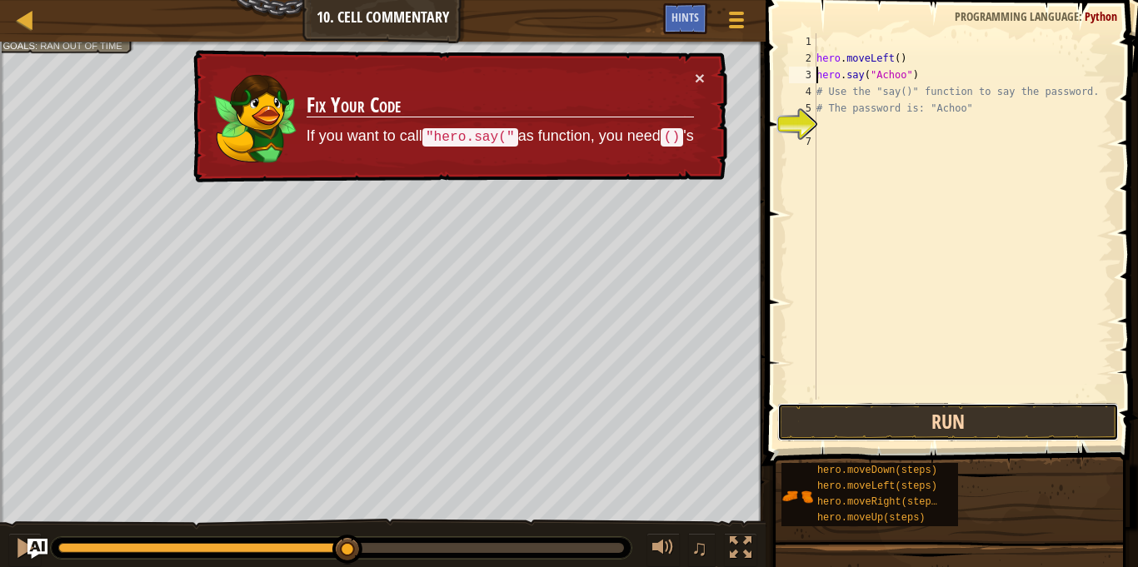
click at [925, 428] on button "Run" at bounding box center [948, 422] width 342 height 38
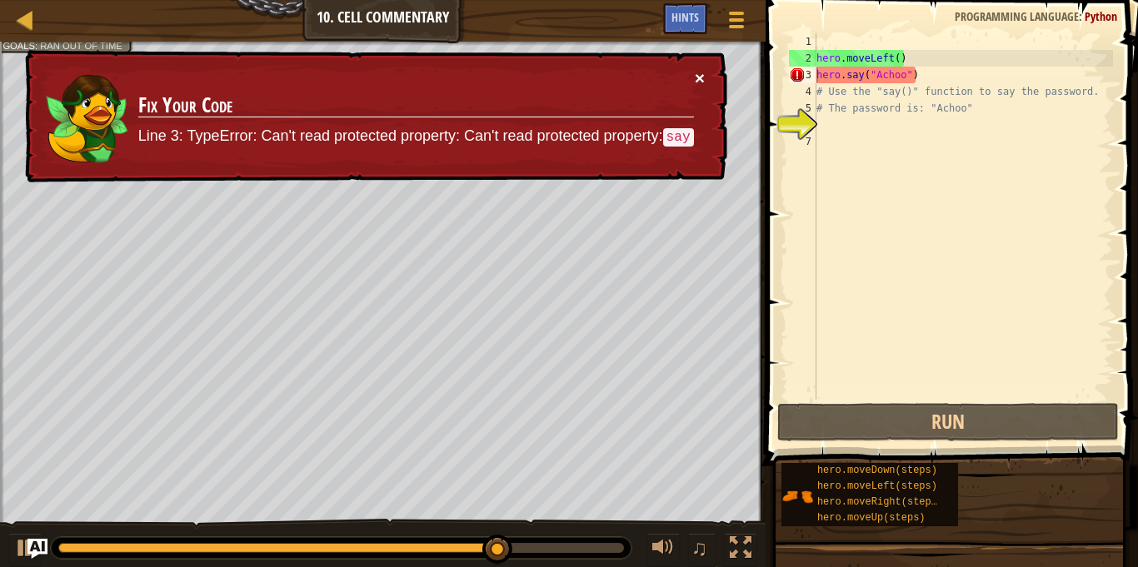
click at [701, 77] on button "×" at bounding box center [700, 81] width 11 height 17
click at [931, 50] on div "hero . moveLeft ( ) hero . say ( "Achoo" ) # Use the "say()" function to say th…" at bounding box center [963, 233] width 300 height 400
type textarea "hero.moveLeft()"
drag, startPoint x: 931, startPoint y: 50, endPoint x: 805, endPoint y: 57, distance: 126.8
click at [805, 57] on div "hero.moveLeft() 1 2 3 4 5 6 7 hero . moveLeft ( ) hero . say ( "Achoo" ) # Use …" at bounding box center [949, 216] width 327 height 367
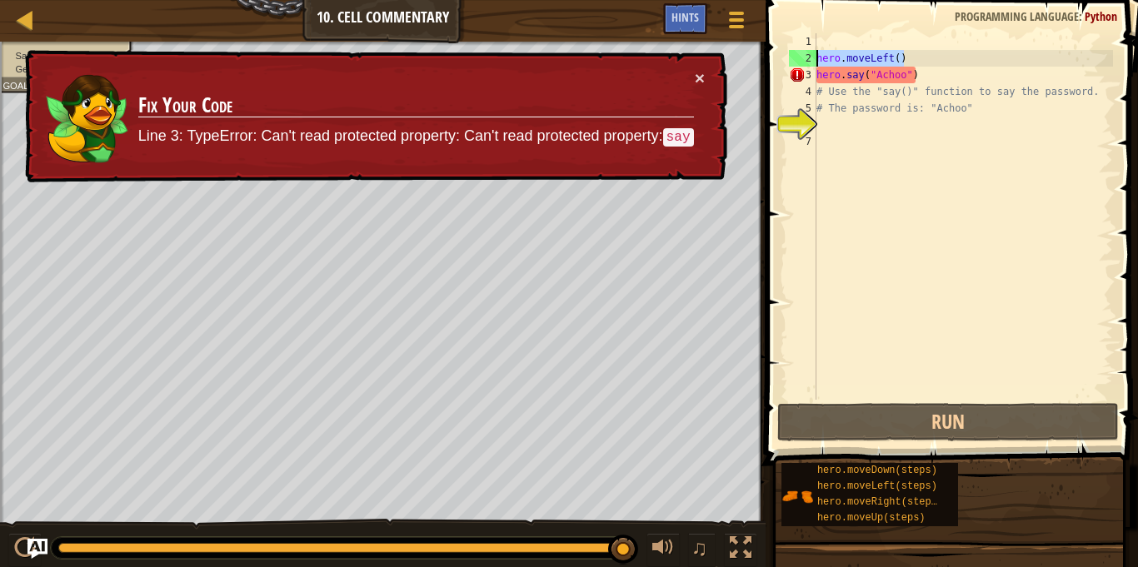
scroll to position [7, 0]
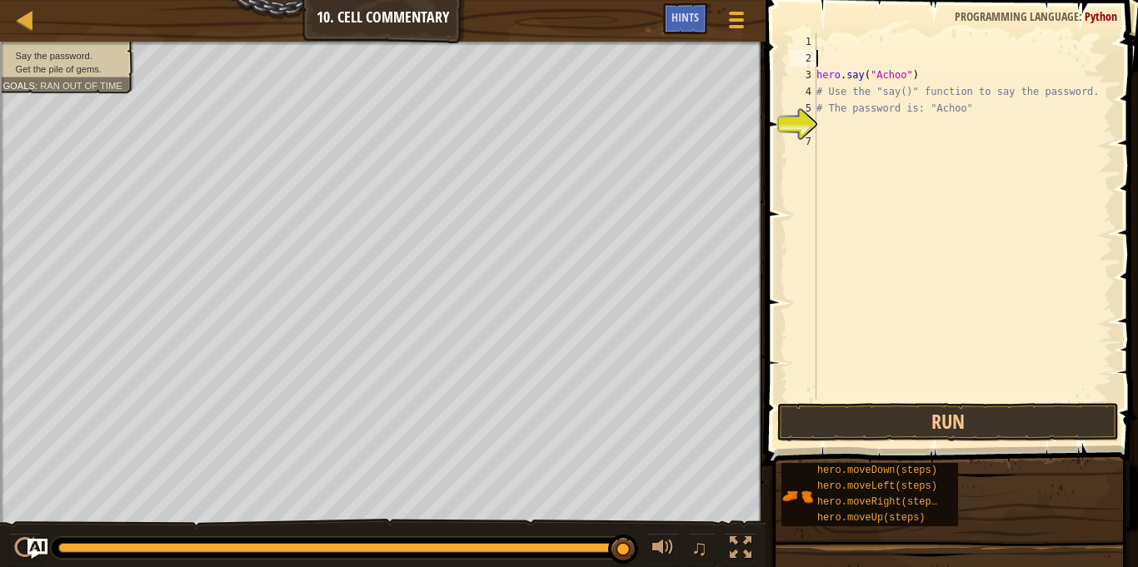
click at [874, 75] on div "hero . say ( "Achoo" ) # Use the "say()" function to say the password. # The pa…" at bounding box center [963, 233] width 300 height 400
click at [927, 407] on button "Run" at bounding box center [948, 422] width 342 height 38
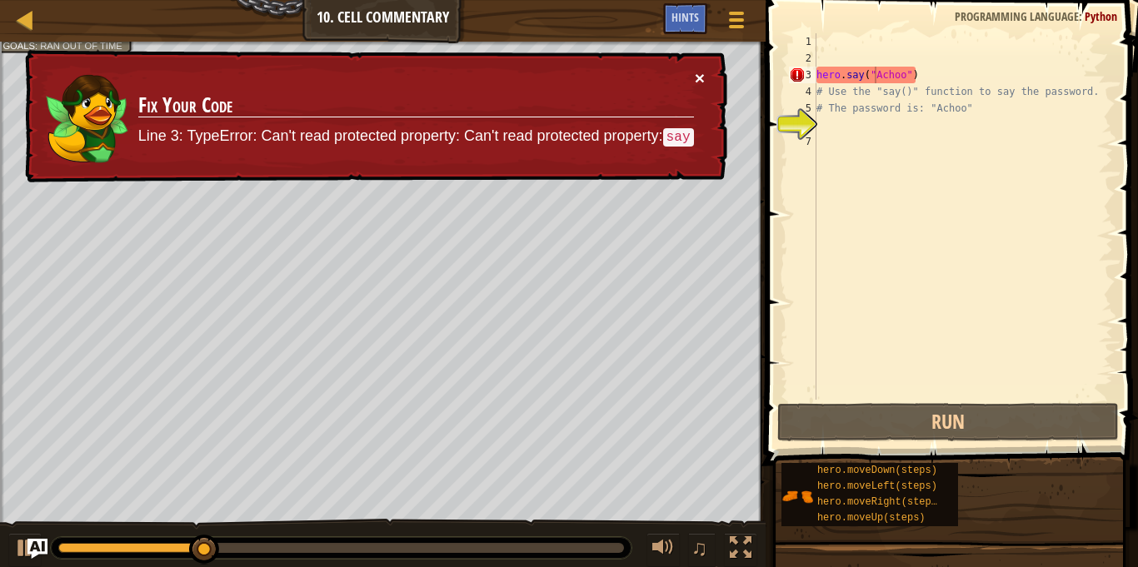
click at [703, 73] on button "×" at bounding box center [700, 81] width 11 height 17
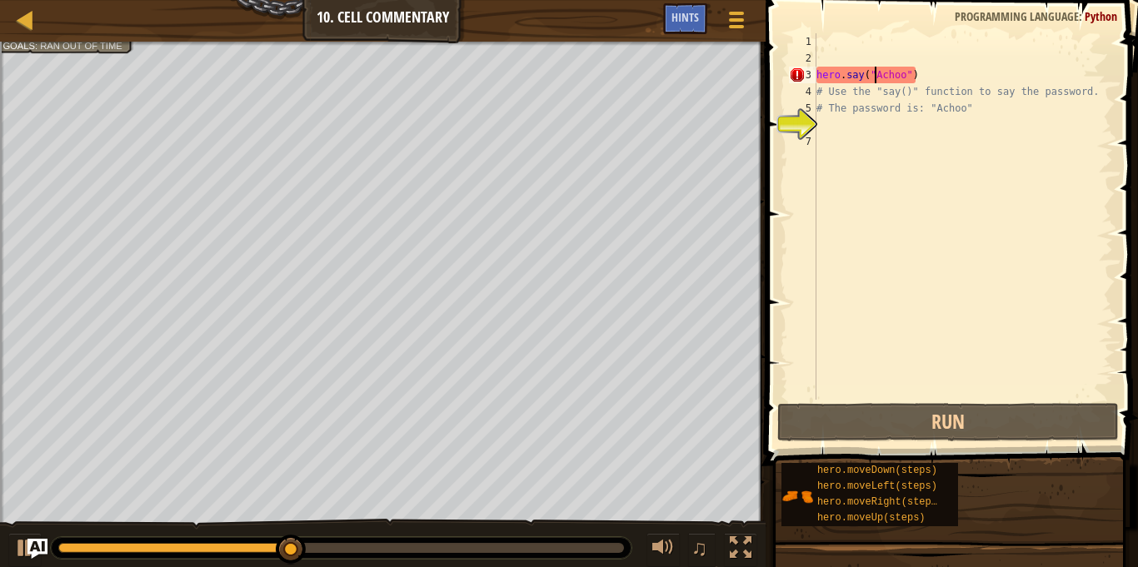
type textarea "hero.say(Achoo")"
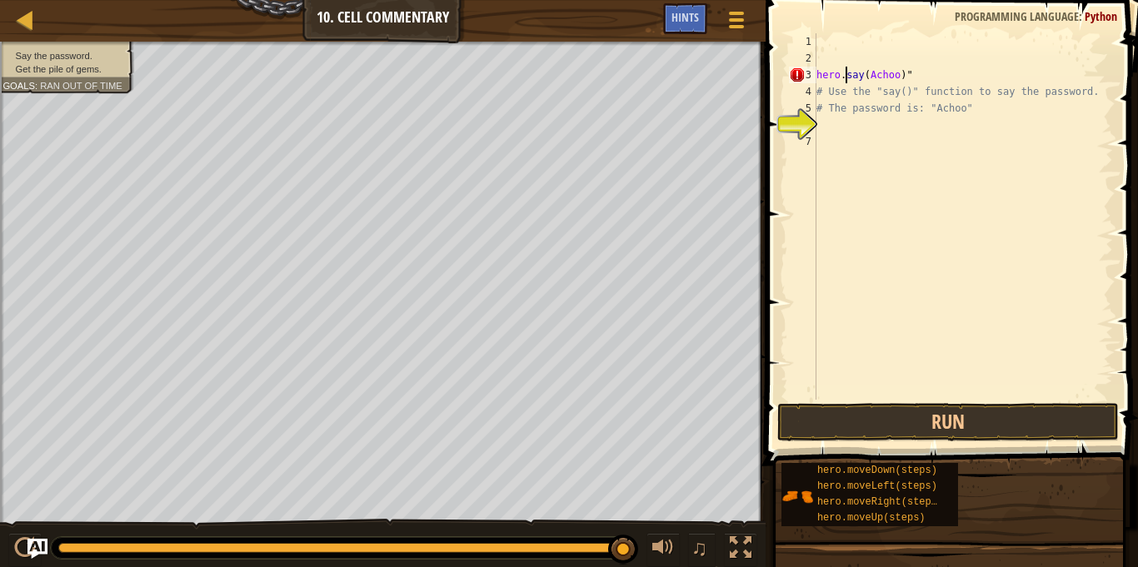
scroll to position [7, 6]
click at [929, 421] on button "Run" at bounding box center [948, 422] width 342 height 38
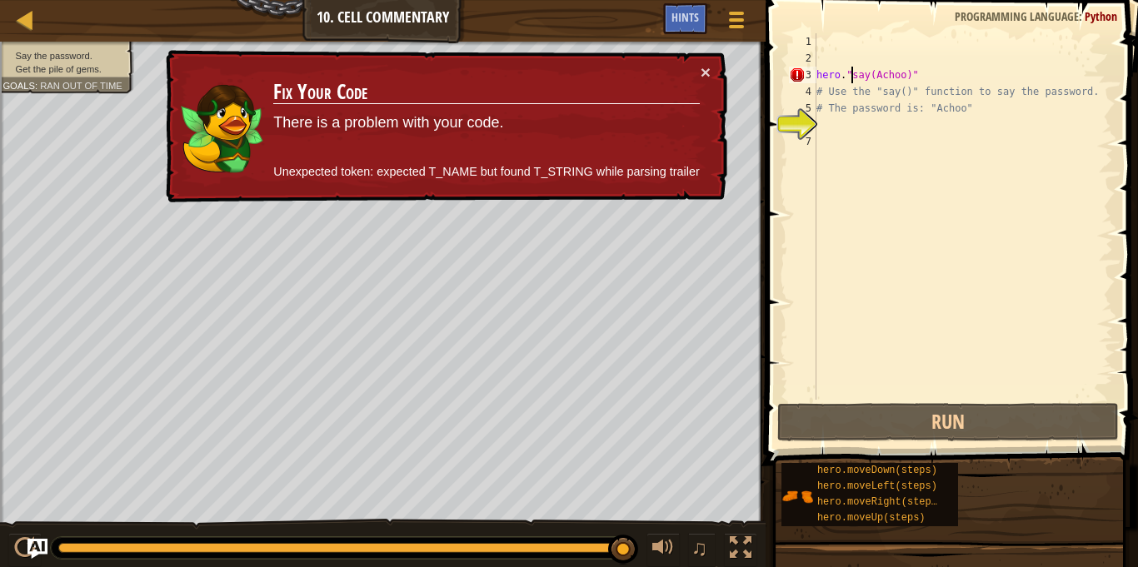
type textarea "hero.say(Achoo)""
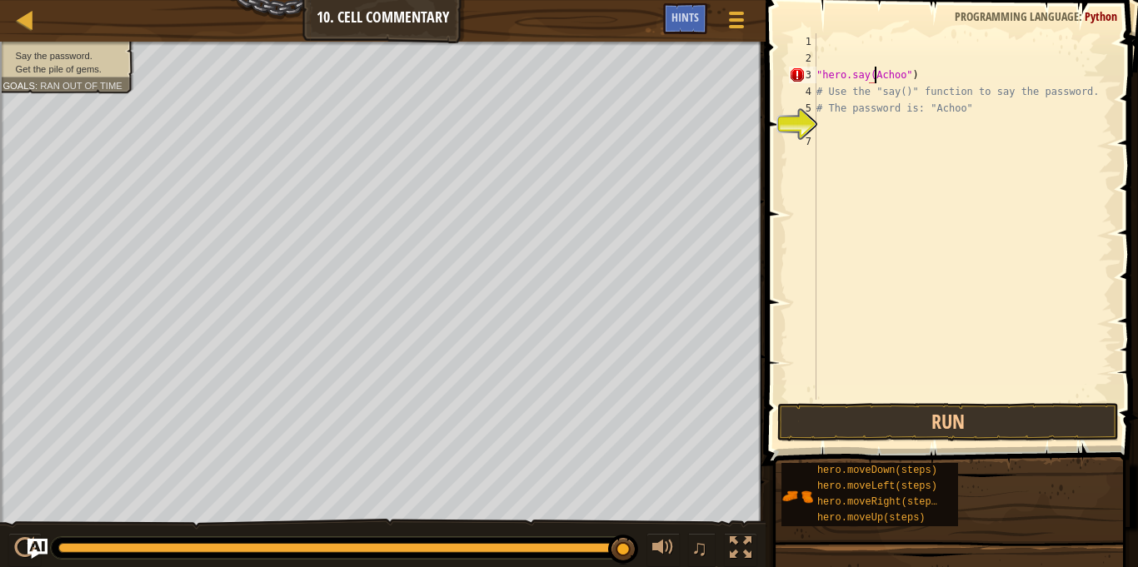
scroll to position [7, 10]
type textarea "hero.say("Achoo")"
click at [830, 123] on div "hero . say ( "Achoo" ) # Use the "say()" function to say the password. # The pa…" at bounding box center [963, 233] width 300 height 400
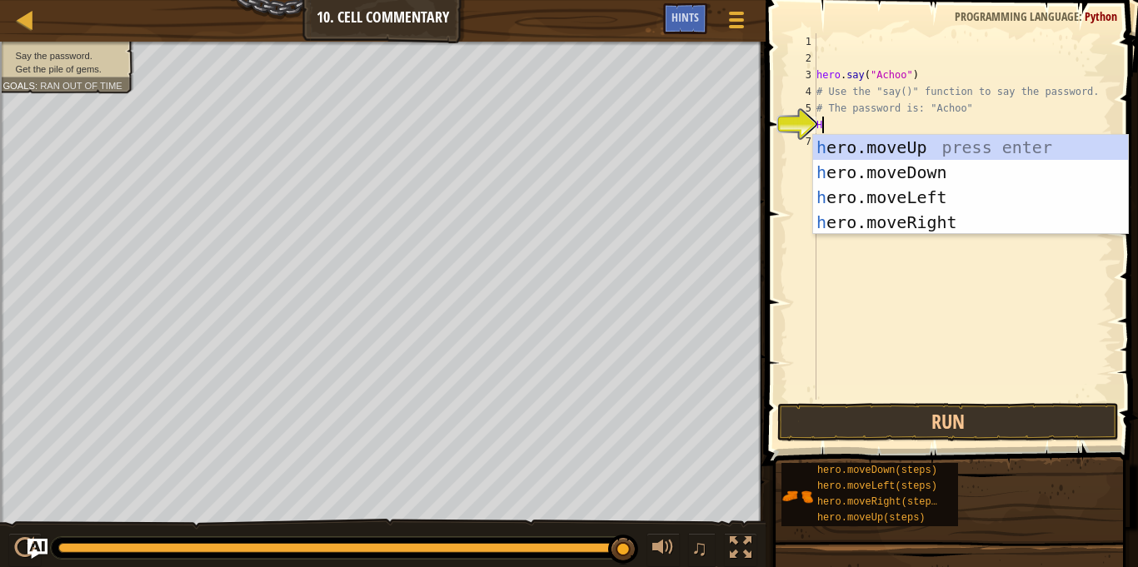
scroll to position [7, 0]
type textarea "He"
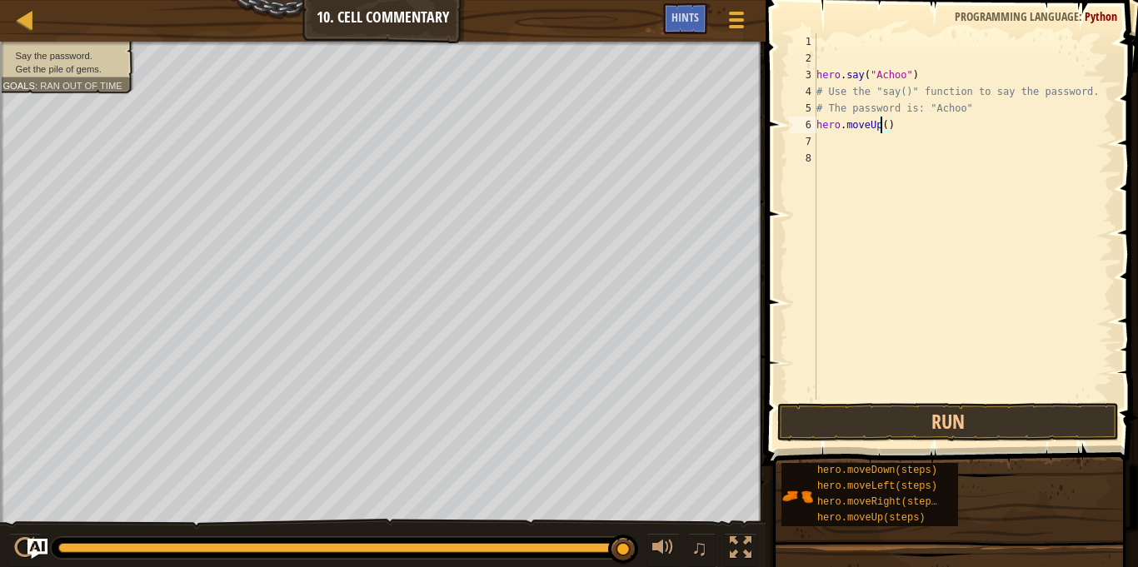
click at [883, 125] on div "hero . say ( "Achoo" ) # Use the "say()" function to say the password. # The pa…" at bounding box center [963, 233] width 300 height 400
type textarea "hero.moveUp(2)"
click at [945, 416] on button "Run" at bounding box center [948, 422] width 342 height 38
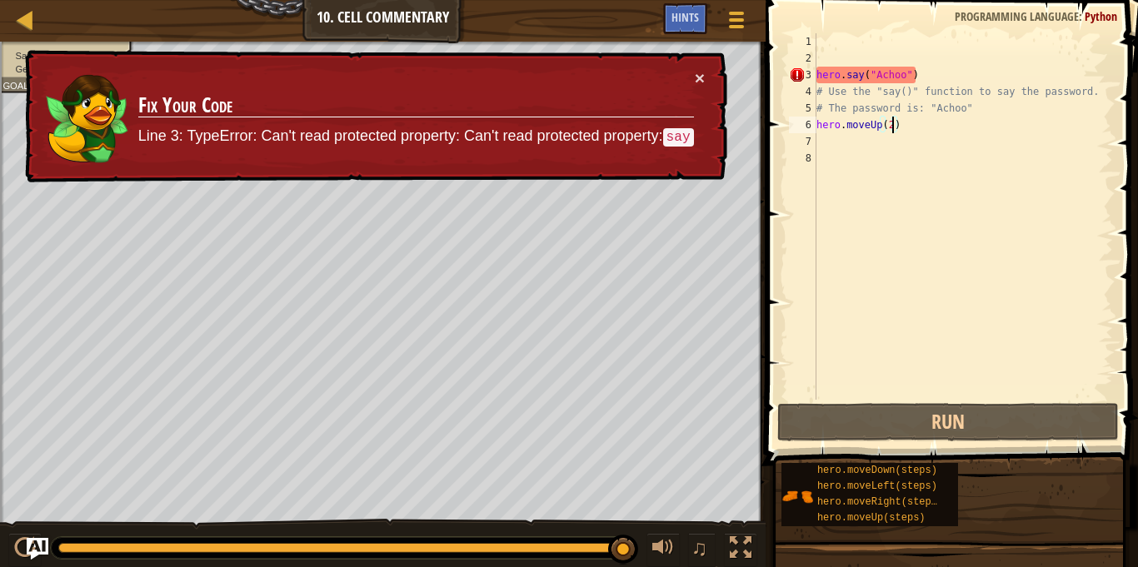
click at [35, 547] on img "Ask AI" at bounding box center [38, 549] width 22 height 22
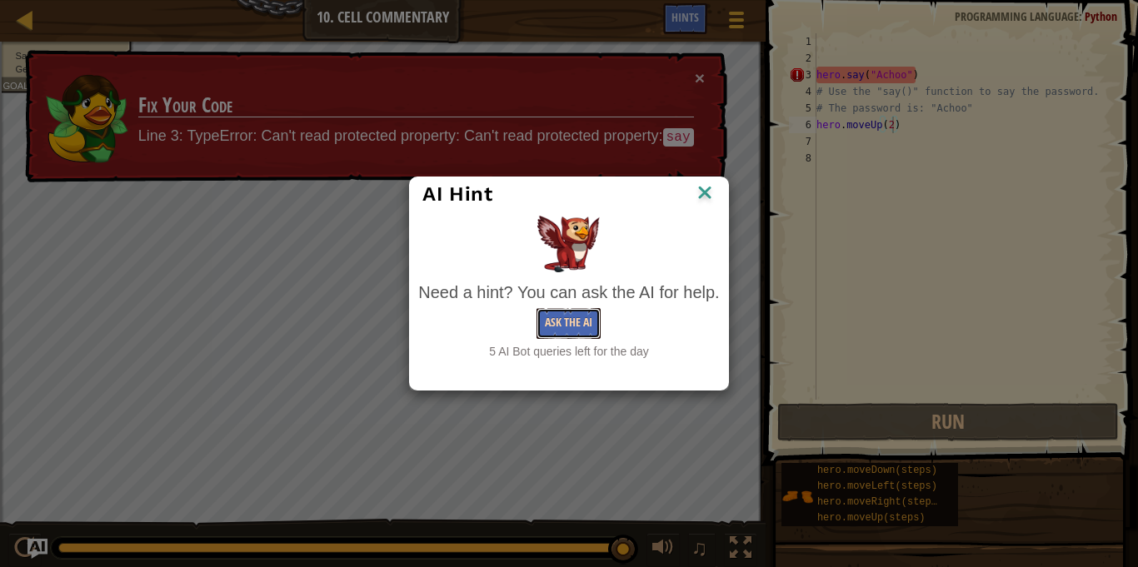
click at [586, 329] on button "Ask the AI" at bounding box center [568, 323] width 64 height 31
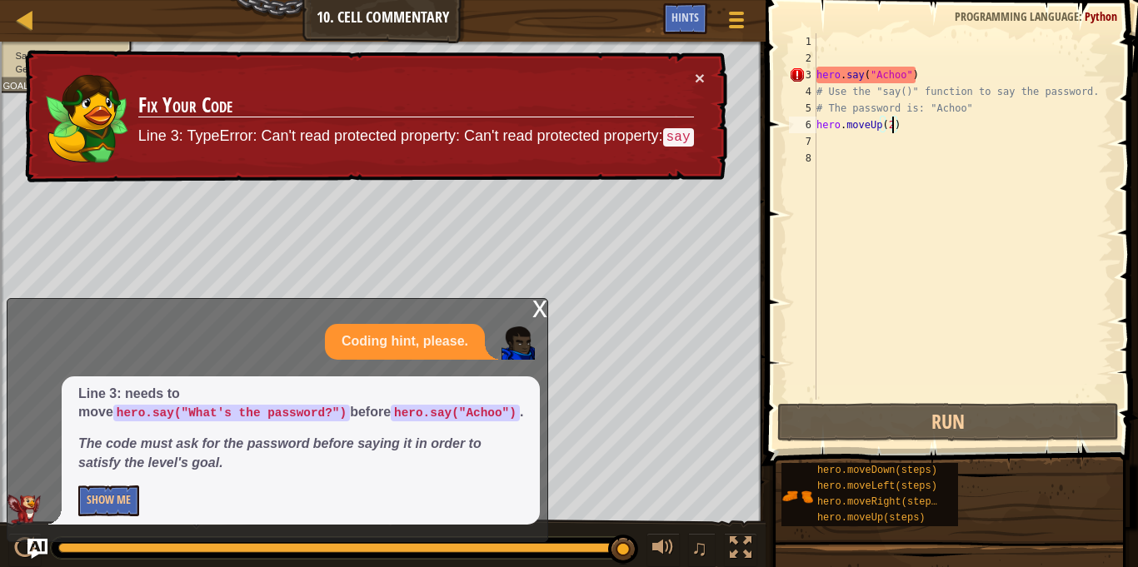
click at [934, 45] on div "hero . say ( "Achoo" ) # Use the "say()" function to say the password. # The pa…" at bounding box center [963, 233] width 300 height 400
click at [889, 65] on div "hero . say ( "Achoo" ) # Use the "say()" function to say the password. # The pa…" at bounding box center [963, 233] width 300 height 400
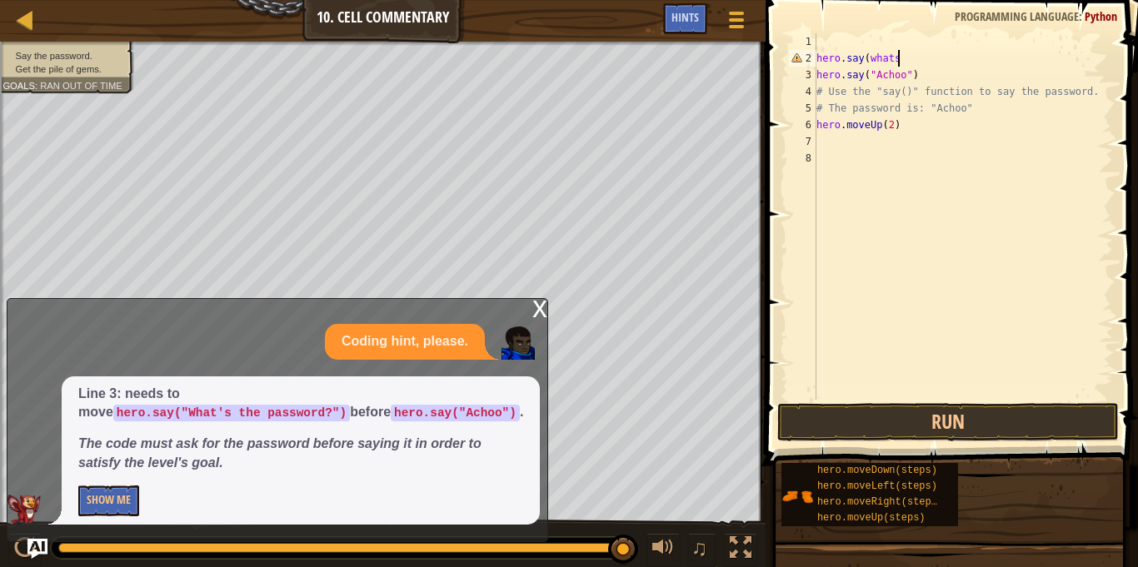
scroll to position [7, 11]
click at [911, 66] on div "hero . say ( whats hero . say ( "Achoo" ) # Use the "say()" function to say the…" at bounding box center [963, 233] width 300 height 400
click at [917, 62] on div "hero . say ( whats hero . say ( "Achoo" ) # Use the "say()" function to say the…" at bounding box center [963, 233] width 300 height 400
type textarea "hero.say(whats"
click at [917, 62] on div "hero . say ( whats hero . say ( "Achoo" ) # Use the "say()" function to say the…" at bounding box center [963, 216] width 300 height 367
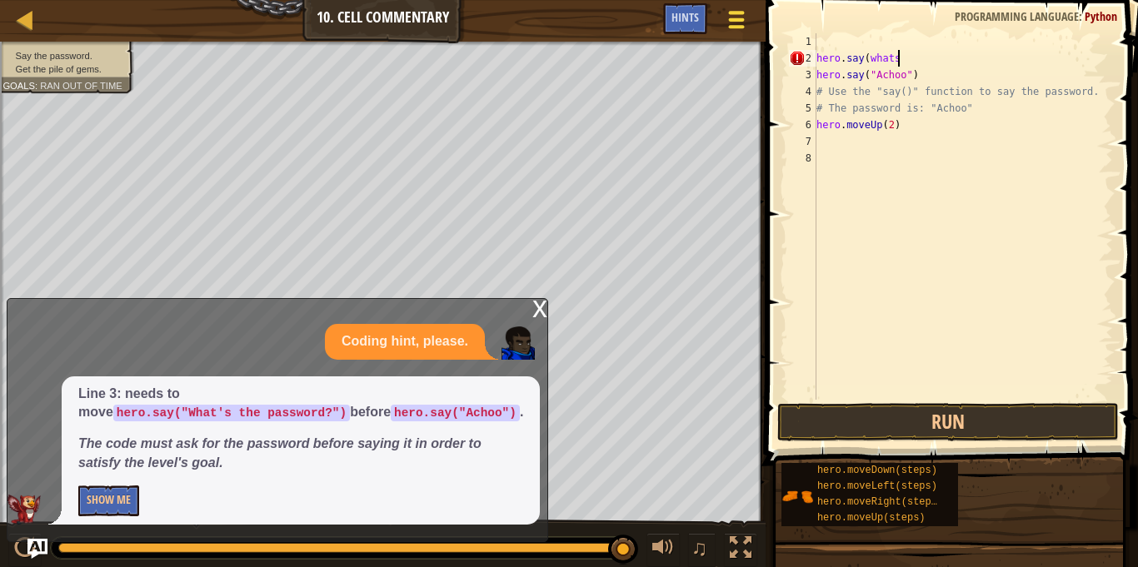
click at [731, 25] on span at bounding box center [737, 26] width 16 height 3
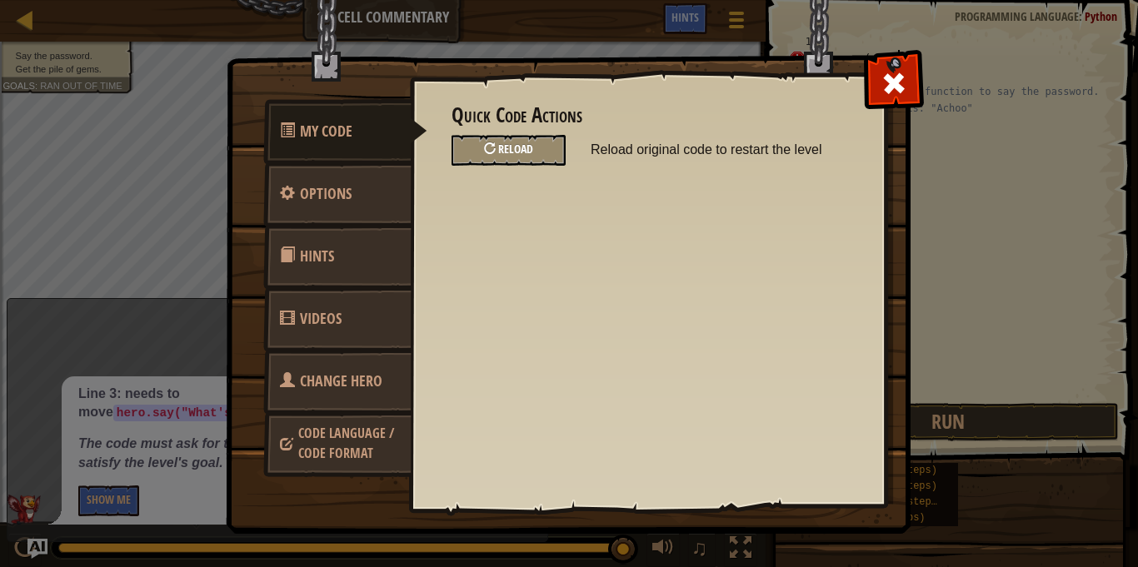
click at [550, 142] on div "Reload" at bounding box center [508, 150] width 114 height 31
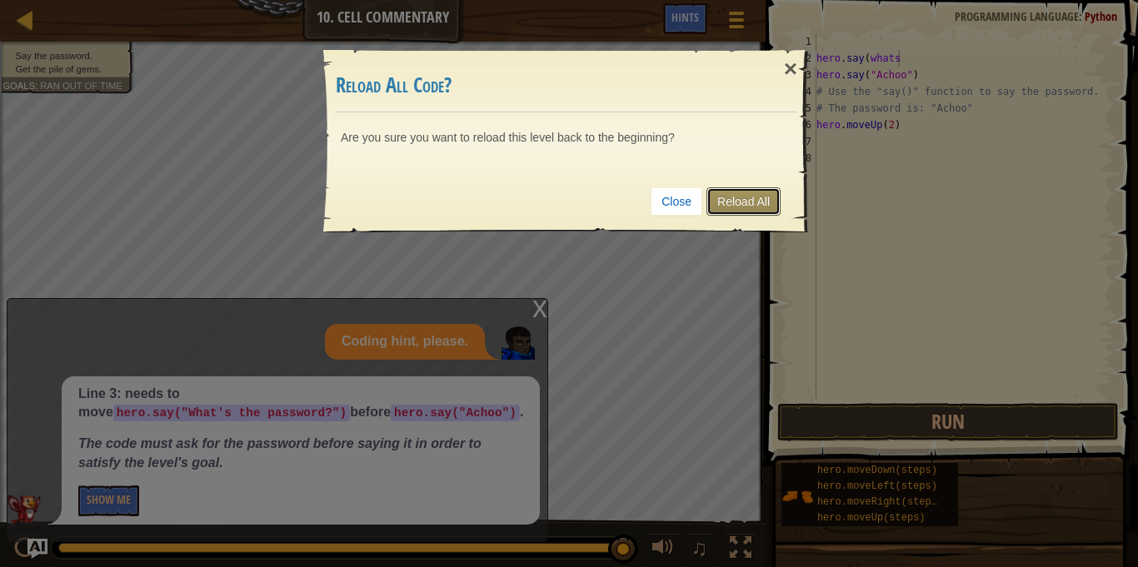
click at [744, 207] on link "Reload All" at bounding box center [743, 201] width 74 height 28
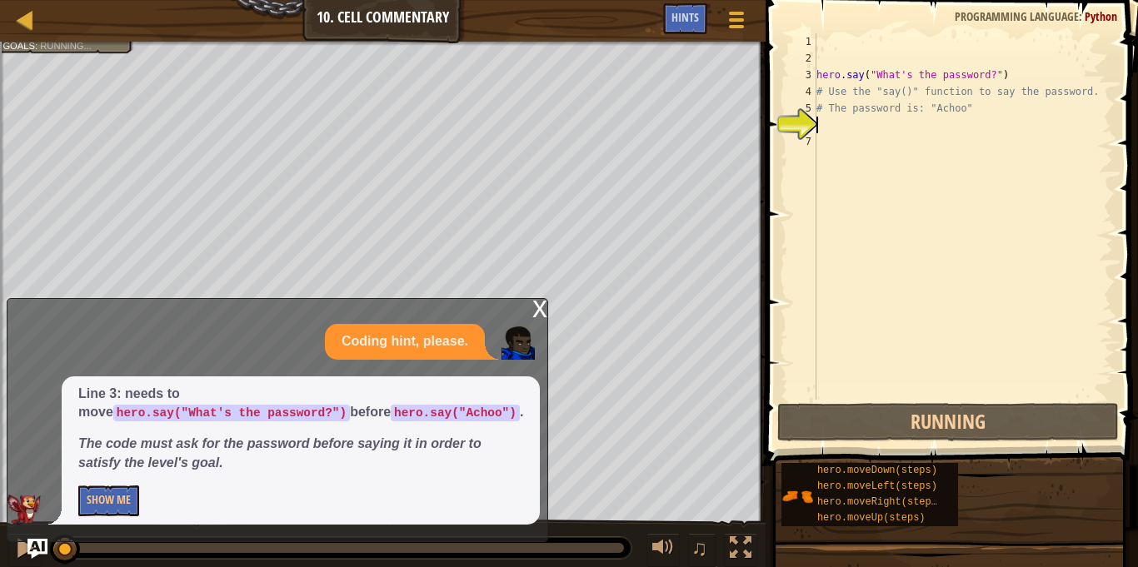
scroll to position [7, 0]
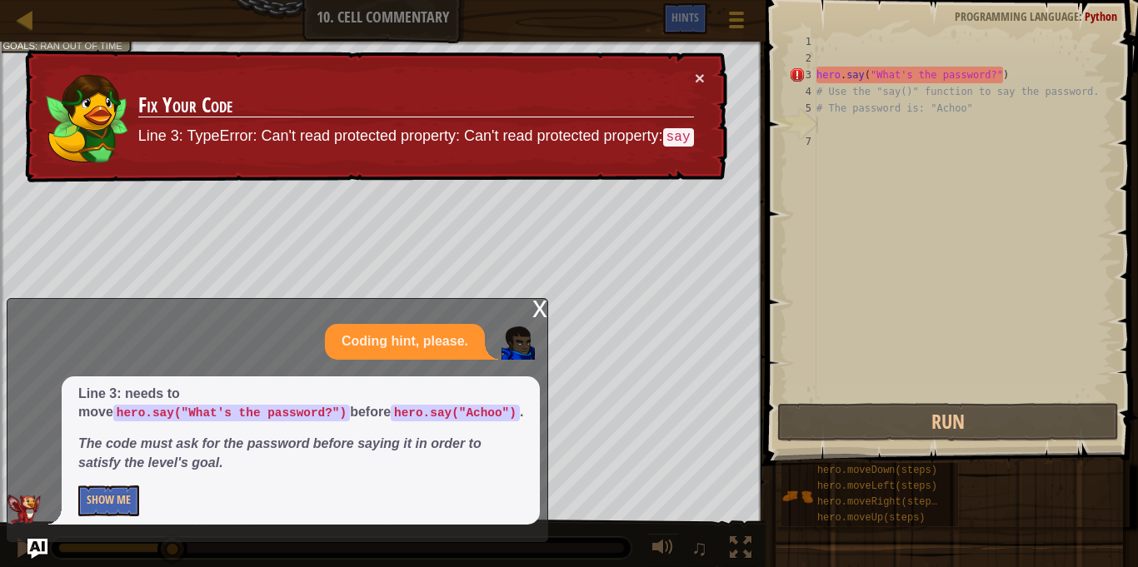
click at [1010, 67] on div "hero . say ( "What's the password?" ) # Use the "say()" function to say the pas…" at bounding box center [963, 233] width 300 height 400
type textarea "hero.say("What's the password?")"
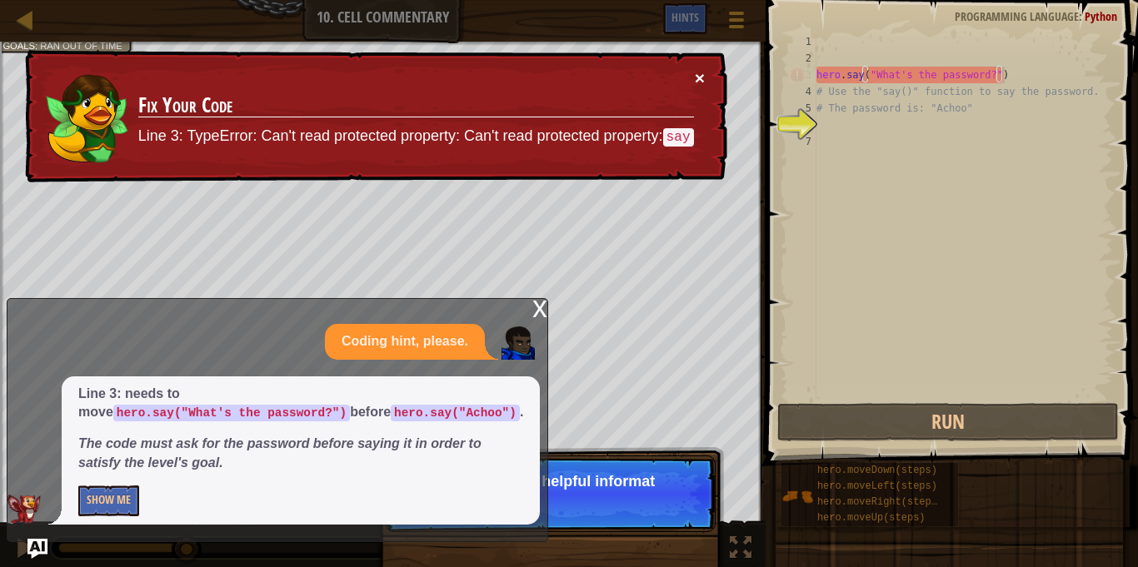
click at [700, 75] on button "×" at bounding box center [700, 82] width 11 height 17
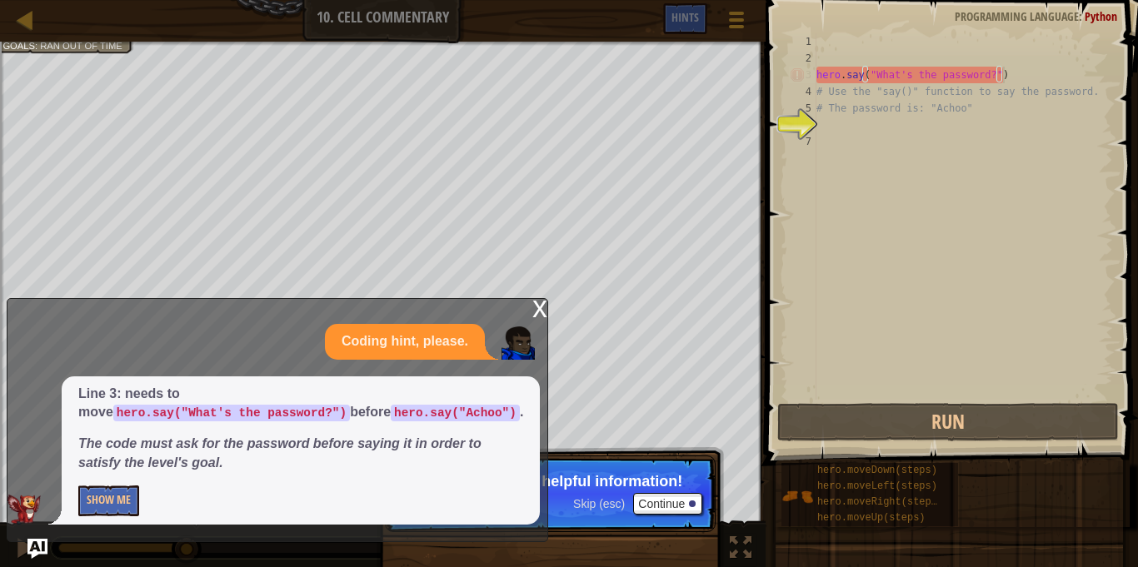
click at [1020, 75] on div "hero . say ( "What's the password?" ) # Use the "say()" function to say the pas…" at bounding box center [963, 233] width 300 height 400
click at [541, 308] on div "x" at bounding box center [539, 307] width 15 height 17
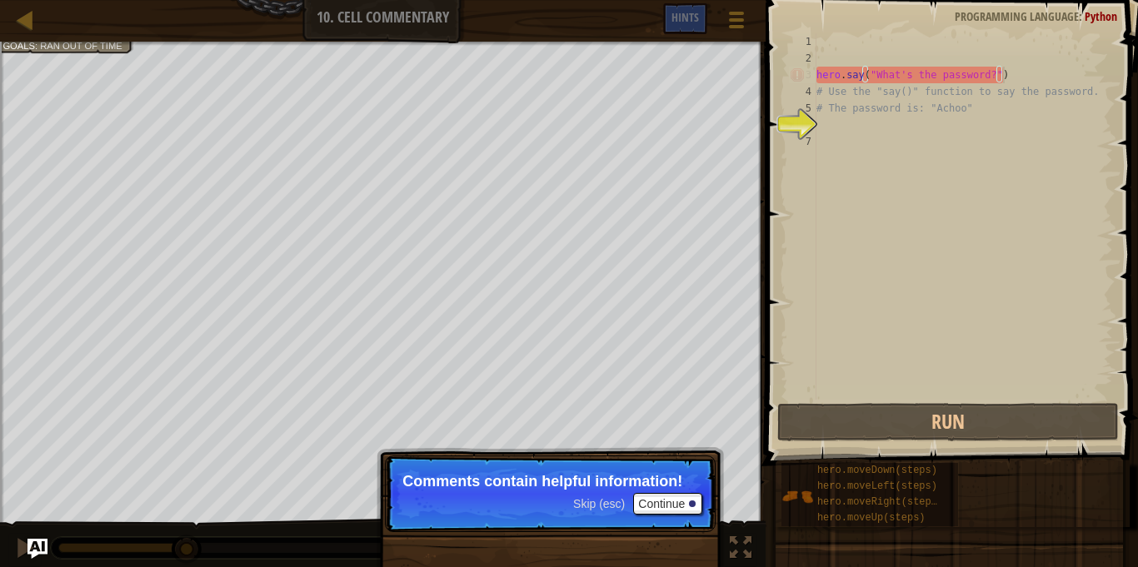
scroll to position [7, 26]
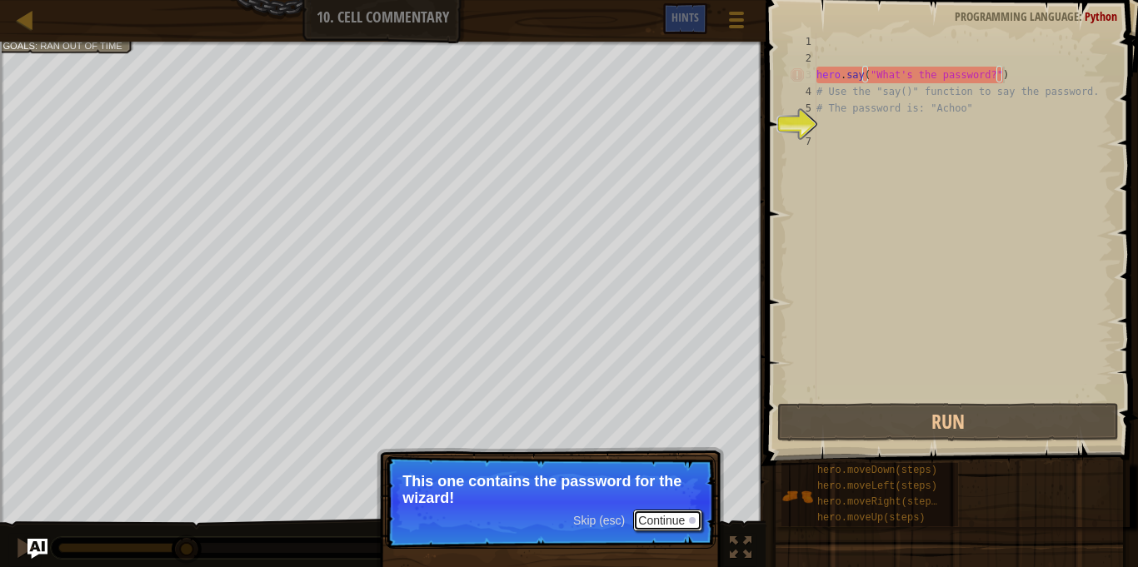
click at [641, 519] on button "Continue" at bounding box center [667, 521] width 69 height 22
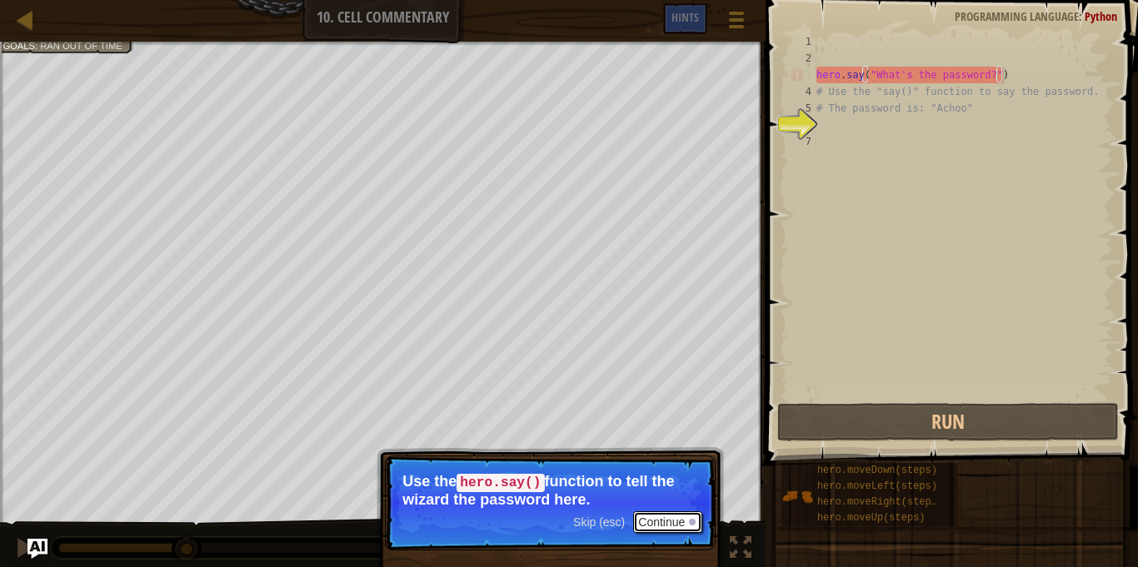
click at [662, 521] on button "Continue" at bounding box center [667, 522] width 69 height 22
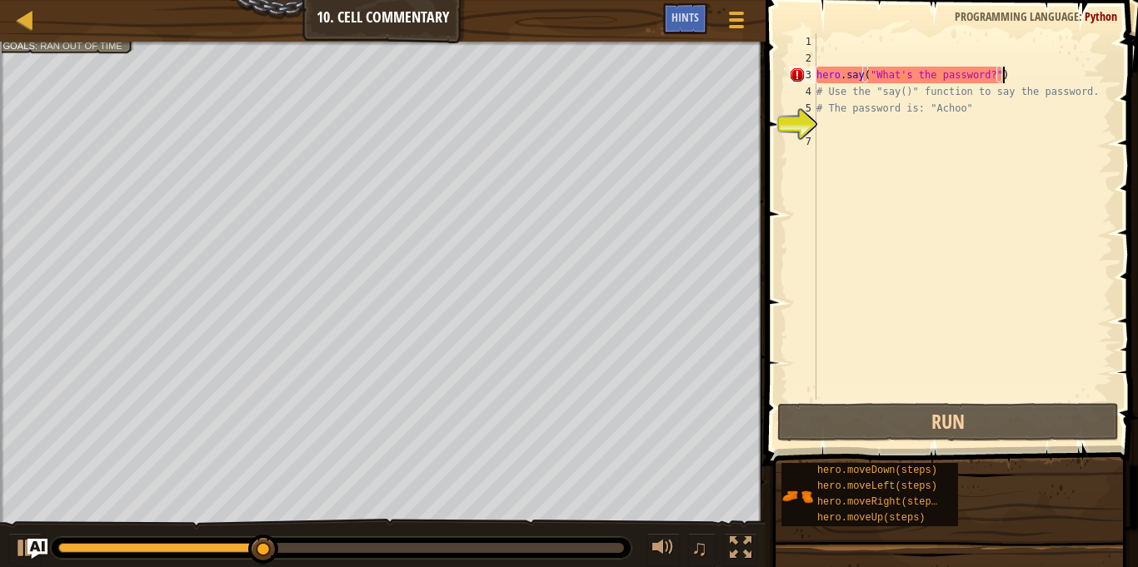
click at [1011, 78] on div "hero . say ( "What's the password?" ) # Use the "say()" function to say the pas…" at bounding box center [963, 233] width 300 height 400
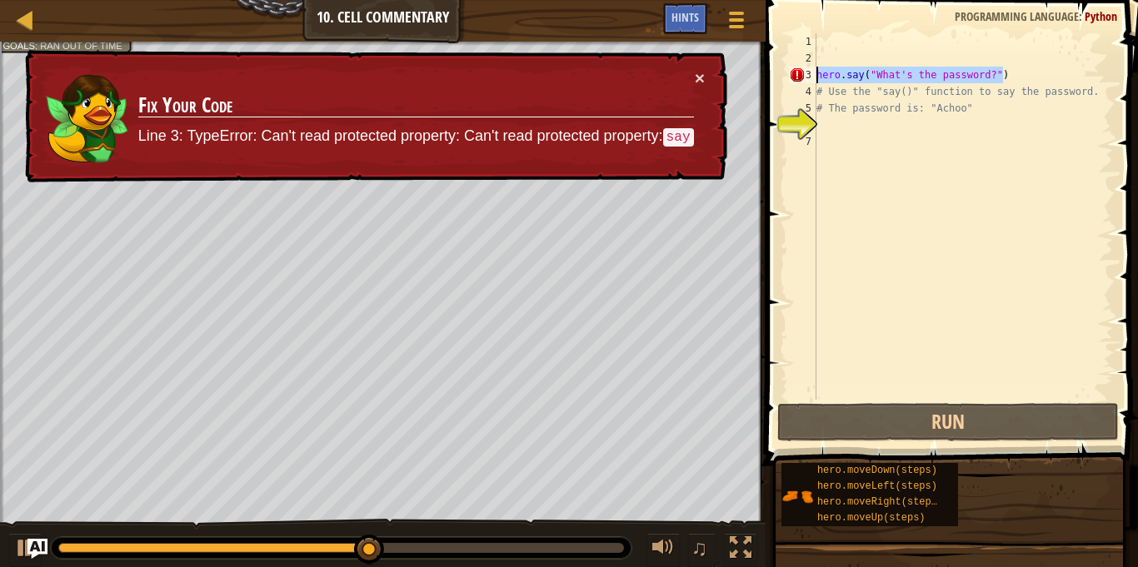
drag, startPoint x: 1011, startPoint y: 78, endPoint x: 815, endPoint y: 70, distance: 196.8
click at [815, 70] on div "hero.say("What's the password?") 1 2 3 4 5 6 7 hero . say ( "What's the passwor…" at bounding box center [949, 216] width 327 height 367
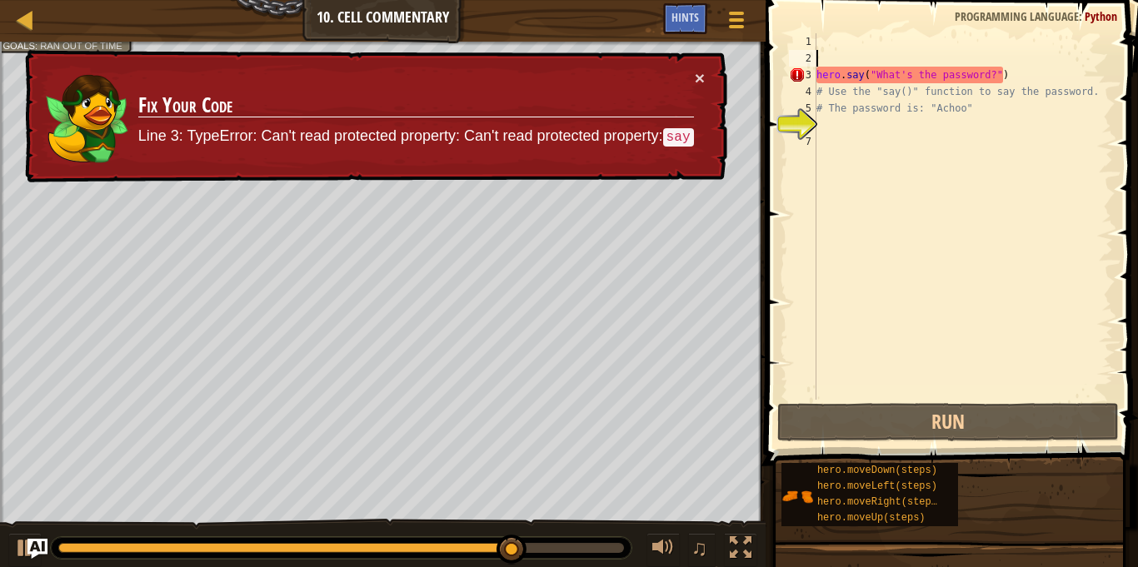
click at [850, 51] on div "hero . say ( "What's the password?" ) # Use the "say()" function to say the pas…" at bounding box center [963, 233] width 300 height 400
paste textarea "hero.say("What's the password?")"
type textarea "hero.say("What's the password?")"
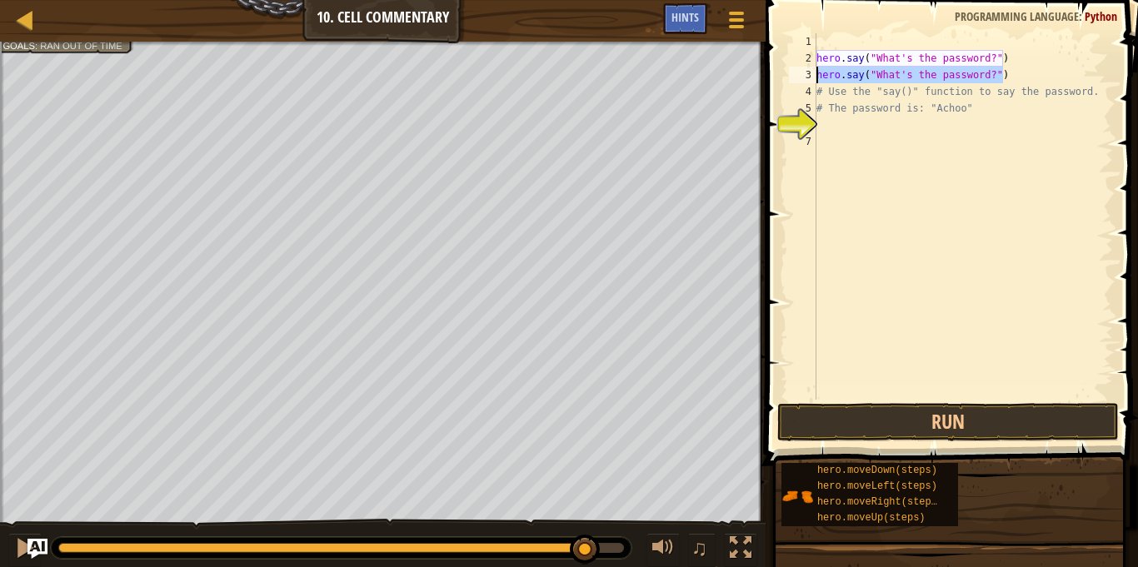
drag, startPoint x: 1007, startPoint y: 72, endPoint x: 773, endPoint y: 76, distance: 234.1
click at [773, 76] on div "hero.say("What's the password?") 1 2 3 4 5 6 7 hero . say ( "What's the passwor…" at bounding box center [949, 265] width 377 height 515
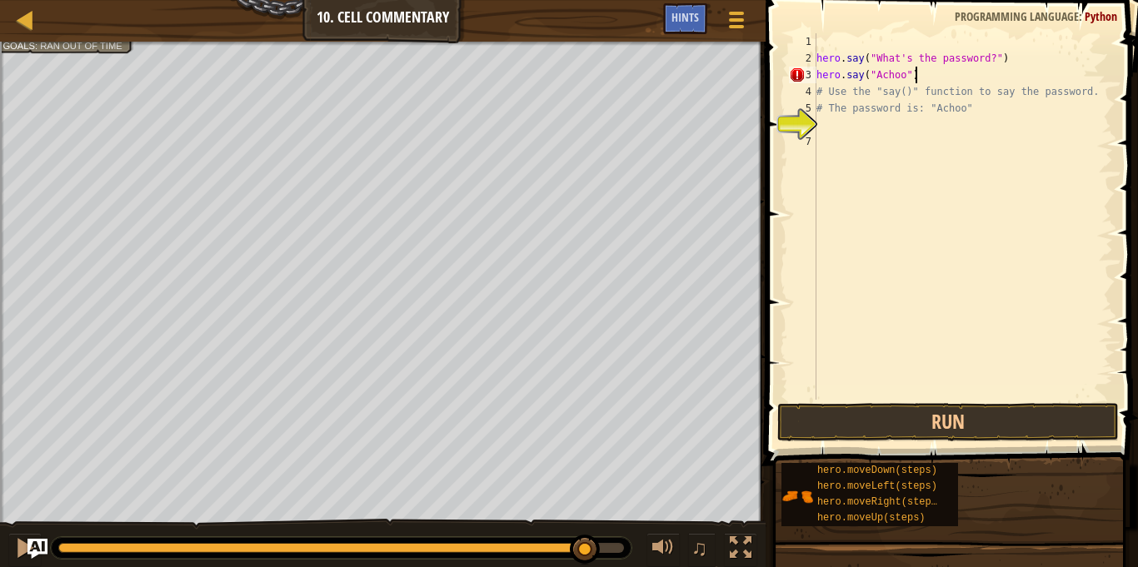
scroll to position [7, 13]
click at [923, 415] on button "Run" at bounding box center [948, 422] width 342 height 38
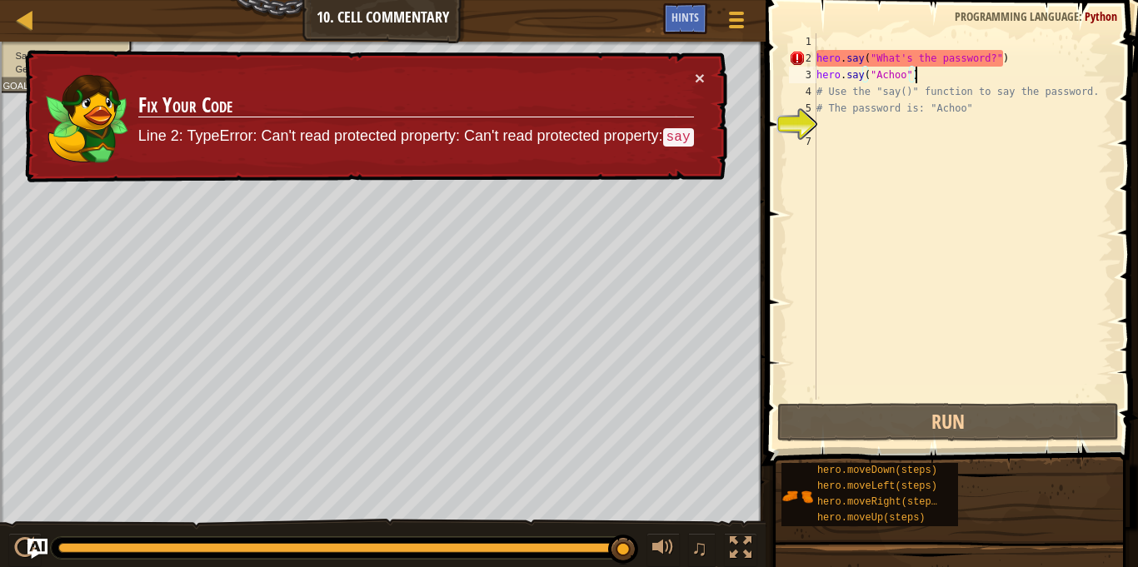
click at [868, 57] on div "hero . say ( "What's the password?" ) hero . say ( "Achoo" ) # Use the "say()" …" at bounding box center [963, 233] width 300 height 400
click at [915, 66] on div "hero . say ( "What's the password?" ) hero . say ( "Achoo" ) # Use the "say()" …" at bounding box center [963, 233] width 300 height 400
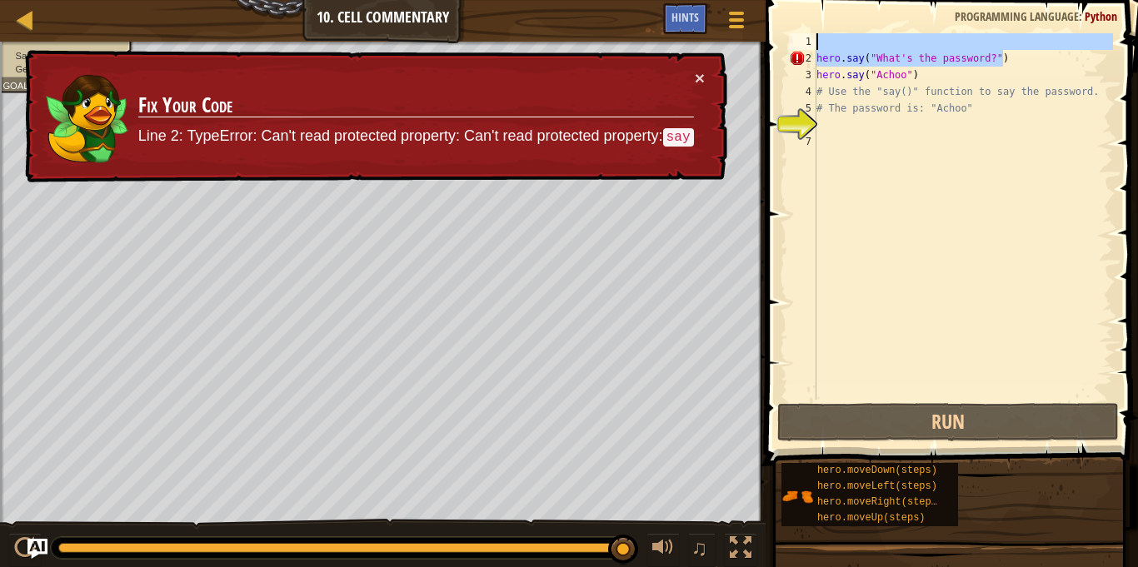
drag, startPoint x: 1020, startPoint y: 62, endPoint x: 595, endPoint y: -27, distance: 434.1
click at [595, 0] on html "Map Introduction to Computer Science 10. Cell Commentary Game Menu Done Hints 1…" at bounding box center [569, 128] width 1138 height 256
type textarea "hero.say("What's the password?")"
